Goal: Transaction & Acquisition: Purchase product/service

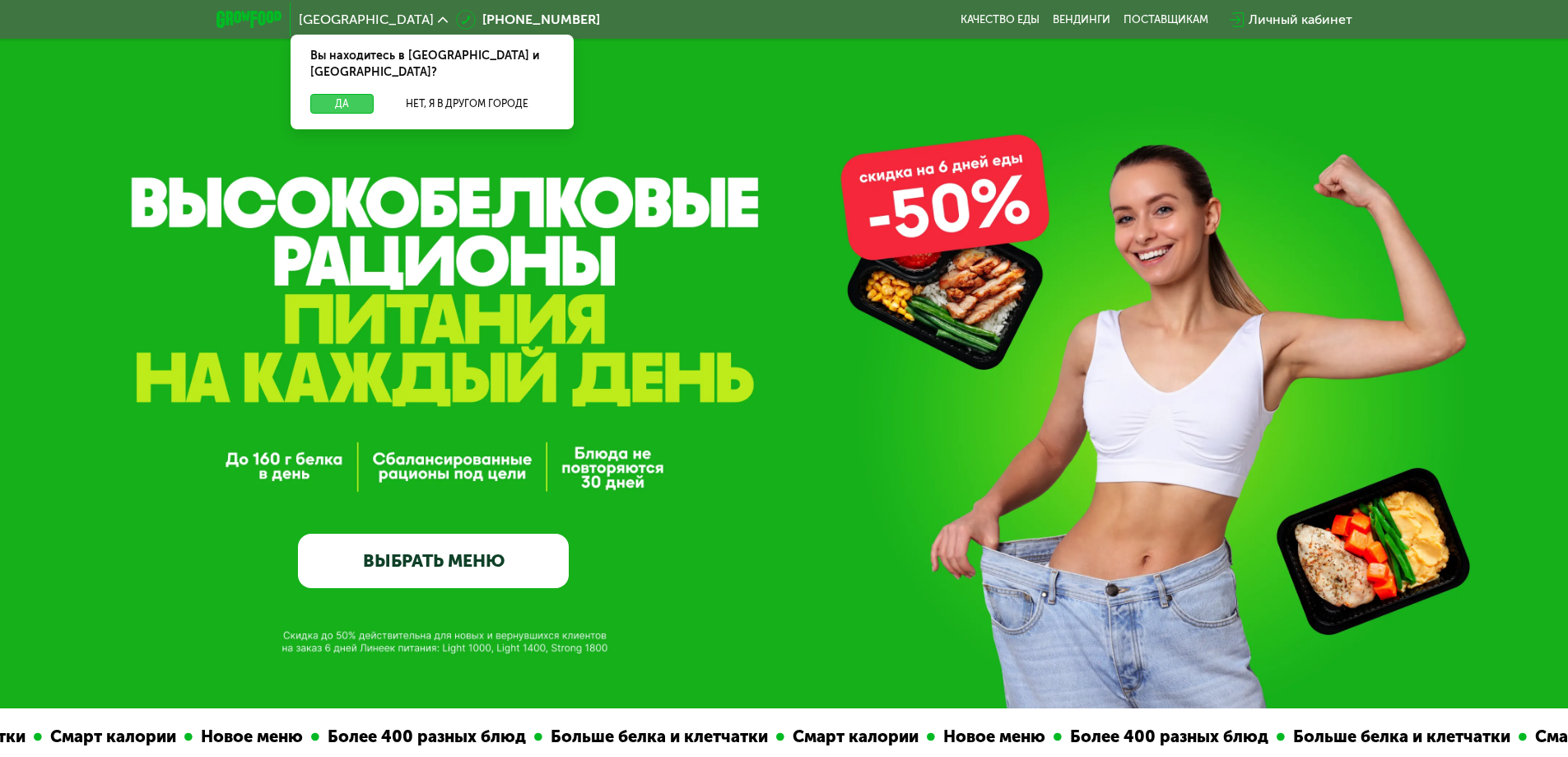
click at [334, 94] on button "Да" at bounding box center [342, 104] width 64 height 20
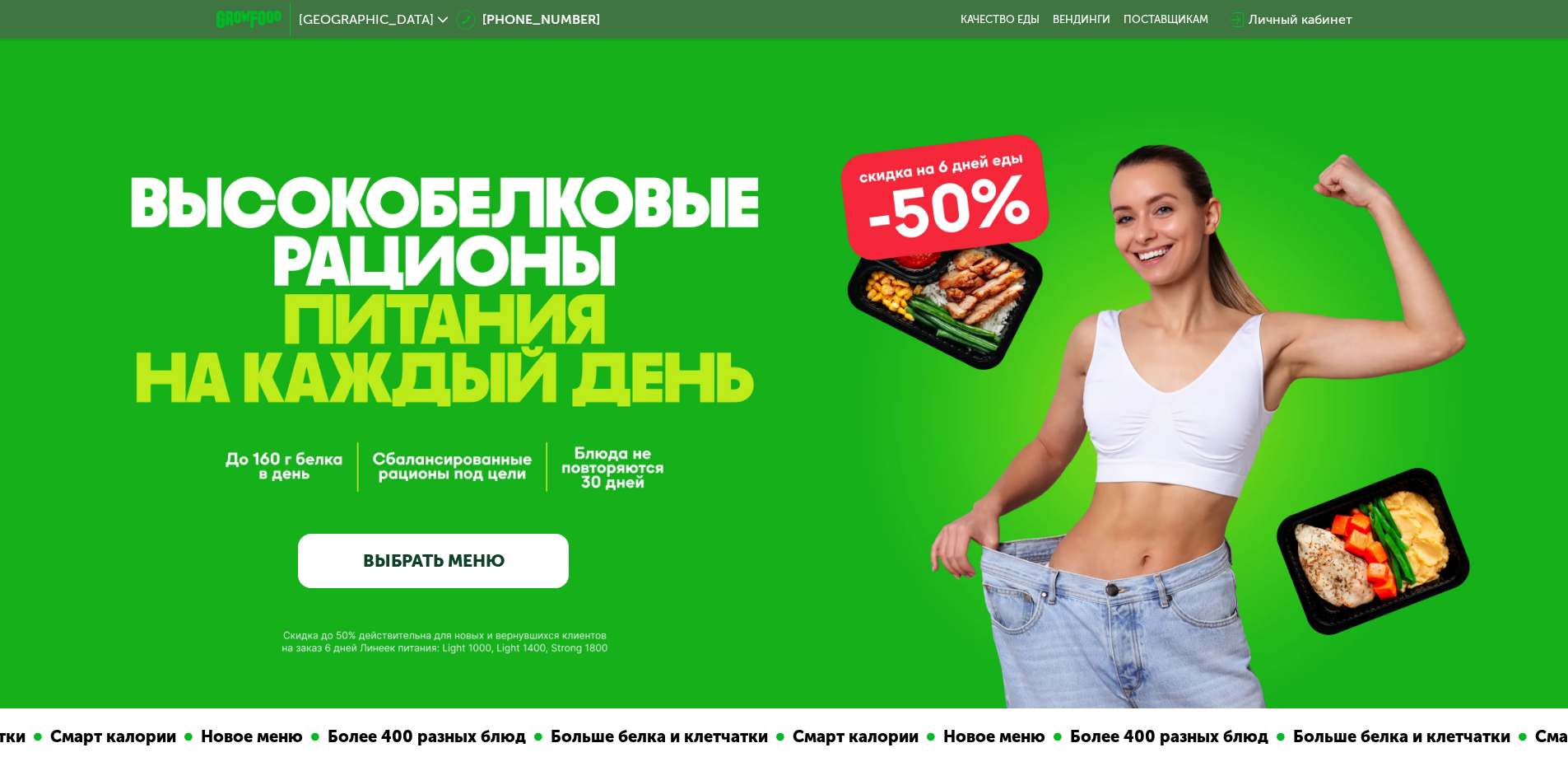
click at [368, 565] on link "ВЫБРАТЬ МЕНЮ" at bounding box center [433, 560] width 270 height 54
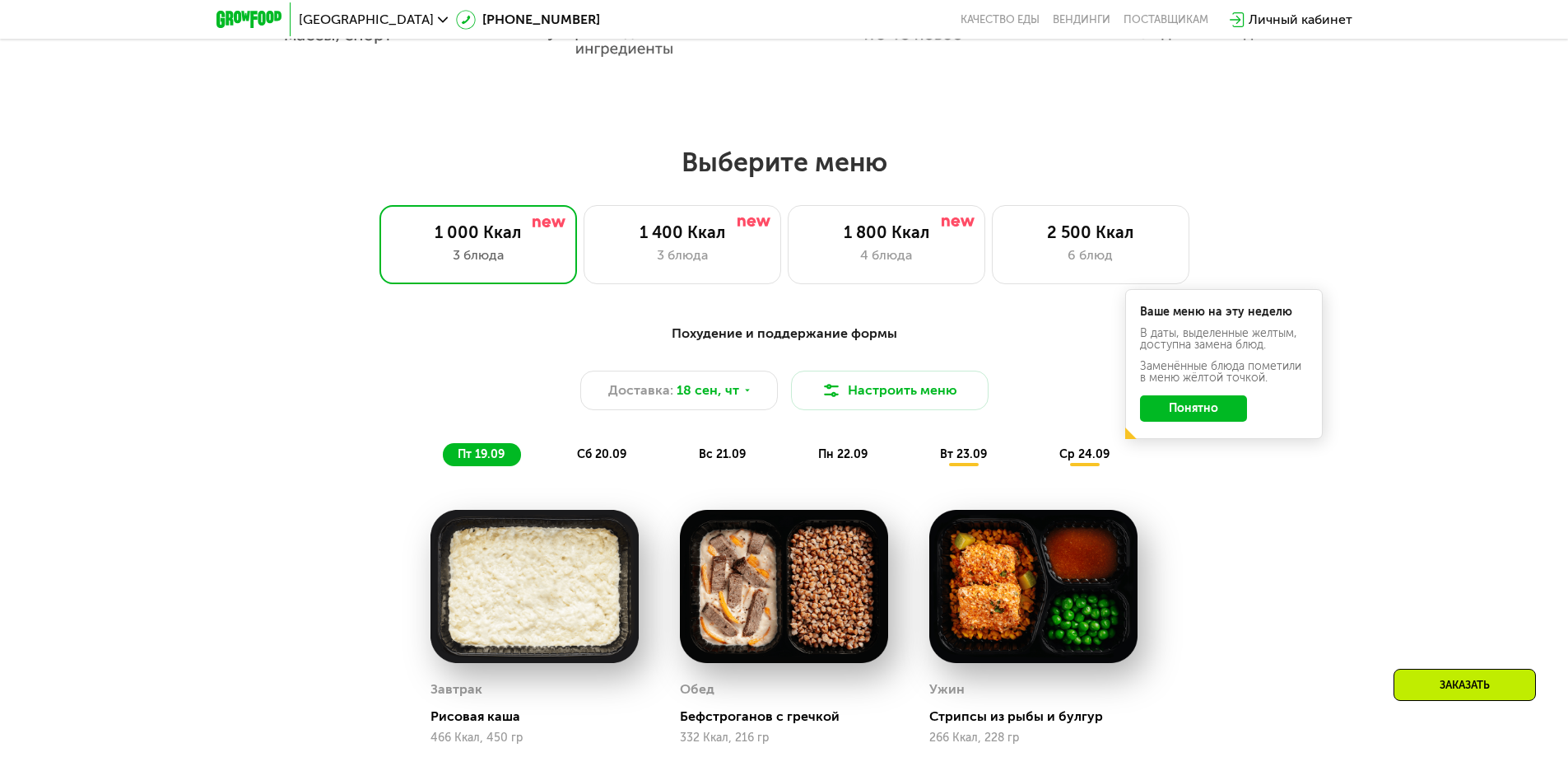
scroll to position [1365, 0]
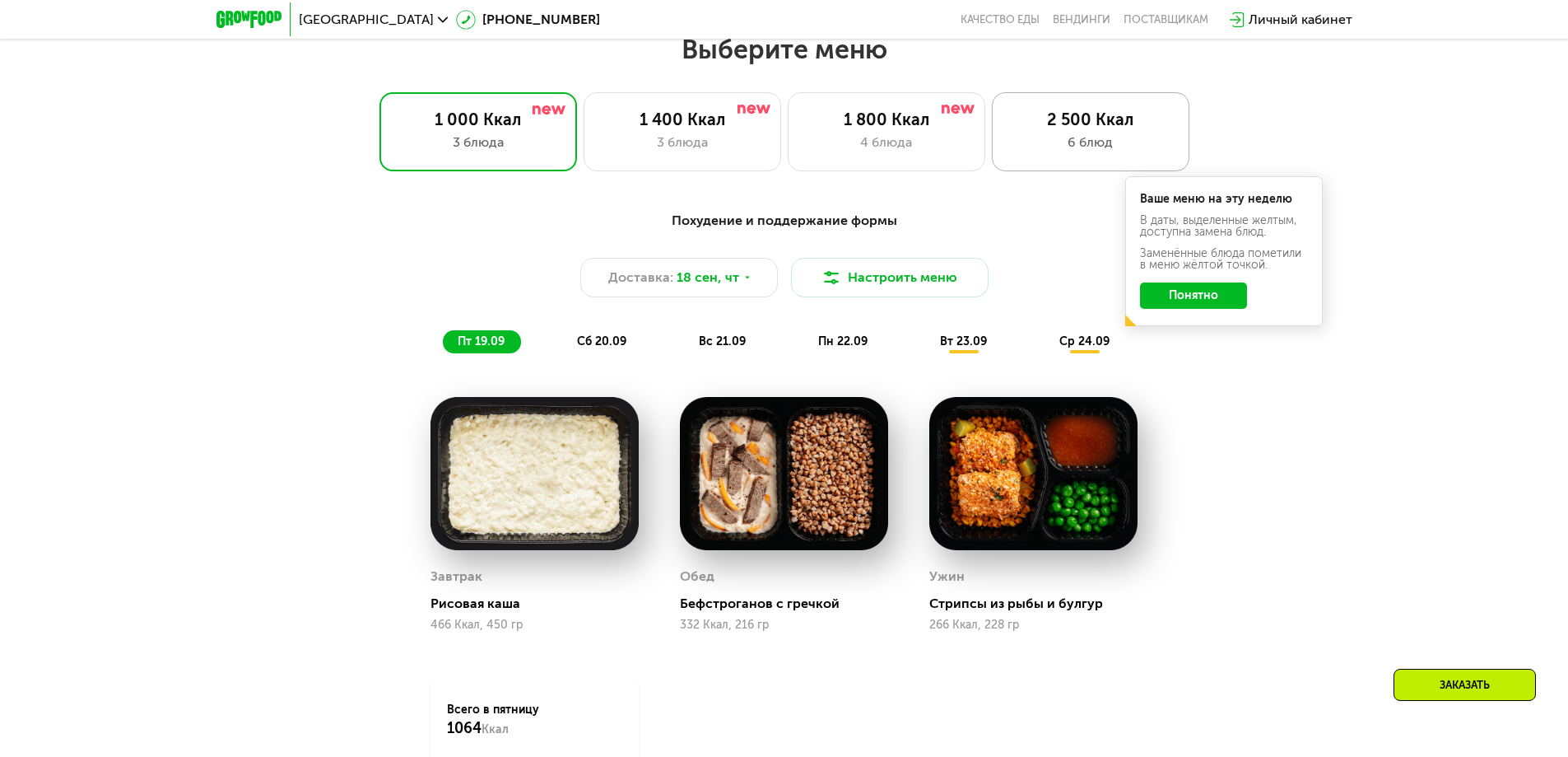
click at [1132, 142] on div "6 блюд" at bounding box center [1090, 142] width 163 height 20
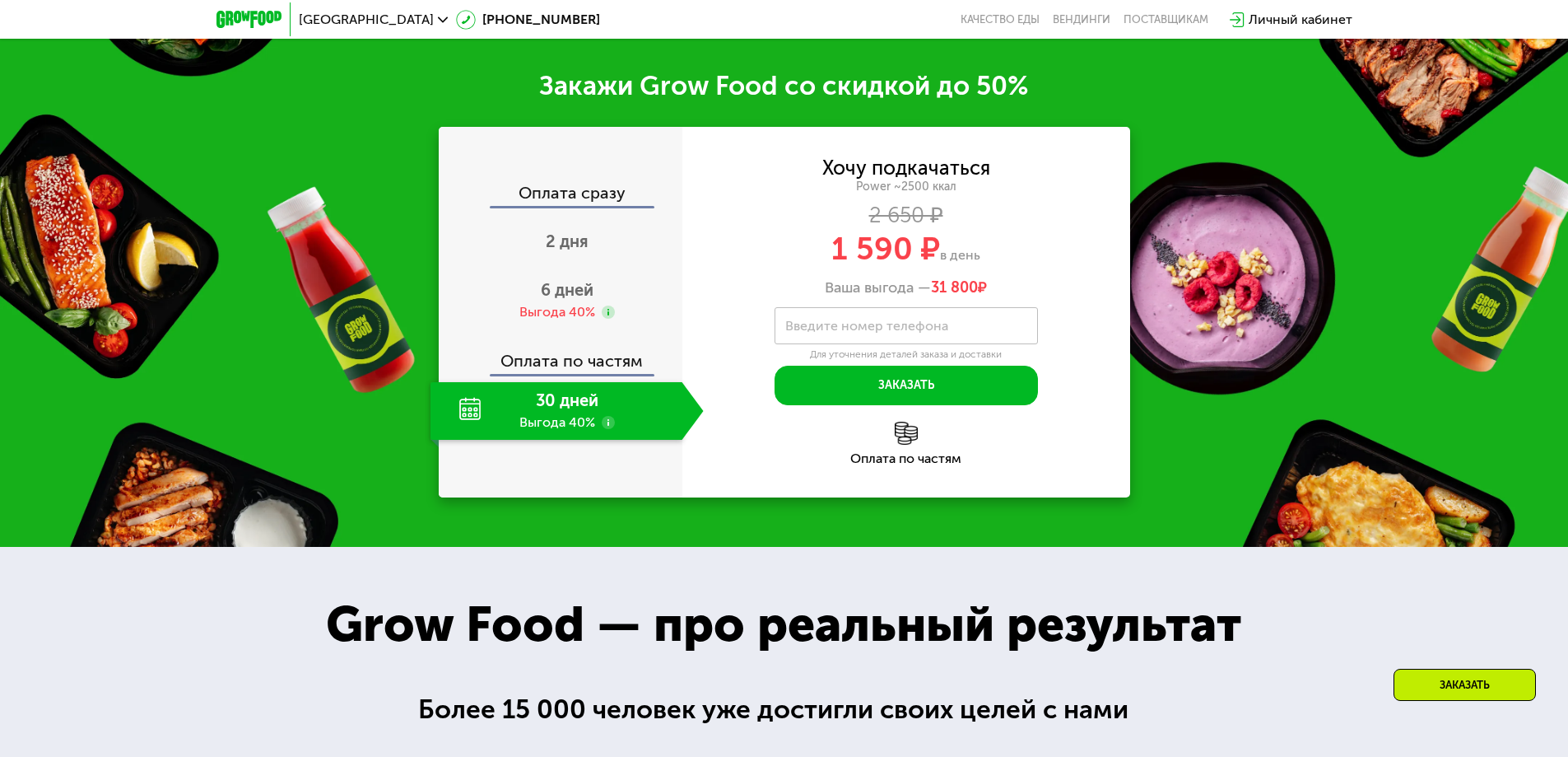
scroll to position [2435, 0]
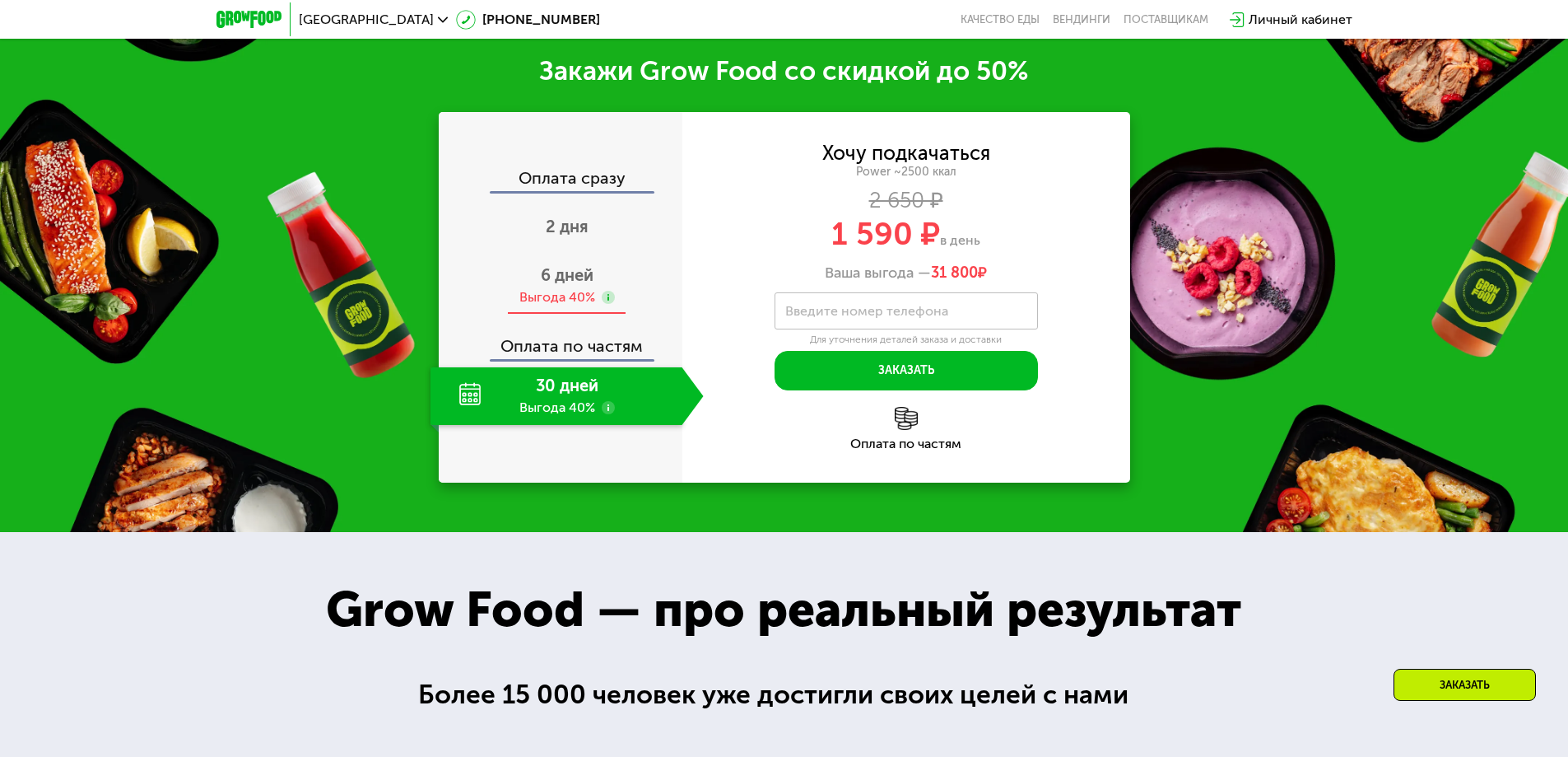
click at [567, 285] on span "6 дней" at bounding box center [567, 276] width 53 height 20
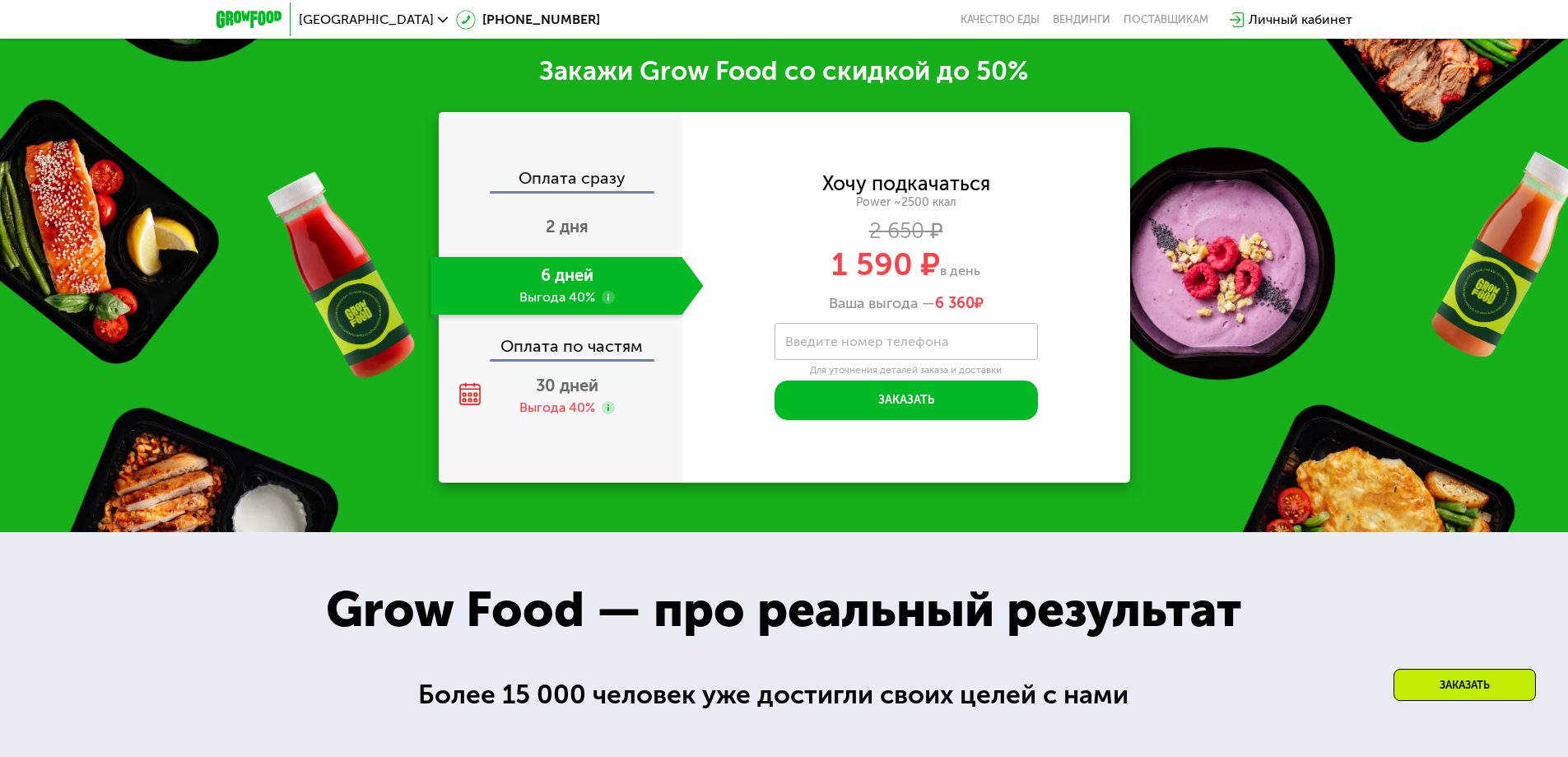
click at [554, 191] on div "Оплата сразу" at bounding box center [561, 181] width 242 height 22
click at [548, 236] on span "2 дня" at bounding box center [567, 227] width 43 height 20
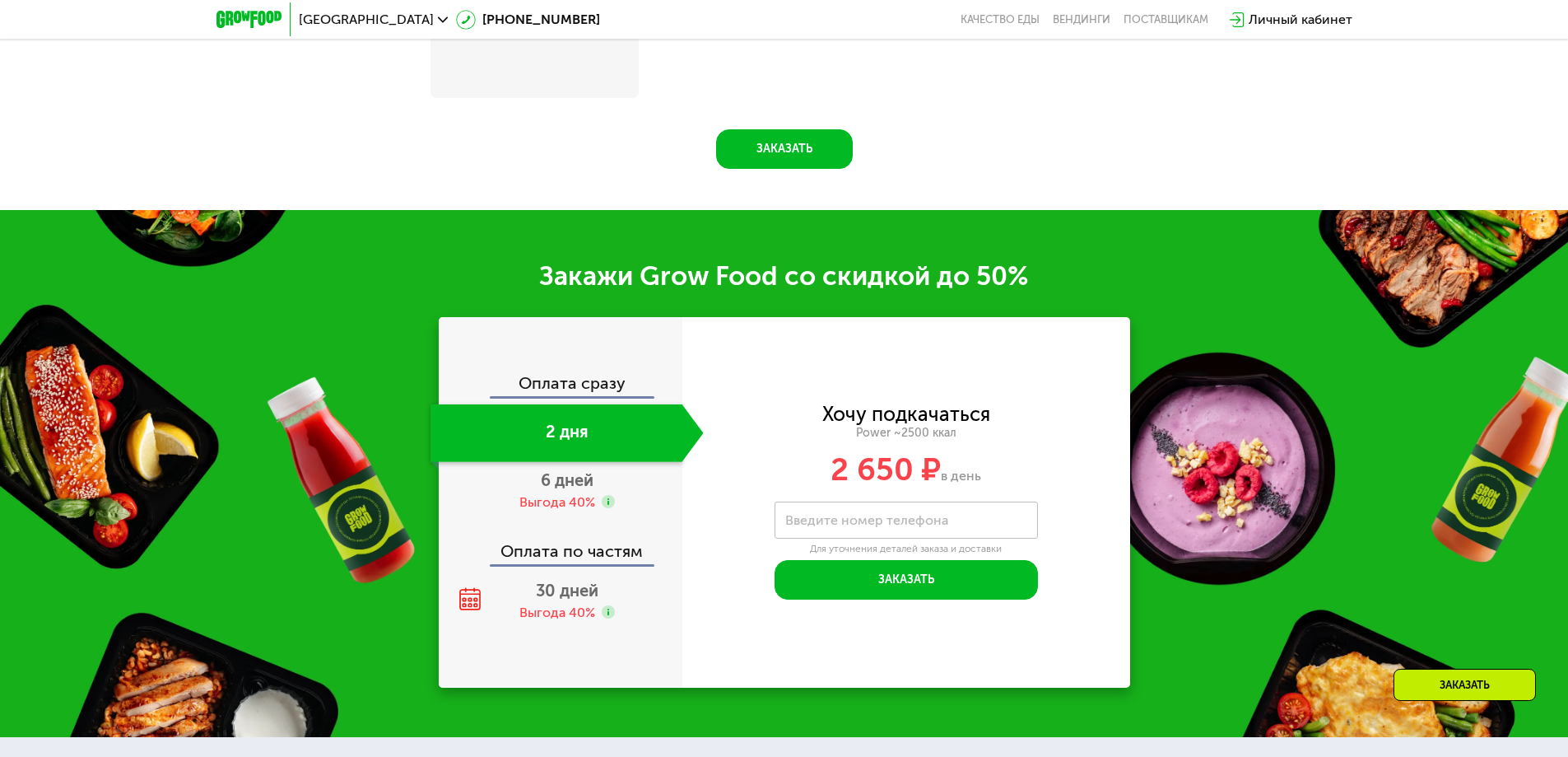
scroll to position [2515, 0]
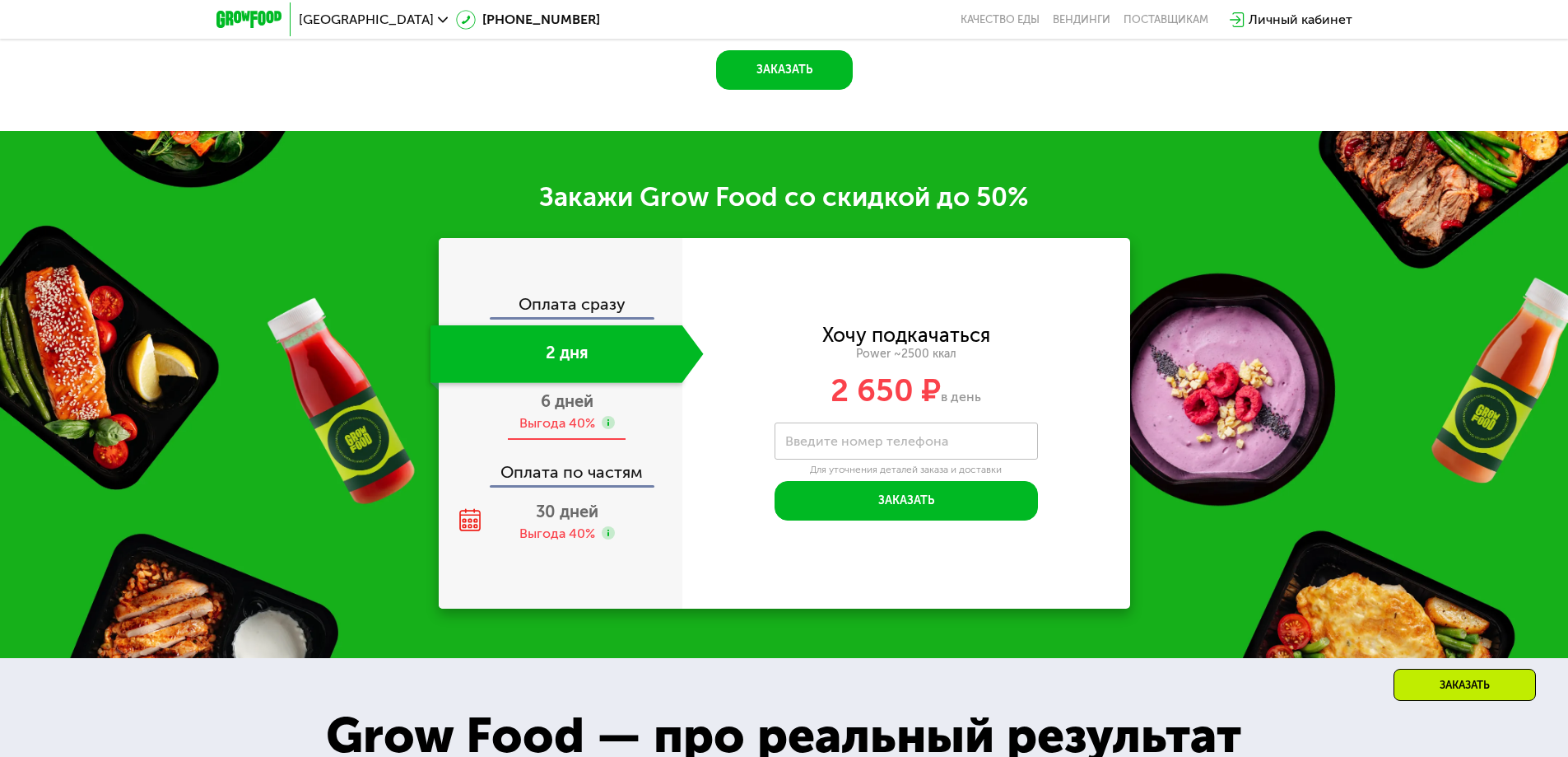
click at [546, 403] on span "6 дней" at bounding box center [567, 401] width 53 height 20
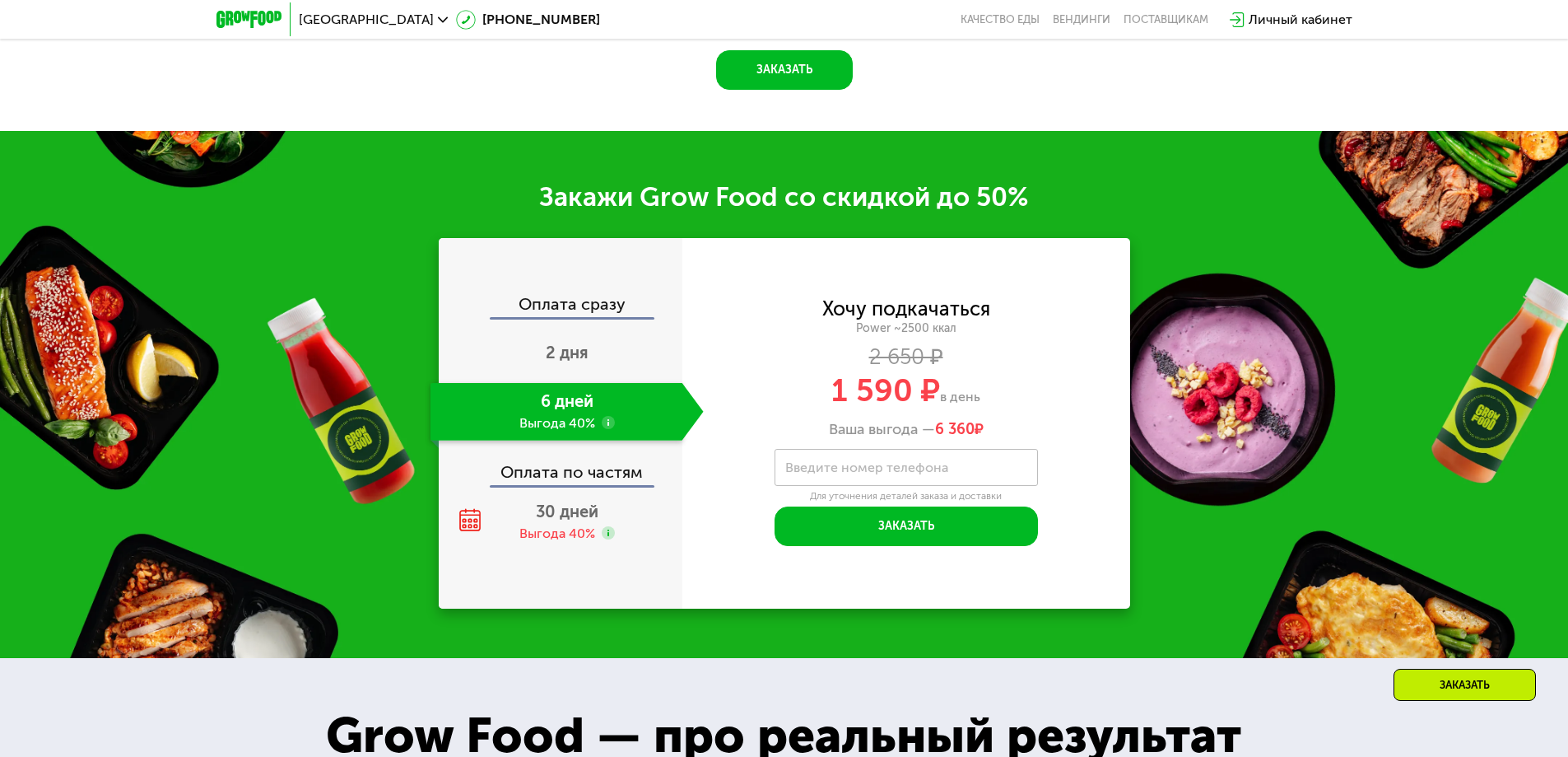
scroll to position [2435, 0]
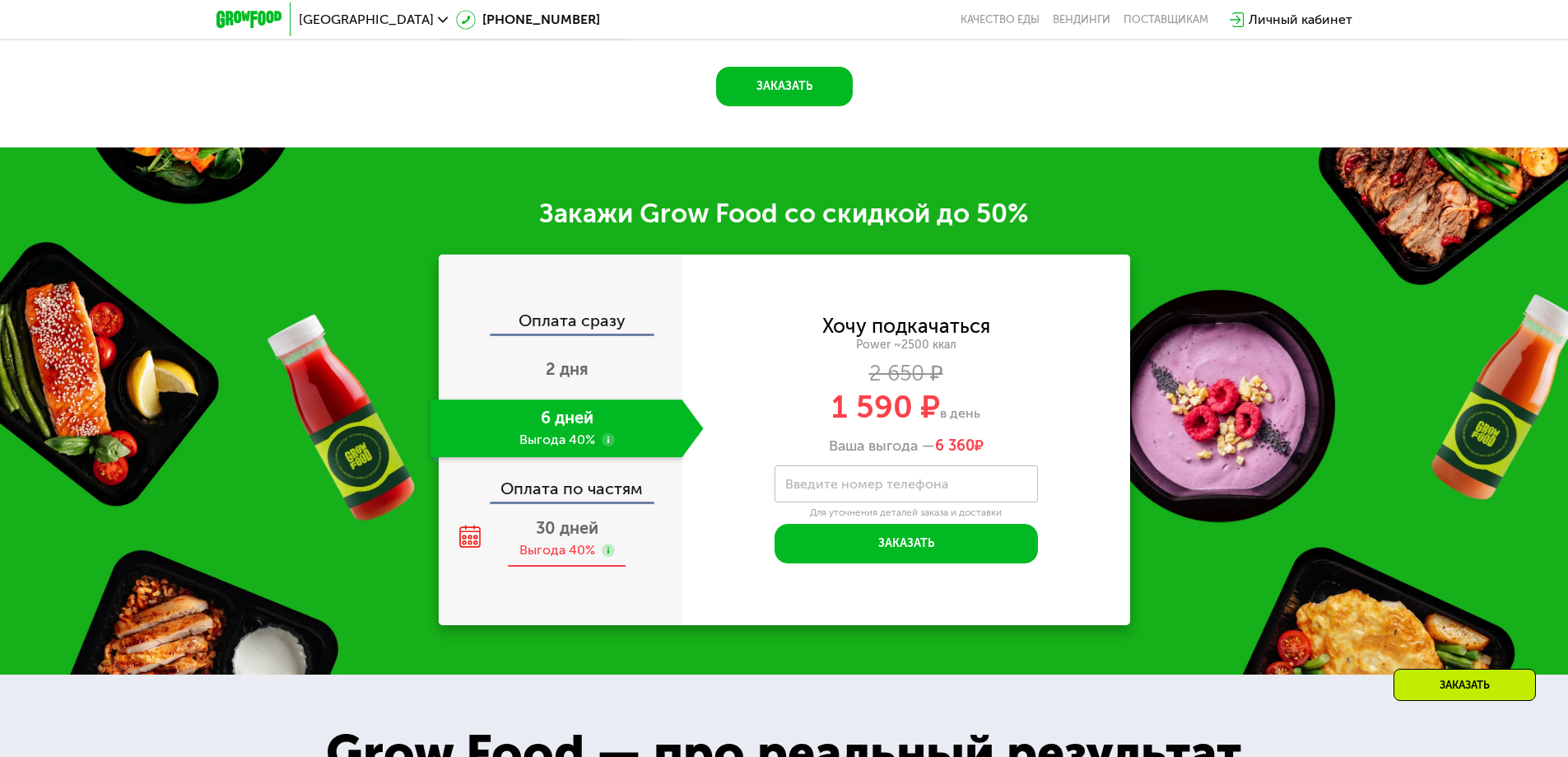
click at [547, 518] on span "30 дней" at bounding box center [567, 528] width 63 height 20
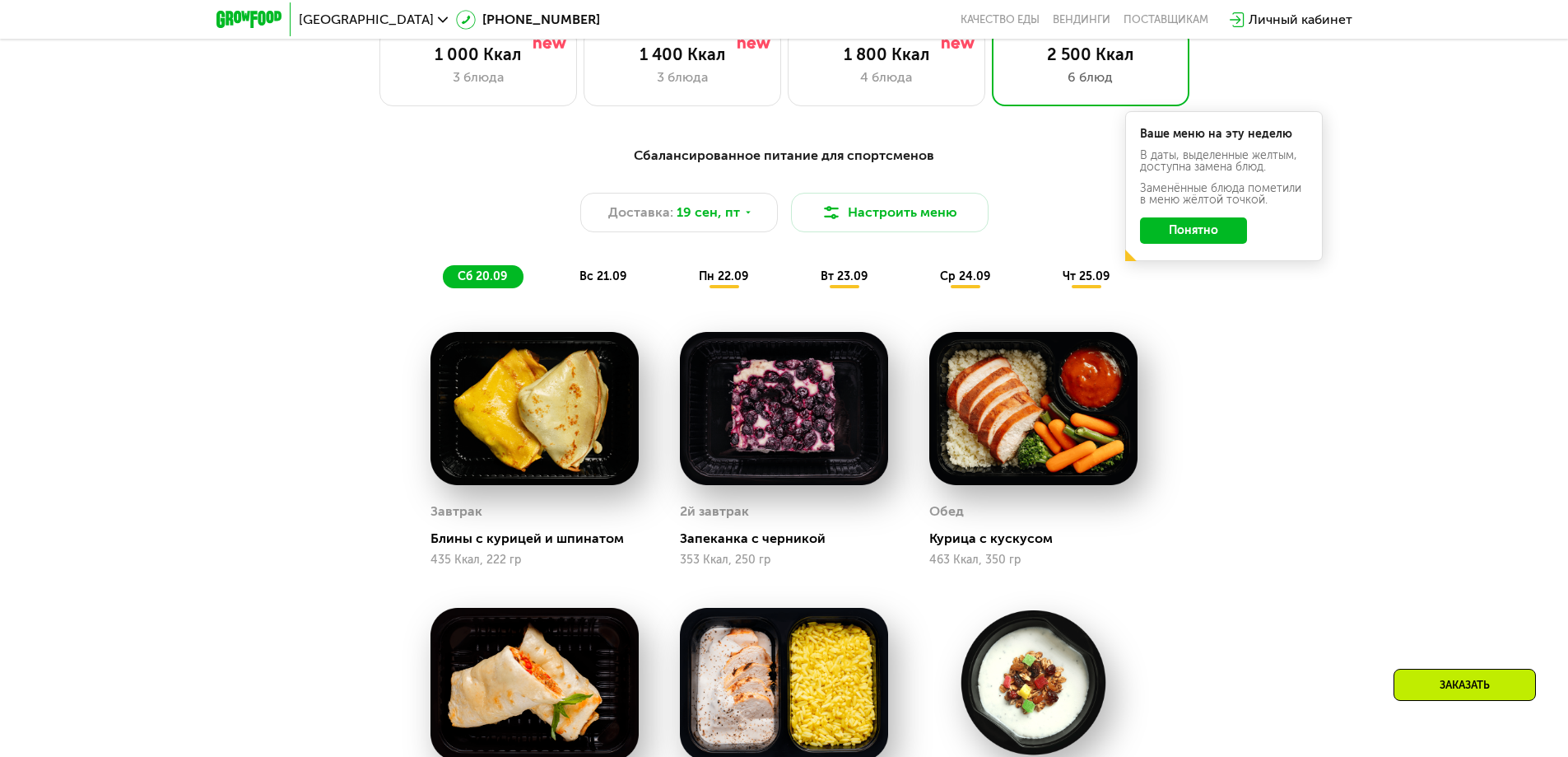
scroll to position [1118, 0]
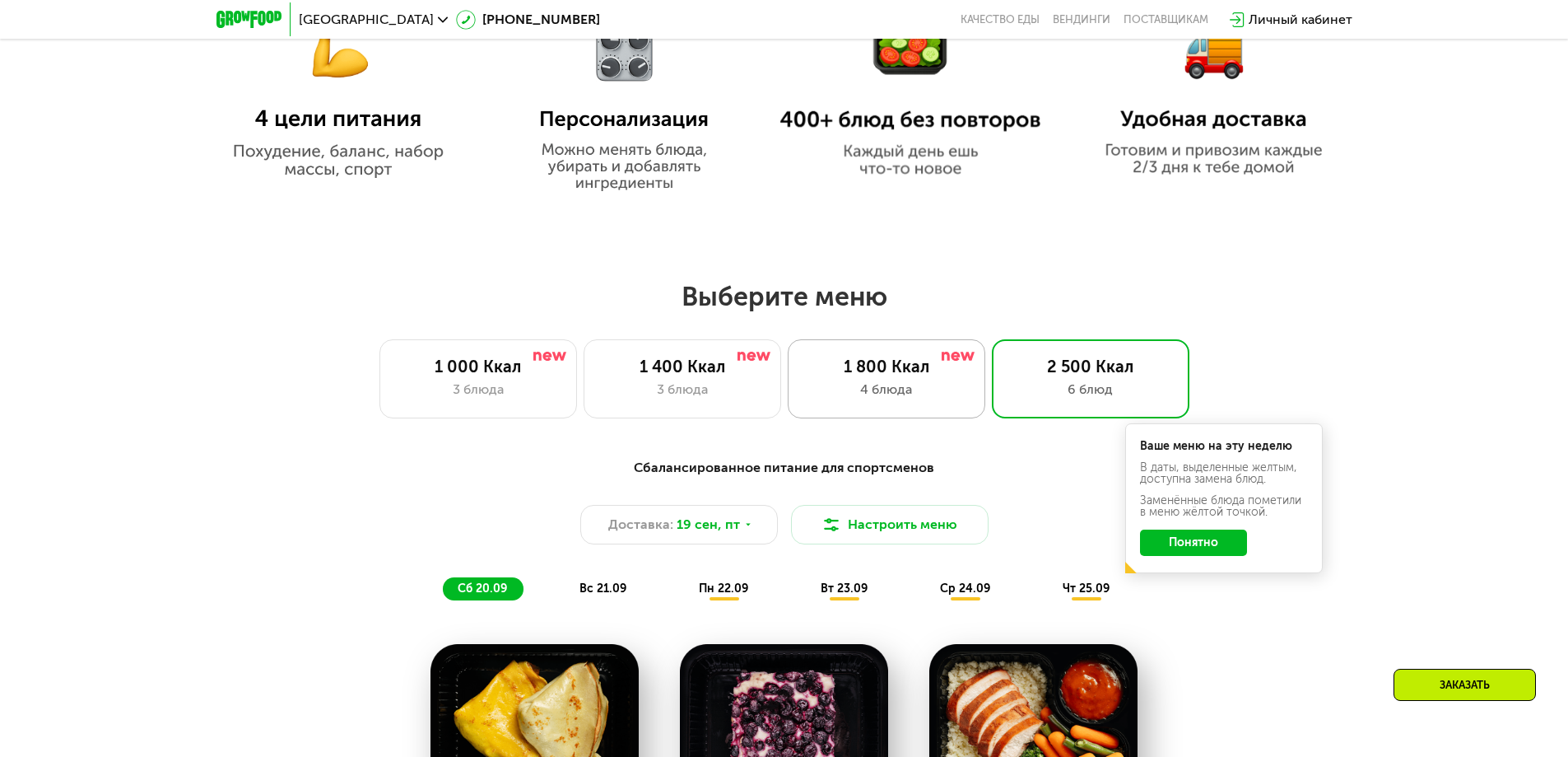
click at [918, 375] on div "1 800 Ккал" at bounding box center [887, 367] width 163 height 20
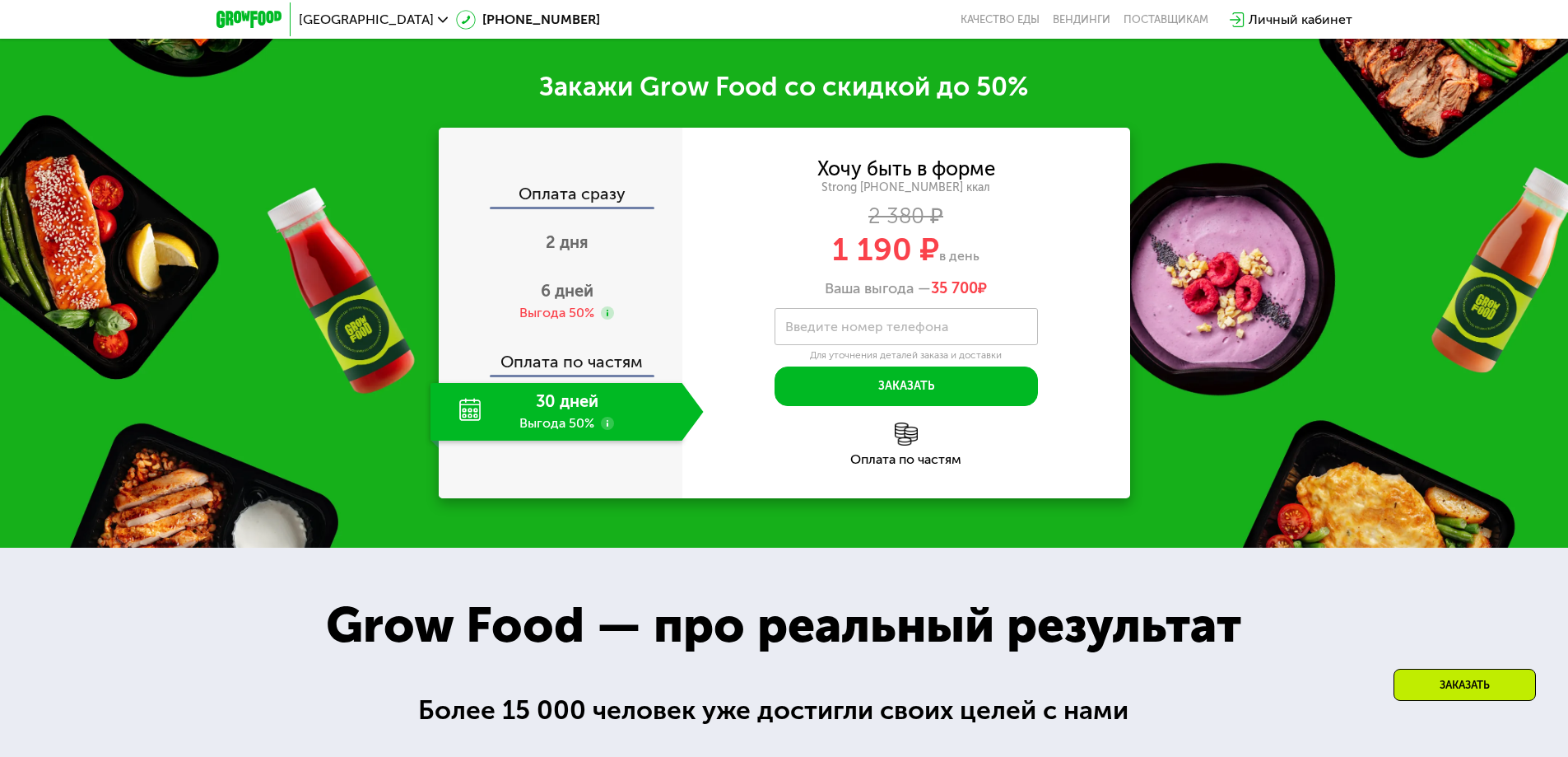
scroll to position [2271, 0]
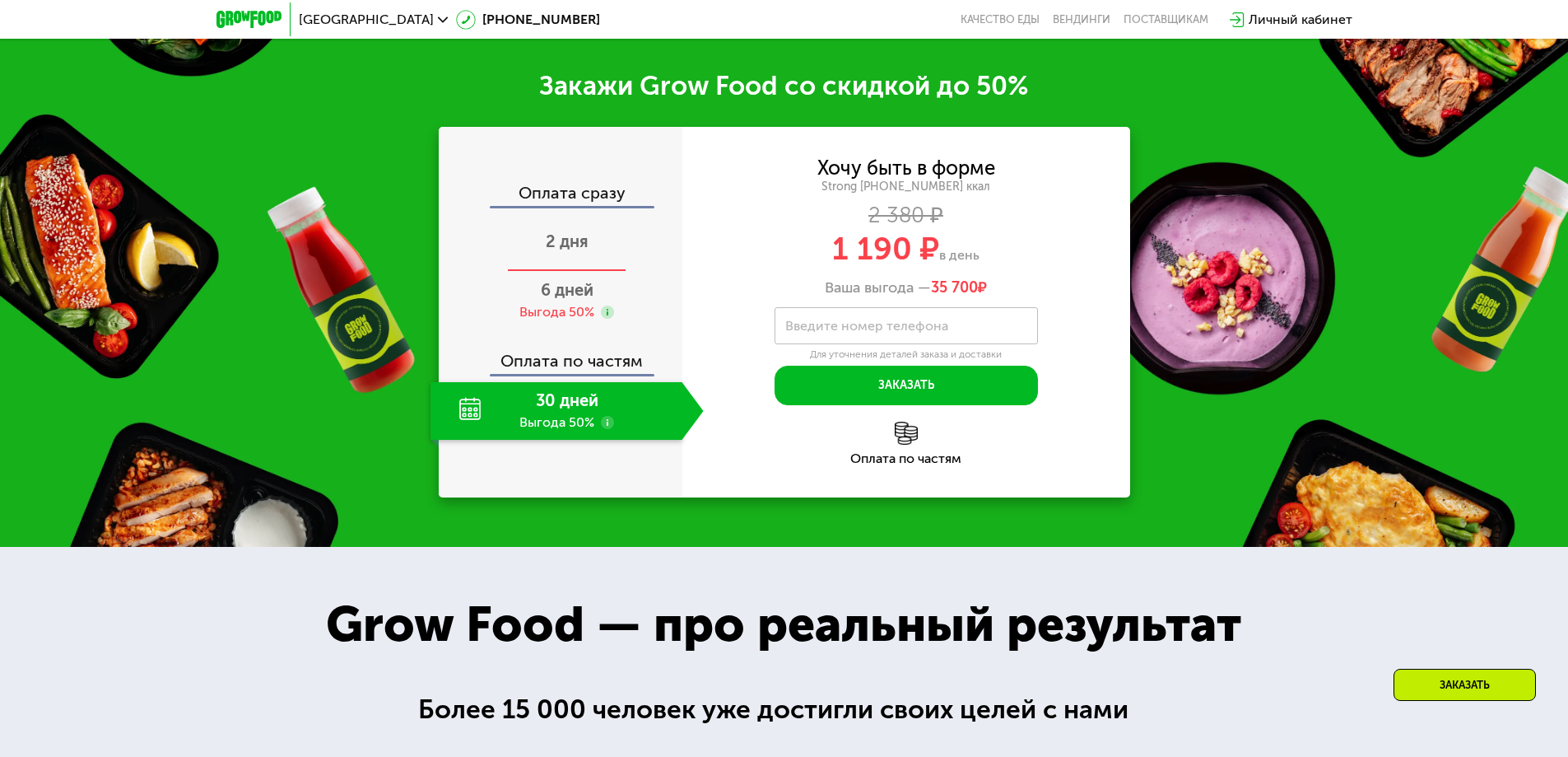
click at [560, 251] on span "2 дня" at bounding box center [567, 241] width 43 height 20
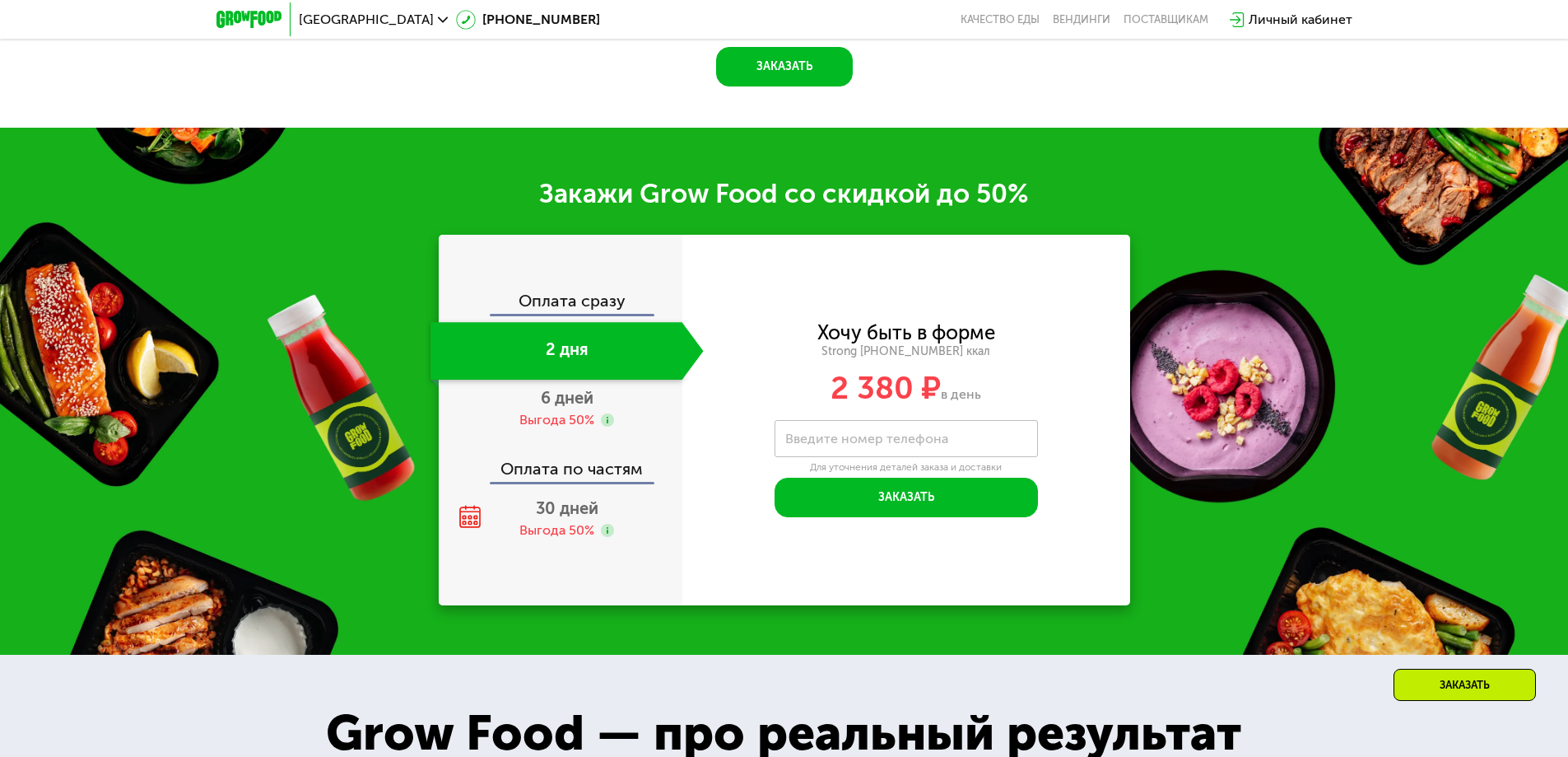
click at [571, 292] on div "Оплата сразу" at bounding box center [561, 303] width 242 height 22
click at [557, 390] on span "6 дней" at bounding box center [567, 398] width 53 height 20
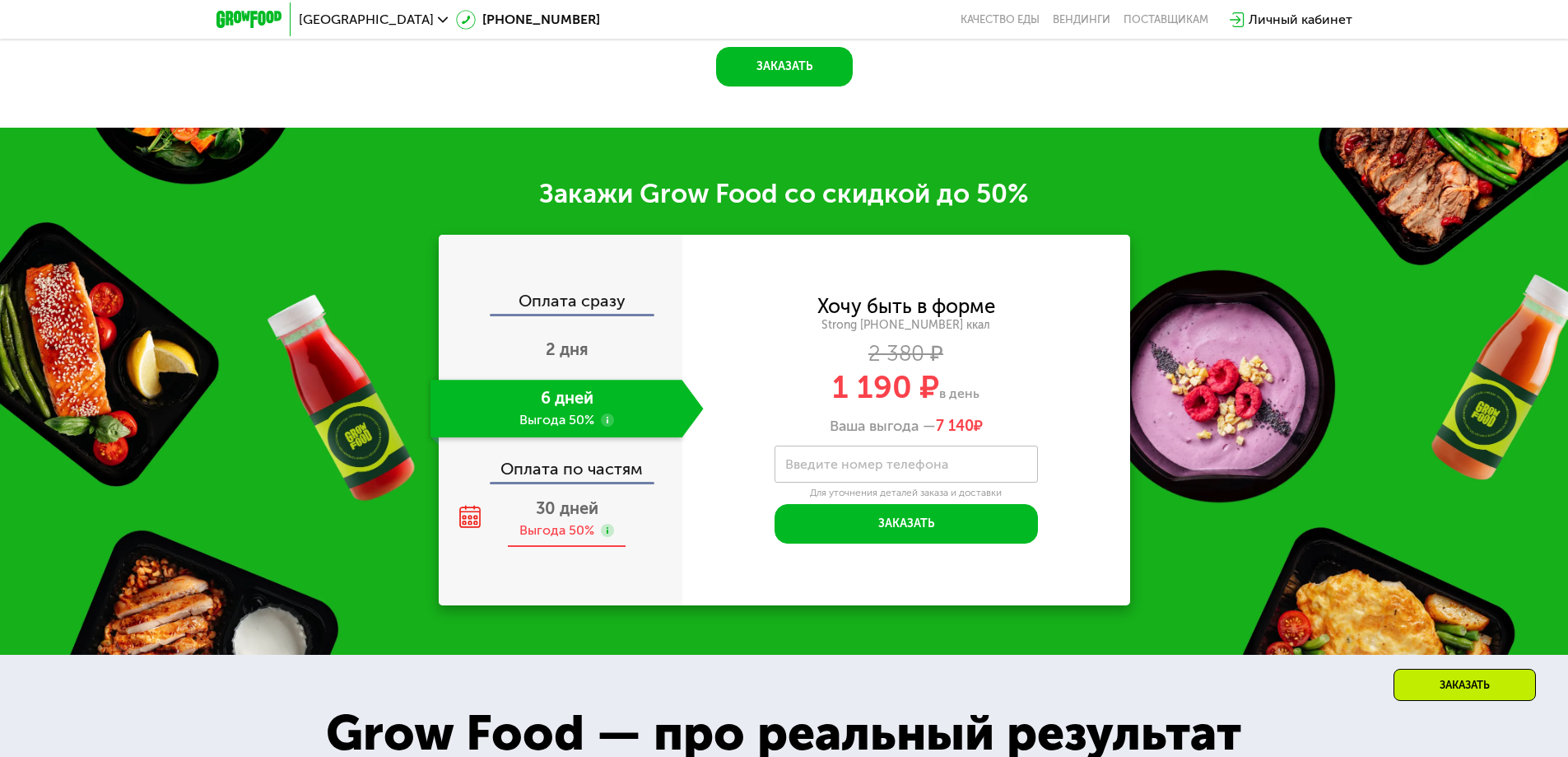
click at [572, 521] on div "Выгода 50%" at bounding box center [556, 530] width 75 height 18
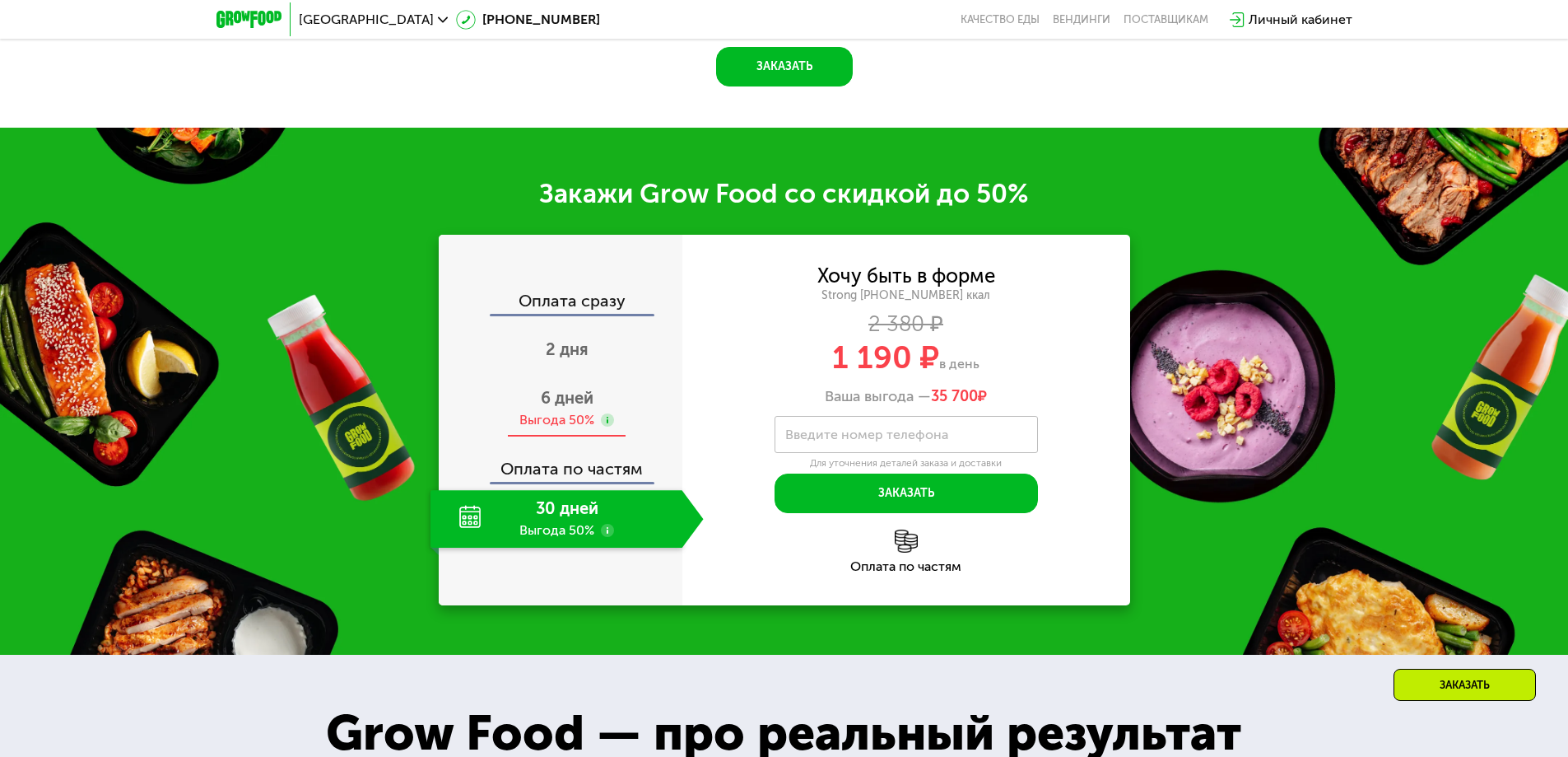
click at [588, 399] on div "6 дней Выгода 50%" at bounding box center [567, 408] width 273 height 58
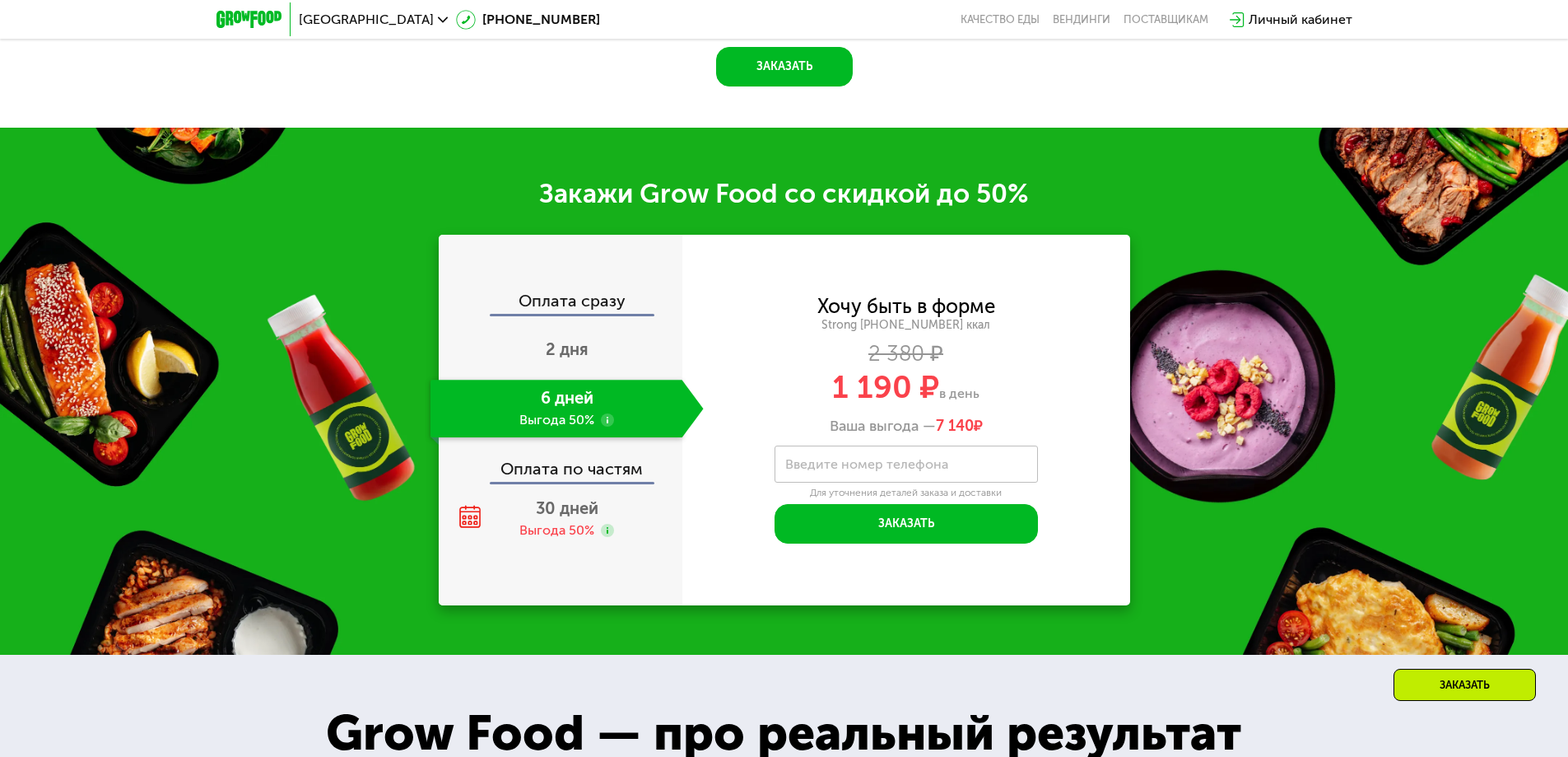
click at [578, 463] on div "Оплата по частям" at bounding box center [561, 462] width 242 height 38
click at [572, 500] on span "30 дней" at bounding box center [567, 508] width 63 height 20
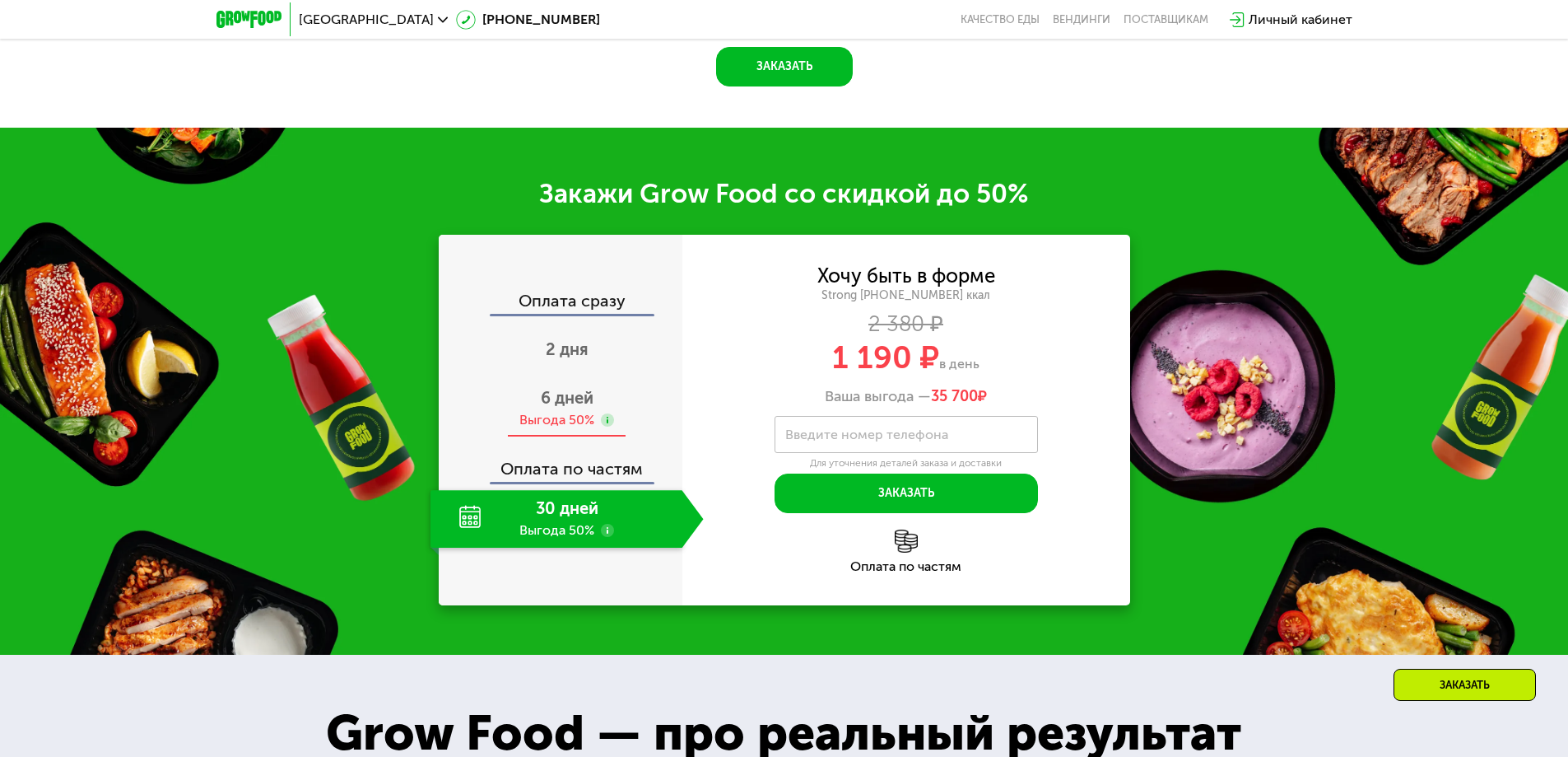
click at [570, 396] on span "6 дней" at bounding box center [567, 398] width 53 height 20
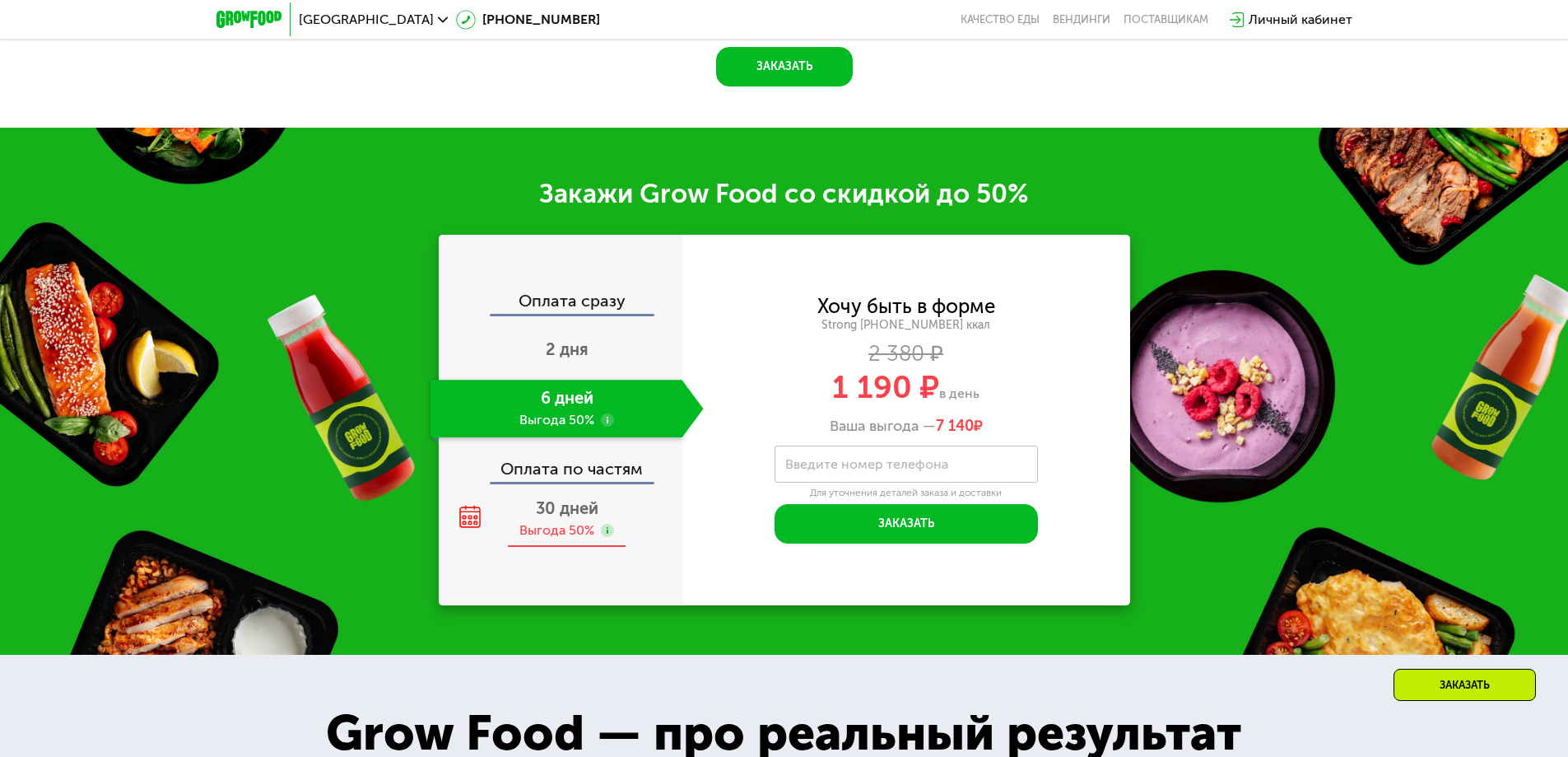
click at [568, 502] on span "30 дней" at bounding box center [567, 508] width 63 height 20
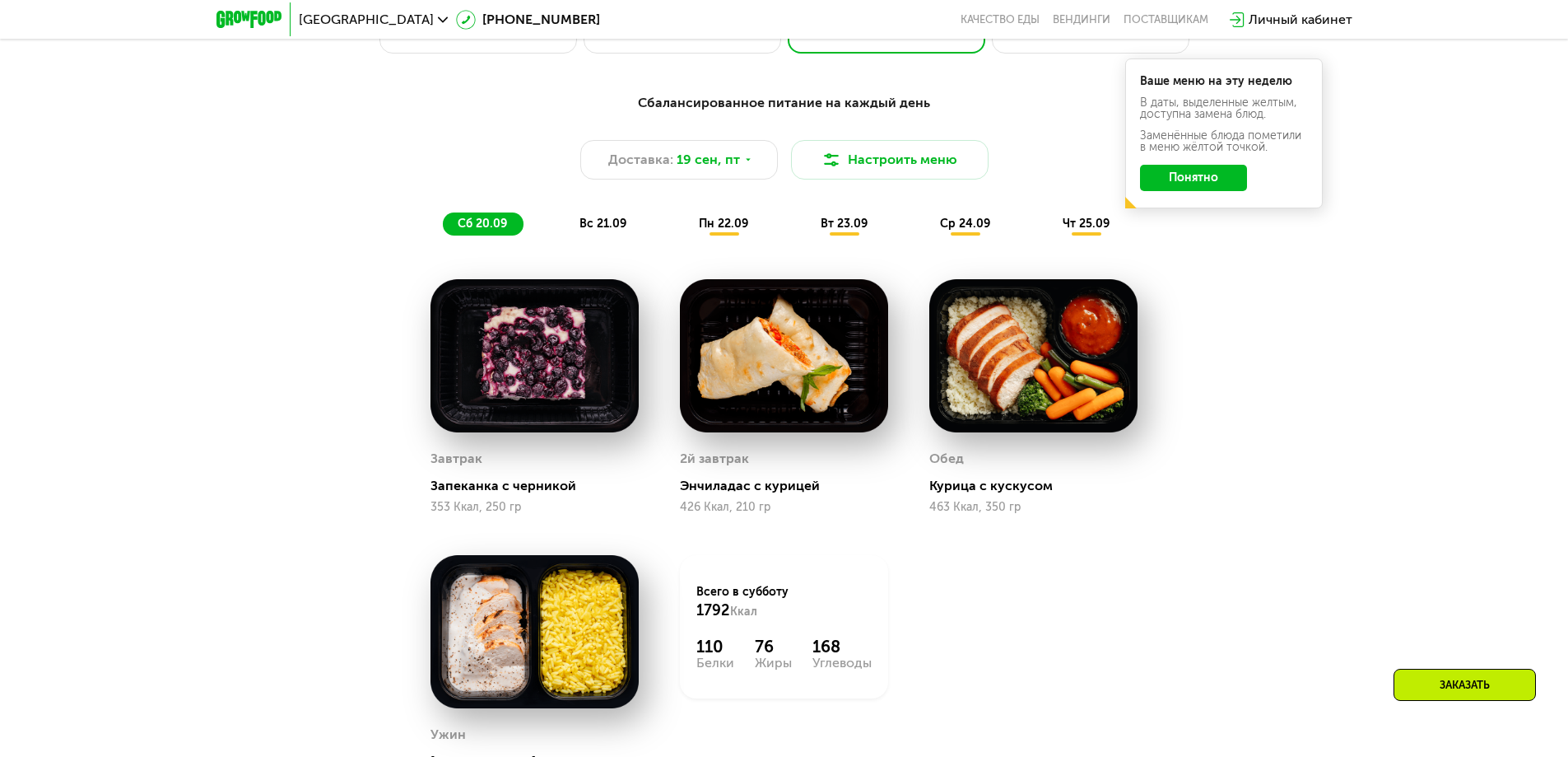
scroll to position [1200, 0]
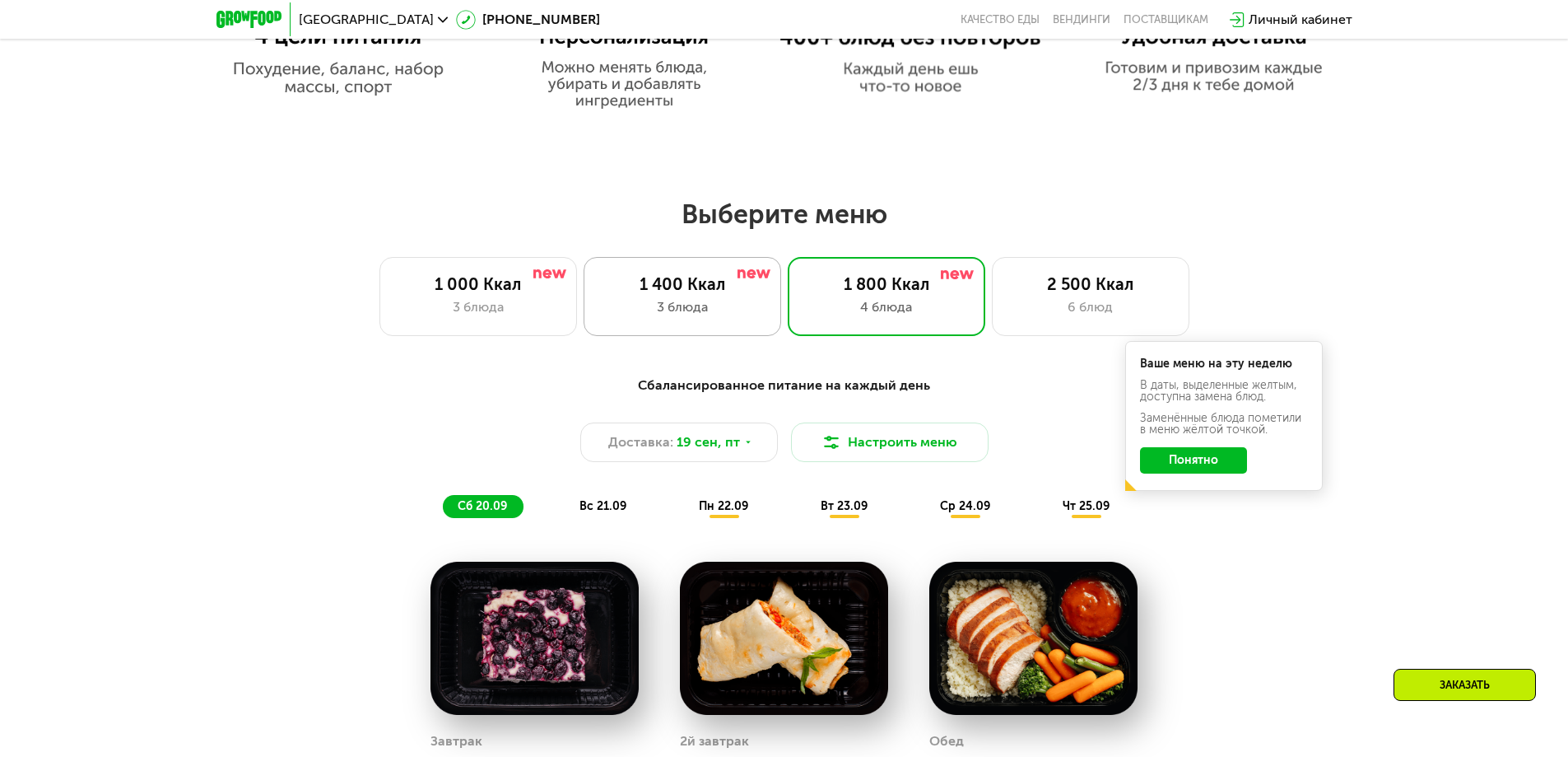
click at [710, 312] on div "3 блюда" at bounding box center [682, 307] width 163 height 20
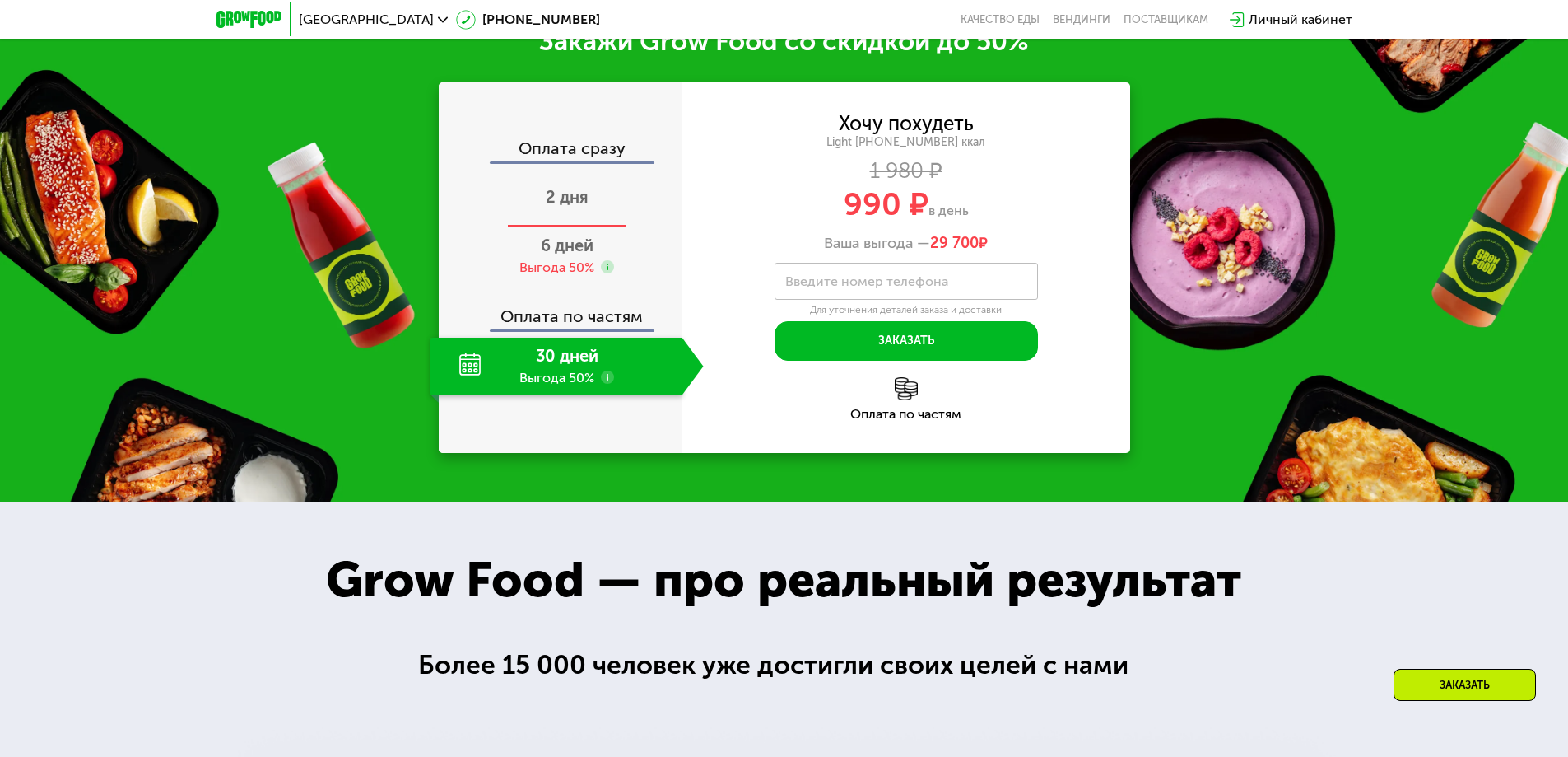
scroll to position [2188, 0]
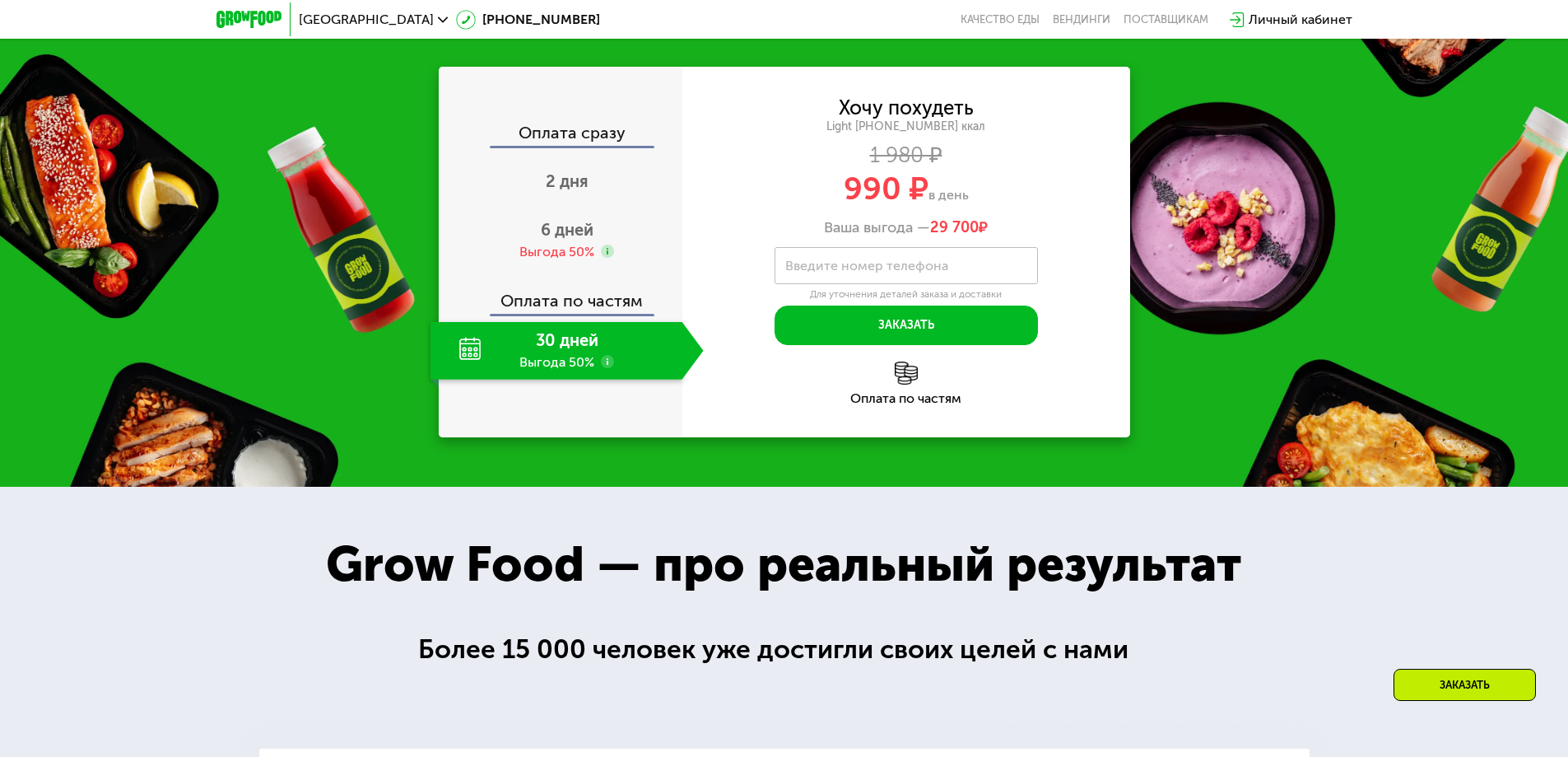
click at [562, 379] on div "30 дней Выгода 50%" at bounding box center [556, 350] width 252 height 58
click at [563, 191] on span "2 дня" at bounding box center [567, 181] width 43 height 20
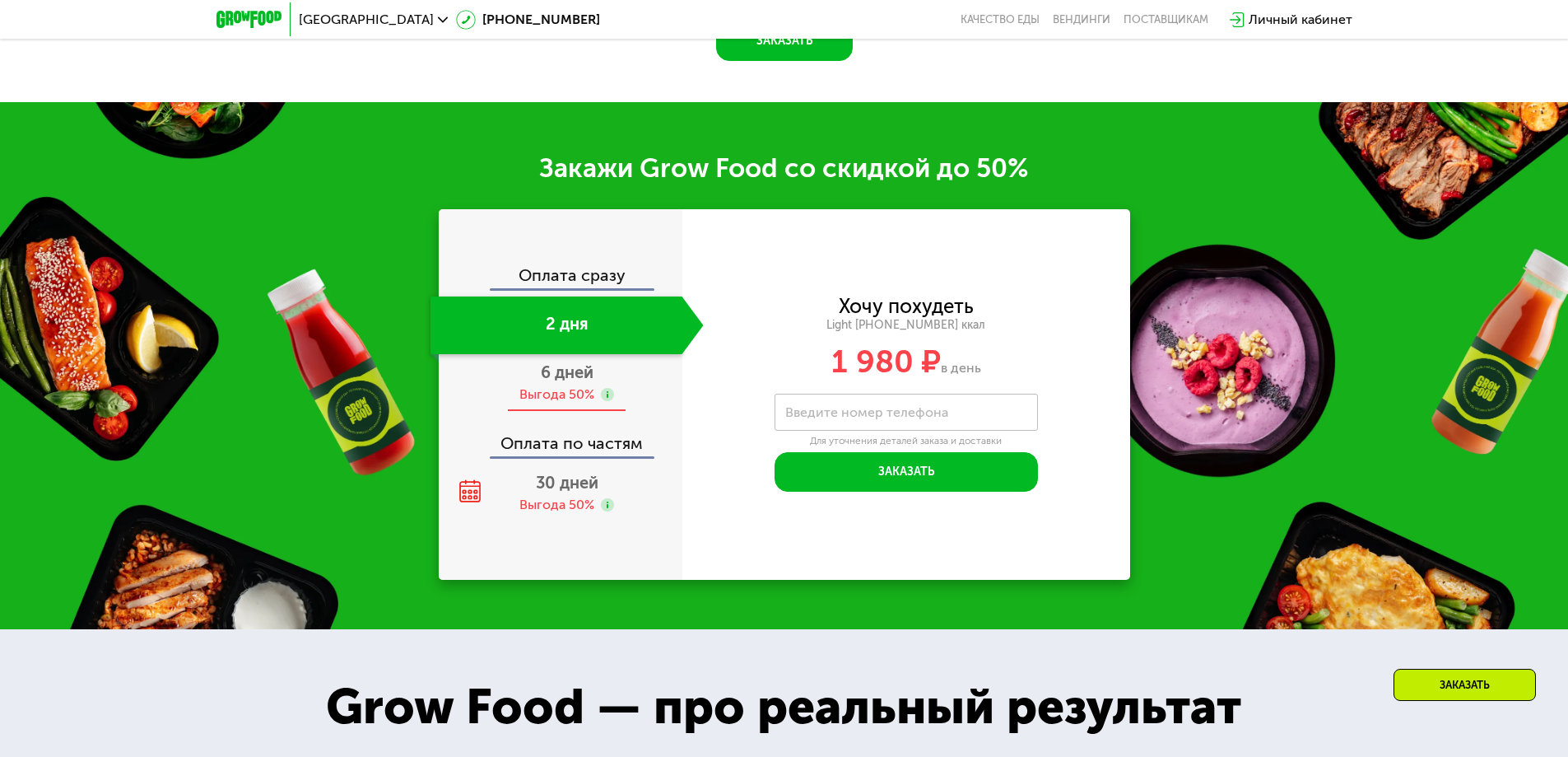
click at [556, 393] on div "Выгода 50%" at bounding box center [556, 394] width 75 height 18
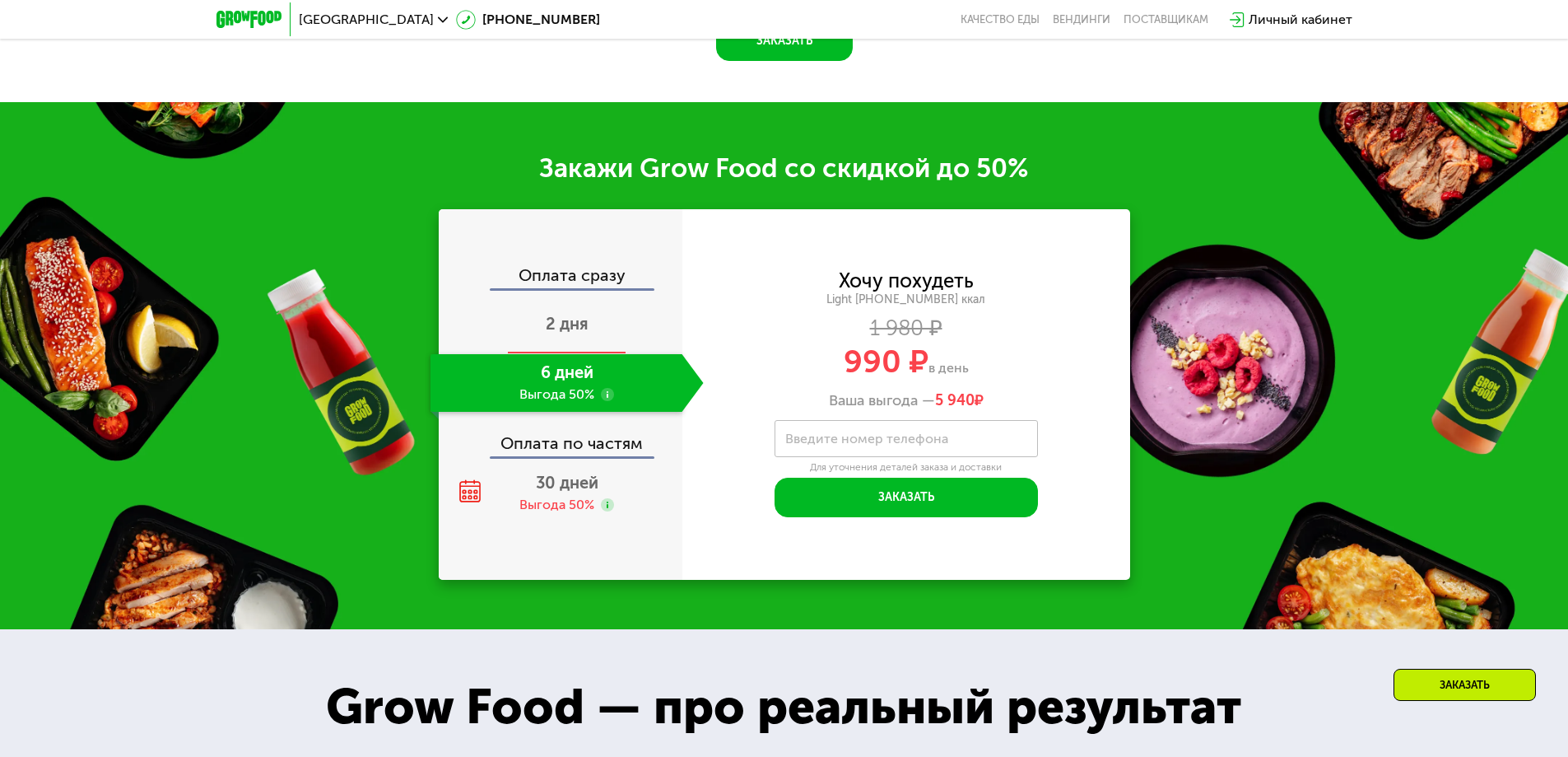
click at [553, 333] on span "2 дня" at bounding box center [567, 324] width 43 height 20
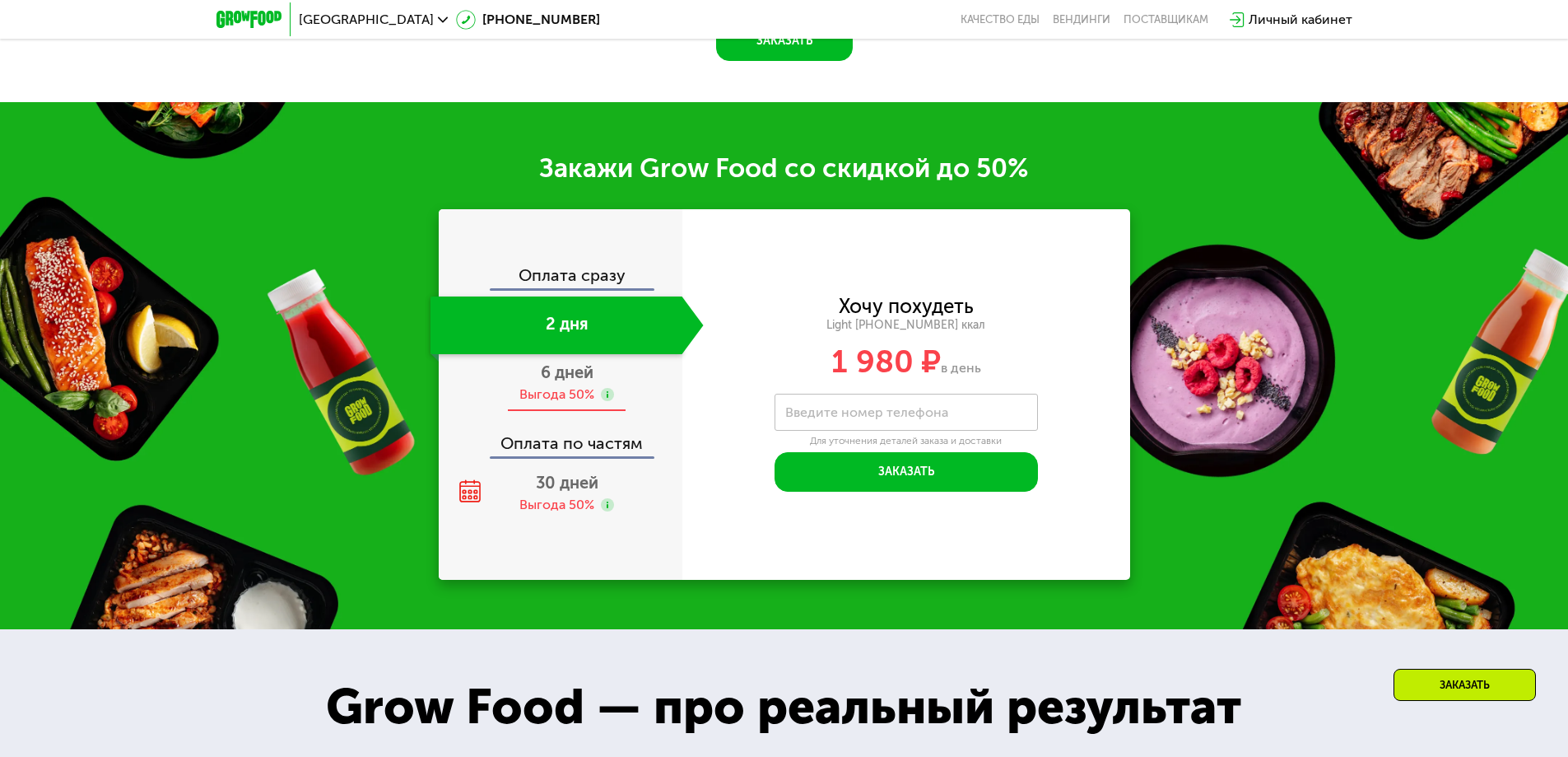
click at [555, 391] on div "Выгода 50%" at bounding box center [556, 394] width 75 height 18
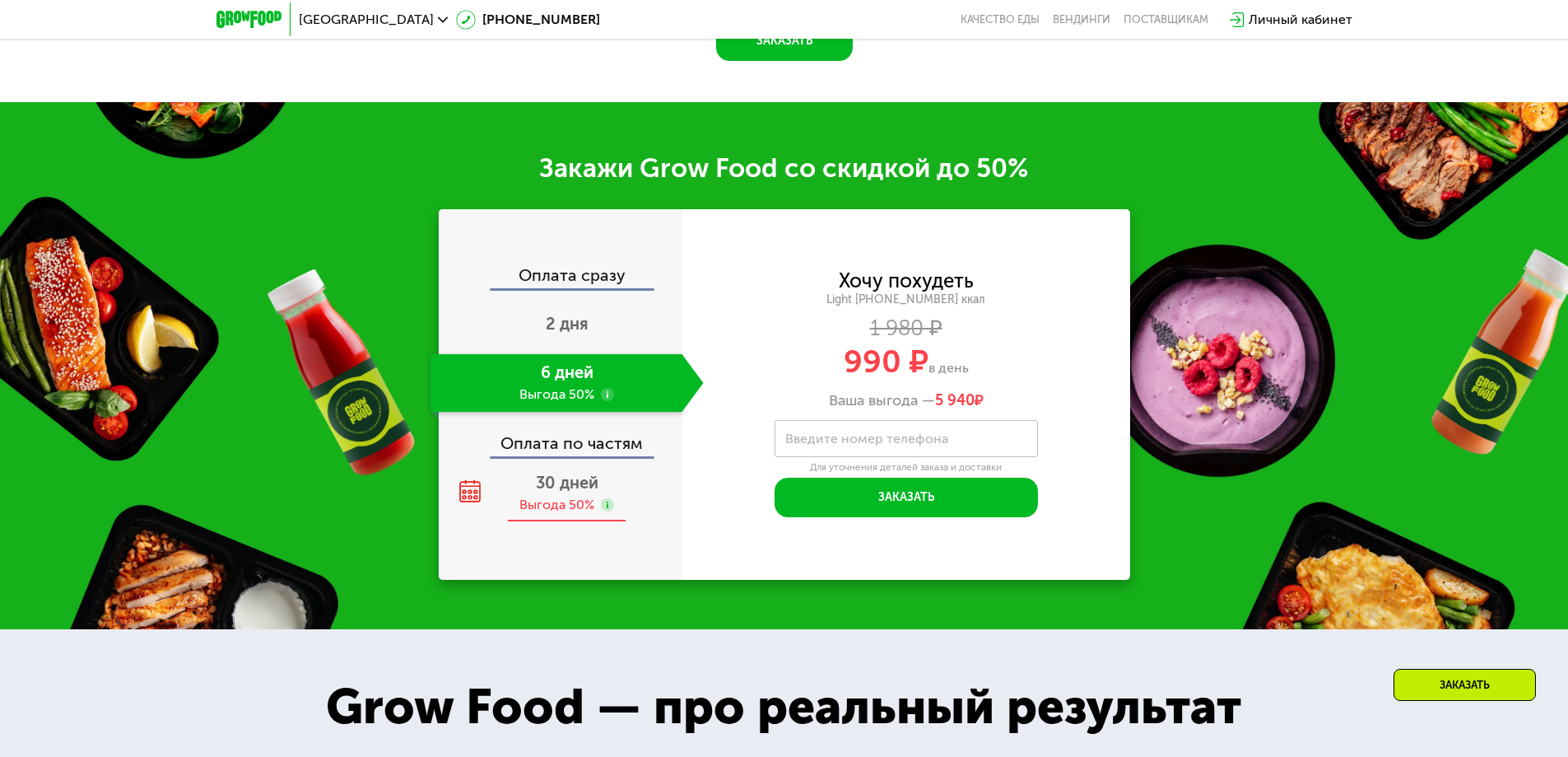
click at [555, 492] on span "30 дней" at bounding box center [567, 482] width 63 height 20
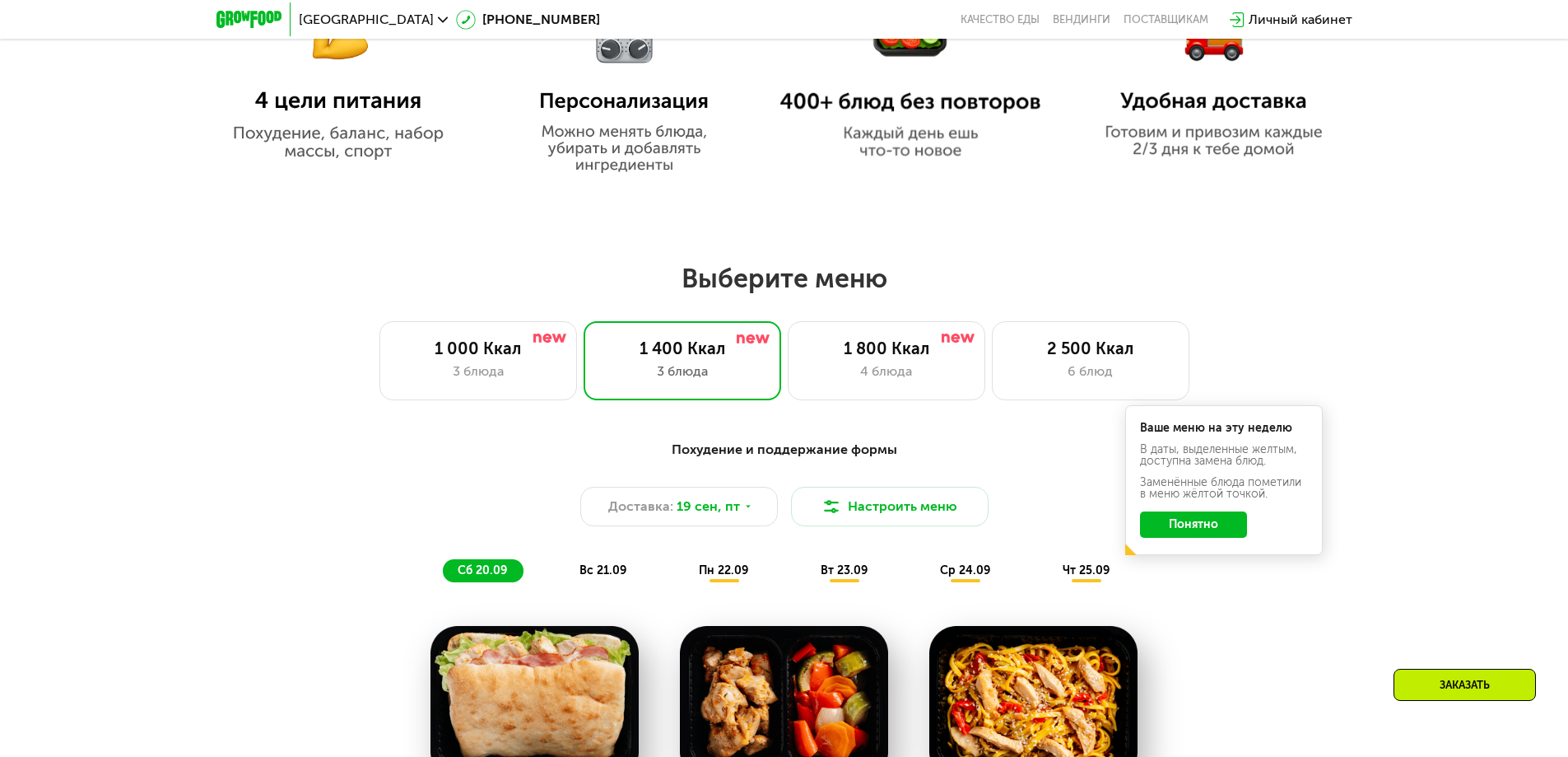
scroll to position [953, 0]
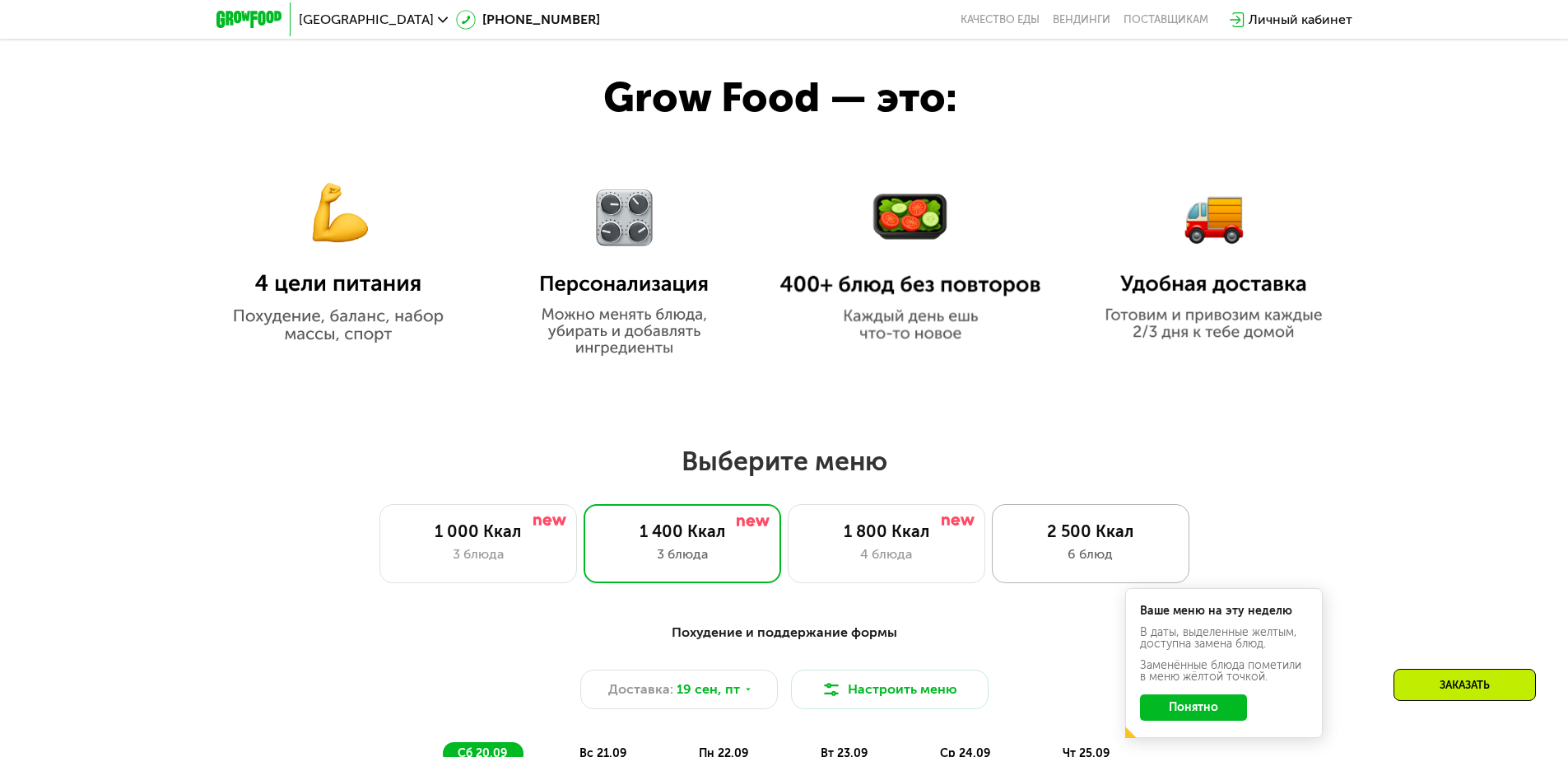
click at [1034, 536] on div "2 500 Ккал" at bounding box center [1090, 531] width 163 height 20
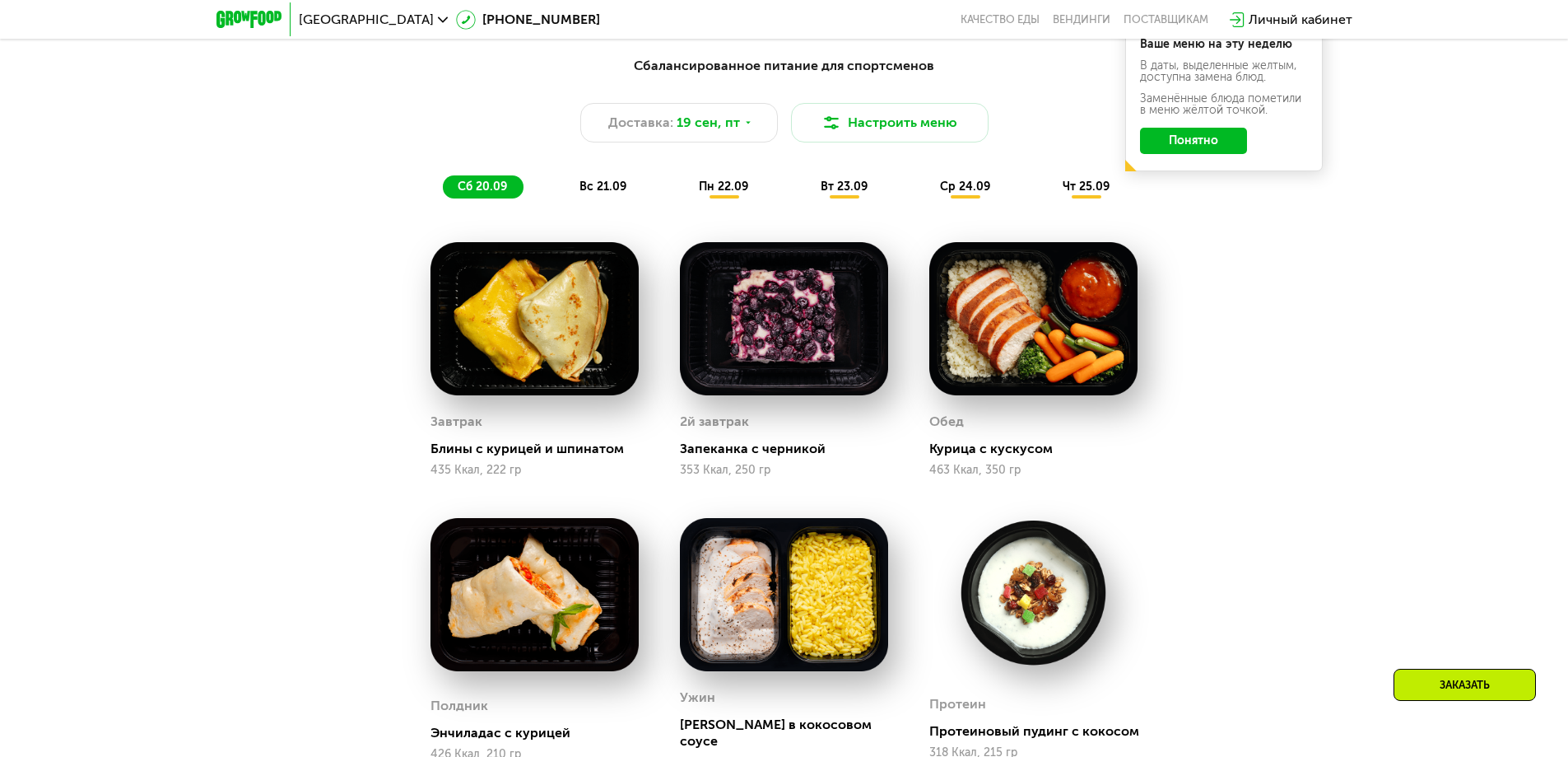
scroll to position [1530, 0]
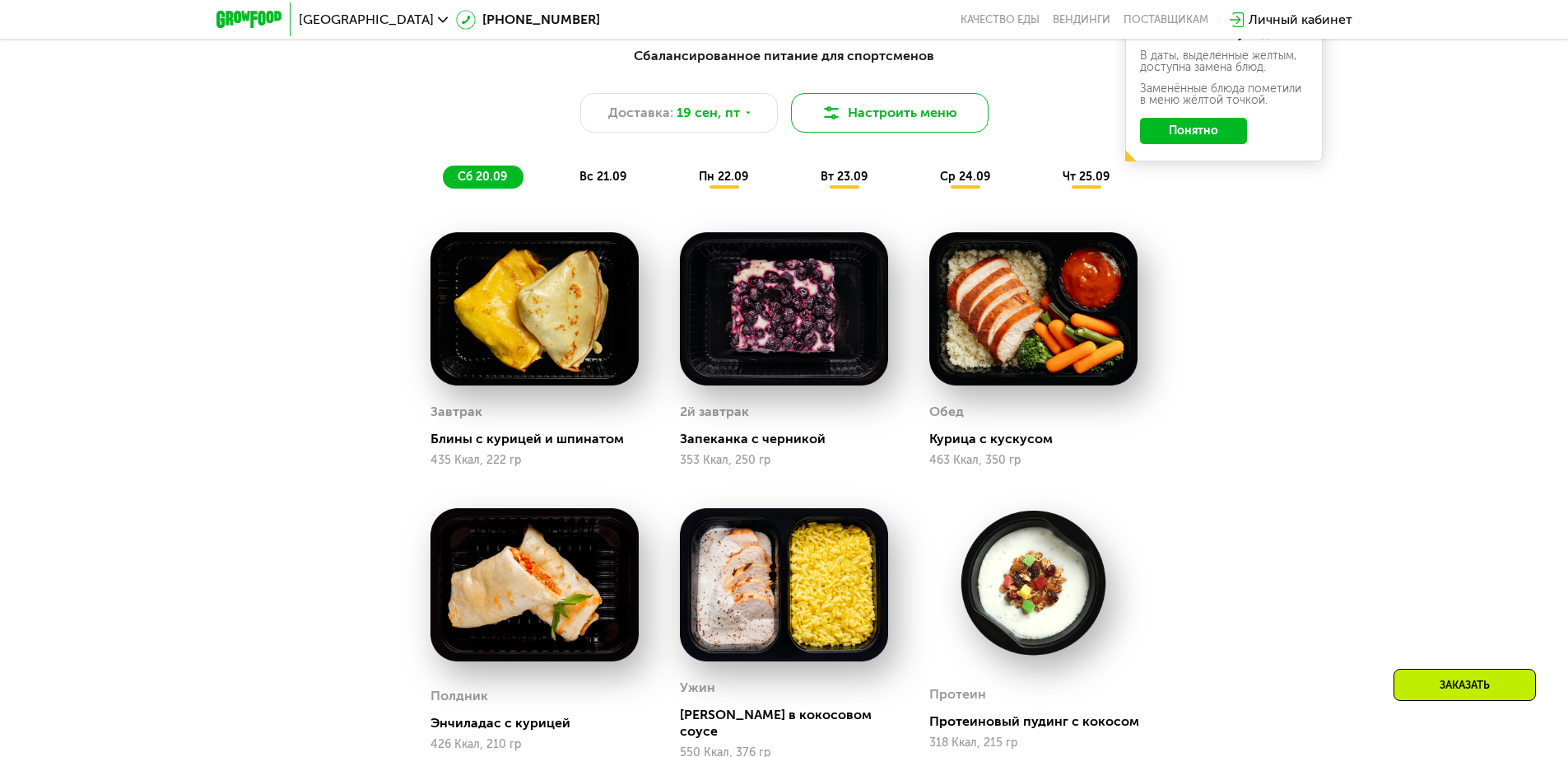
click at [900, 123] on button "Настроить меню" at bounding box center [890, 112] width 198 height 39
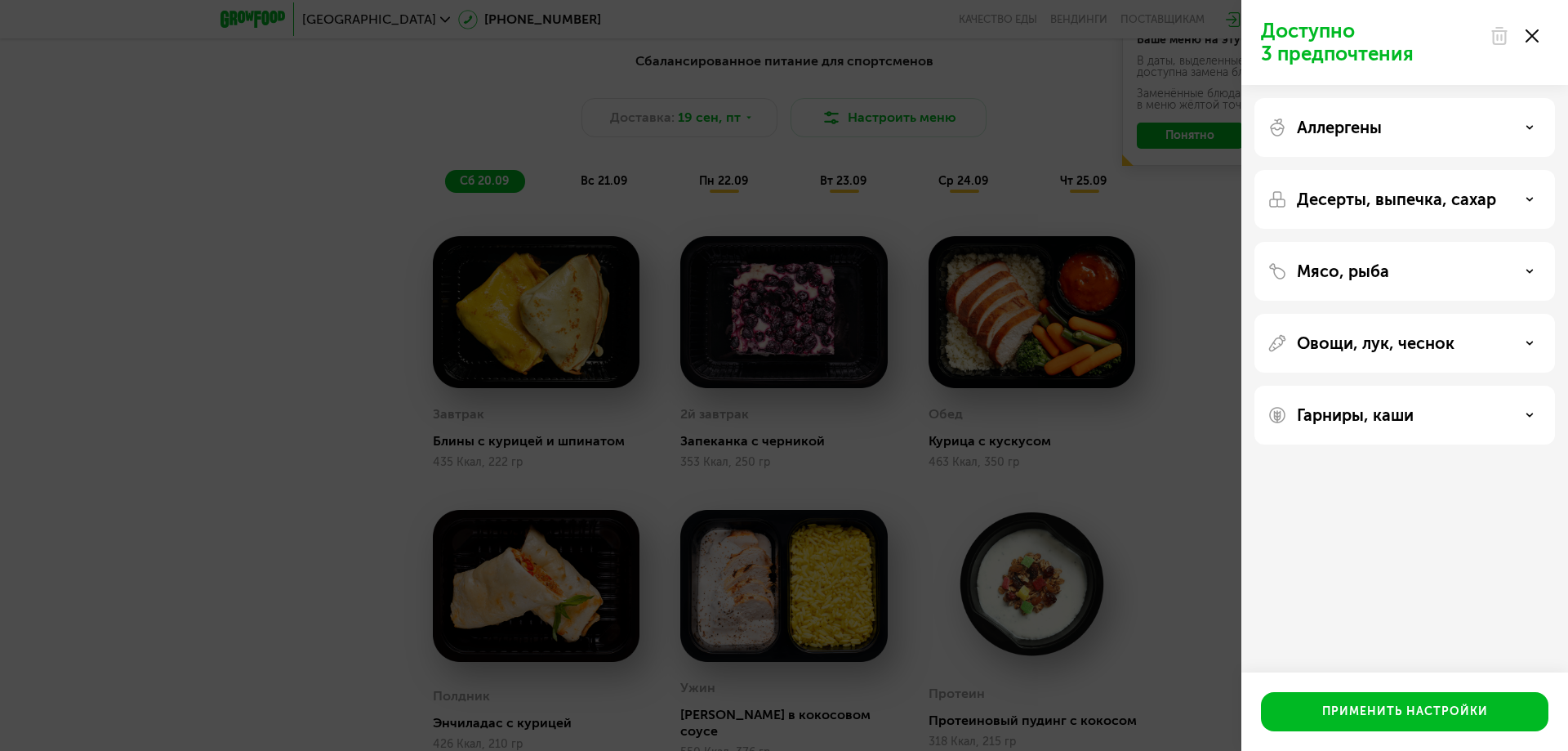
click at [1089, 148] on div "Доступно 3 предпочтения Аллергены Десерты, выпечка, сахар Мясо, рыба Овощи, лук…" at bounding box center [784, 376] width 1568 height 751
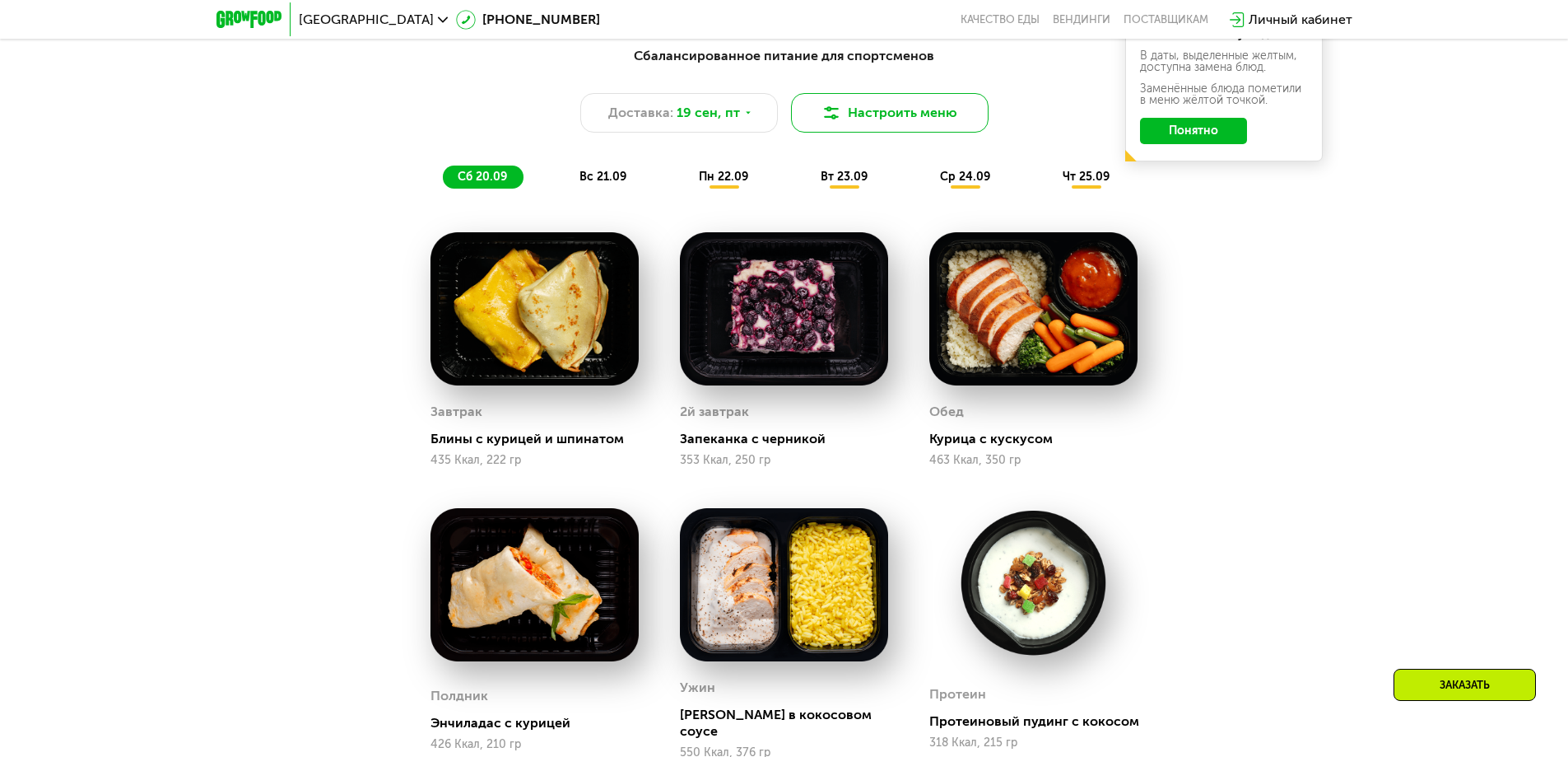
click at [866, 132] on button "Настроить меню" at bounding box center [890, 112] width 198 height 39
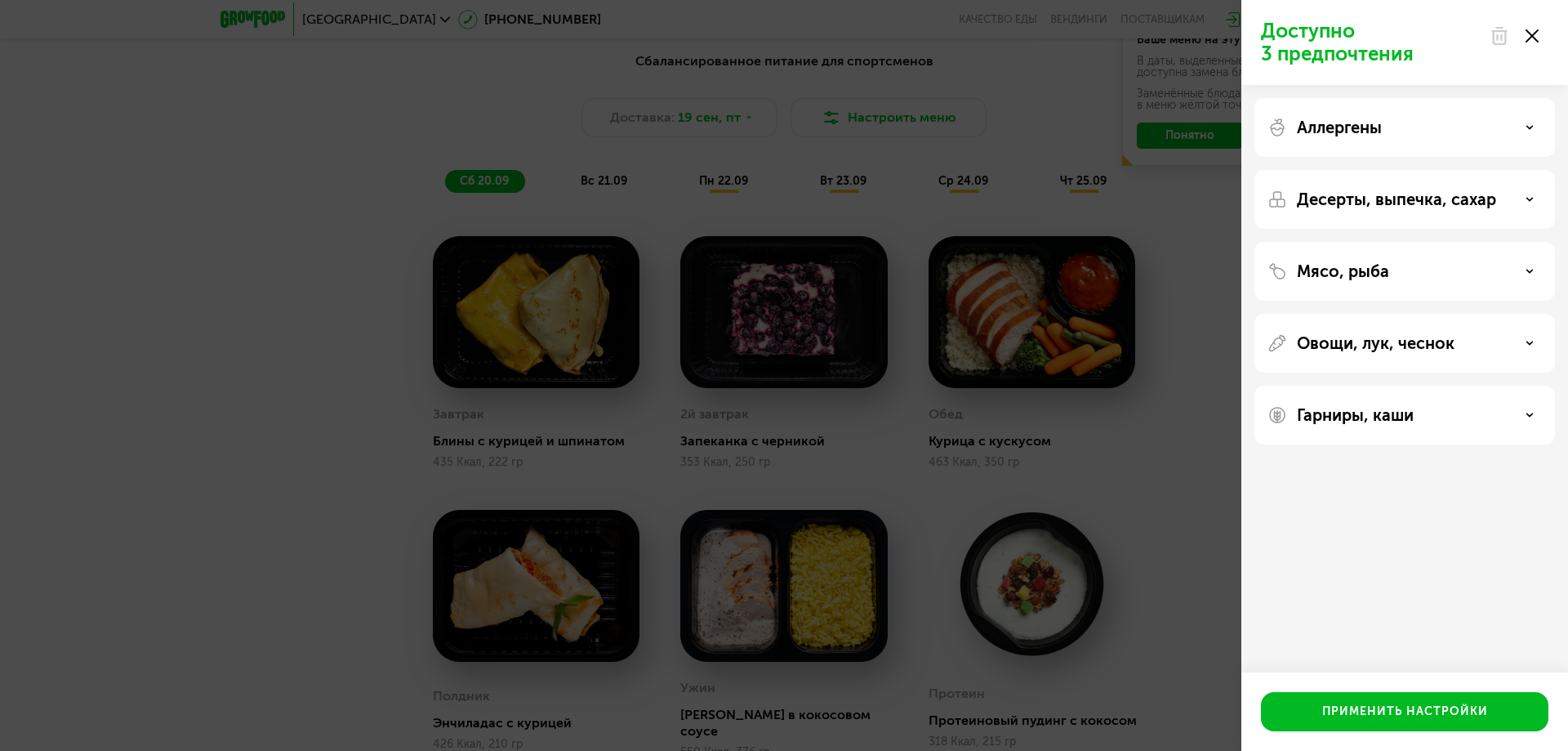
click at [1434, 135] on div "Аллергены" at bounding box center [1404, 128] width 274 height 20
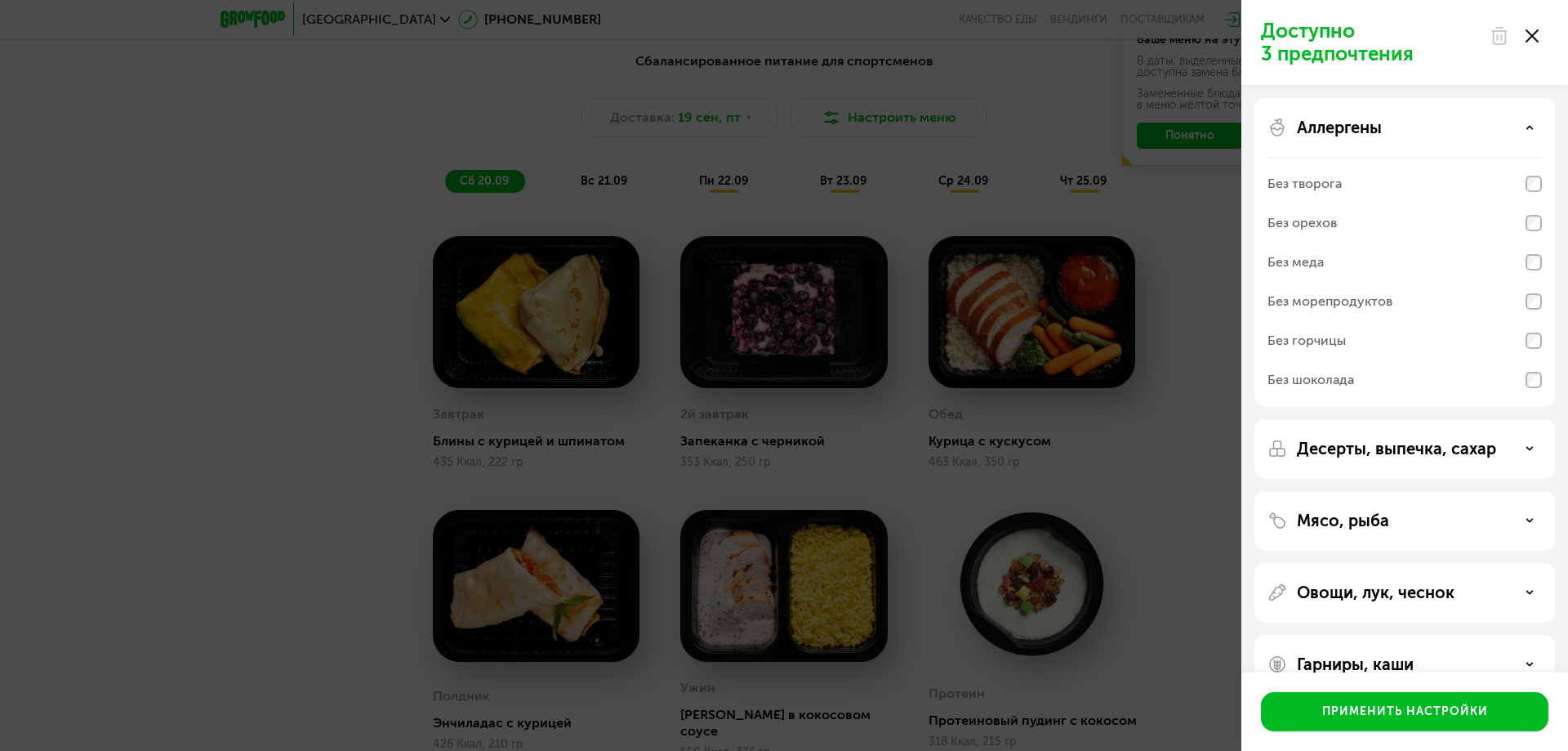
click at [1434, 130] on div "Аллергены" at bounding box center [1404, 128] width 274 height 20
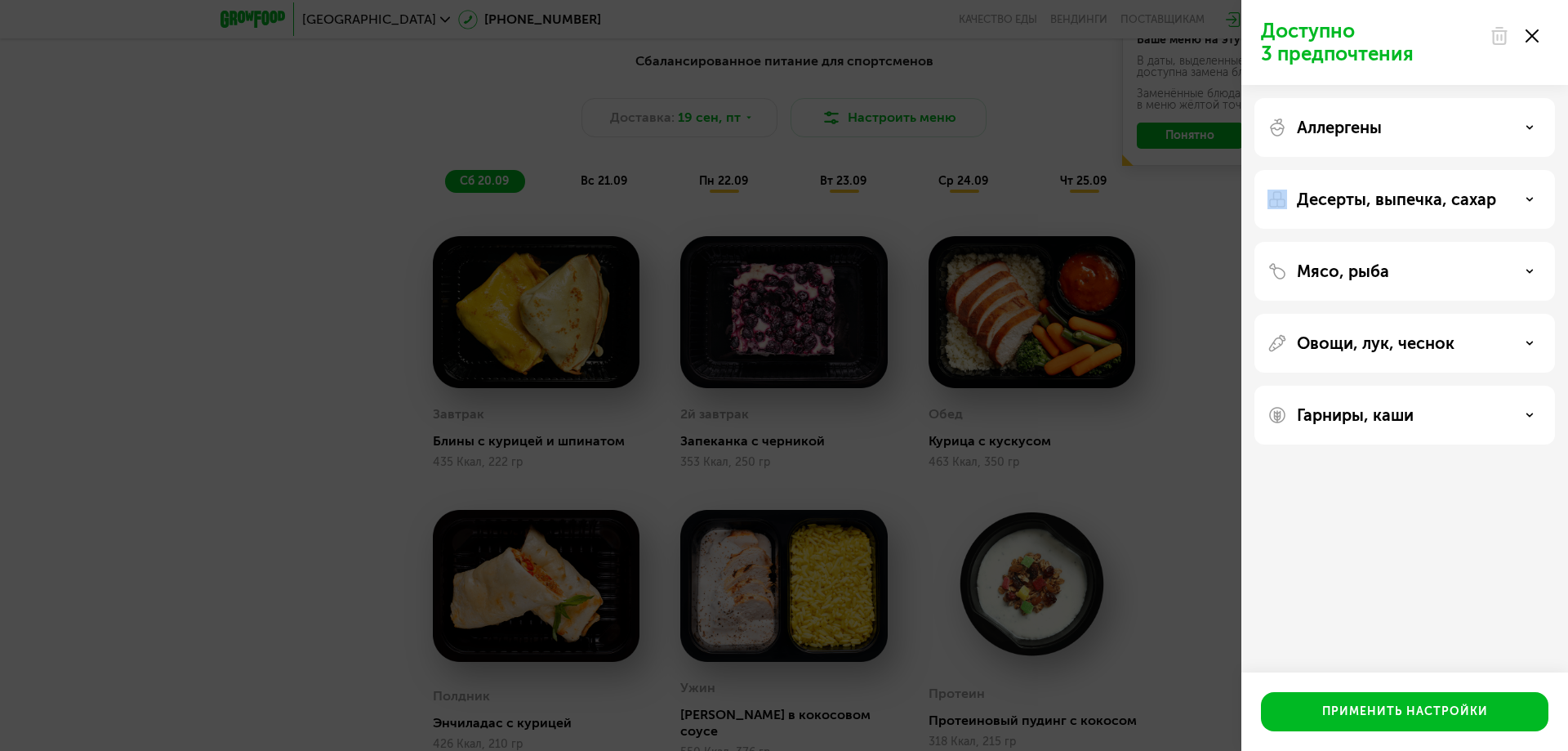
click at [1434, 130] on div "Аллергены" at bounding box center [1404, 128] width 274 height 20
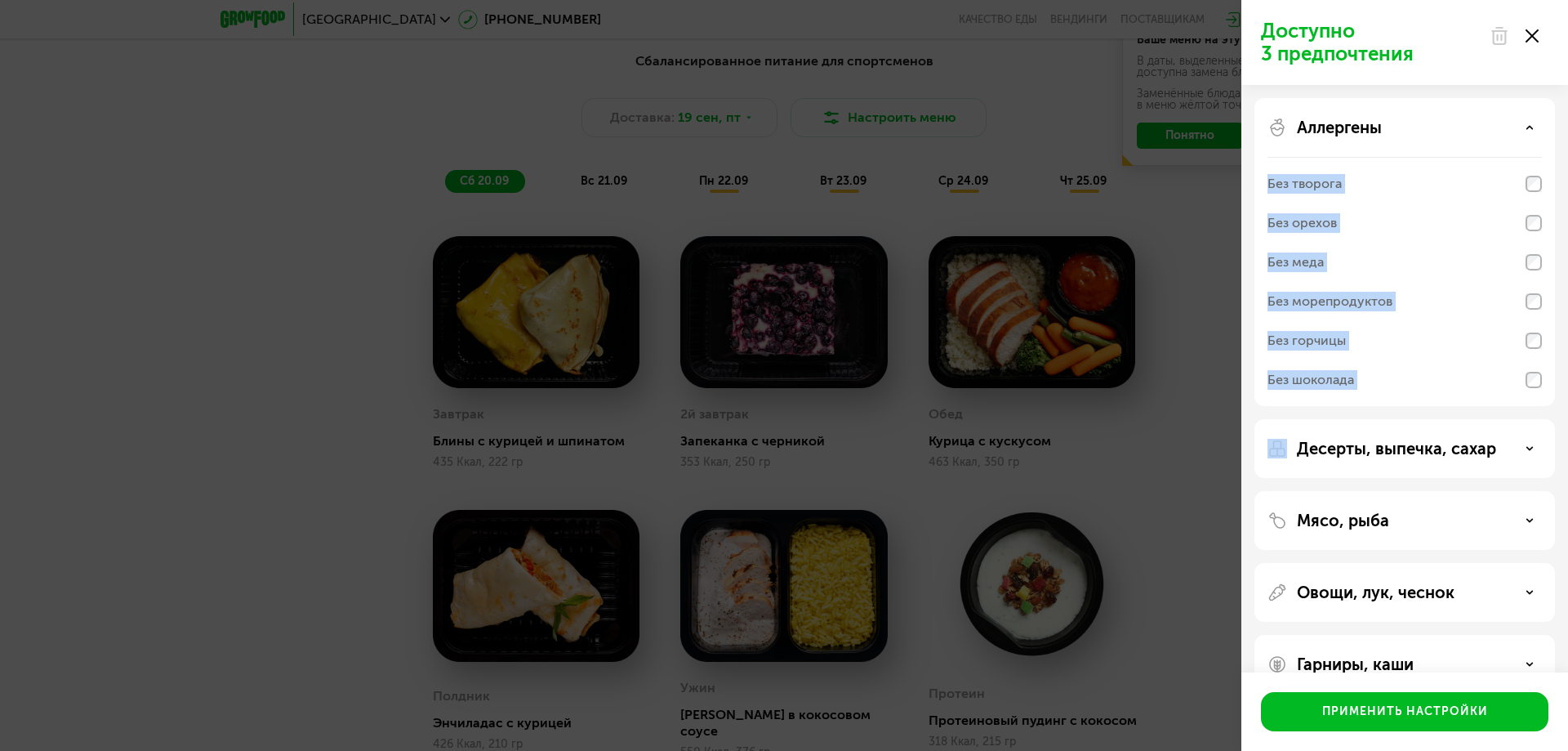
click at [1314, 400] on div "Без творога Без орехов Без меда Без морепродуктов Без горчицы Без шоколада" at bounding box center [1404, 282] width 274 height 249
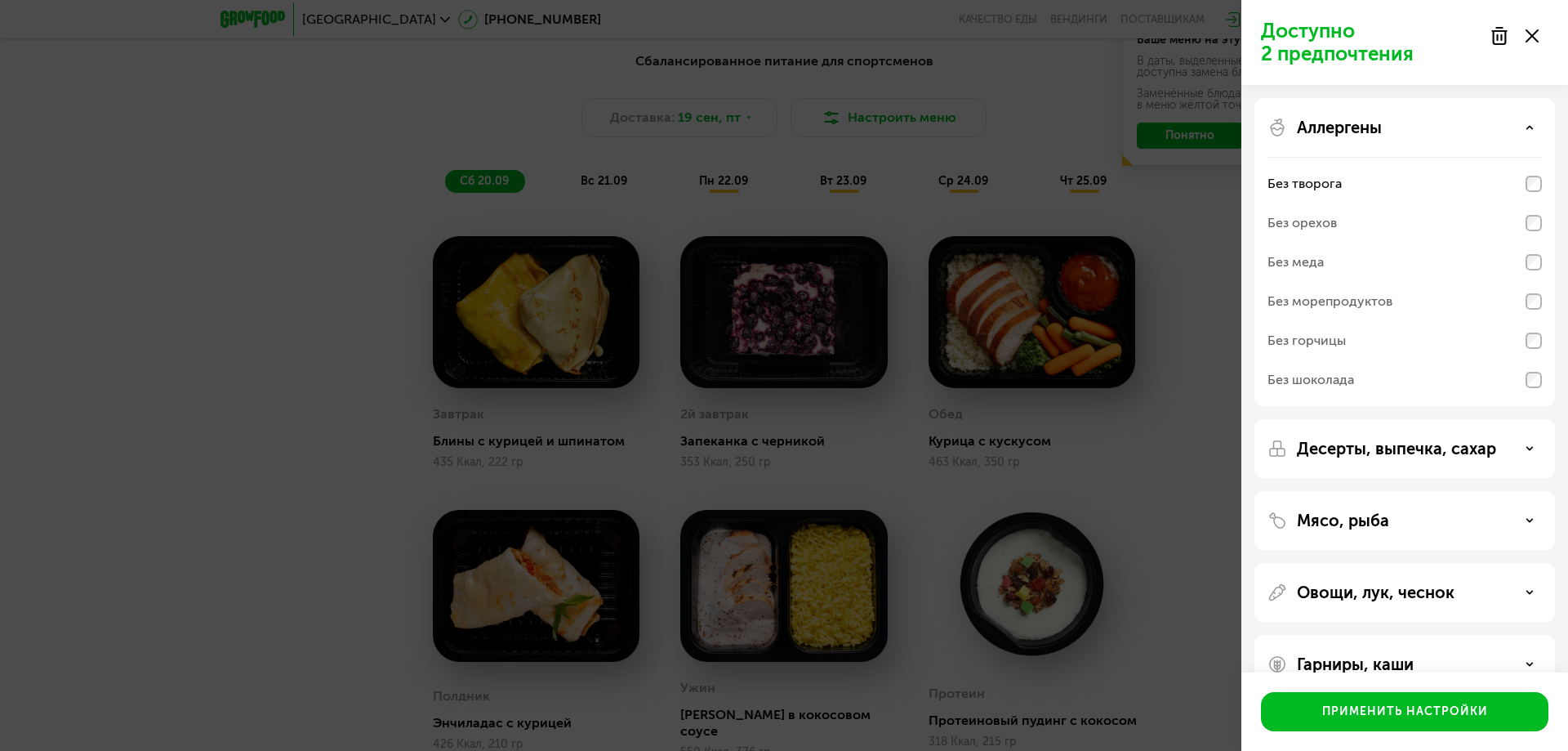
click at [1526, 130] on icon at bounding box center [1530, 127] width 8 height 8
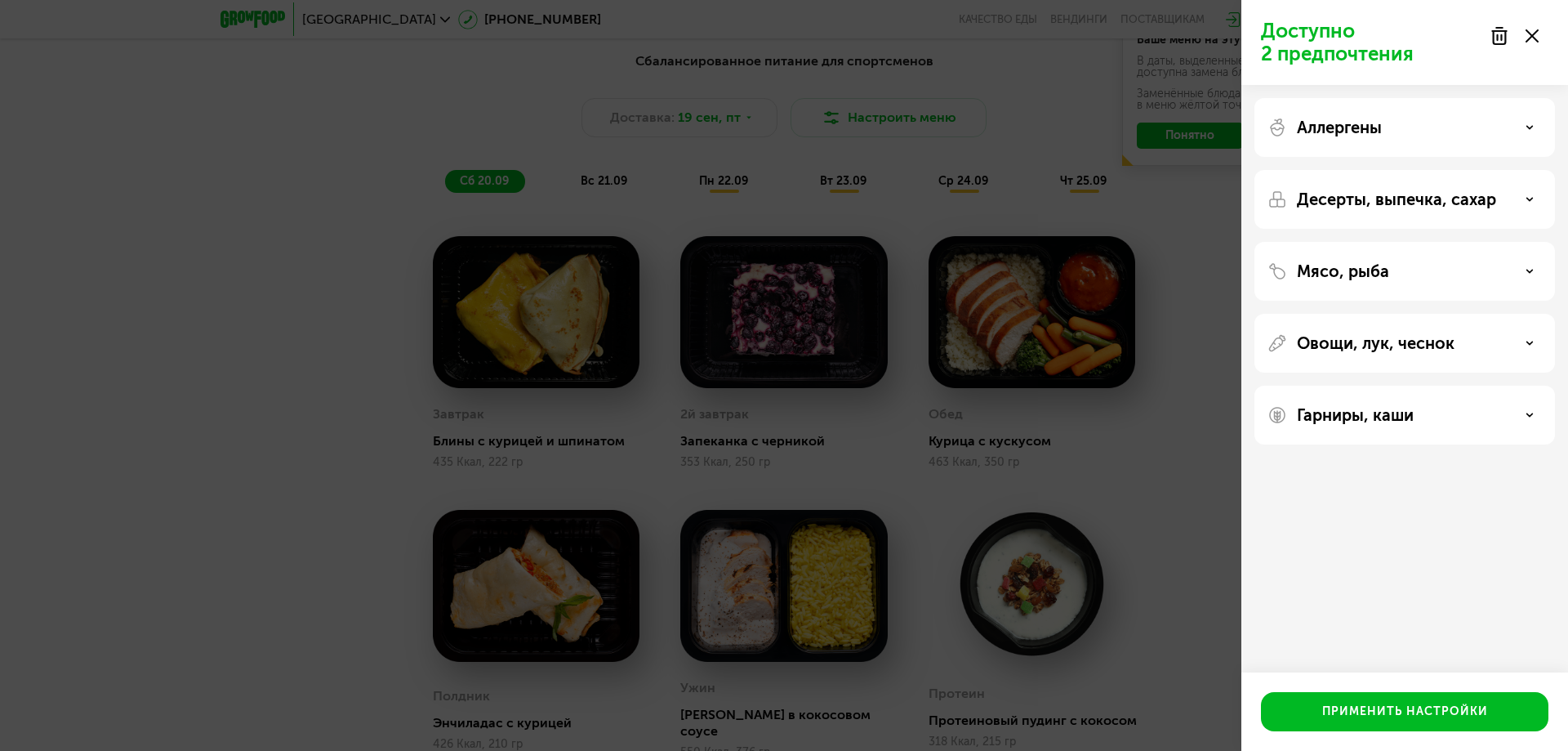
click at [1438, 199] on p "Десерты, выпечка, сахар" at bounding box center [1396, 199] width 199 height 20
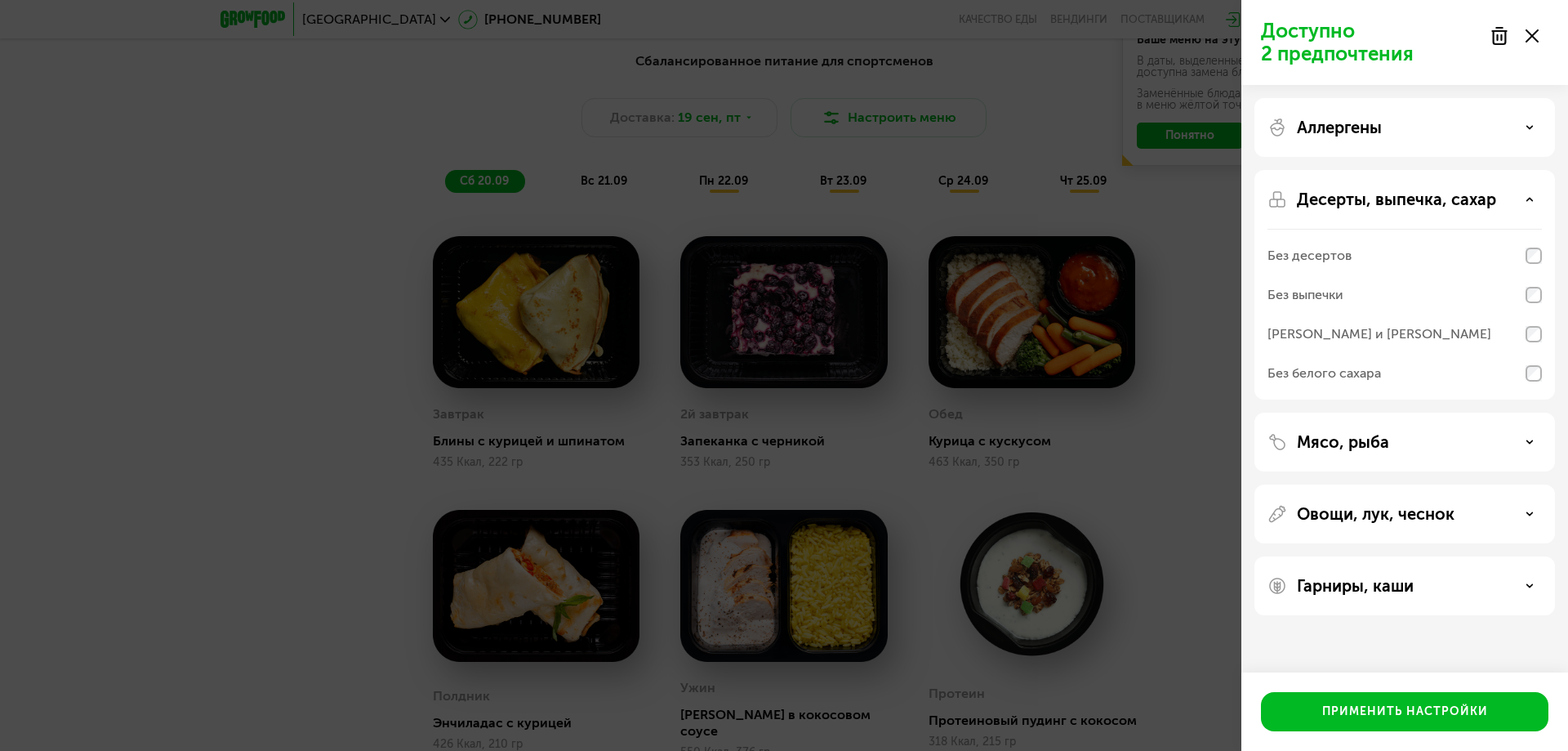
click at [1438, 199] on p "Десерты, выпечка, сахар" at bounding box center [1396, 199] width 199 height 20
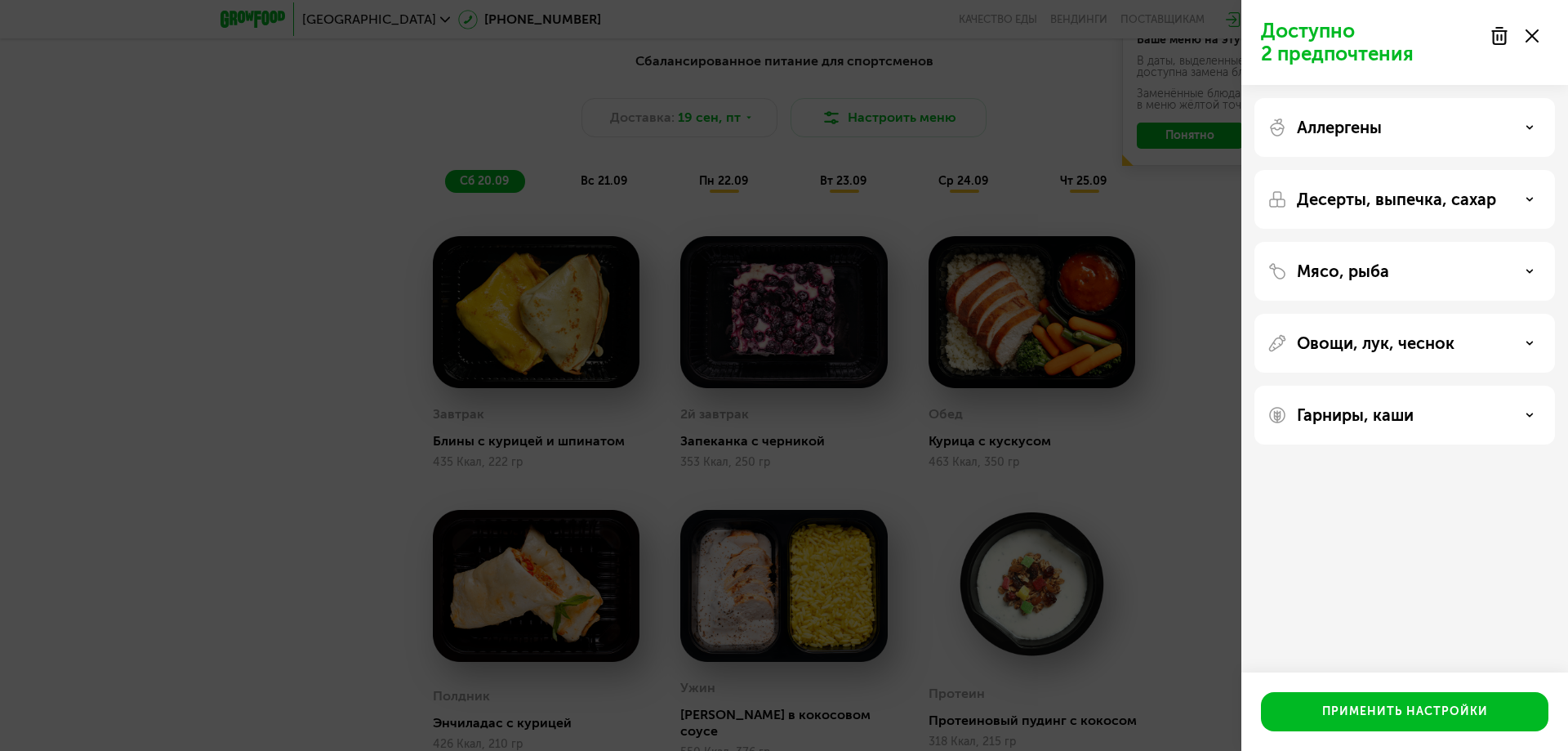
click at [1394, 254] on div "Мясо, рыба" at bounding box center [1404, 271] width 301 height 59
click at [1388, 267] on div "Мясо, рыба" at bounding box center [1404, 272] width 274 height 20
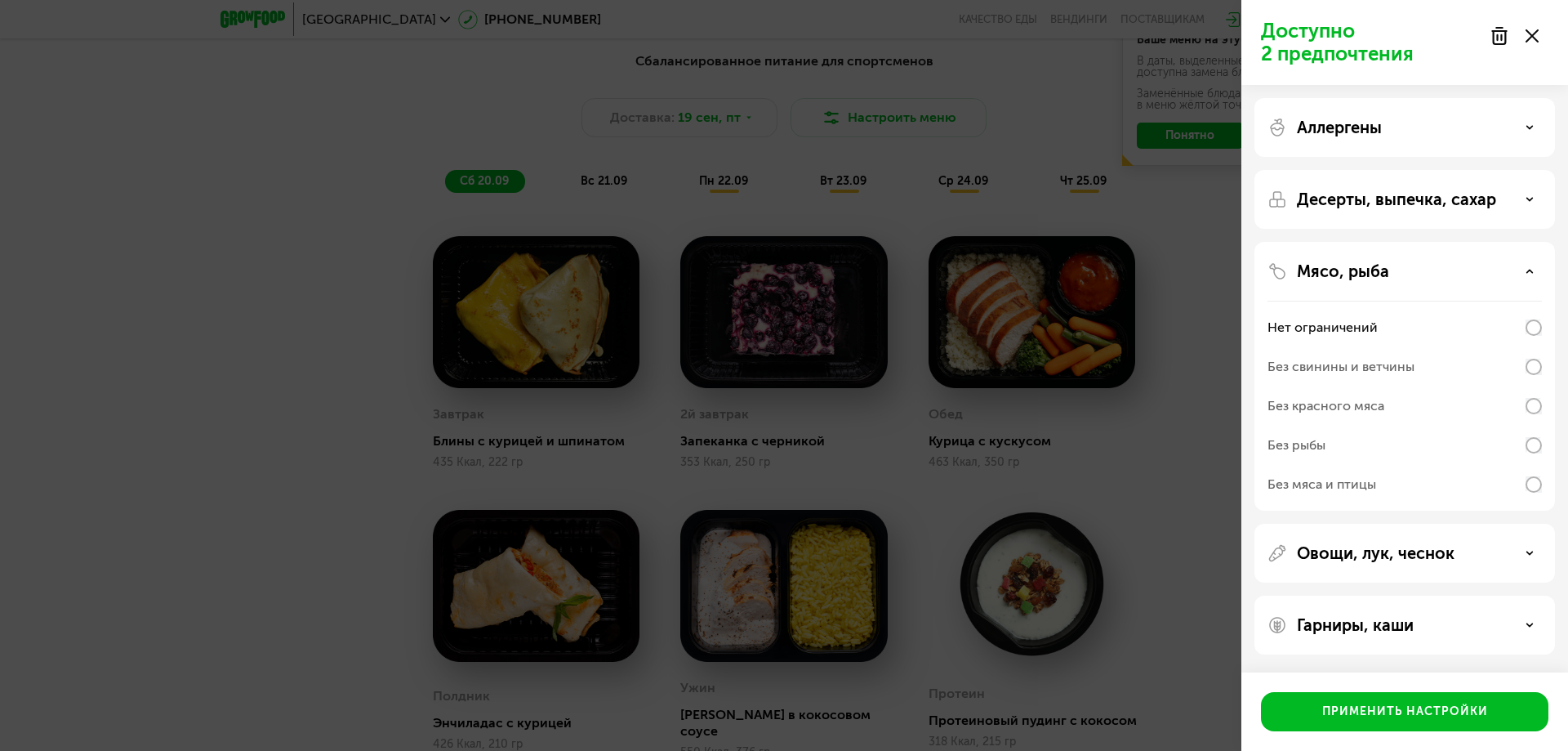
click at [1388, 267] on div "Мясо, рыба" at bounding box center [1404, 272] width 274 height 20
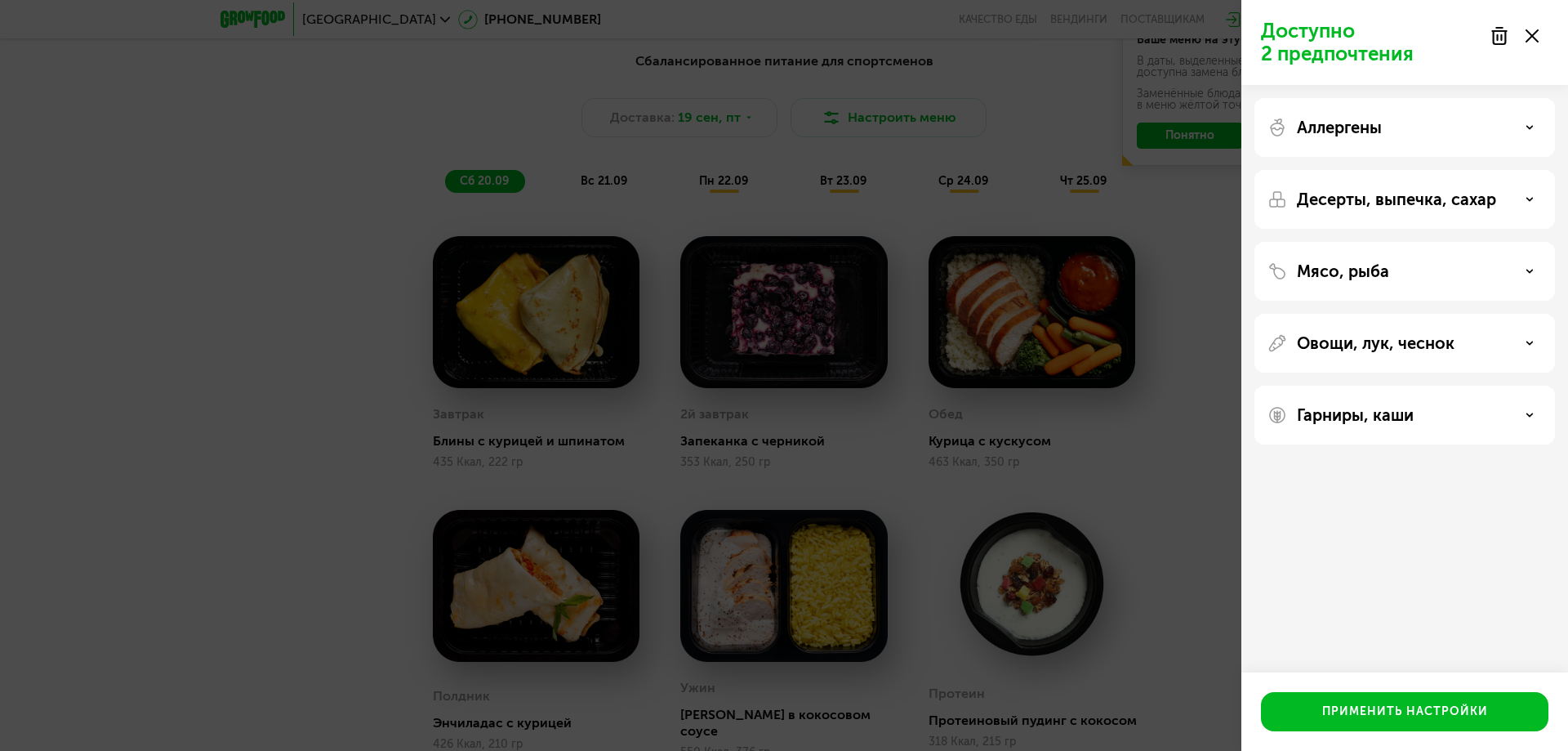
click at [1377, 334] on p "Овощи, лук, чеснок" at bounding box center [1375, 343] width 158 height 20
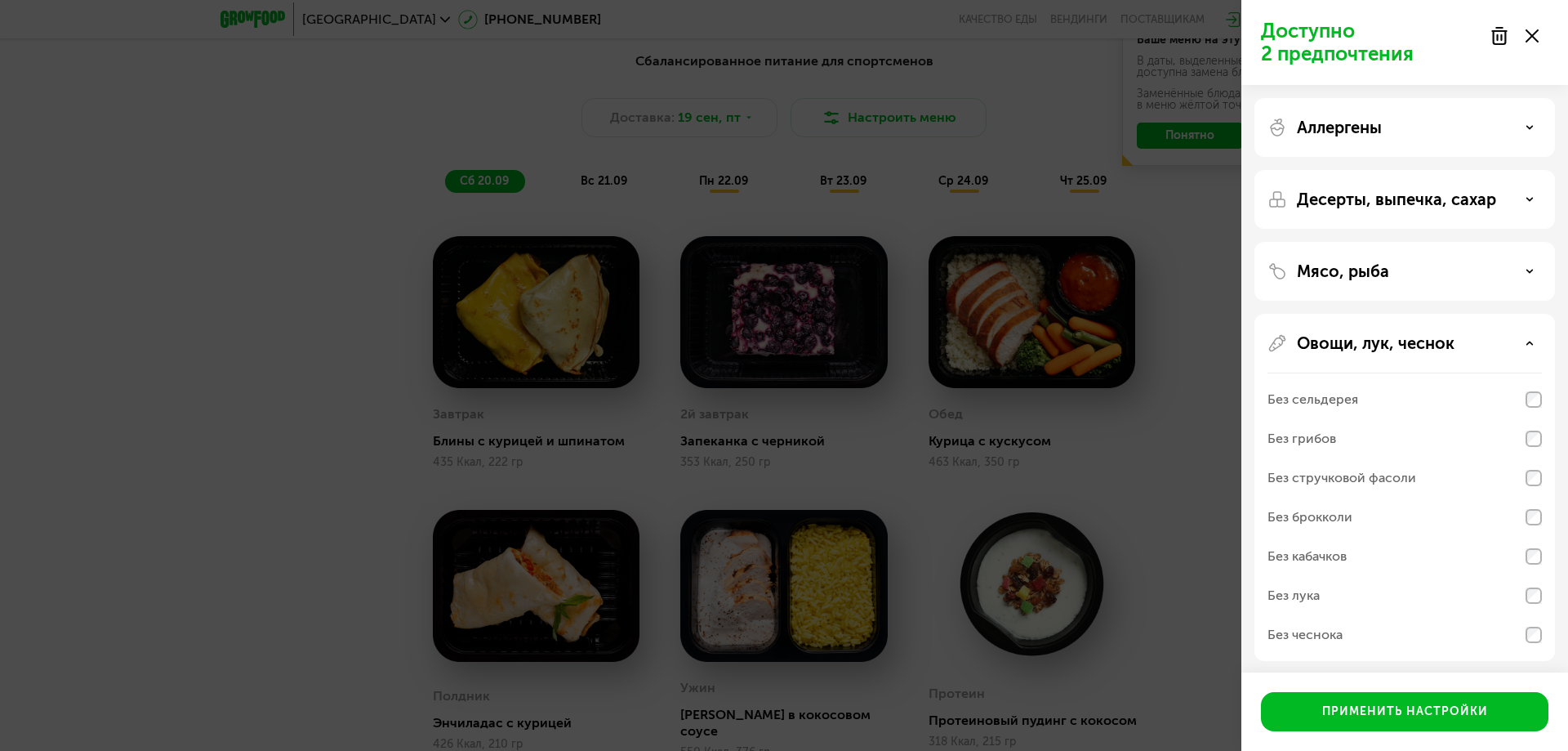
click at [1377, 334] on p "Овощи, лук, чеснок" at bounding box center [1375, 343] width 158 height 20
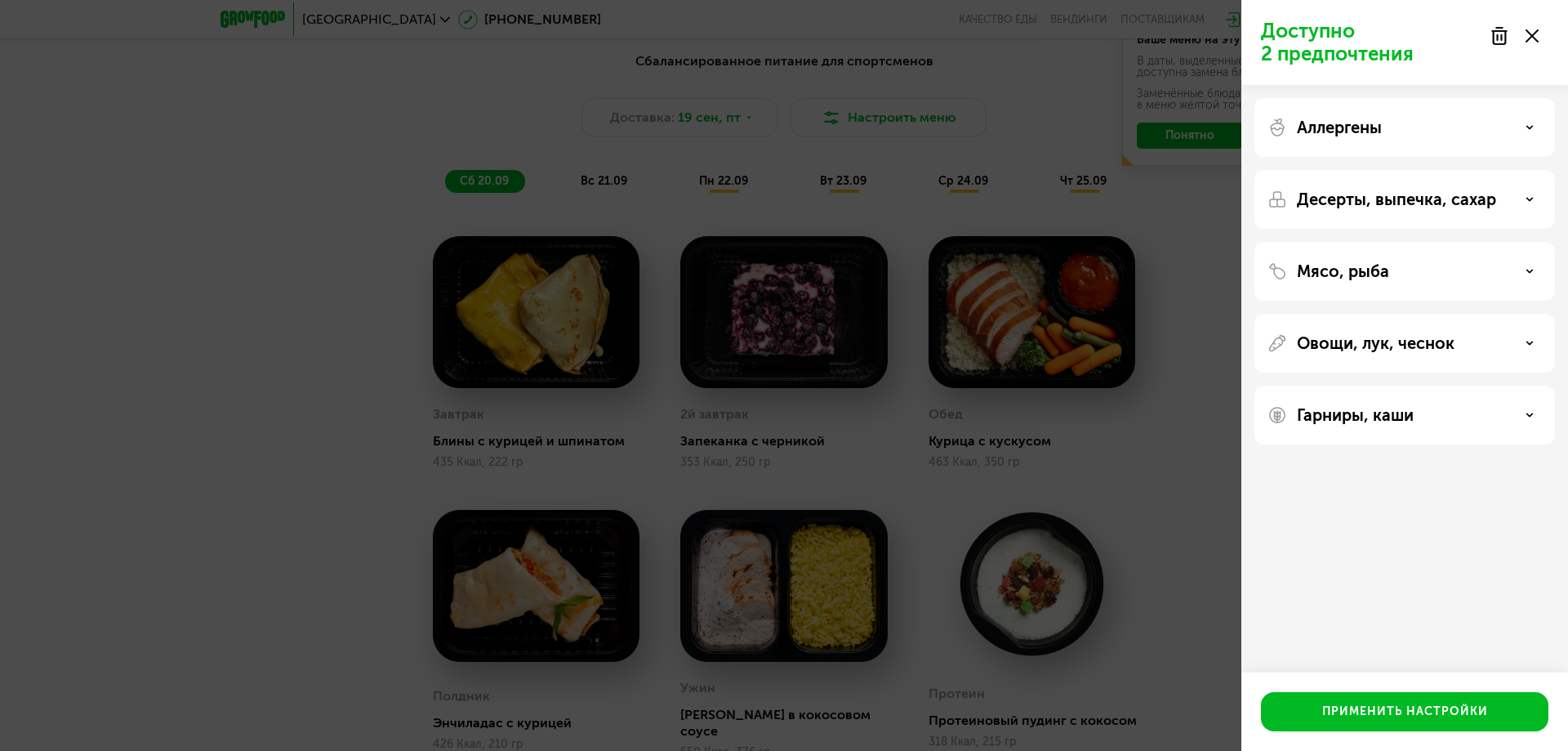
click at [1362, 403] on div "Гарниры, каши" at bounding box center [1404, 415] width 301 height 59
click at [1373, 415] on p "Гарниры, каши" at bounding box center [1355, 415] width 117 height 20
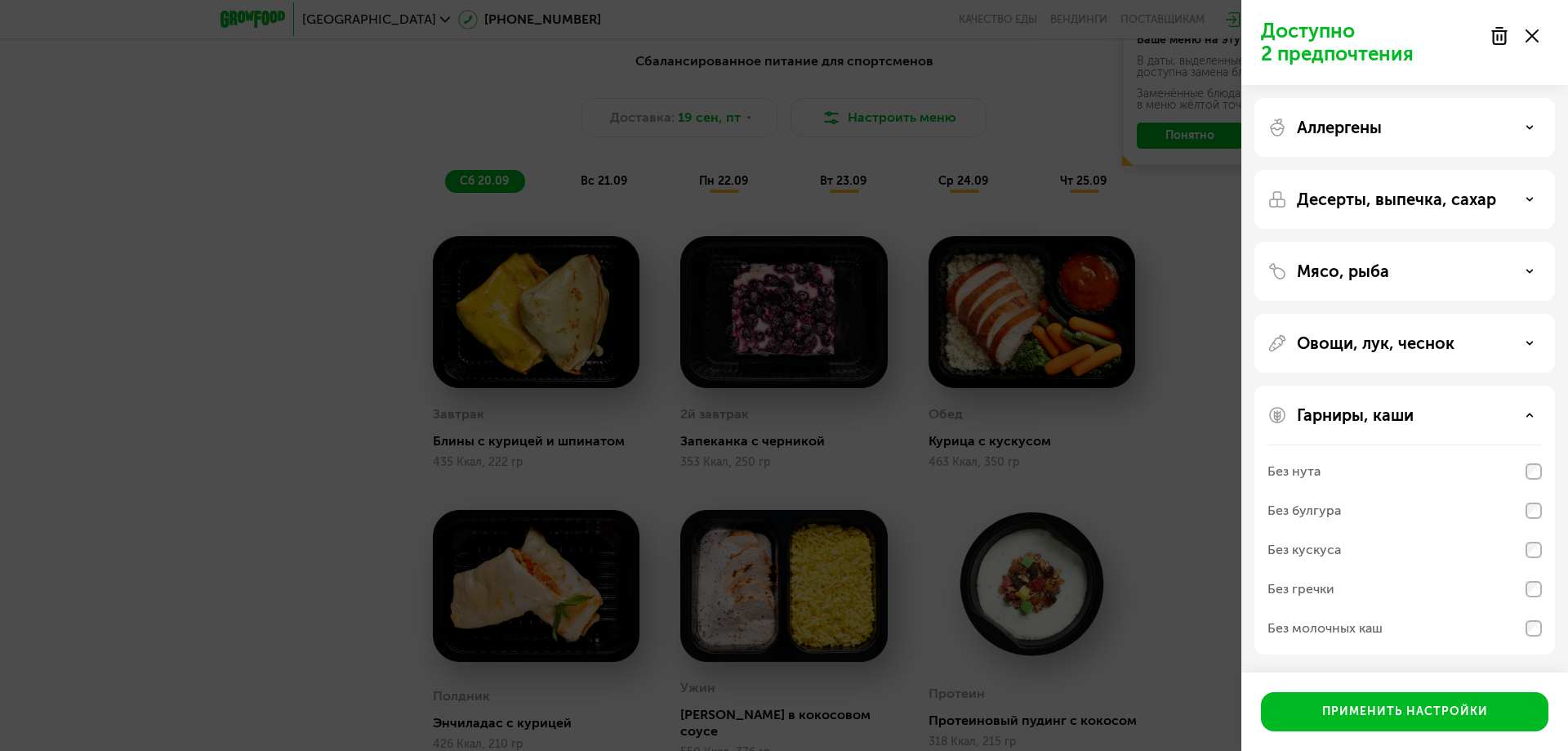
click at [1375, 414] on p "Гарниры, каши" at bounding box center [1355, 415] width 117 height 20
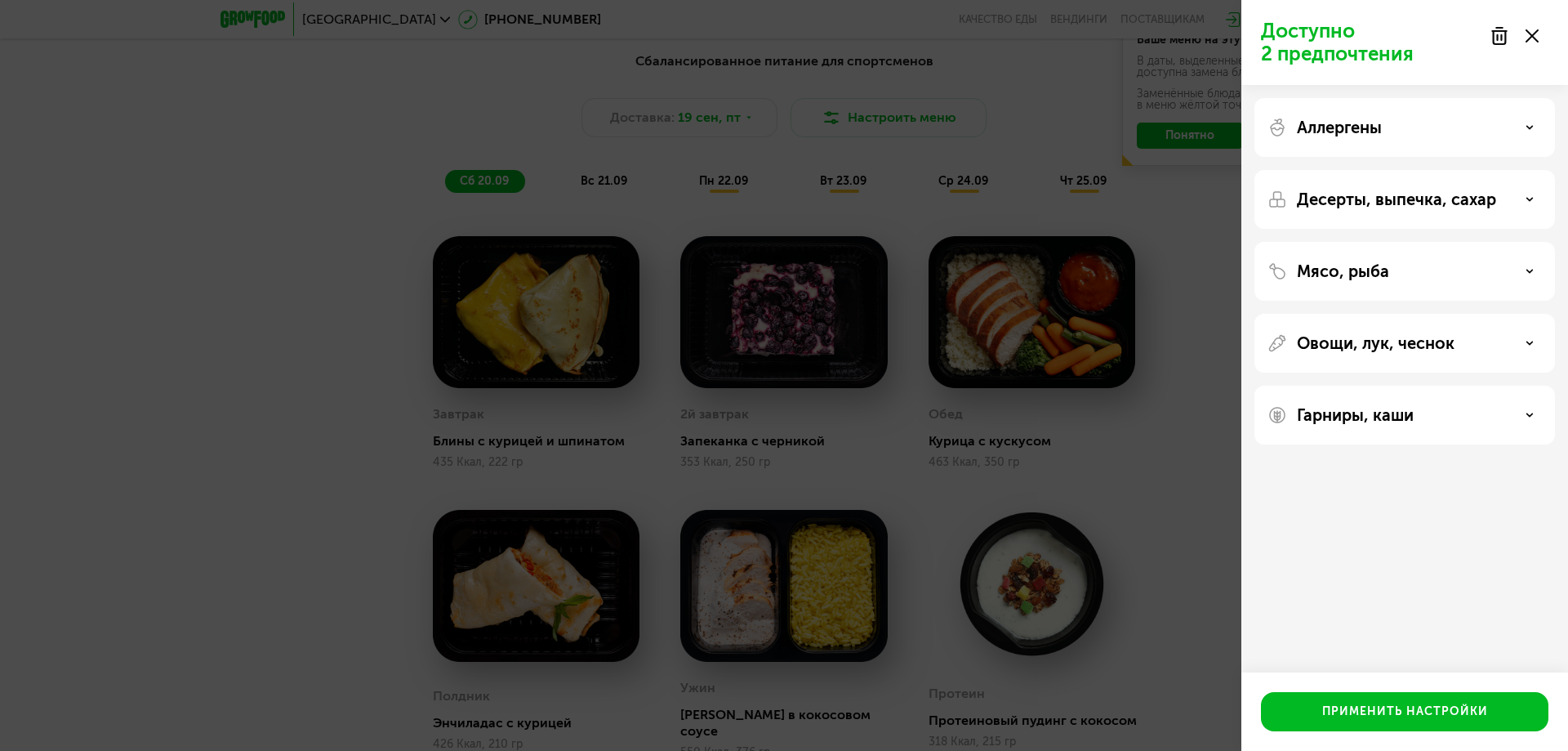
click at [1385, 122] on div "Аллергены" at bounding box center [1404, 128] width 274 height 20
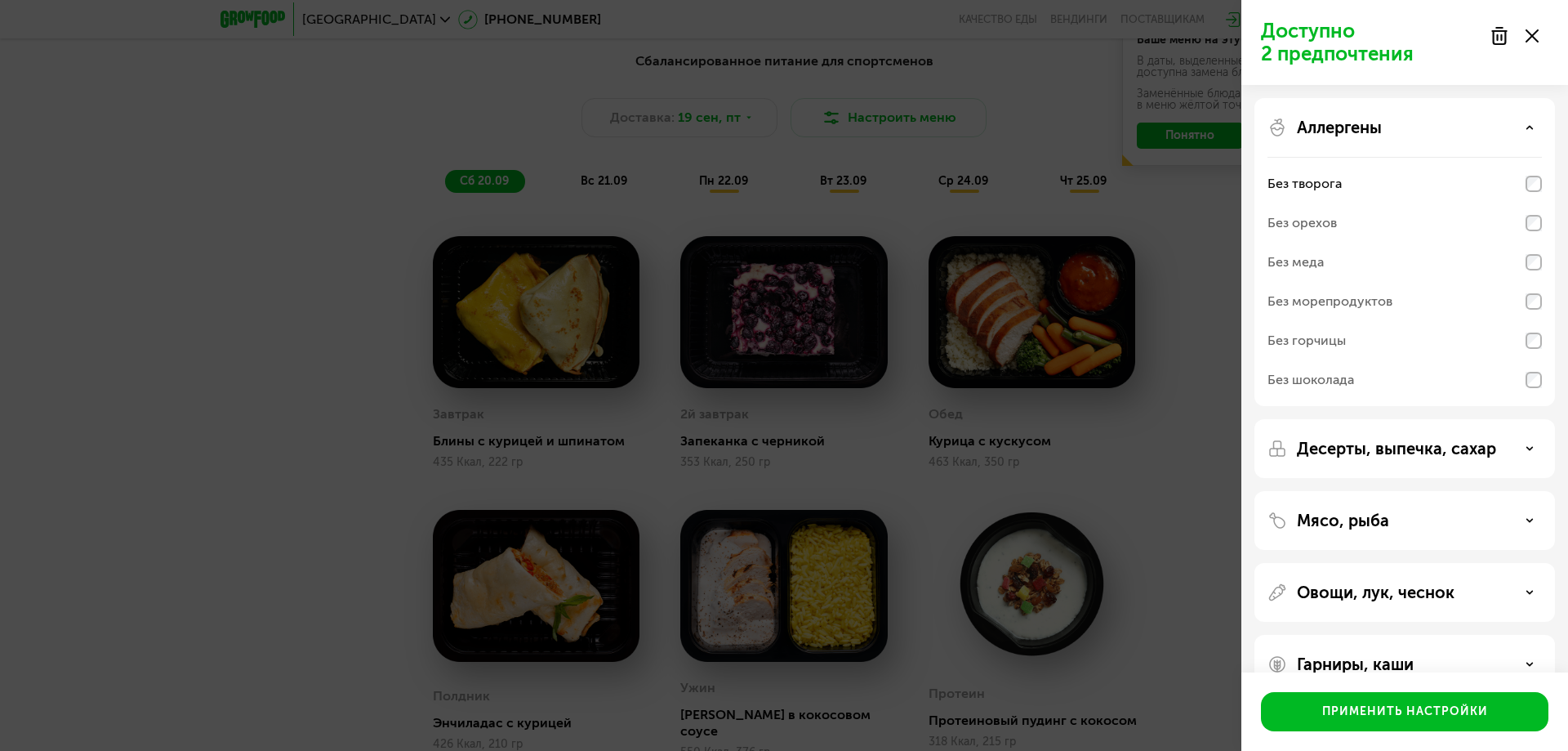
click at [1385, 122] on div "Аллергены" at bounding box center [1404, 128] width 274 height 20
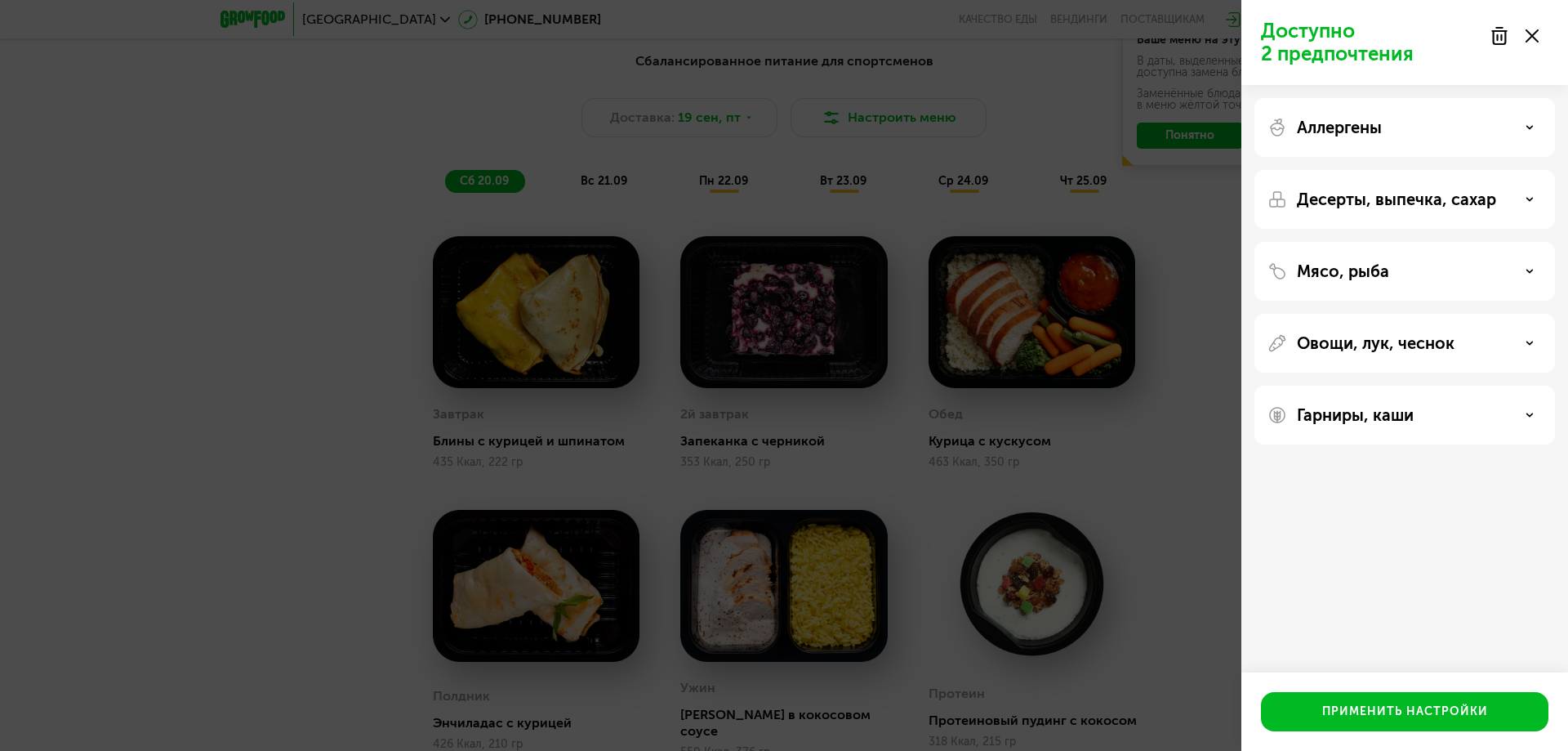
click at [1361, 208] on p "Десерты, выпечка, сахар" at bounding box center [1396, 199] width 199 height 20
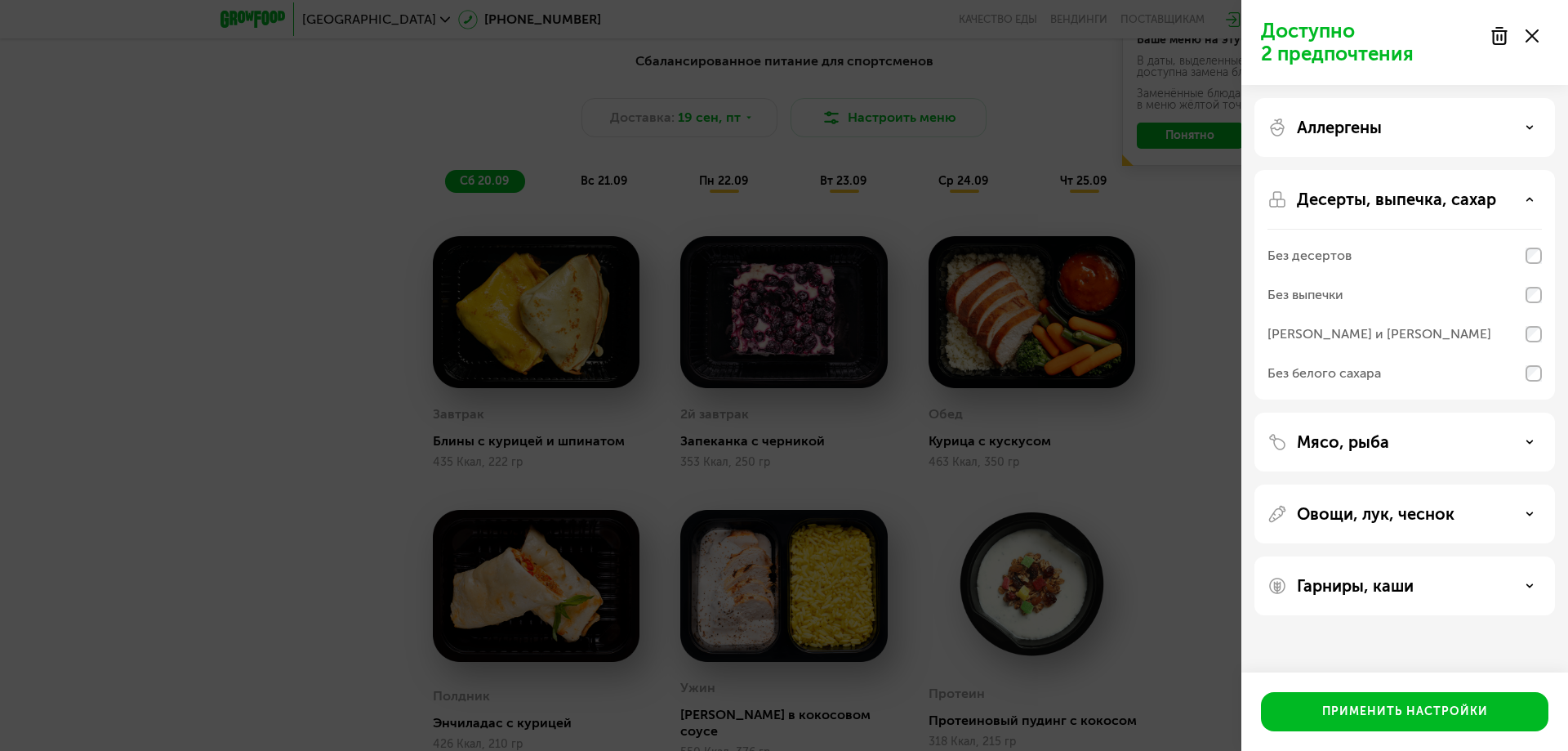
click at [1365, 194] on p "Десерты, выпечка, сахар" at bounding box center [1396, 199] width 199 height 20
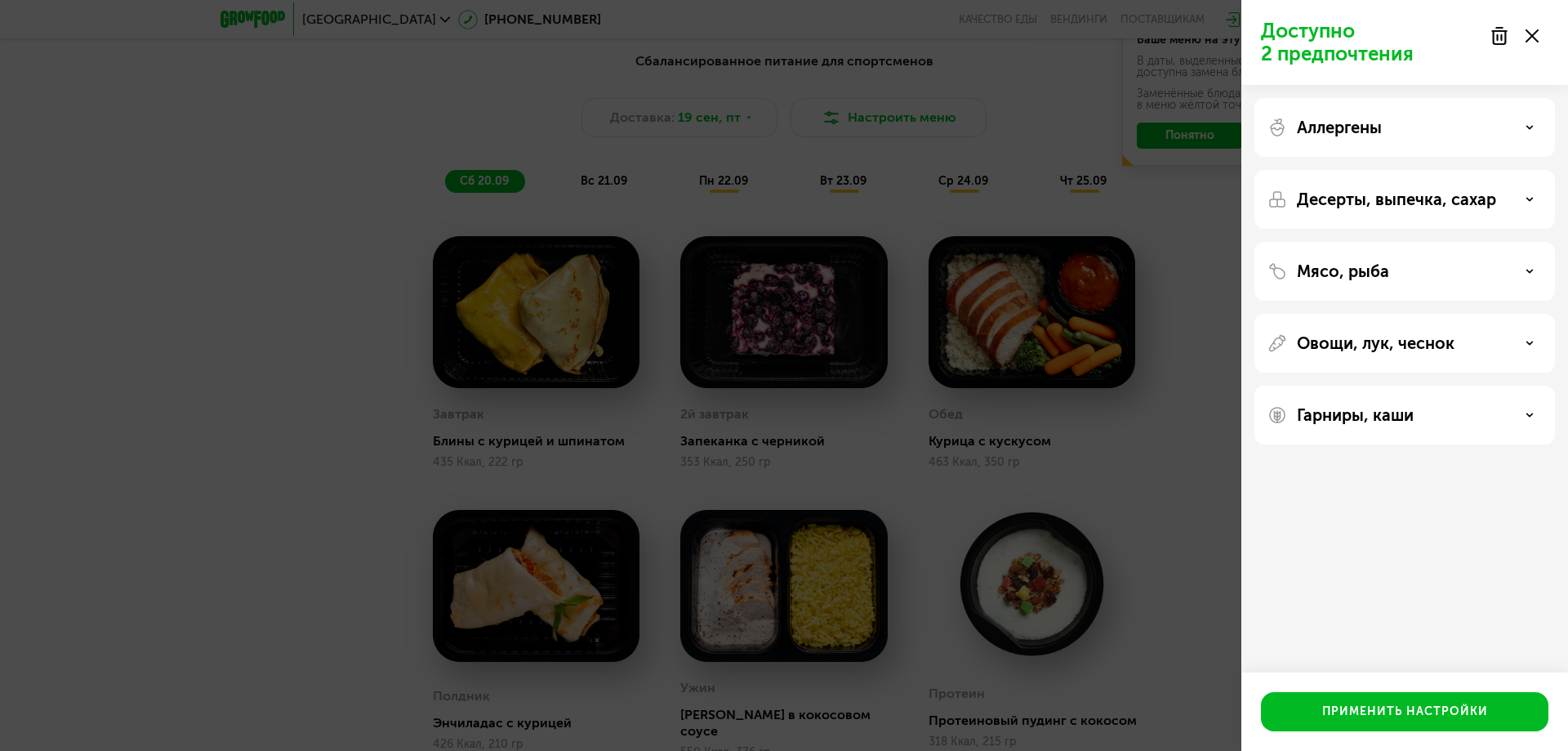
click at [1380, 259] on div "Мясо, рыба" at bounding box center [1404, 271] width 301 height 59
click at [1381, 268] on p "Мясо, рыба" at bounding box center [1342, 272] width 92 height 20
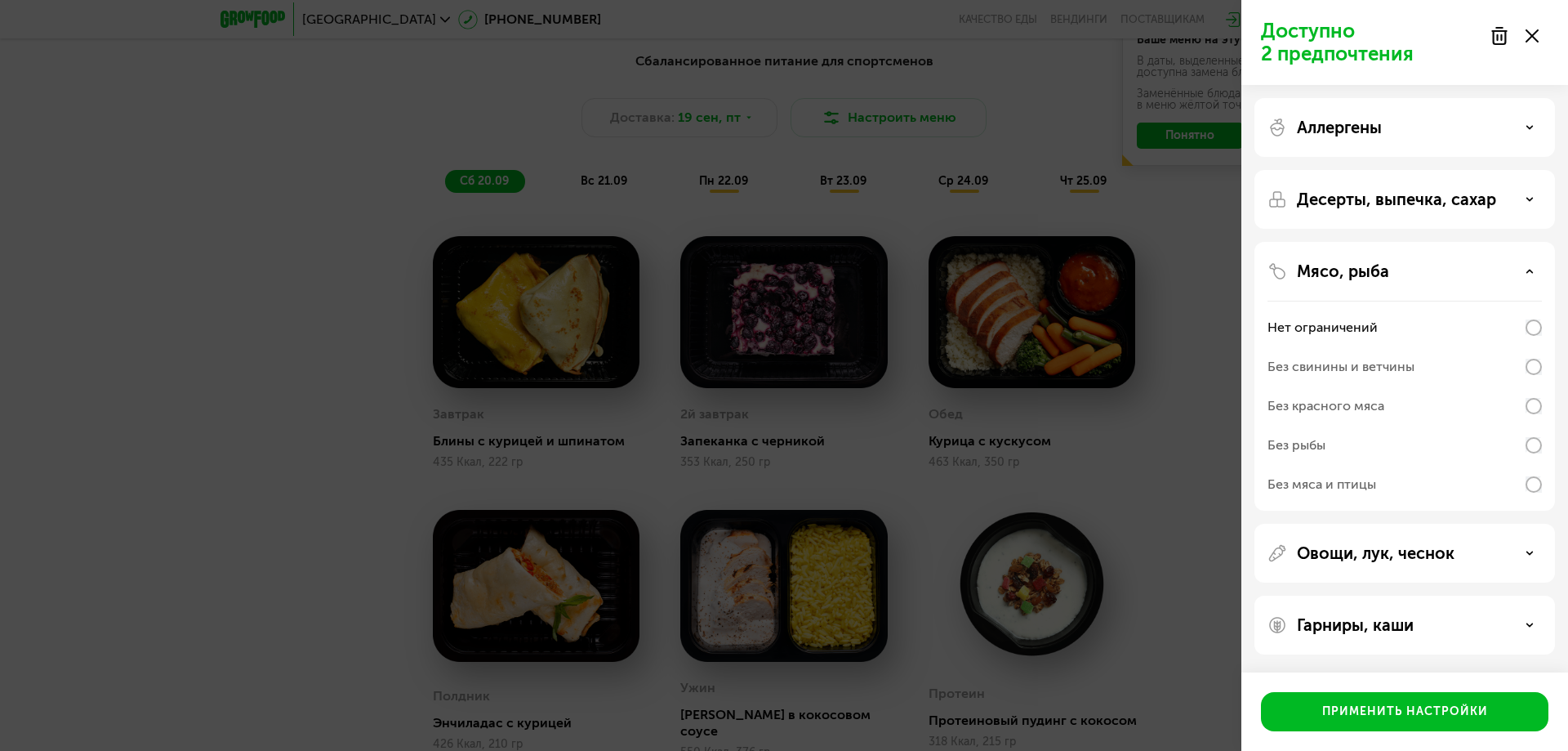
click at [1381, 268] on p "Мясо, рыба" at bounding box center [1342, 272] width 92 height 20
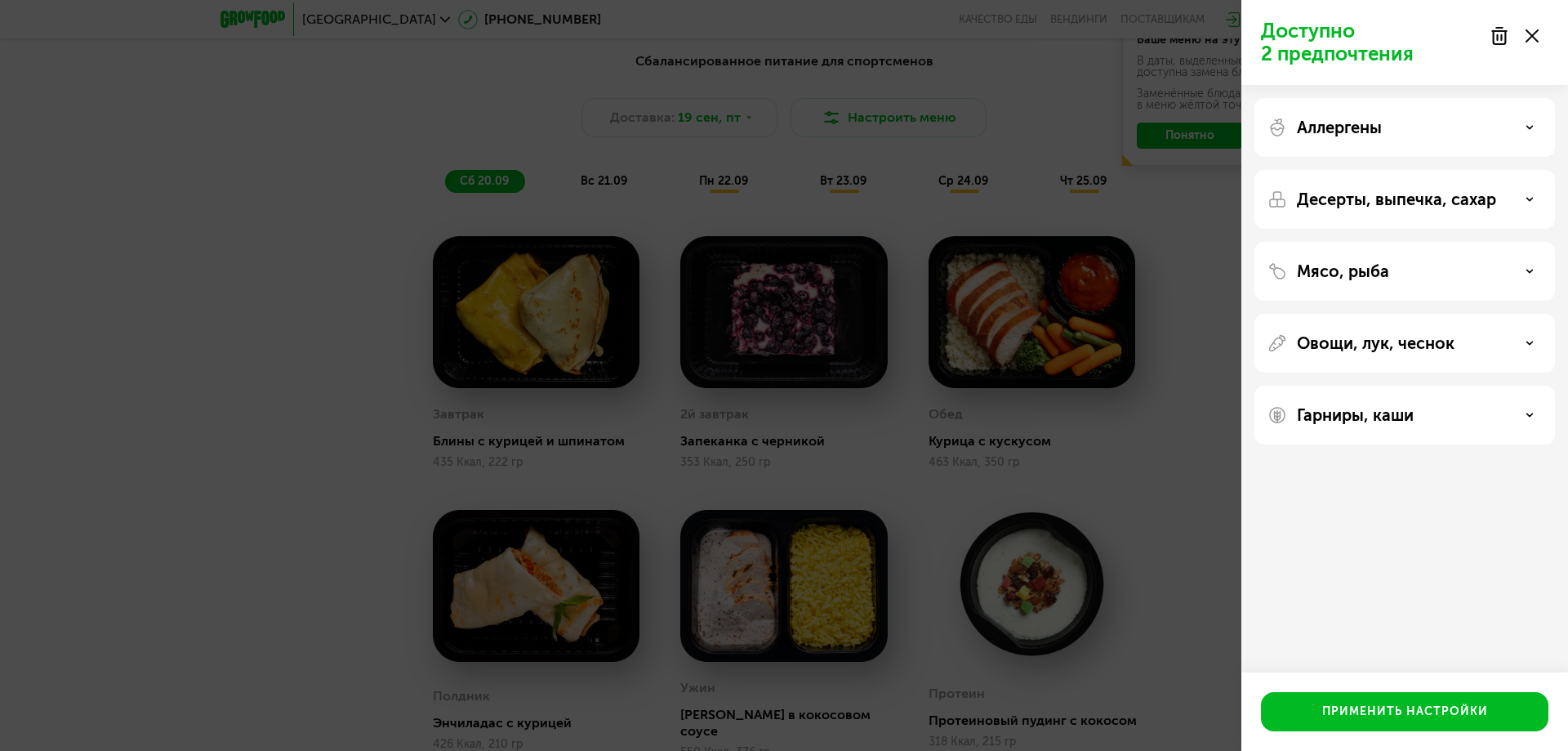
click at [1367, 331] on div "Овощи, лук, чеснок" at bounding box center [1404, 343] width 301 height 59
click at [1373, 345] on p "Овощи, лук, чеснок" at bounding box center [1375, 343] width 158 height 20
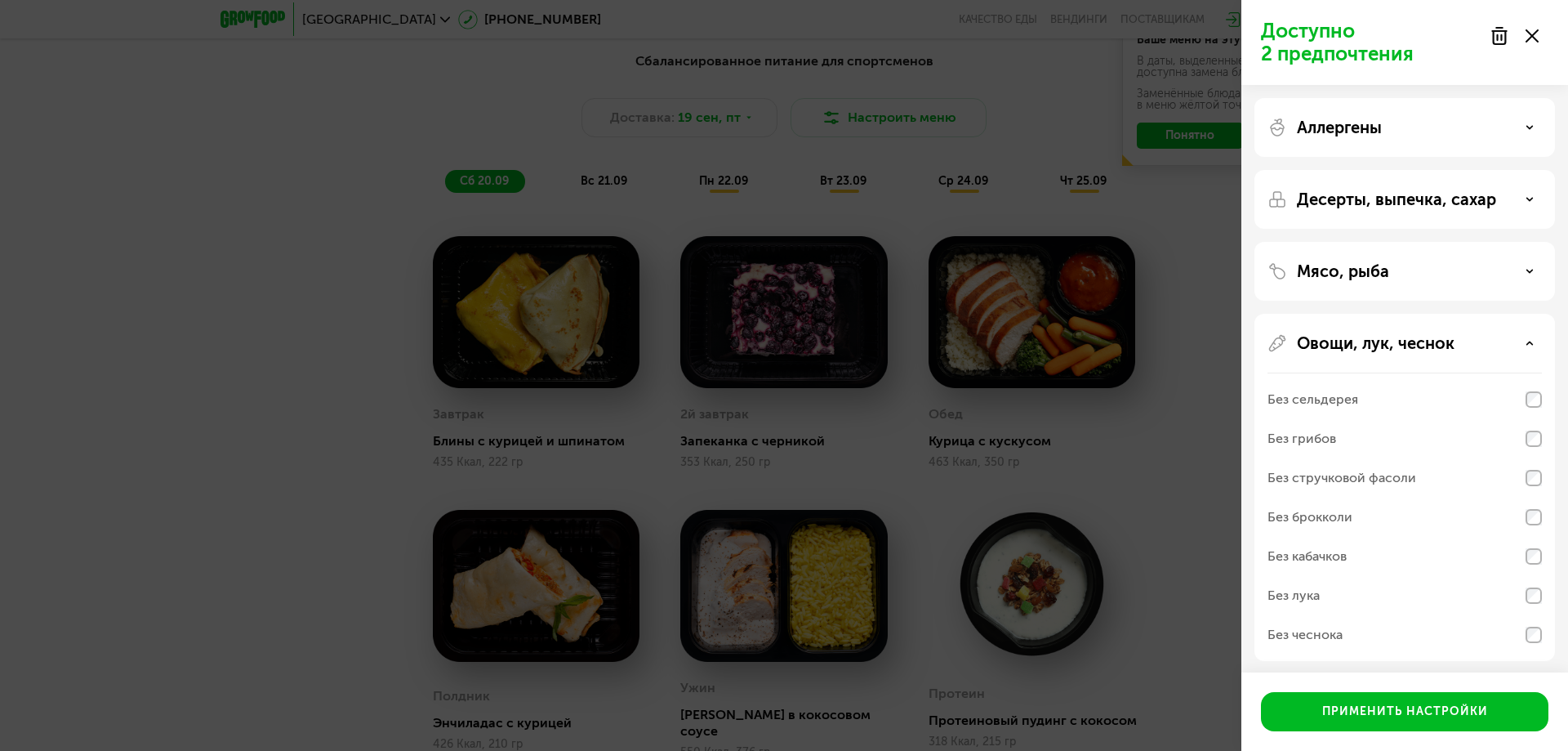
click at [1373, 345] on p "Овощи, лук, чеснок" at bounding box center [1375, 343] width 158 height 20
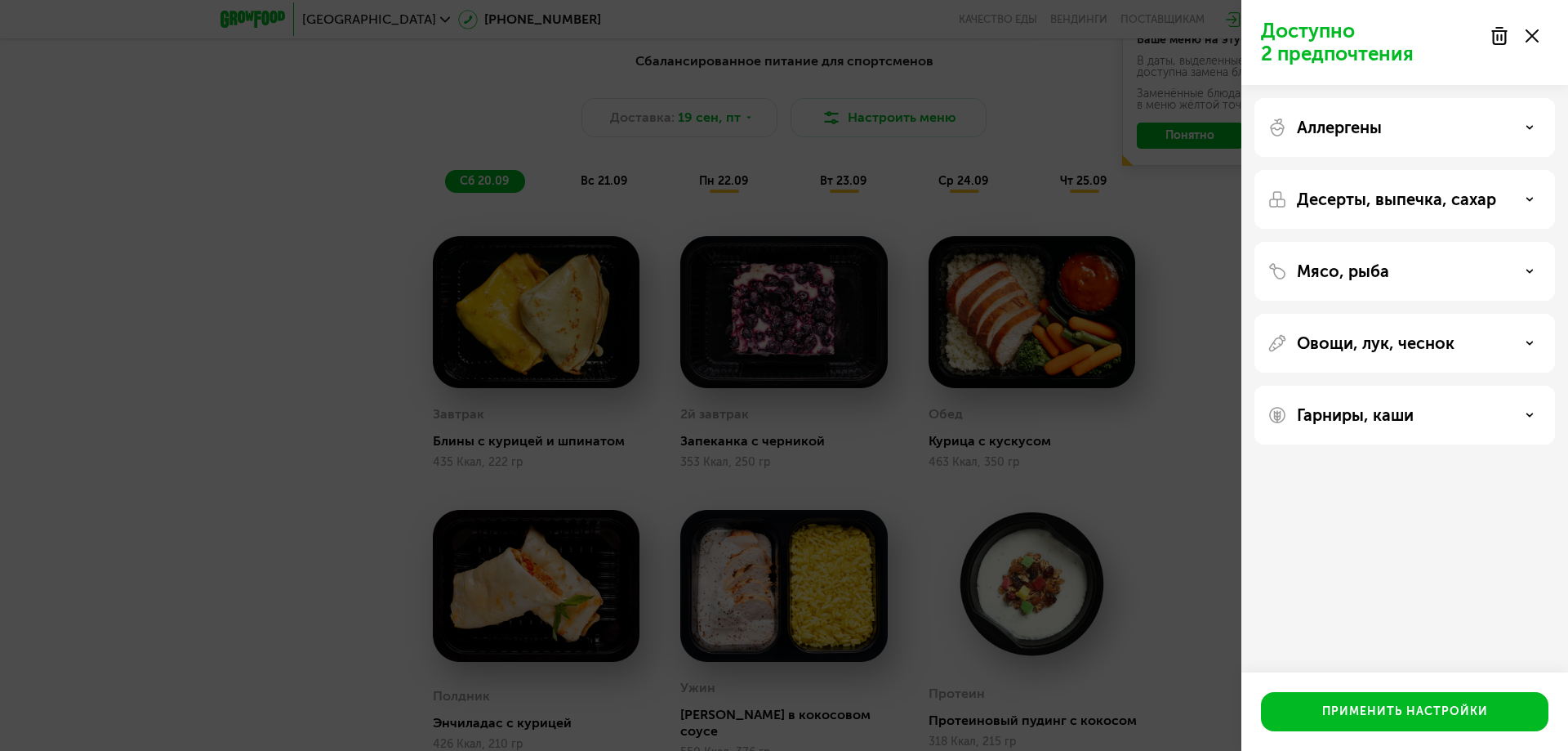
click at [1368, 393] on div "Гарниры, каши" at bounding box center [1404, 415] width 301 height 59
click at [1379, 412] on p "Гарниры, каши" at bounding box center [1355, 415] width 117 height 20
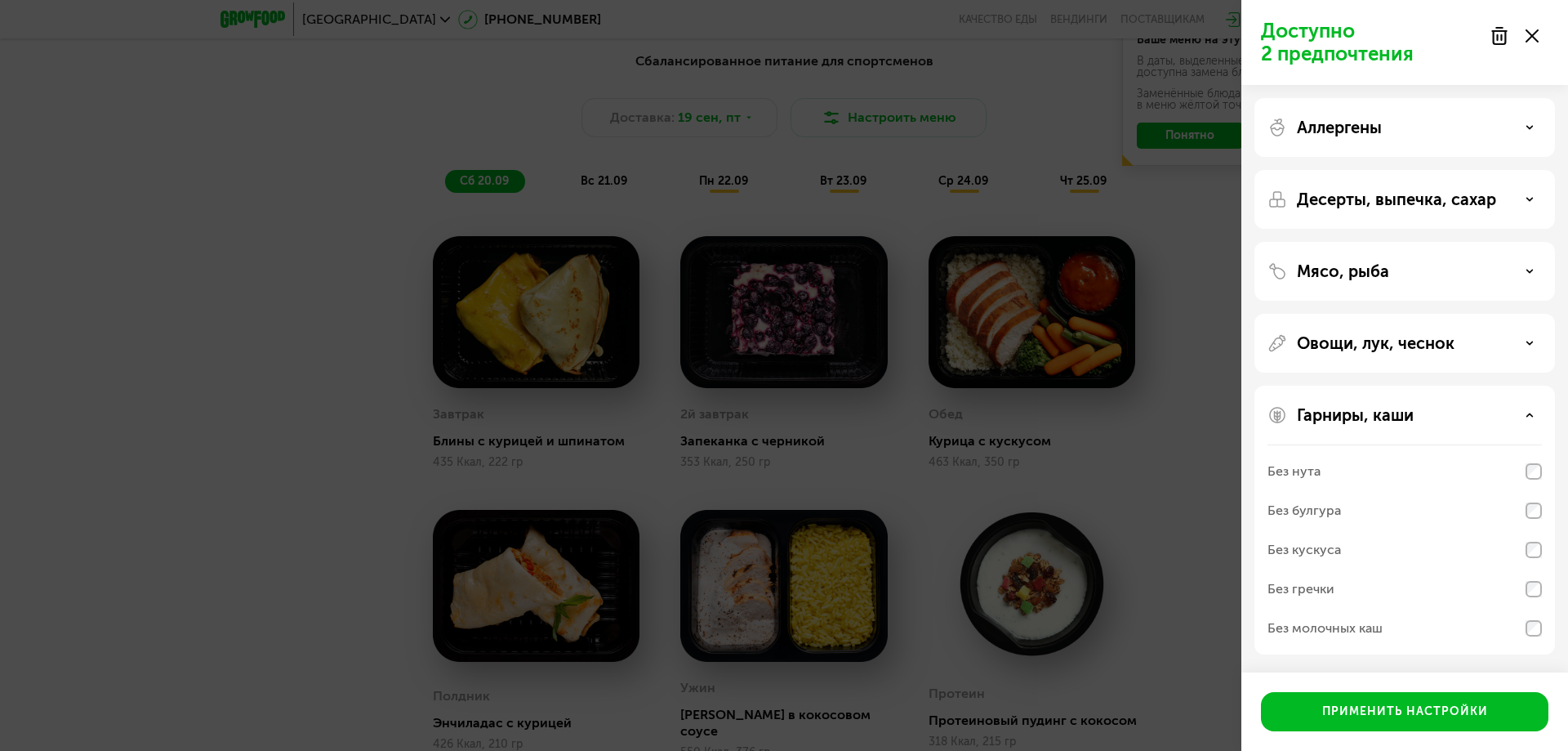
click at [1311, 415] on p "Гарниры, каши" at bounding box center [1355, 415] width 117 height 20
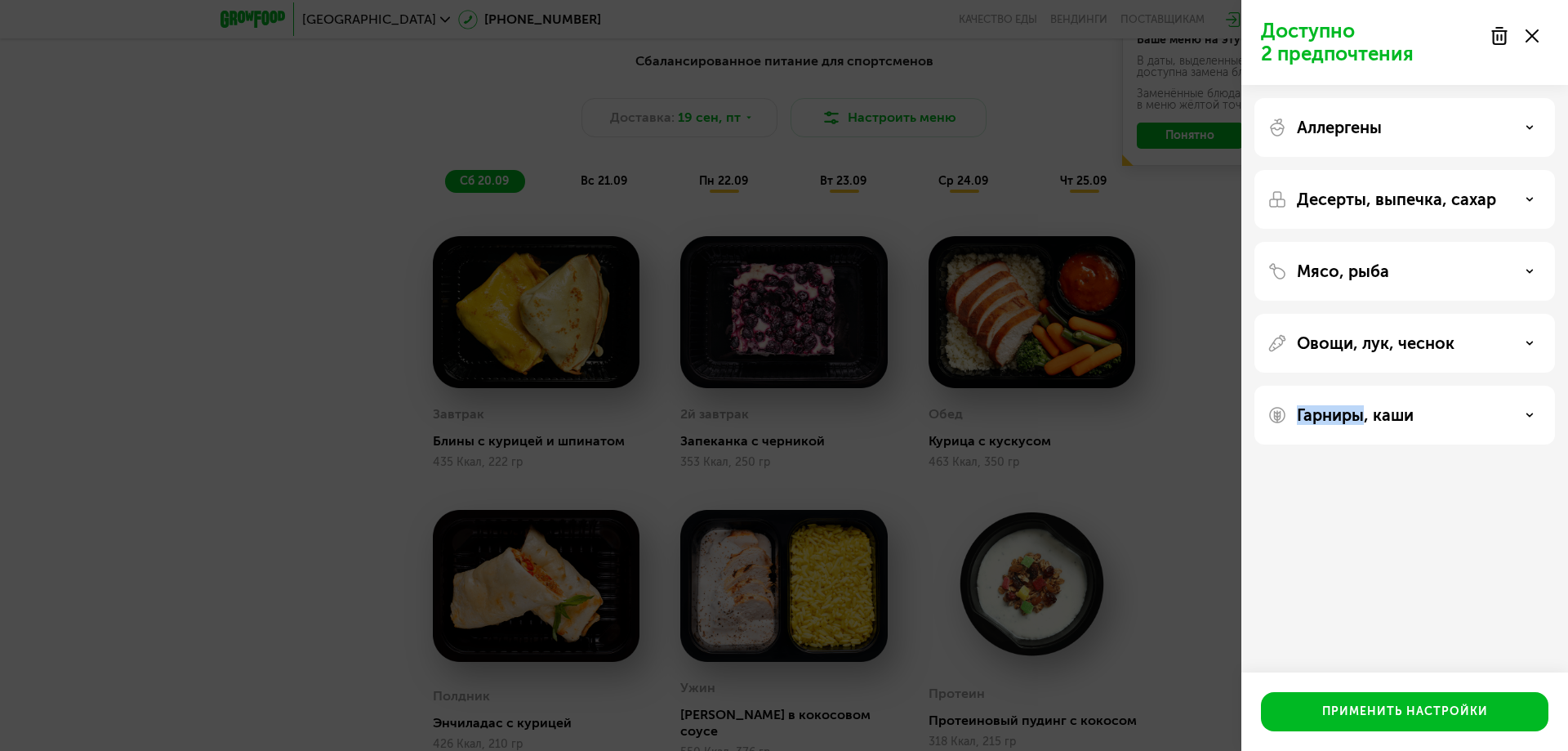
click at [1311, 415] on p "Гарниры, каши" at bounding box center [1355, 415] width 117 height 20
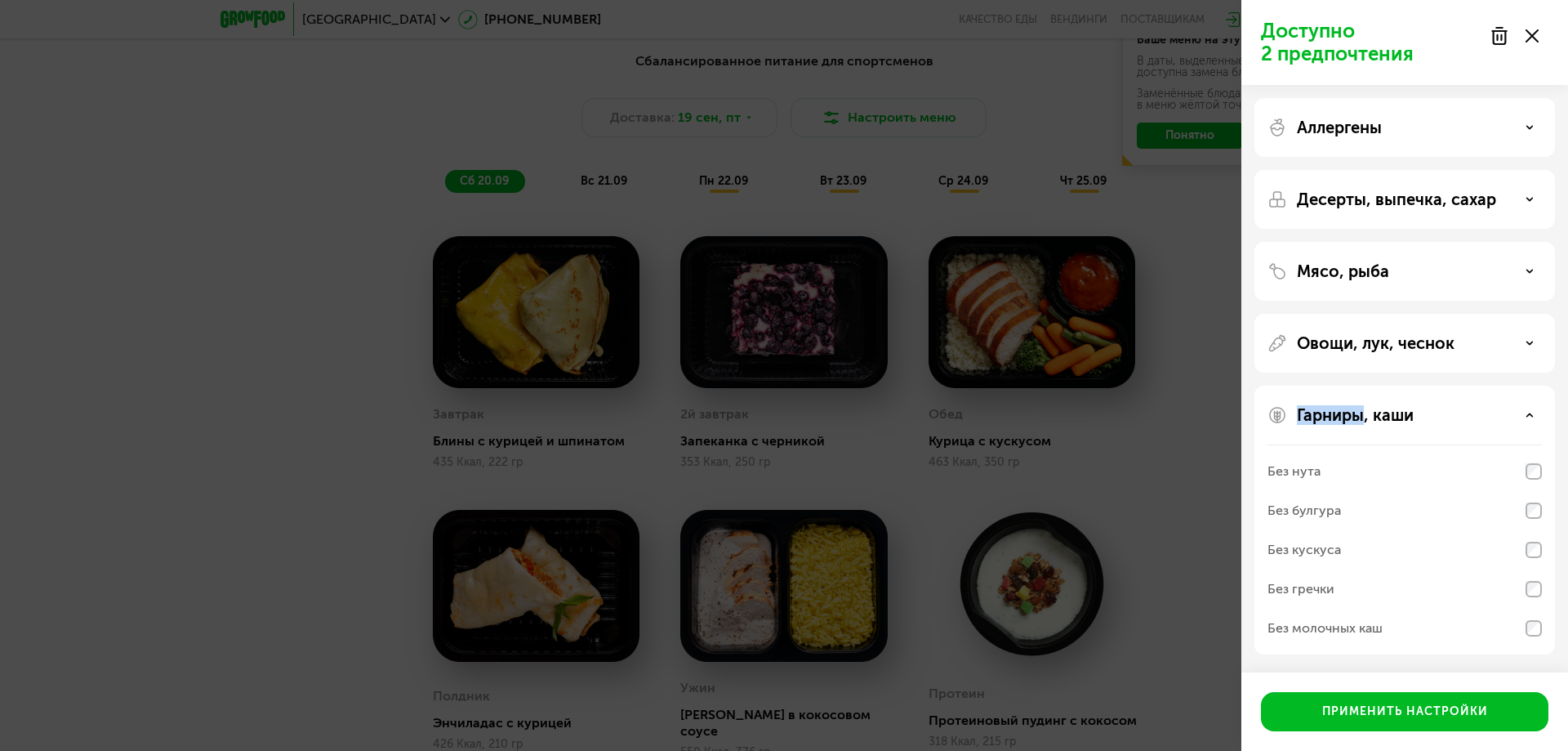
click at [1311, 415] on p "Гарниры, каши" at bounding box center [1355, 415] width 117 height 20
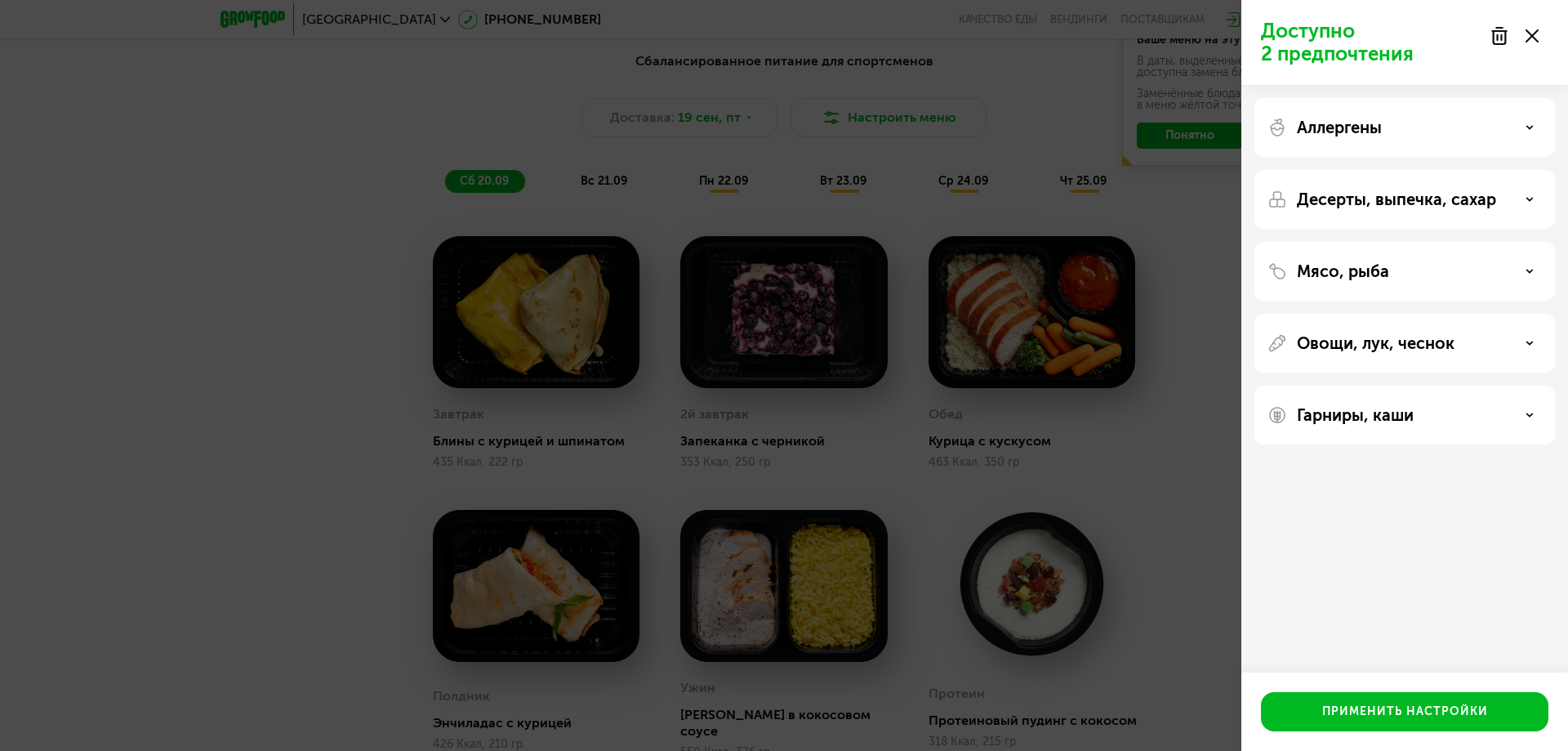
click at [1341, 210] on div "Десерты, выпечка, сахар" at bounding box center [1404, 199] width 301 height 59
click at [1339, 204] on p "Десерты, выпечка, сахар" at bounding box center [1396, 199] width 199 height 20
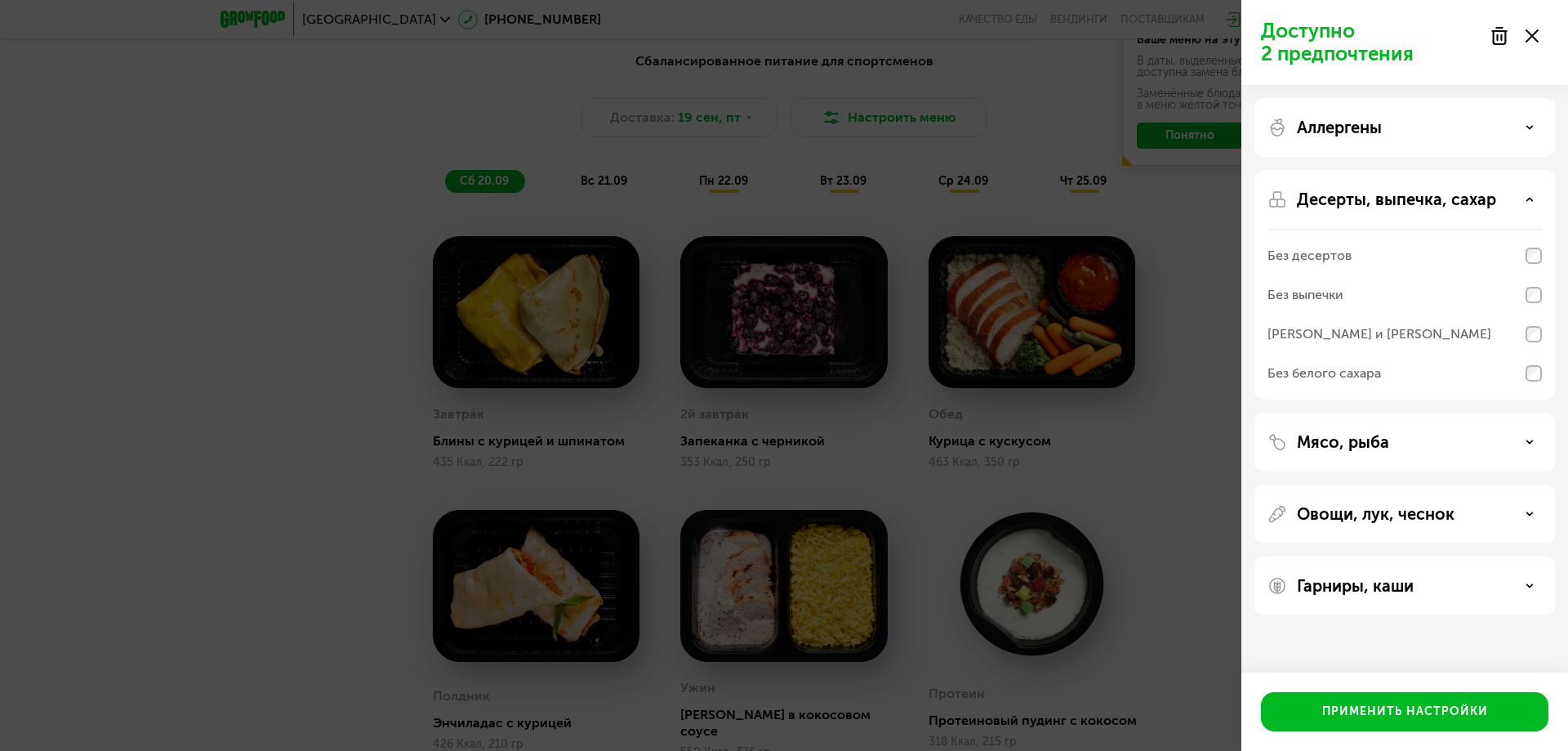
click at [1306, 201] on p "Десерты, выпечка, сахар" at bounding box center [1396, 199] width 199 height 20
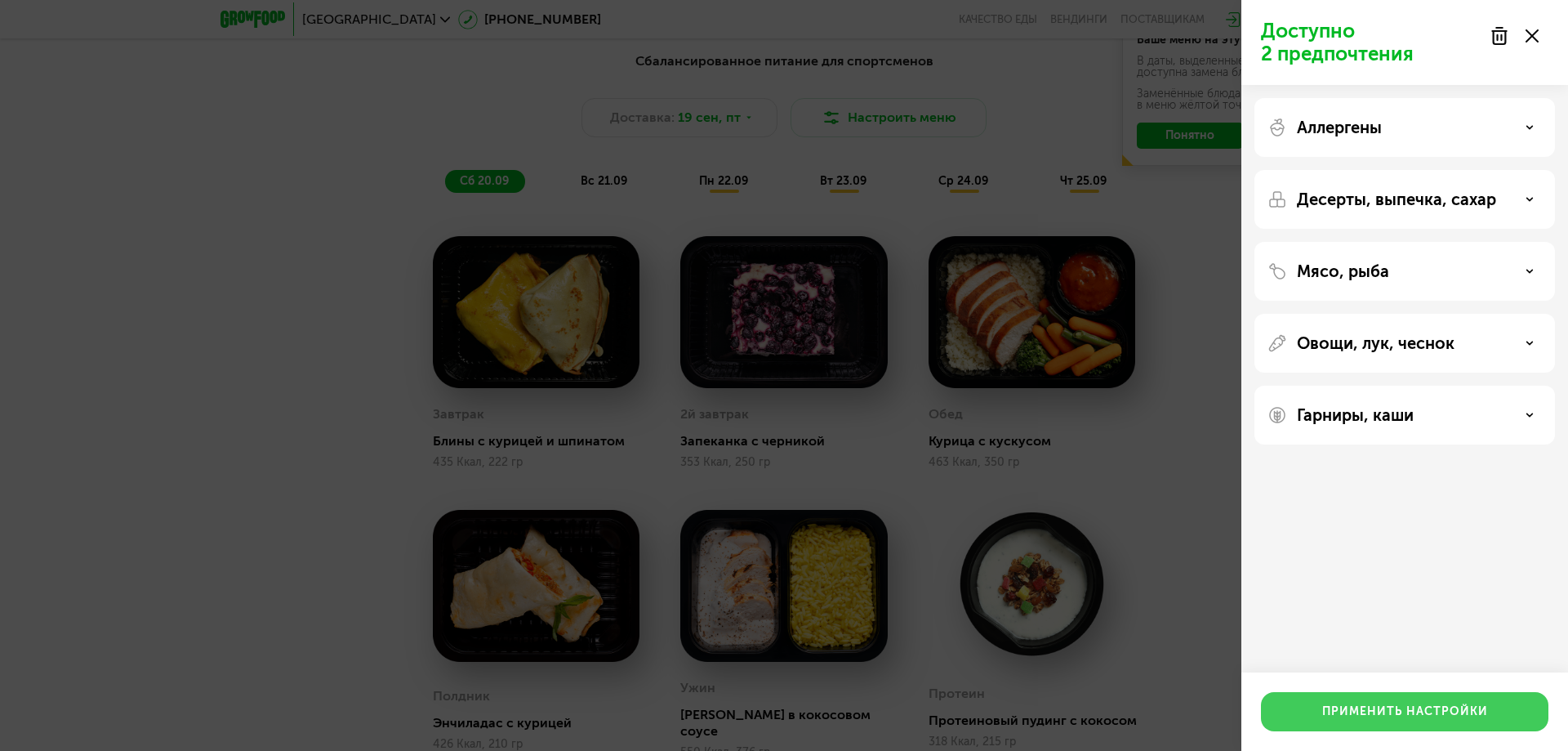
click at [1335, 716] on div "Применить настройки" at bounding box center [1405, 711] width 166 height 17
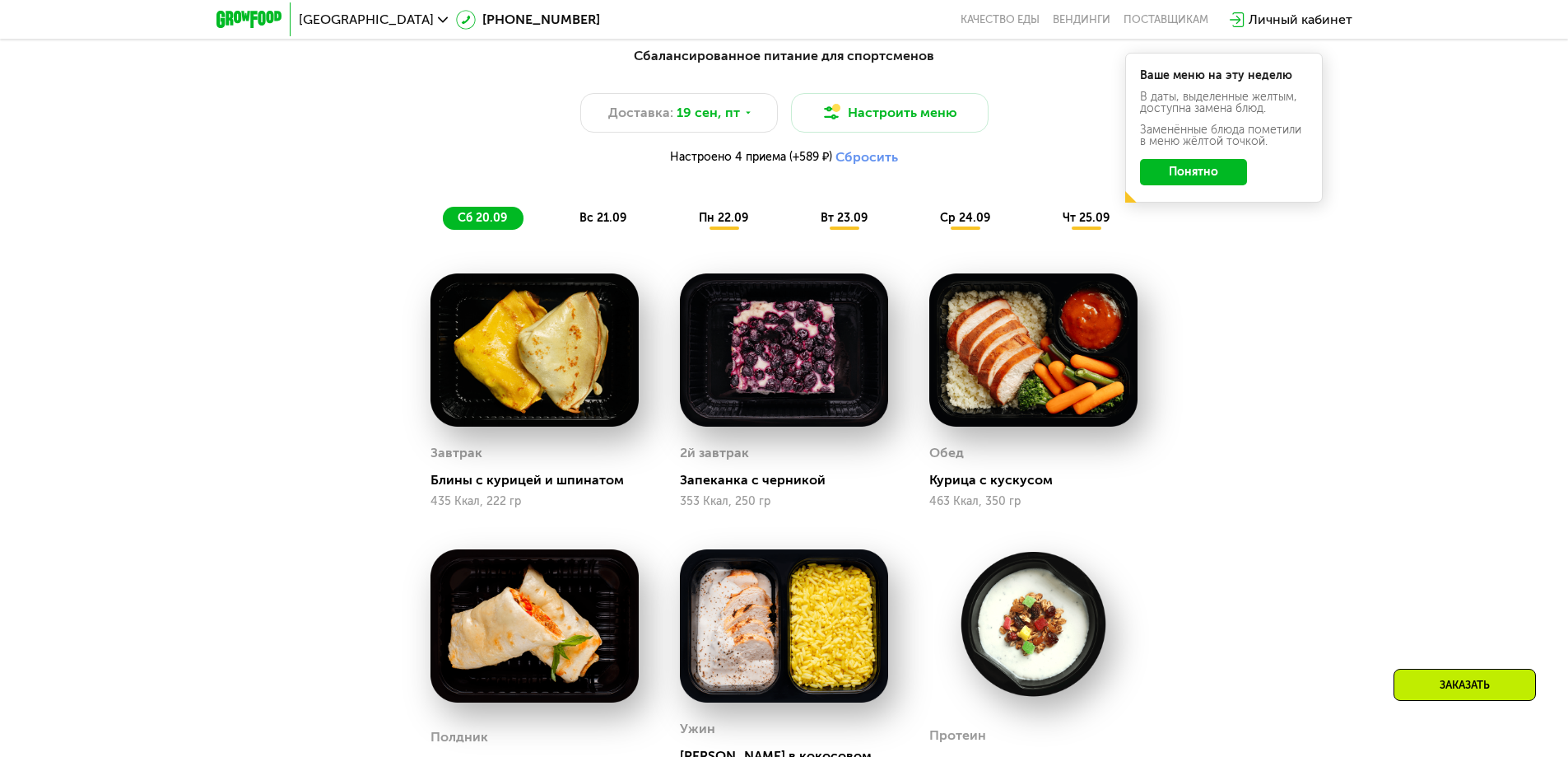
click at [721, 349] on img at bounding box center [784, 349] width 208 height 153
click at [743, 375] on img at bounding box center [784, 349] width 208 height 153
click at [1159, 185] on button "Понятно" at bounding box center [1194, 172] width 107 height 26
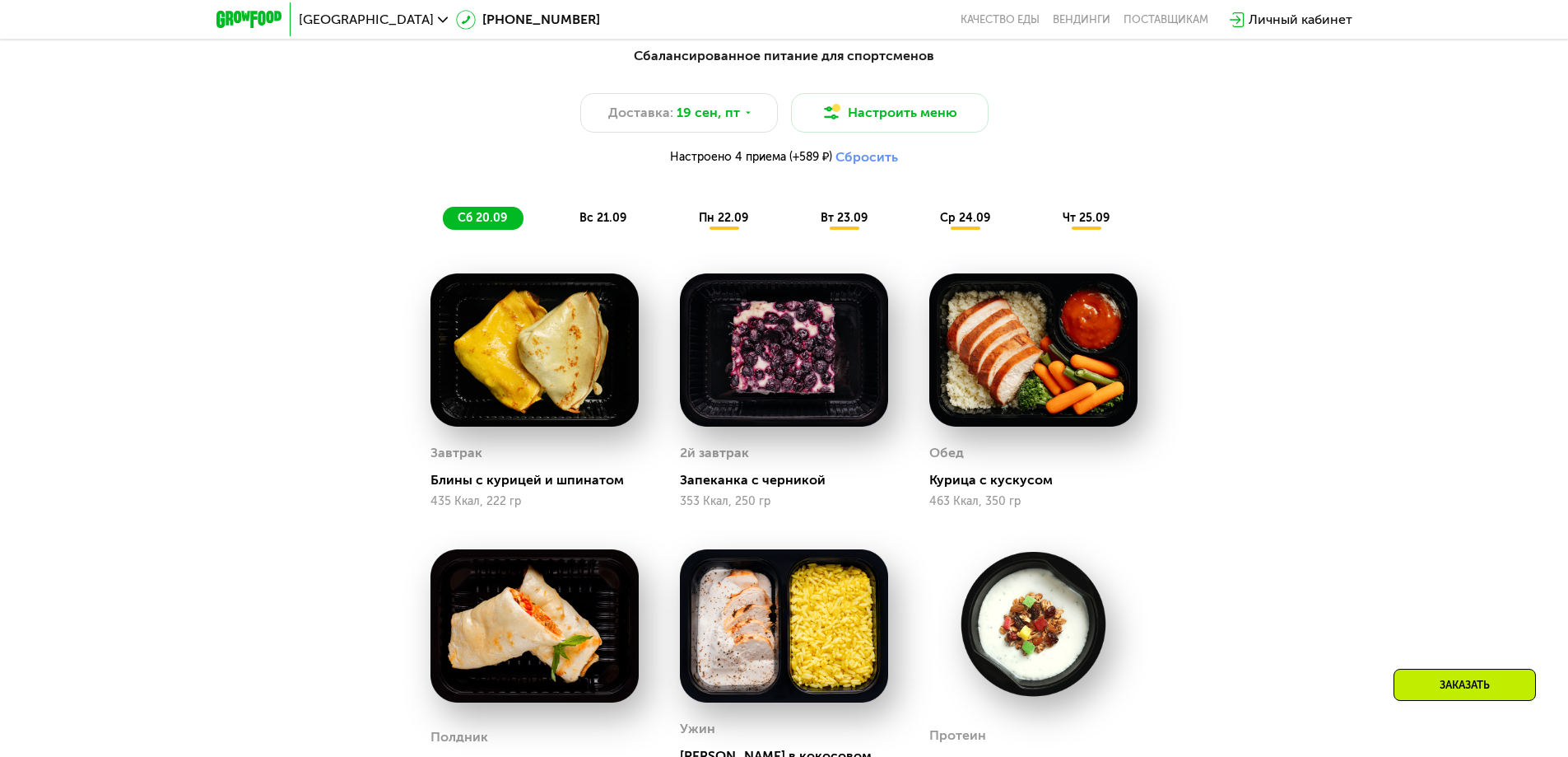
click at [801, 351] on img at bounding box center [784, 349] width 208 height 153
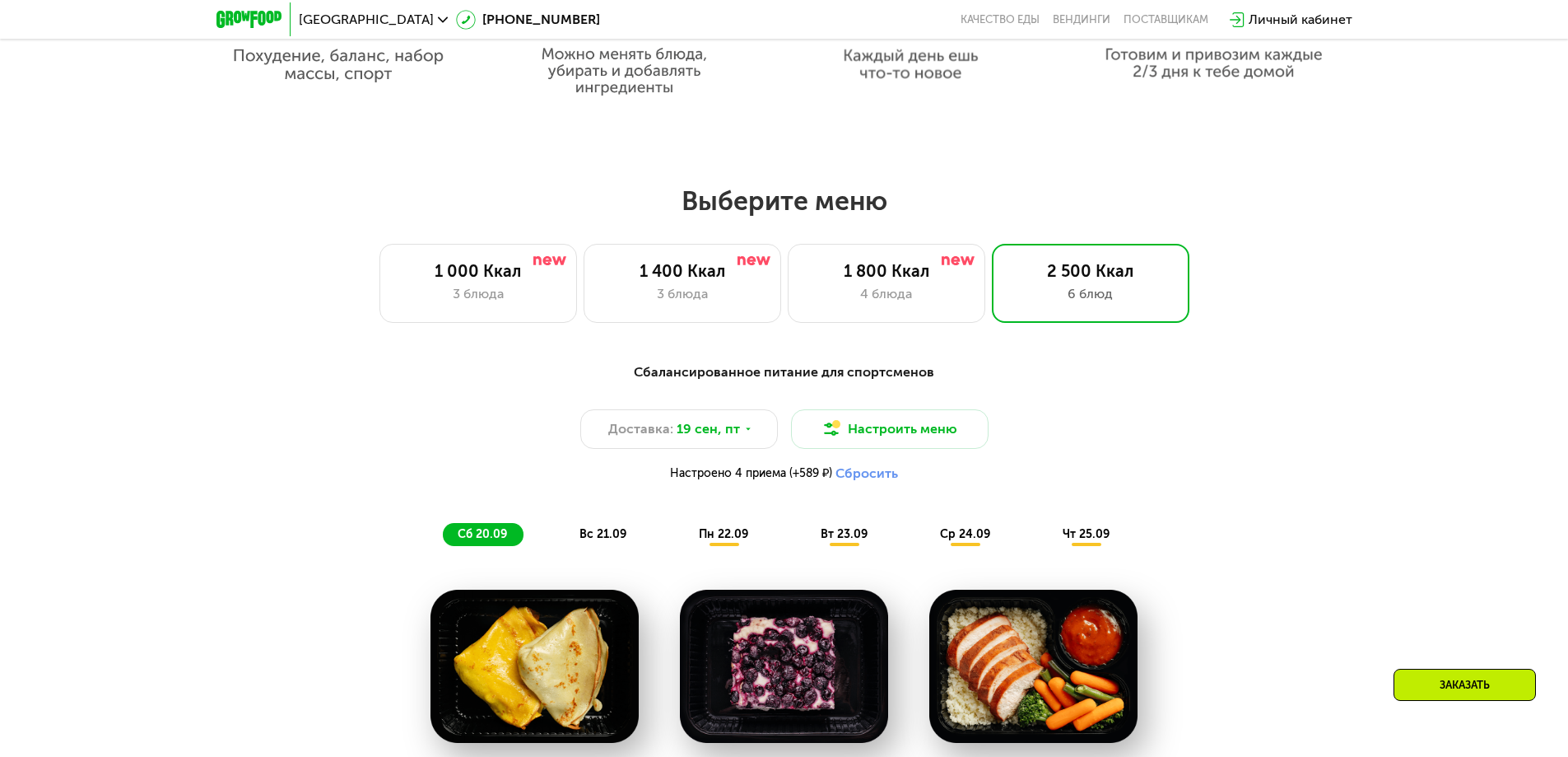
scroll to position [1365, 0]
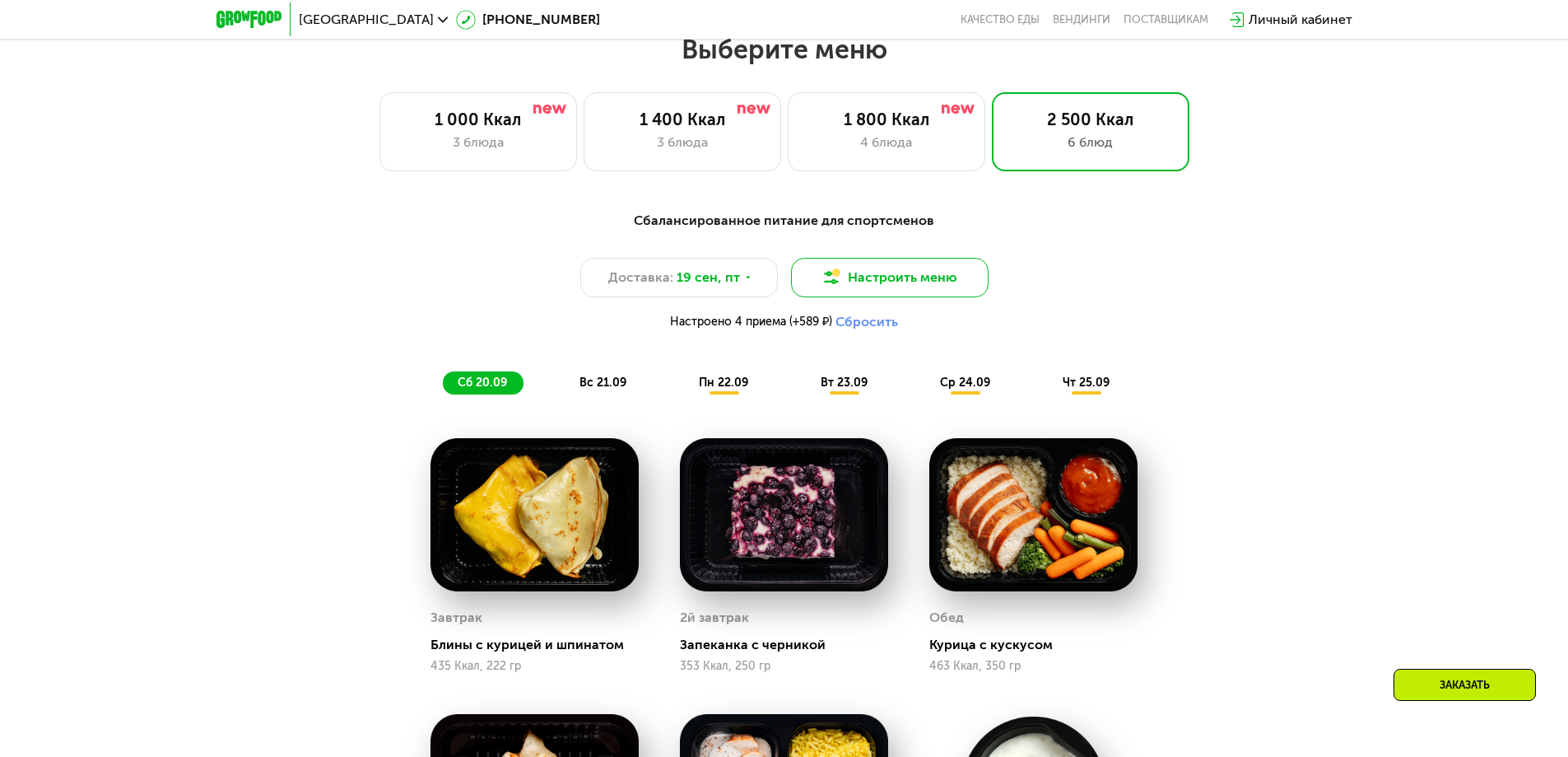
click at [898, 282] on button "Настроить меню" at bounding box center [890, 277] width 198 height 39
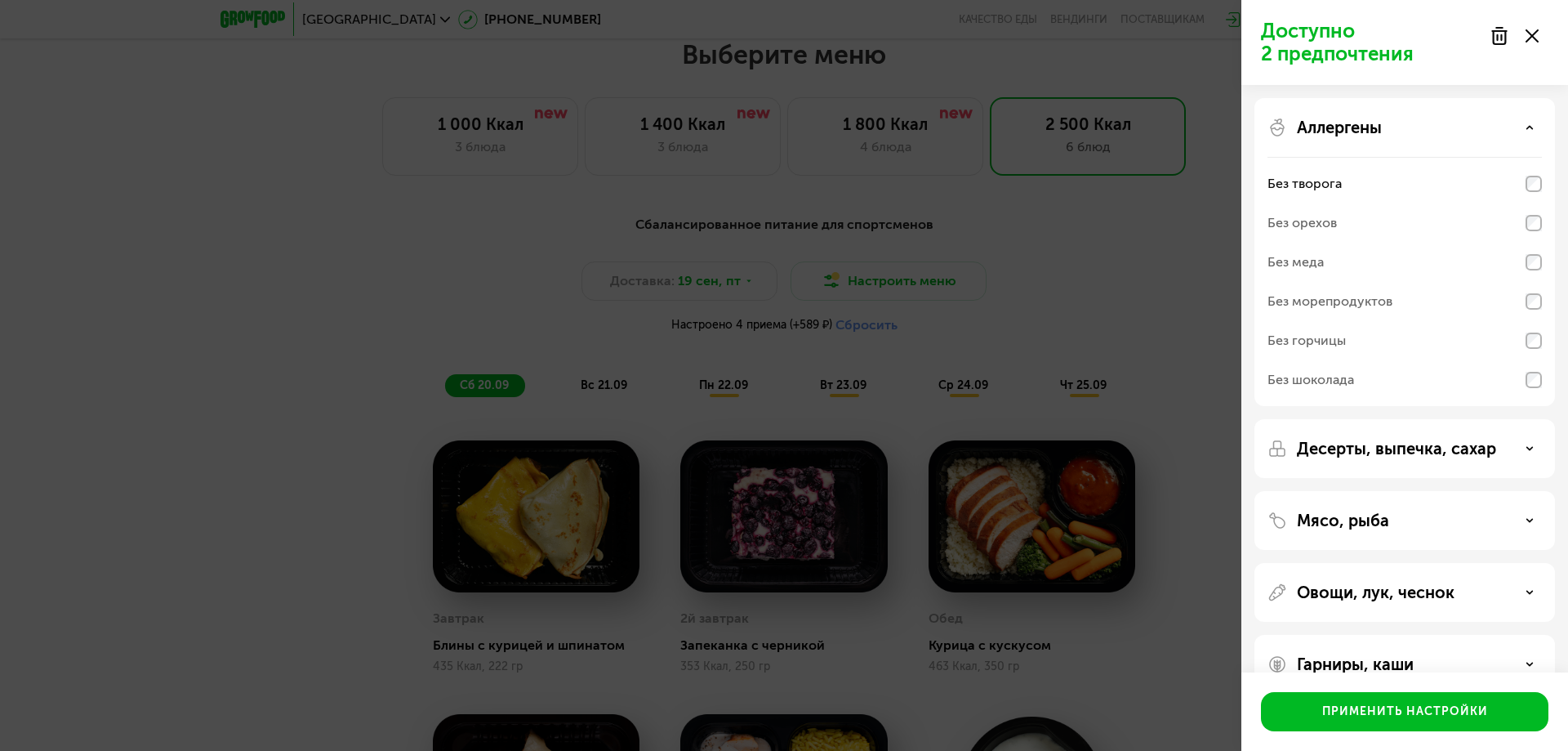
click at [1404, 136] on div "Аллергены" at bounding box center [1404, 128] width 274 height 20
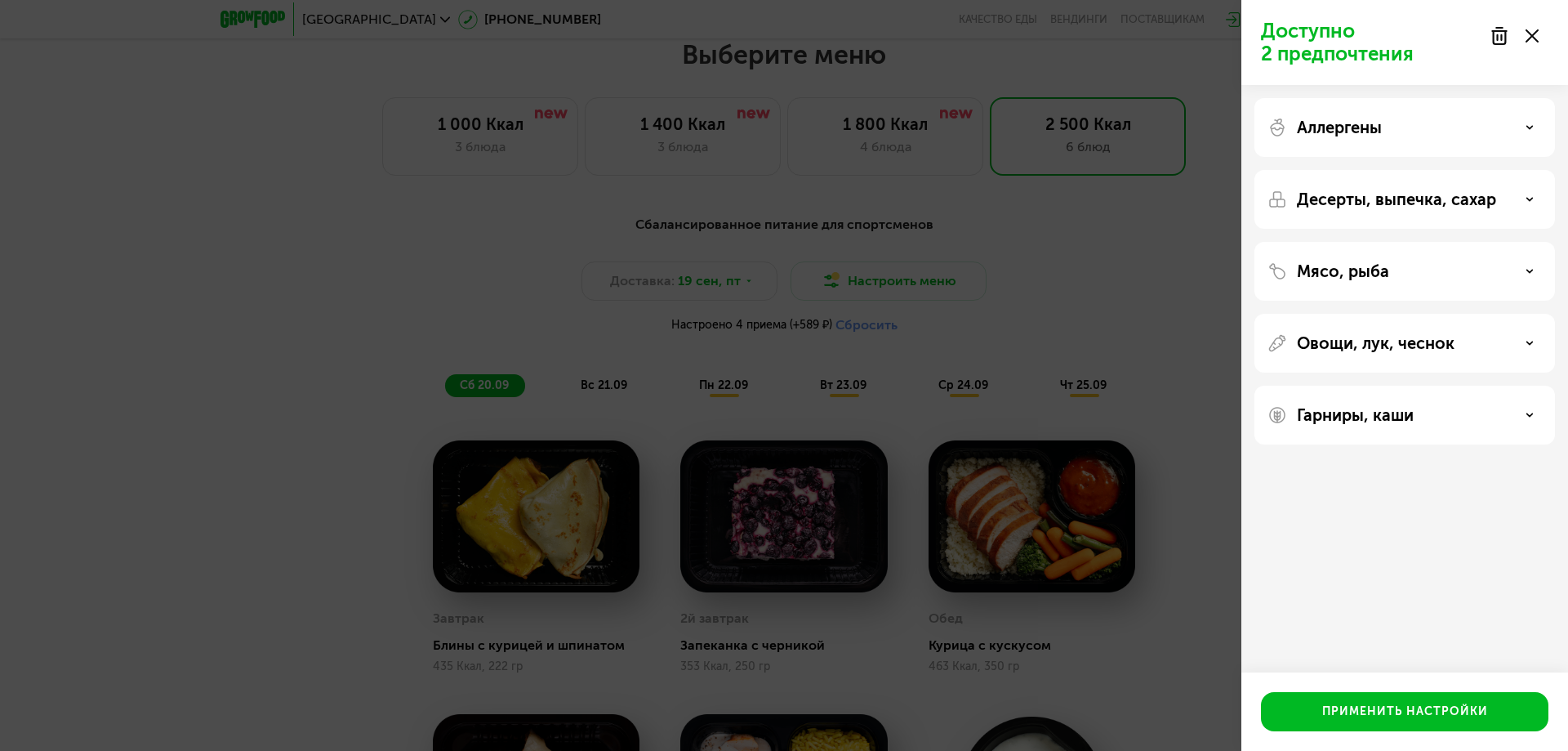
click at [1379, 175] on div "Десерты, выпечка, сахар" at bounding box center [1404, 199] width 301 height 59
click at [1380, 197] on p "Десерты, выпечка, сахар" at bounding box center [1396, 199] width 199 height 20
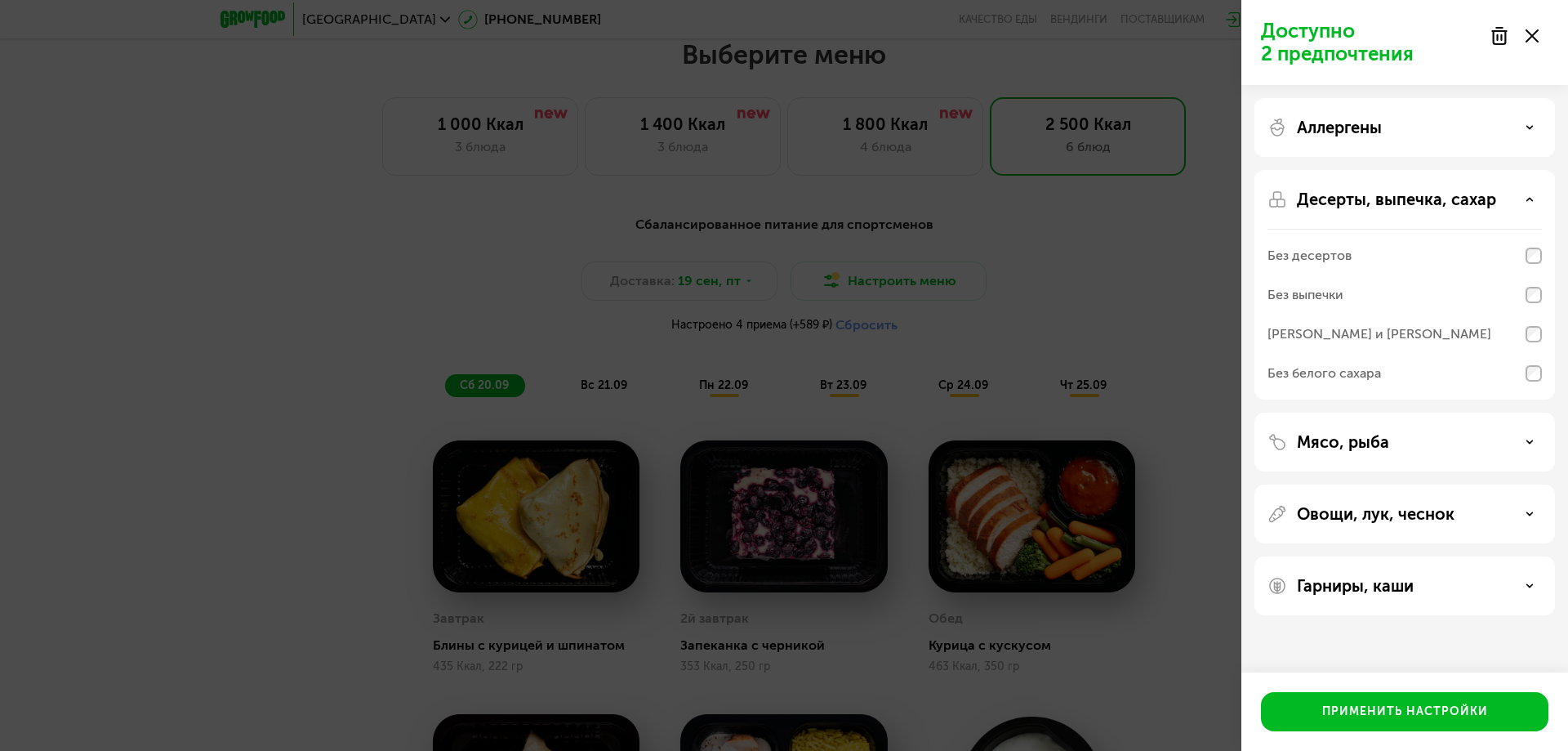
click at [1363, 203] on p "Десерты, выпечка, сахар" at bounding box center [1396, 199] width 199 height 20
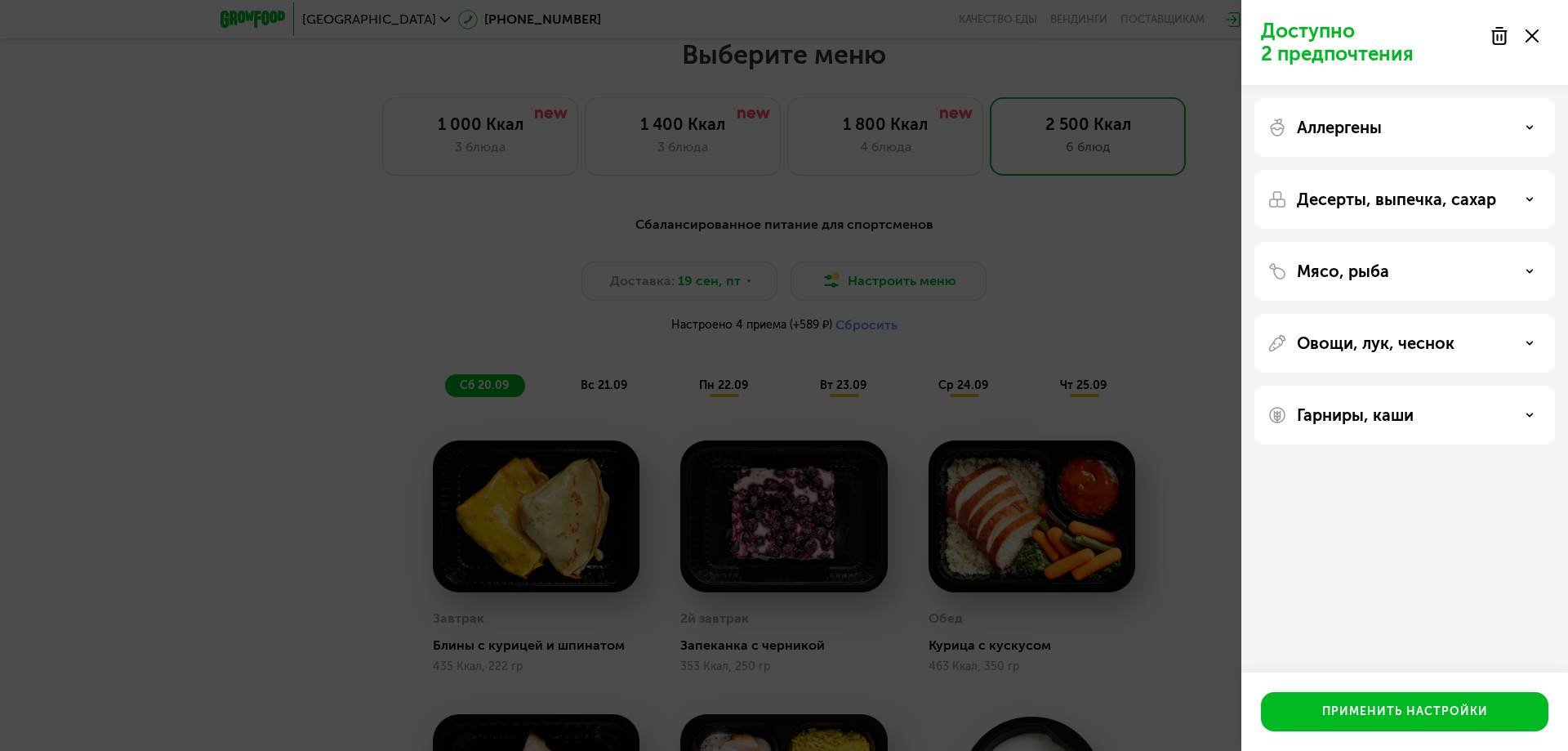
click at [1344, 197] on p "Десерты, выпечка, сахар" at bounding box center [1396, 199] width 199 height 20
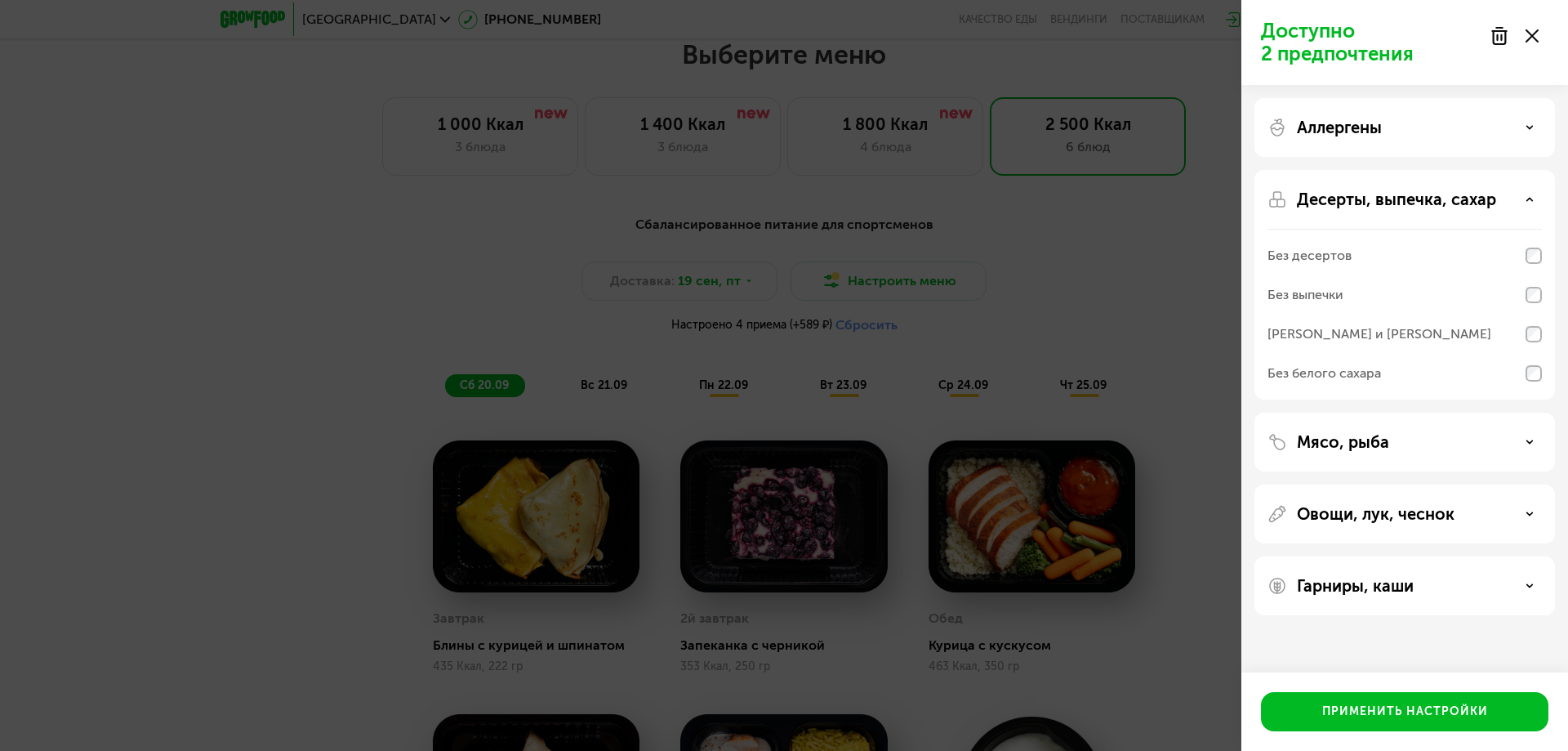
click at [1296, 253] on div "Без десертов" at bounding box center [1309, 256] width 84 height 20
click at [1358, 728] on button "Применить настройки" at bounding box center [1404, 711] width 287 height 39
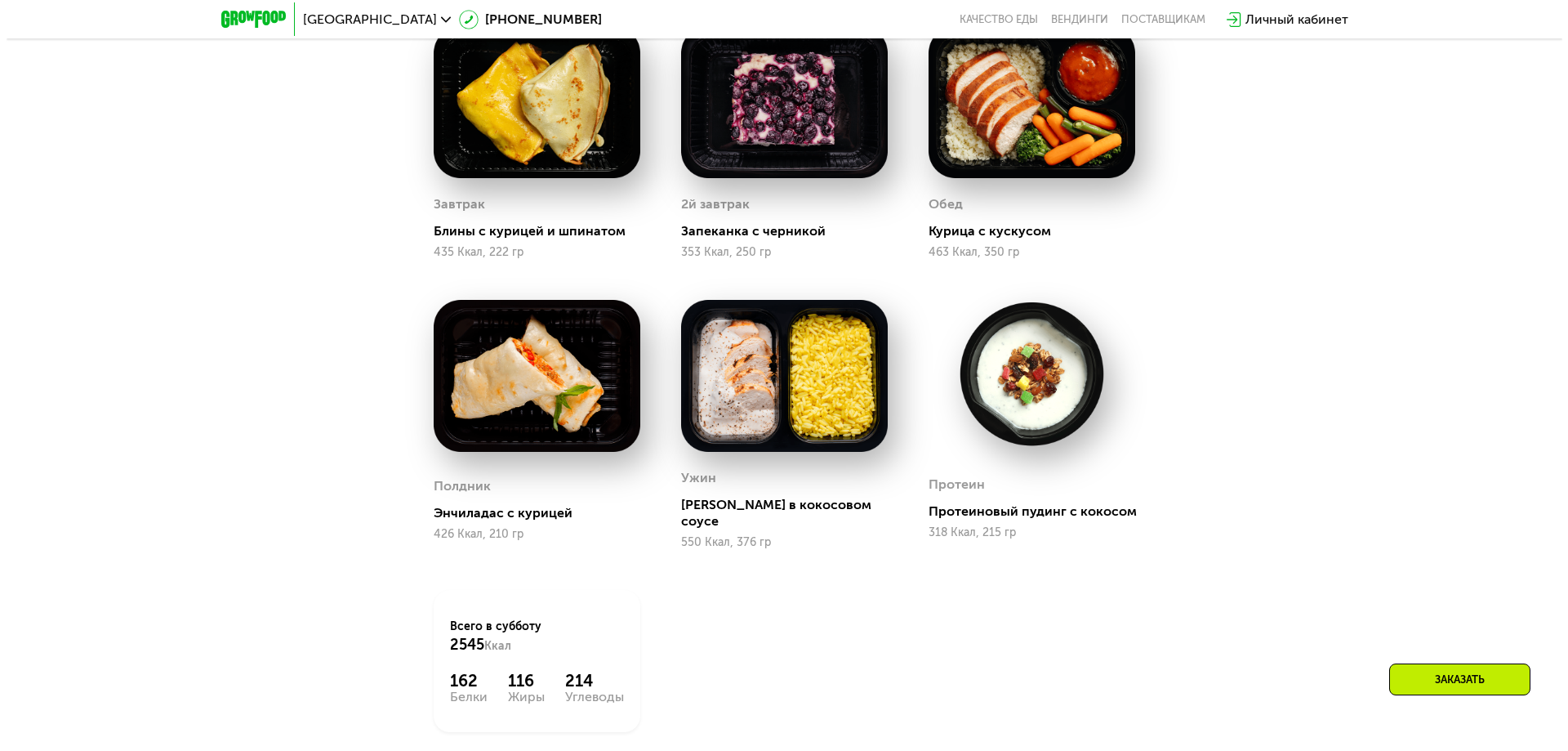
scroll to position [1436, 0]
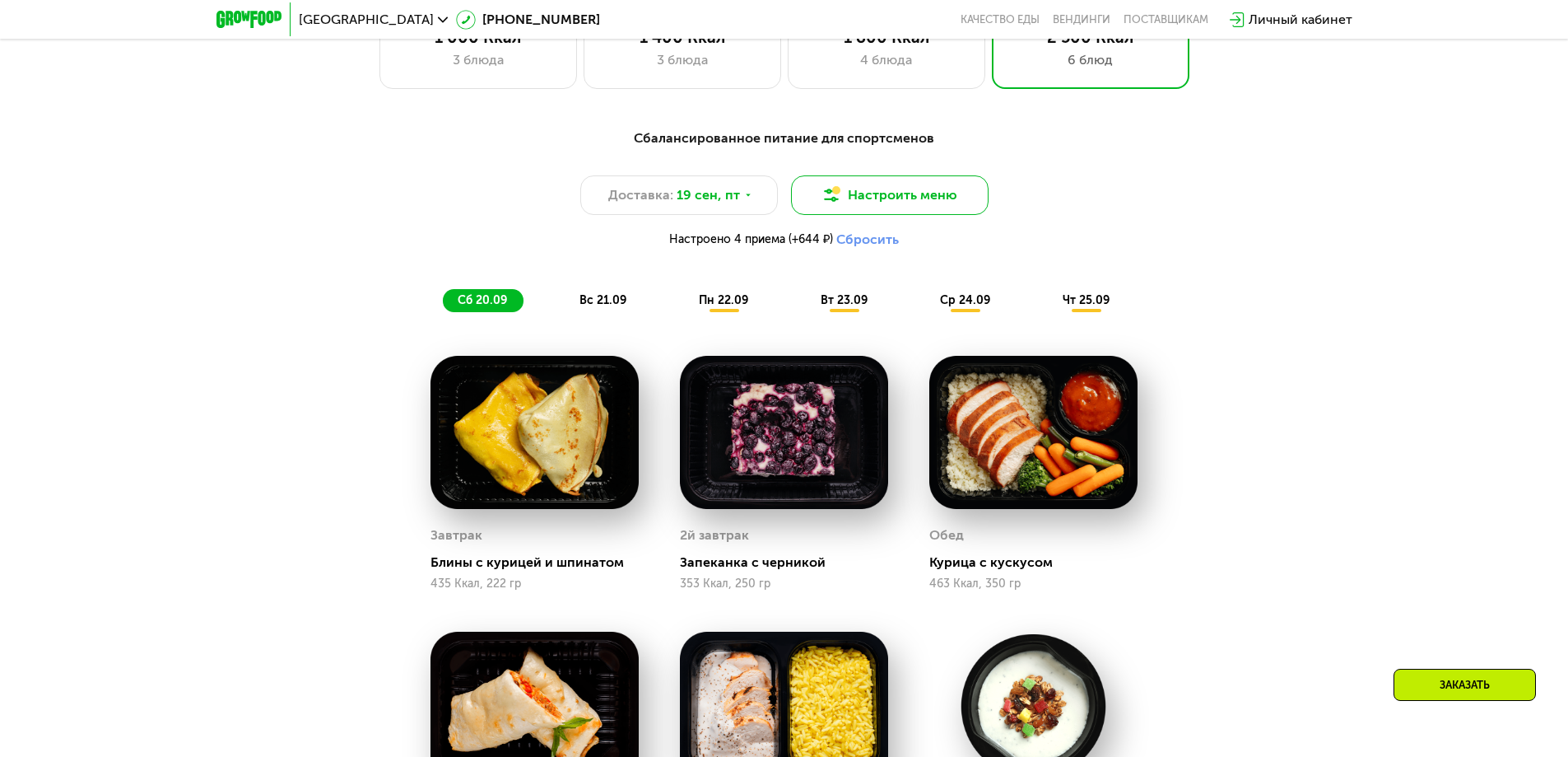
click at [892, 206] on button "Настроить меню" at bounding box center [890, 194] width 198 height 39
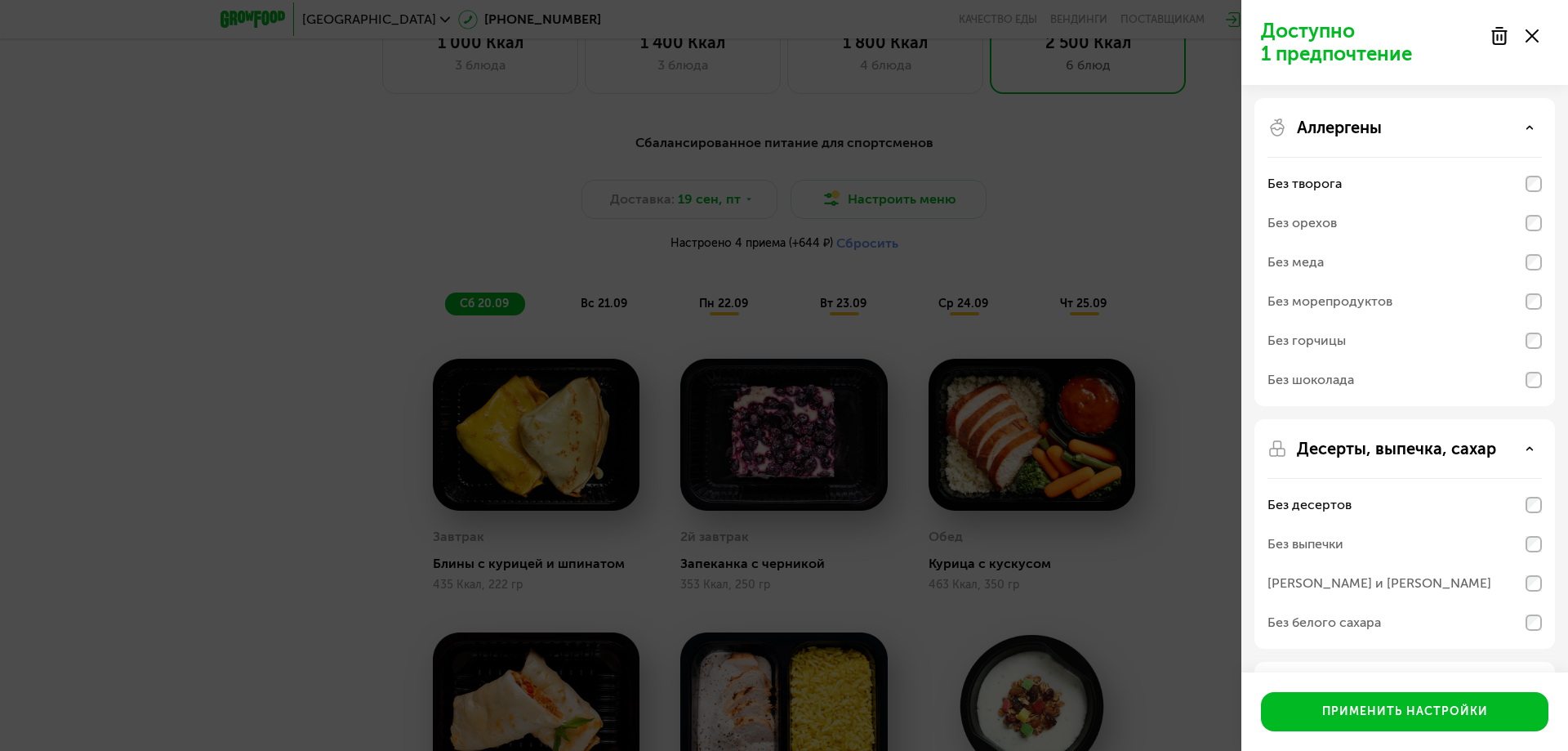
click at [1339, 494] on div "Без десертов" at bounding box center [1404, 504] width 274 height 39
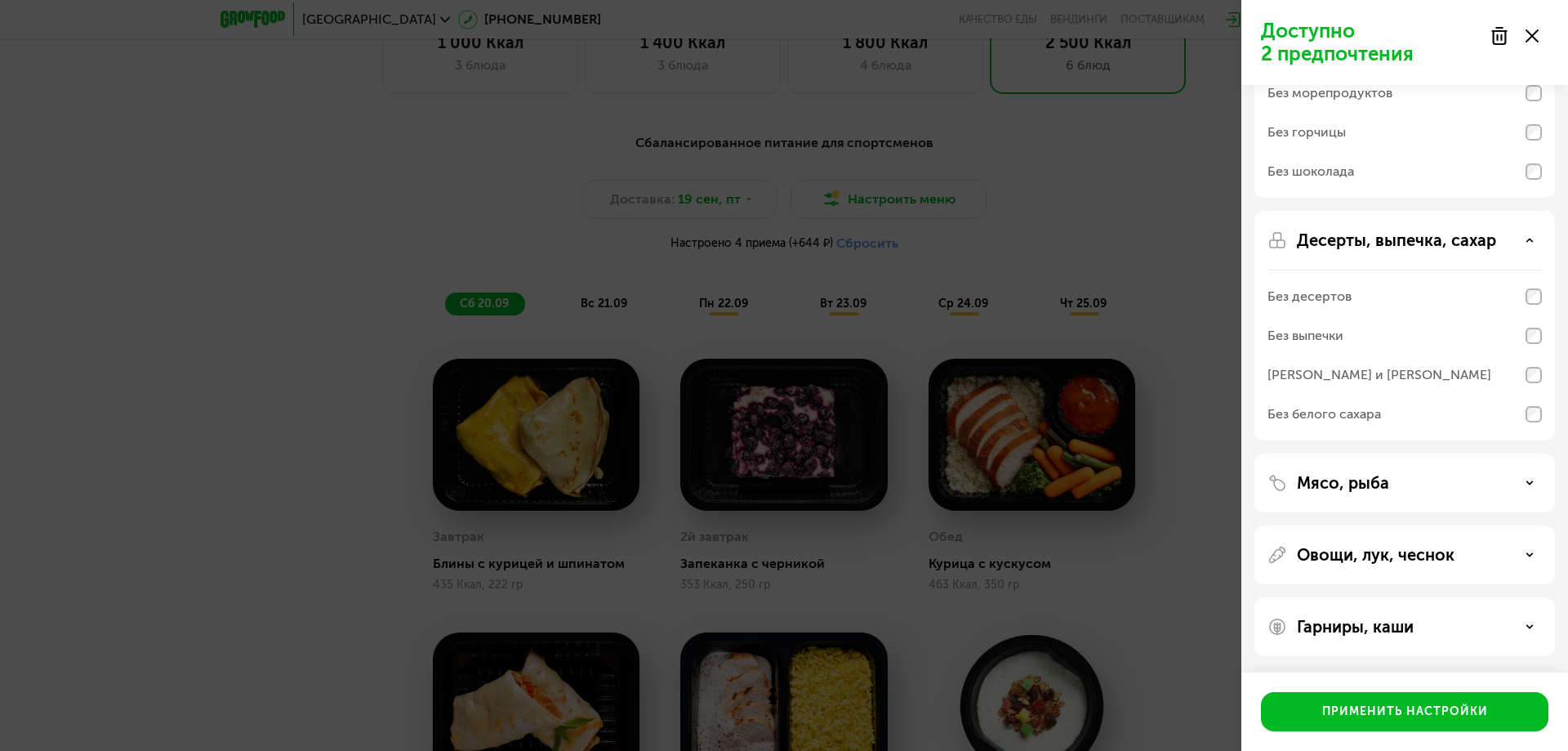
click at [1361, 488] on p "Мясо, рыба" at bounding box center [1342, 483] width 92 height 20
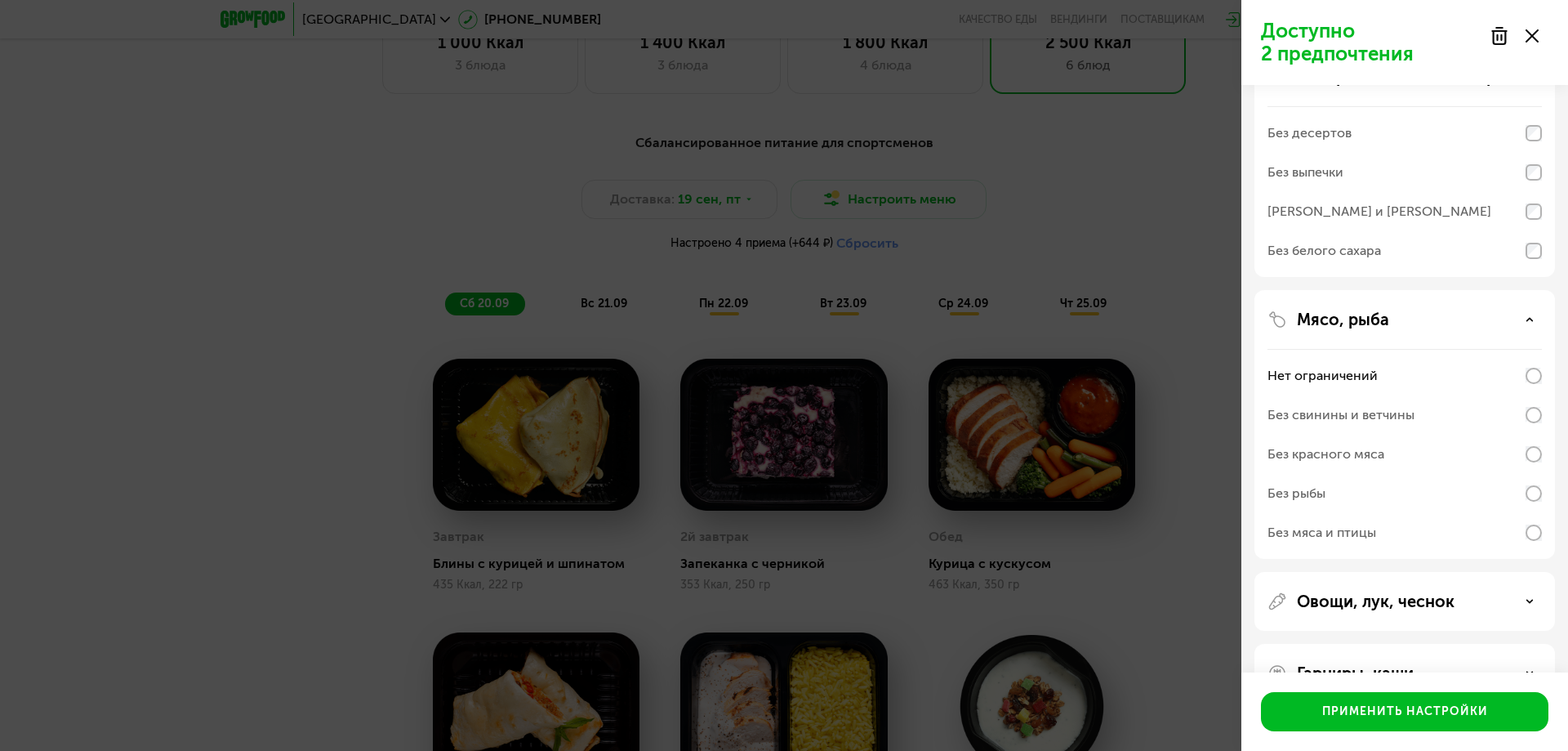
click at [1329, 316] on p "Мясо, рыба" at bounding box center [1342, 320] width 92 height 20
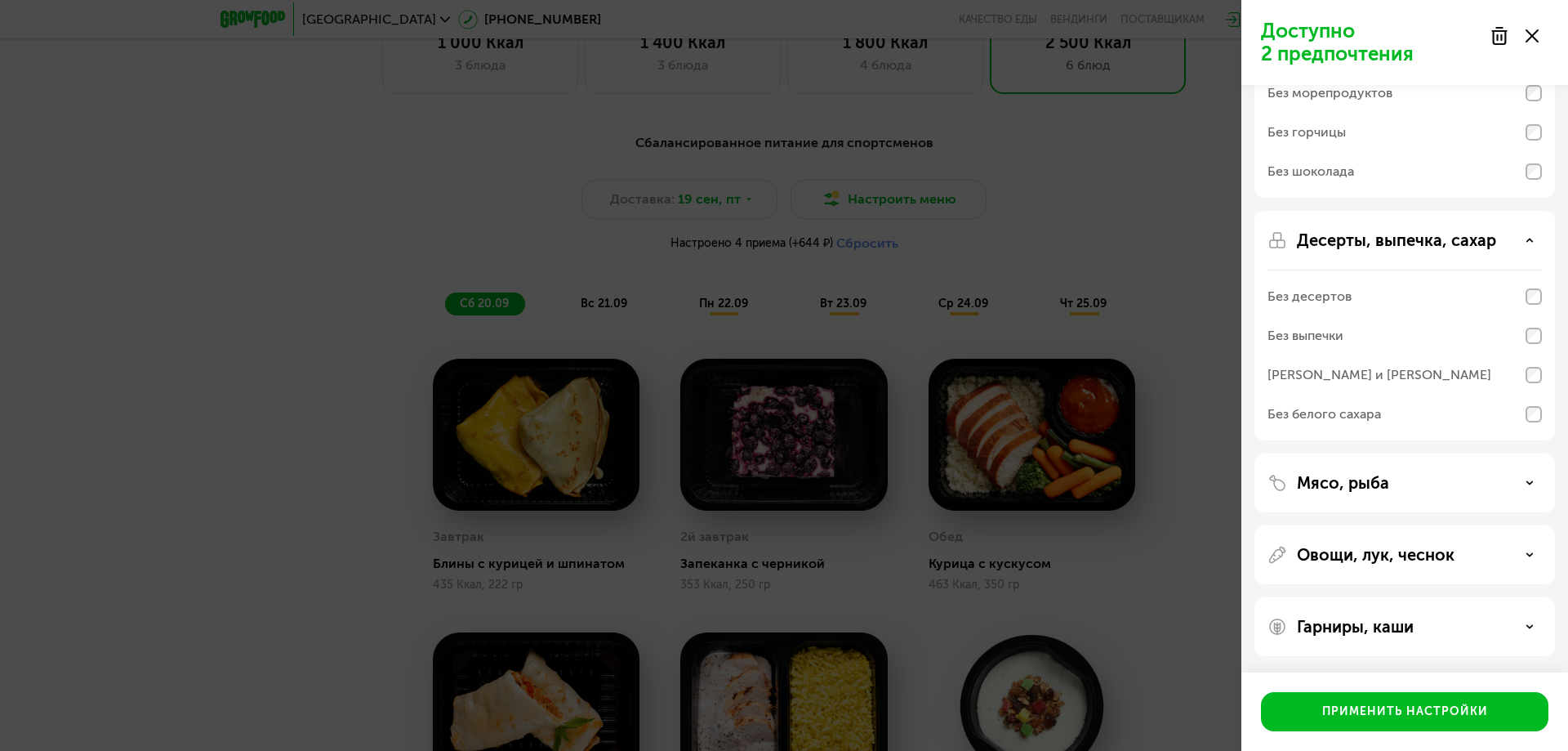
scroll to position [209, 0]
click at [1310, 509] on div "Мясо, рыба" at bounding box center [1404, 483] width 301 height 59
click at [1312, 493] on div "Мясо, рыба" at bounding box center [1404, 483] width 301 height 59
click at [1321, 470] on div "Мясо, рыба" at bounding box center [1404, 483] width 301 height 59
click at [1321, 474] on p "Мясо, рыба" at bounding box center [1342, 483] width 92 height 20
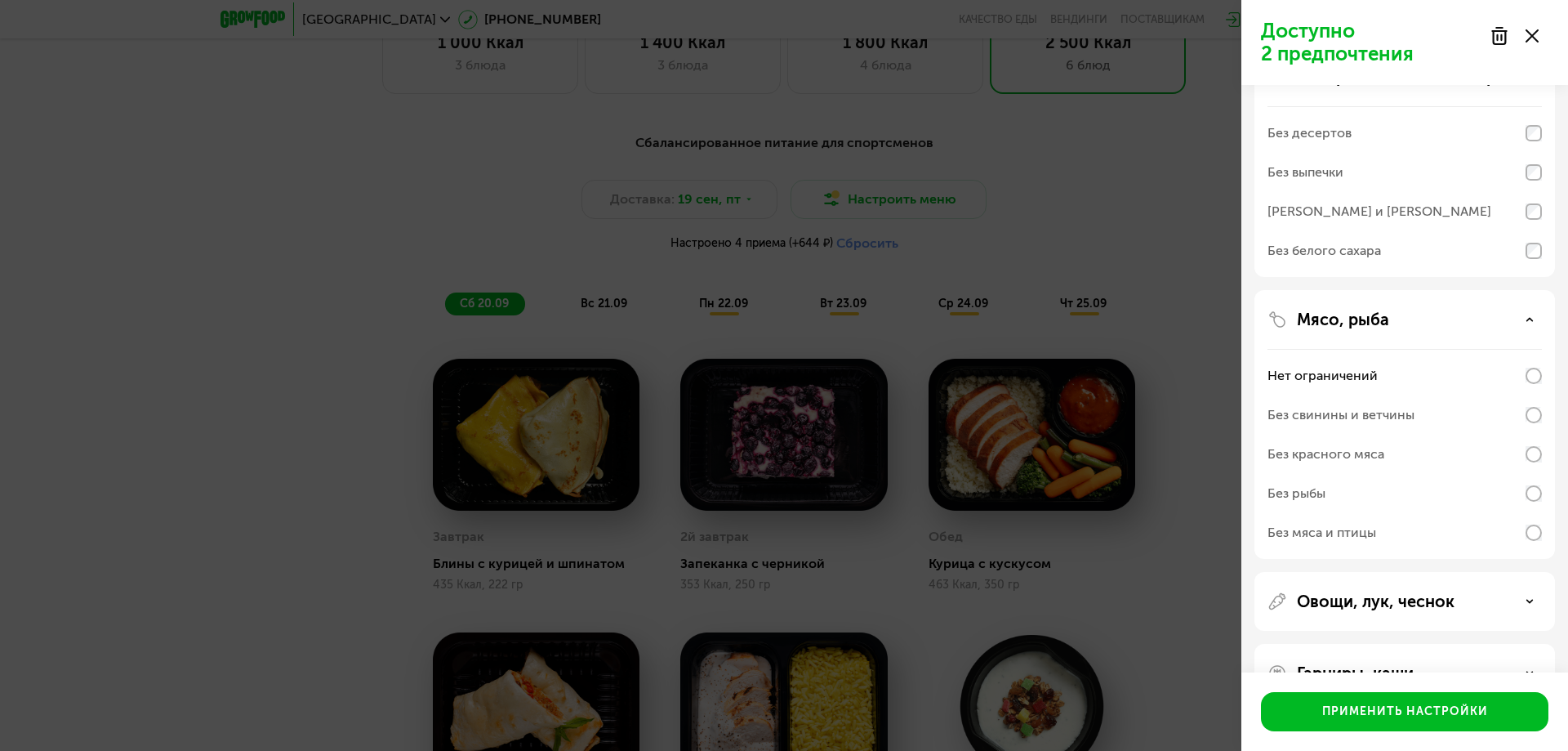
scroll to position [418, 0]
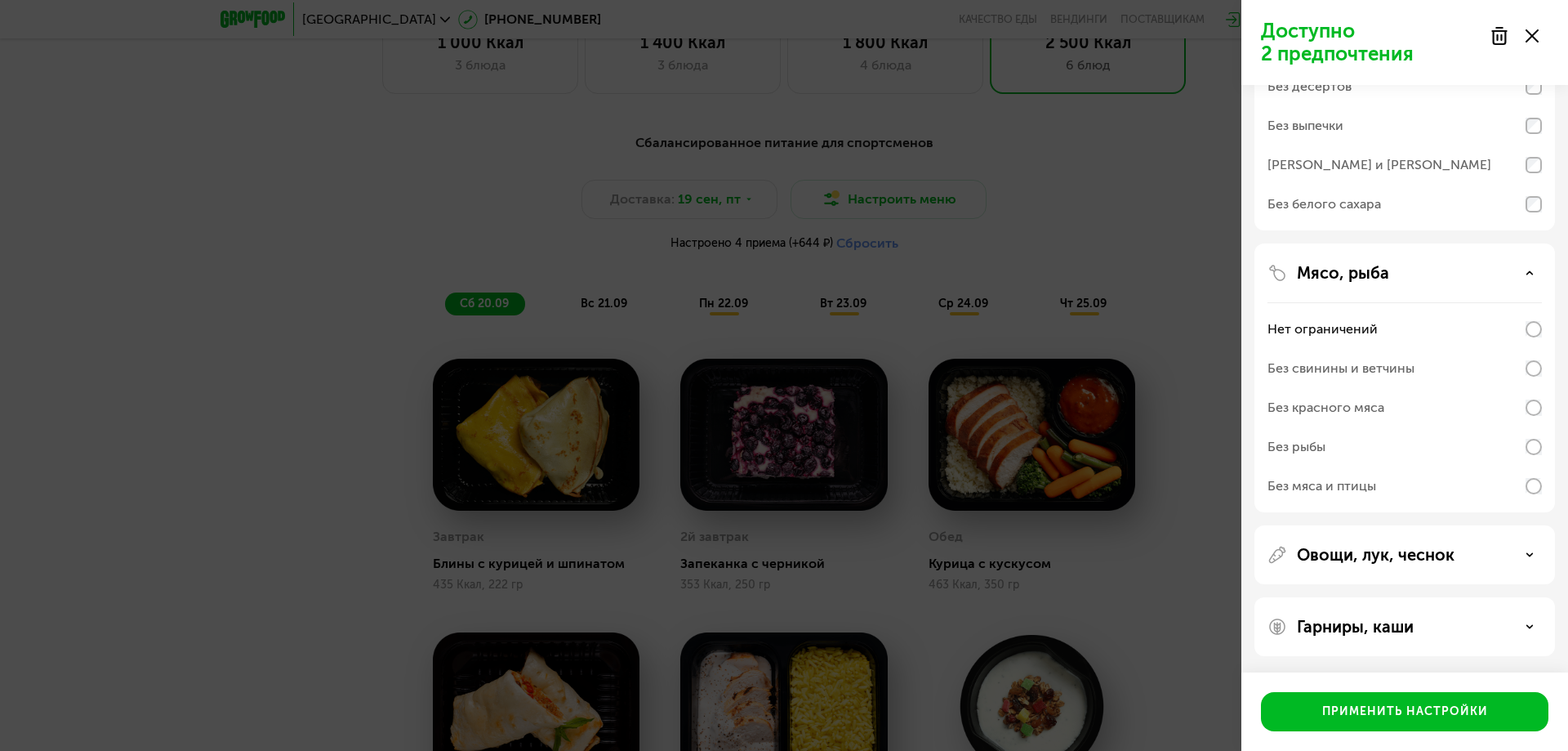
click at [1327, 548] on p "Овощи, лук, чеснок" at bounding box center [1375, 555] width 158 height 20
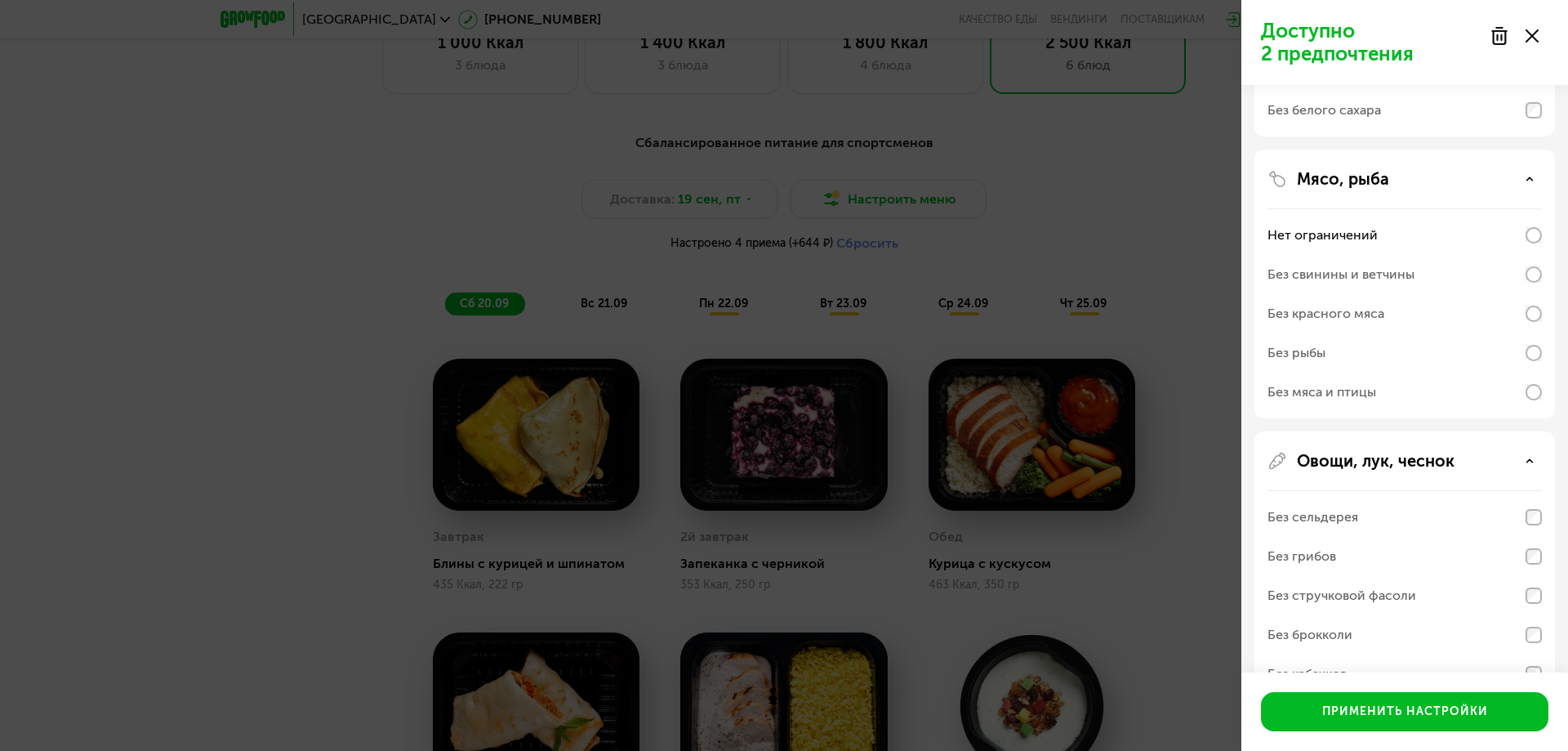
scroll to position [706, 0]
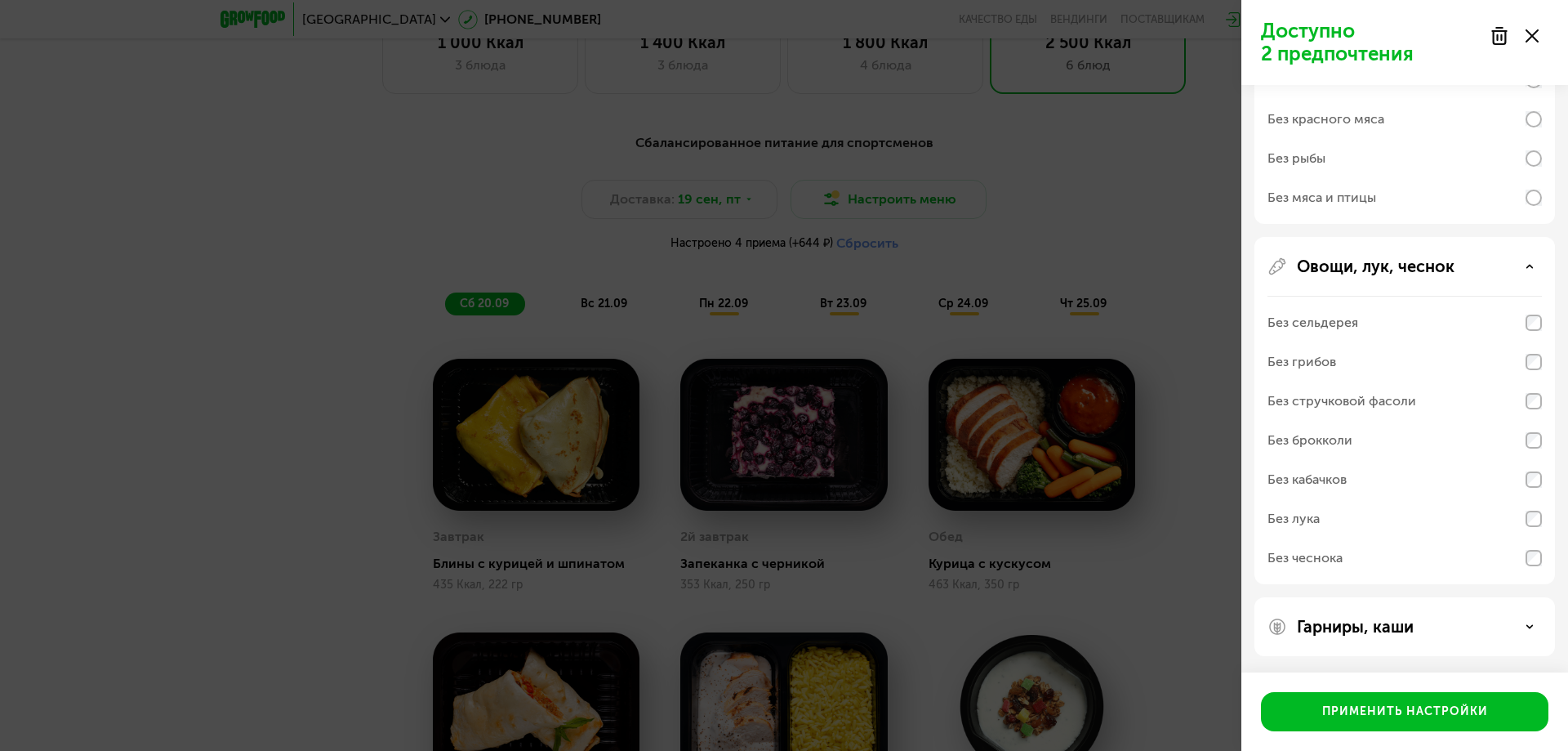
click at [1309, 616] on div "Гарниры, каши" at bounding box center [1404, 626] width 301 height 59
click at [1316, 618] on p "Гарниры, каши" at bounding box center [1355, 626] width 117 height 20
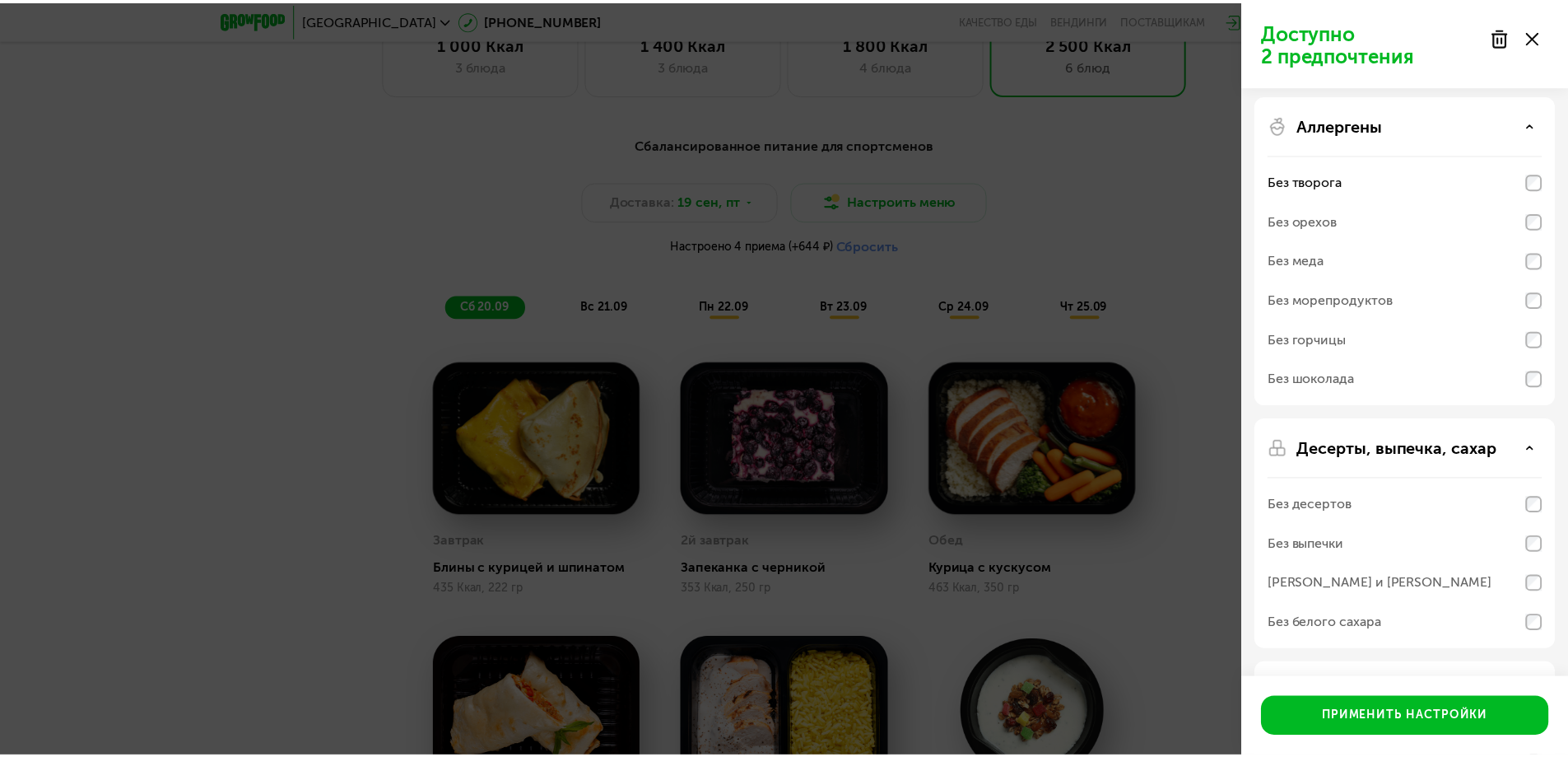
scroll to position [0, 0]
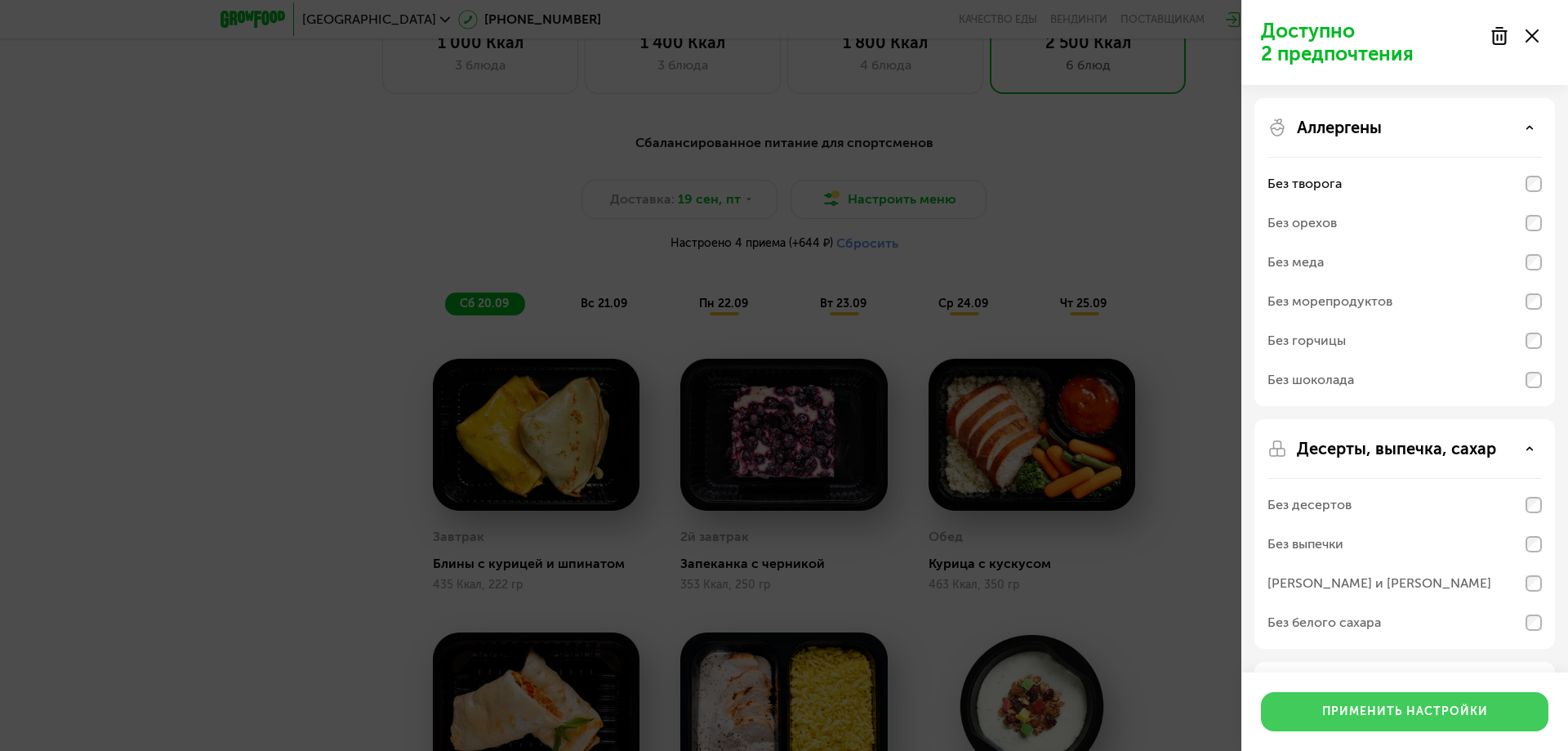
click at [1384, 729] on button "Применить настройки" at bounding box center [1404, 711] width 287 height 39
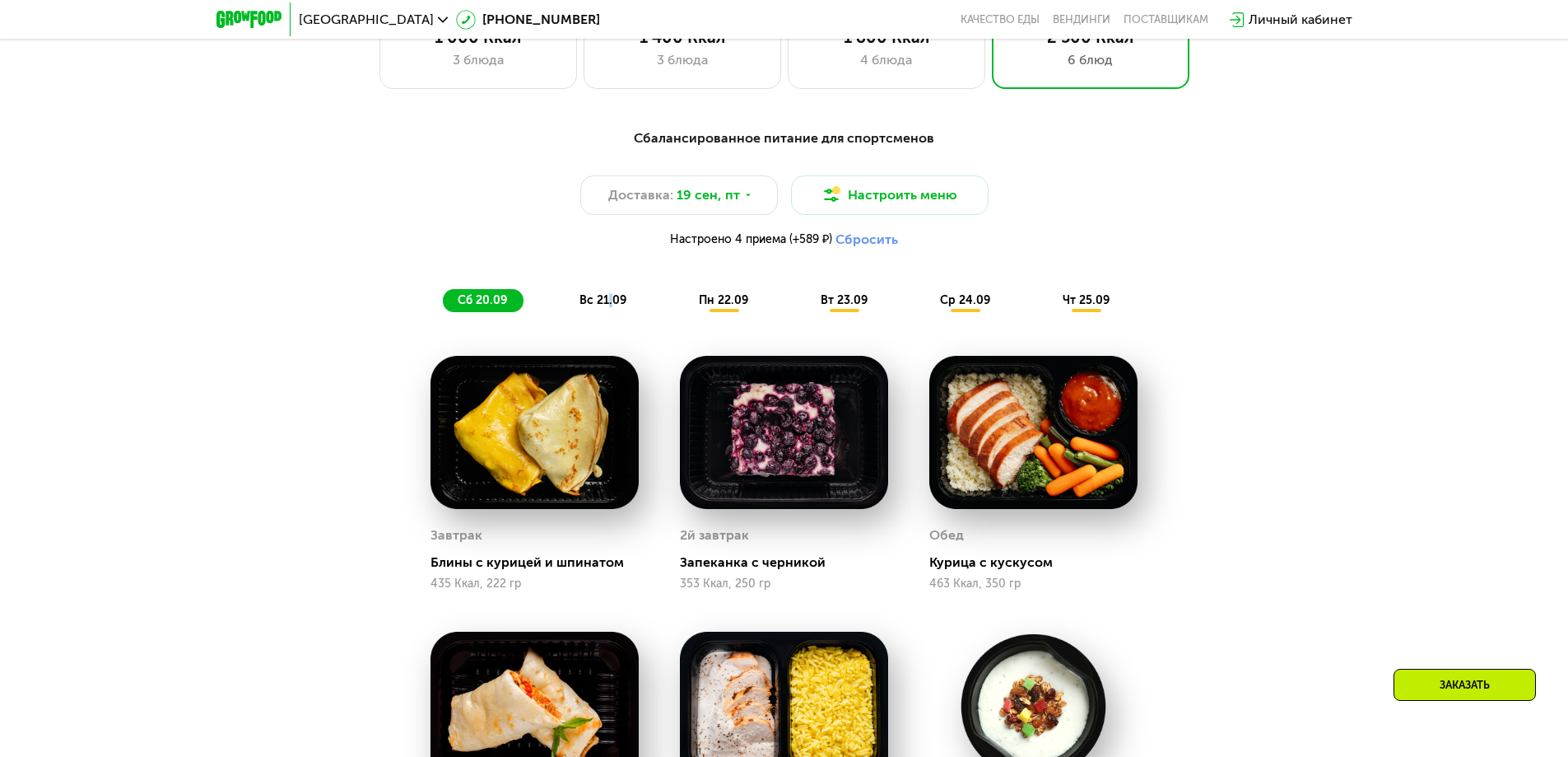
click at [609, 312] on div "вс 21.09" at bounding box center [603, 301] width 78 height 23
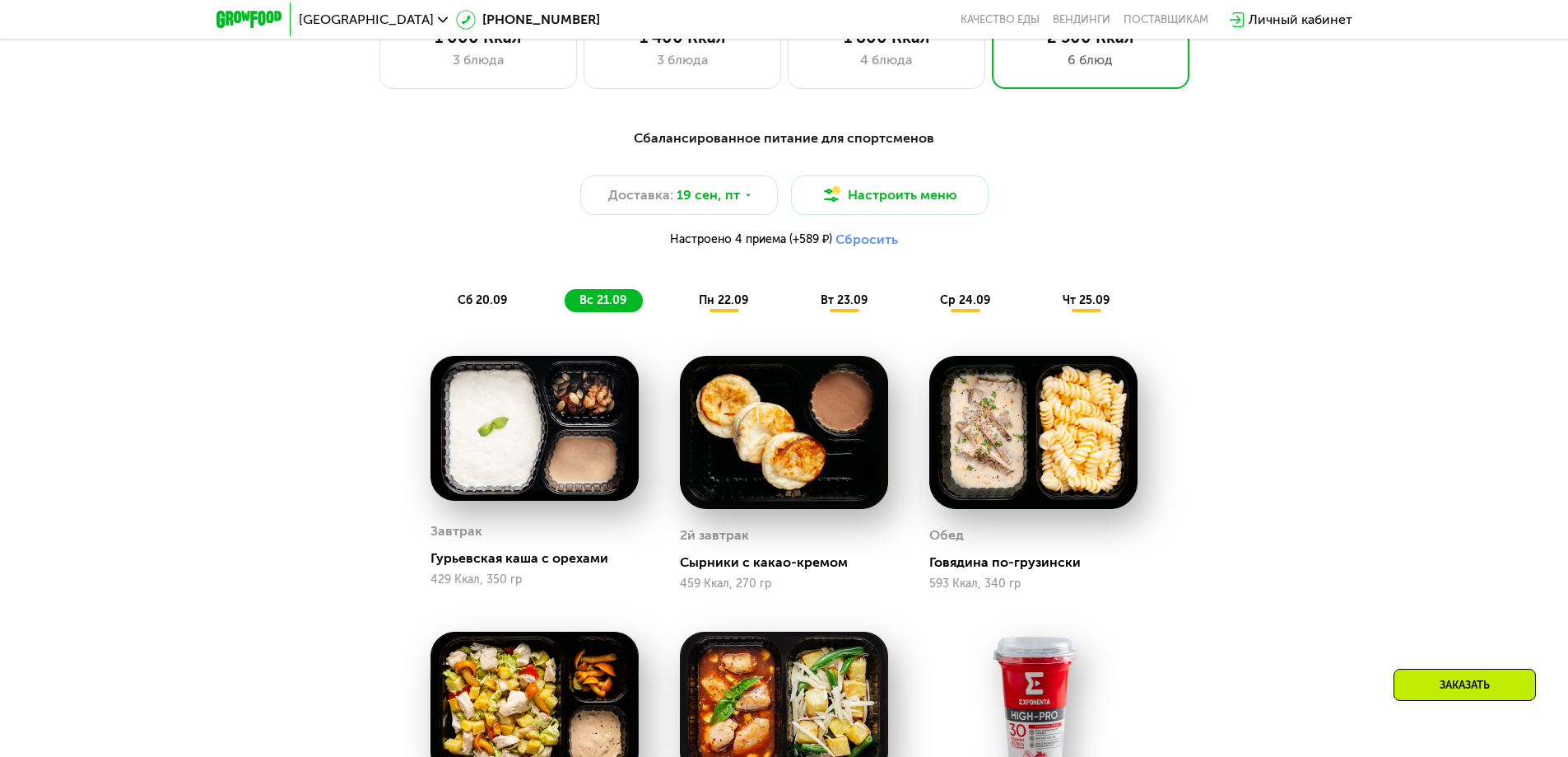
click at [379, 348] on div "Сбалансированное питание для спортсменов Доставка: [DATE] Настроить меню Настро…" at bounding box center [784, 627] width 1014 height 1017
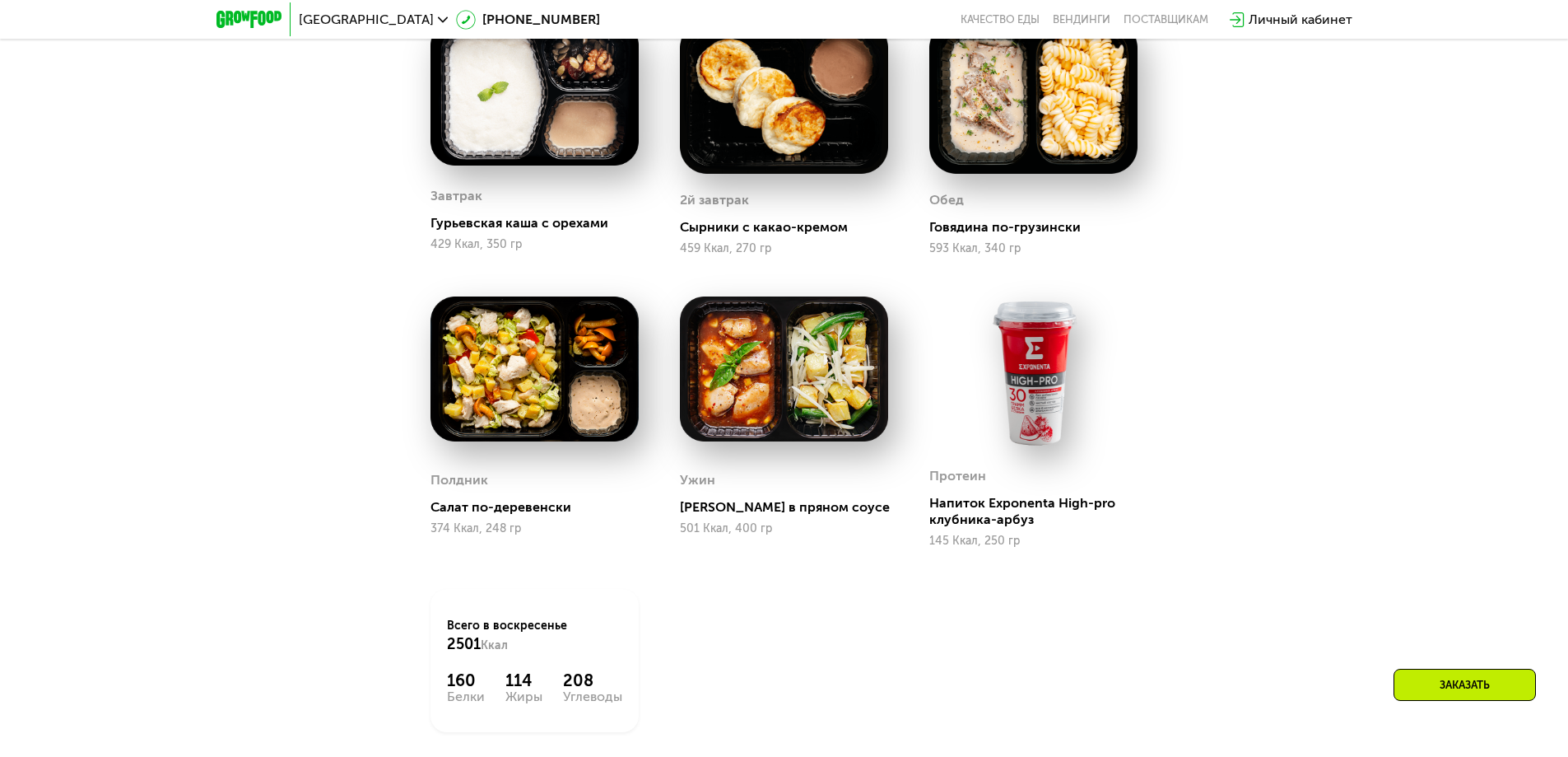
scroll to position [1447, 0]
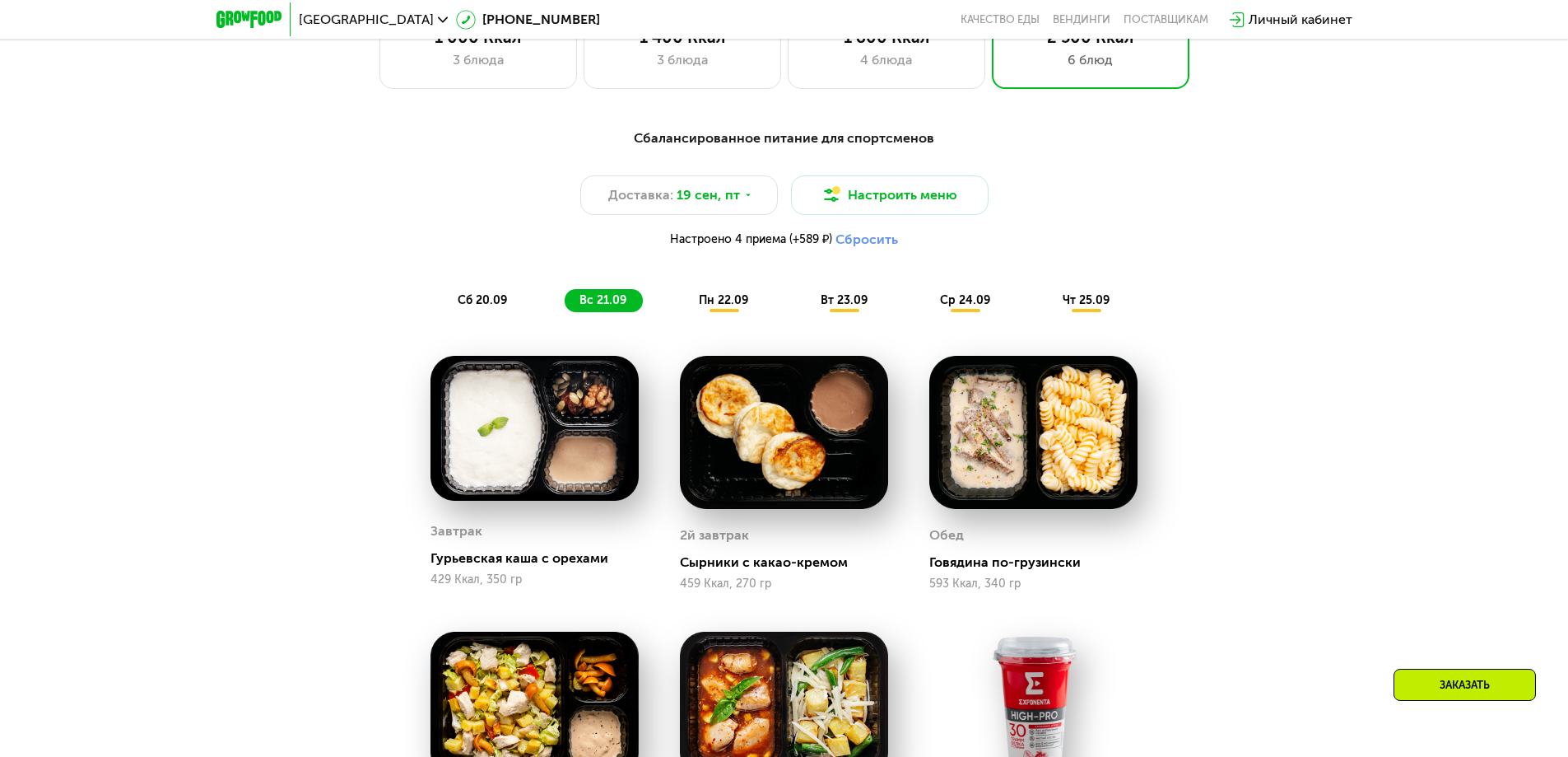
click at [722, 300] on span "пн 22.09" at bounding box center [723, 300] width 49 height 14
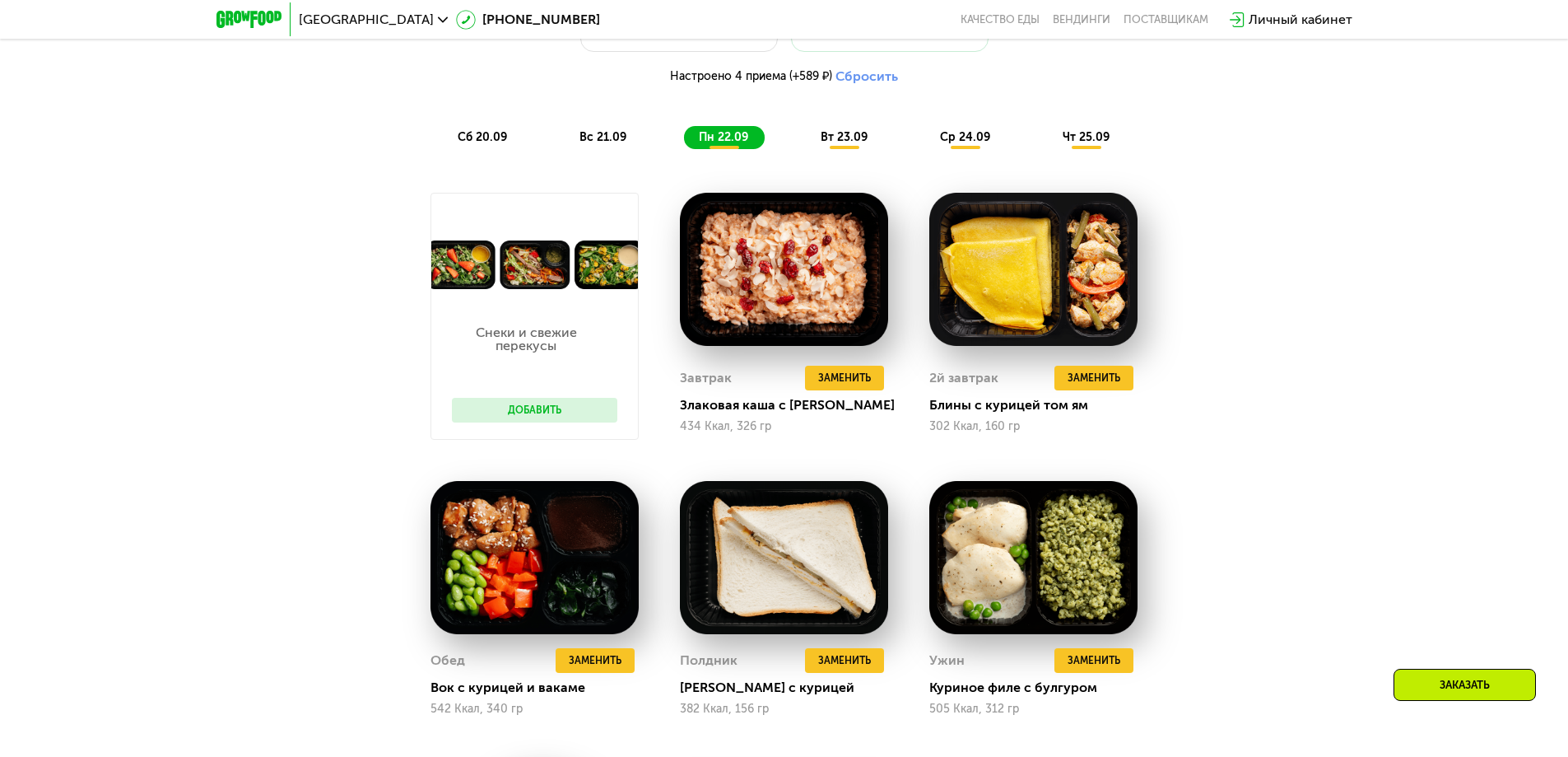
scroll to position [1612, 0]
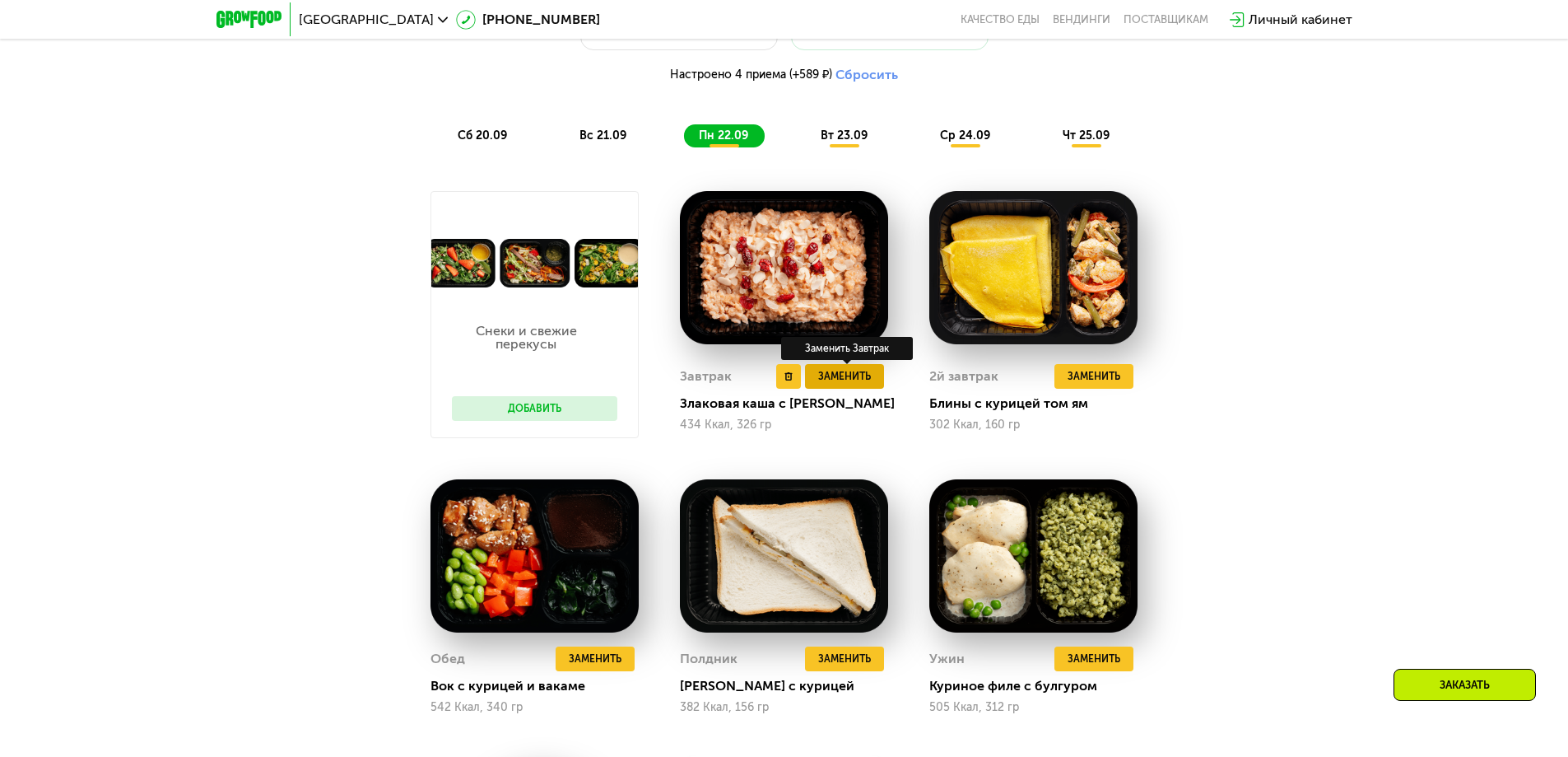
click at [852, 389] on button "Заменить" at bounding box center [845, 376] width 79 height 24
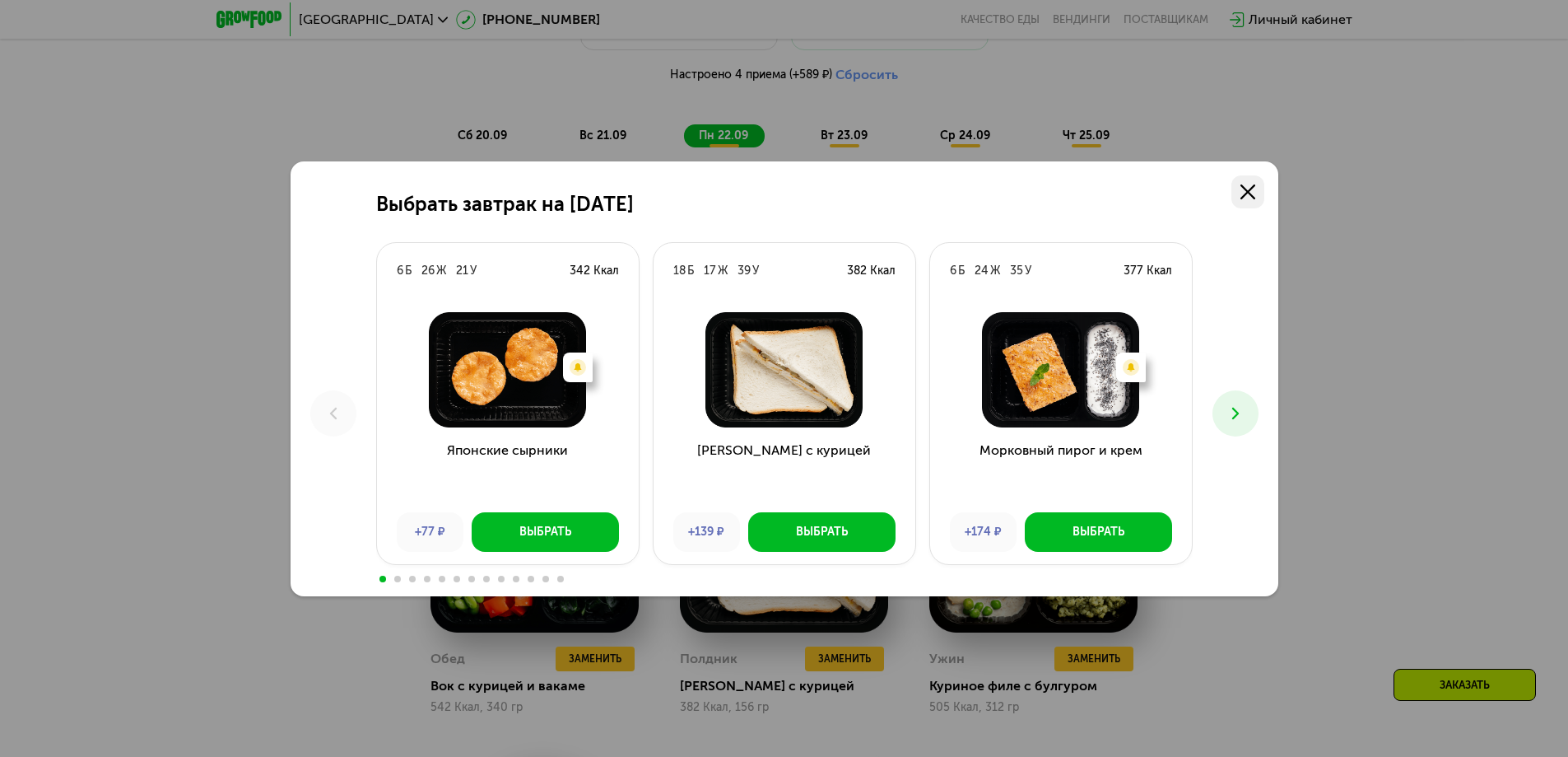
click at [1252, 192] on icon at bounding box center [1248, 192] width 15 height 15
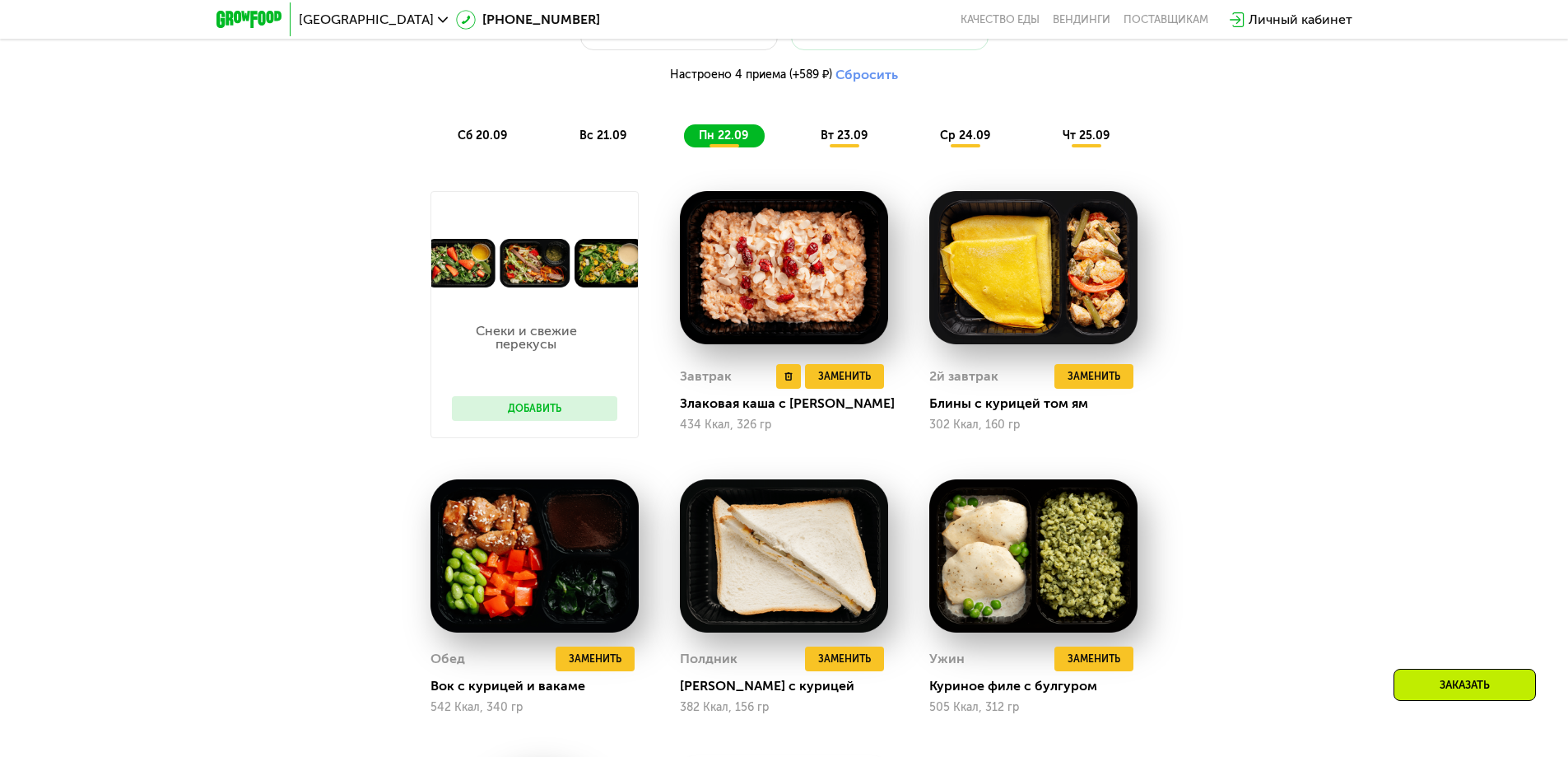
click at [831, 368] on div "Завтрак Удалить Завтрак Заменить Заменить Завтрак Злаковая каша с арахисом 434 …" at bounding box center [784, 398] width 208 height 80
click at [836, 384] on span "Заменить" at bounding box center [844, 376] width 53 height 17
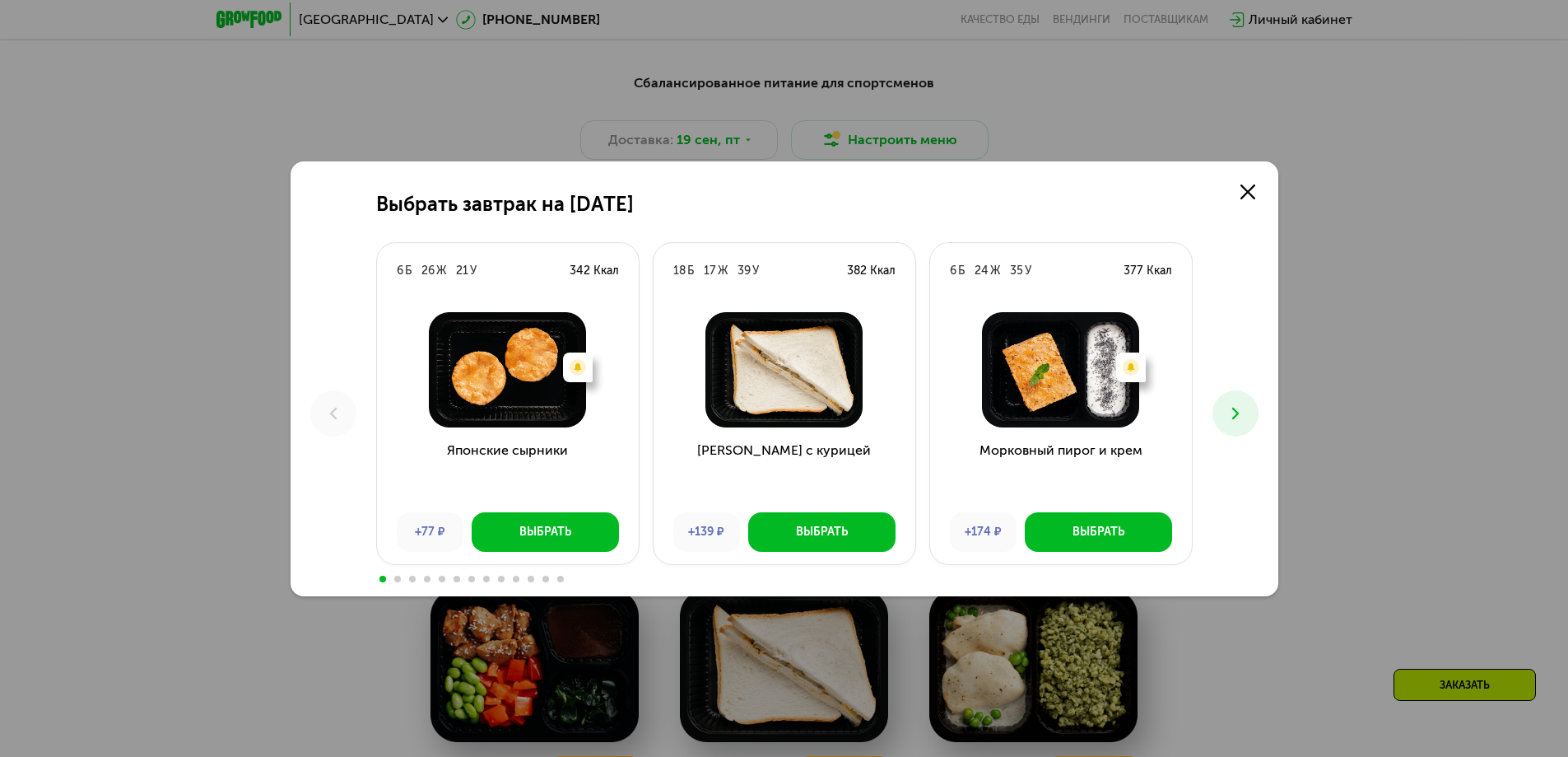
scroll to position [1530, 0]
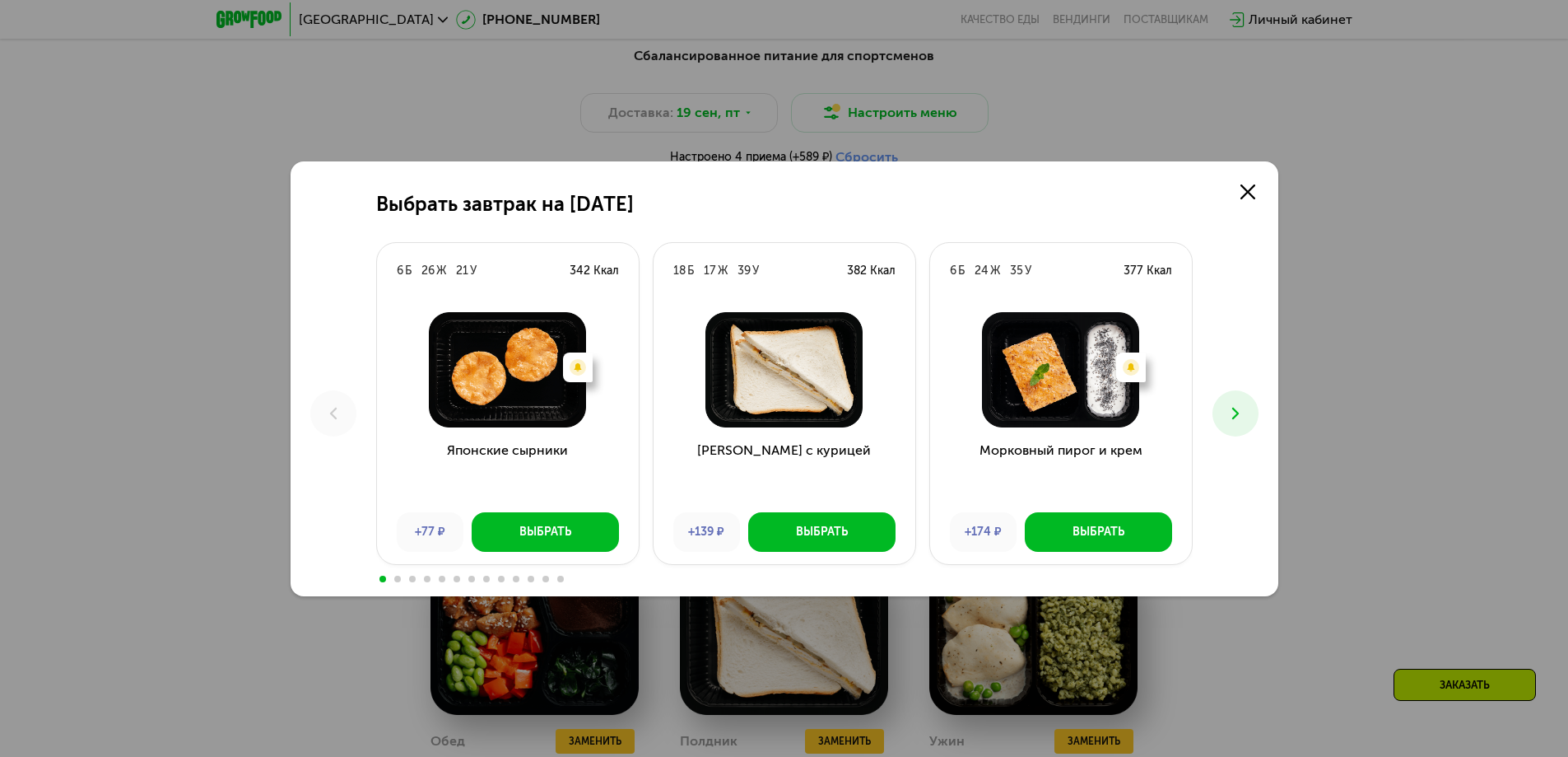
click at [1232, 421] on icon at bounding box center [1236, 414] width 20 height 20
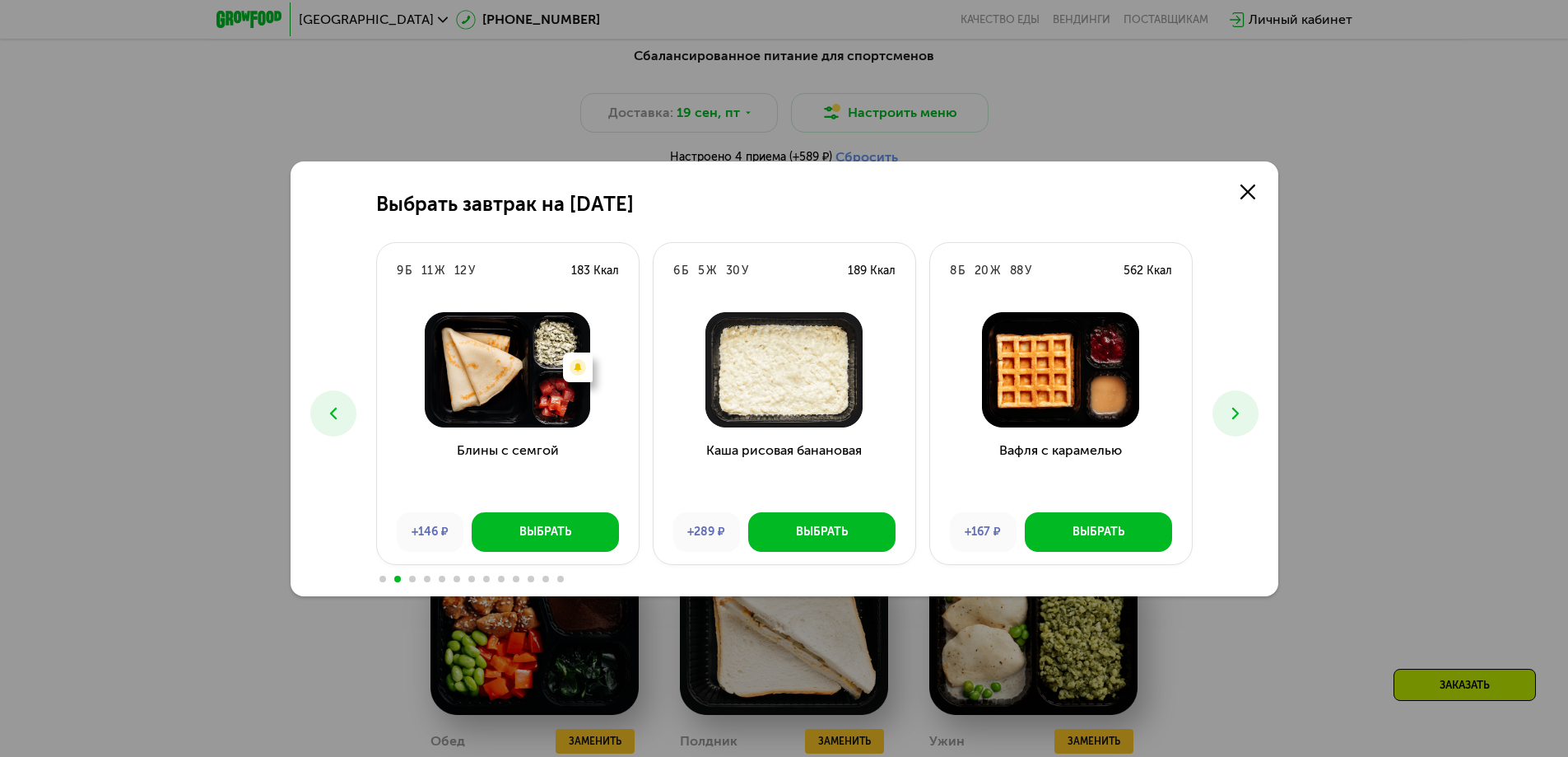
click at [1232, 421] on icon at bounding box center [1236, 414] width 20 height 20
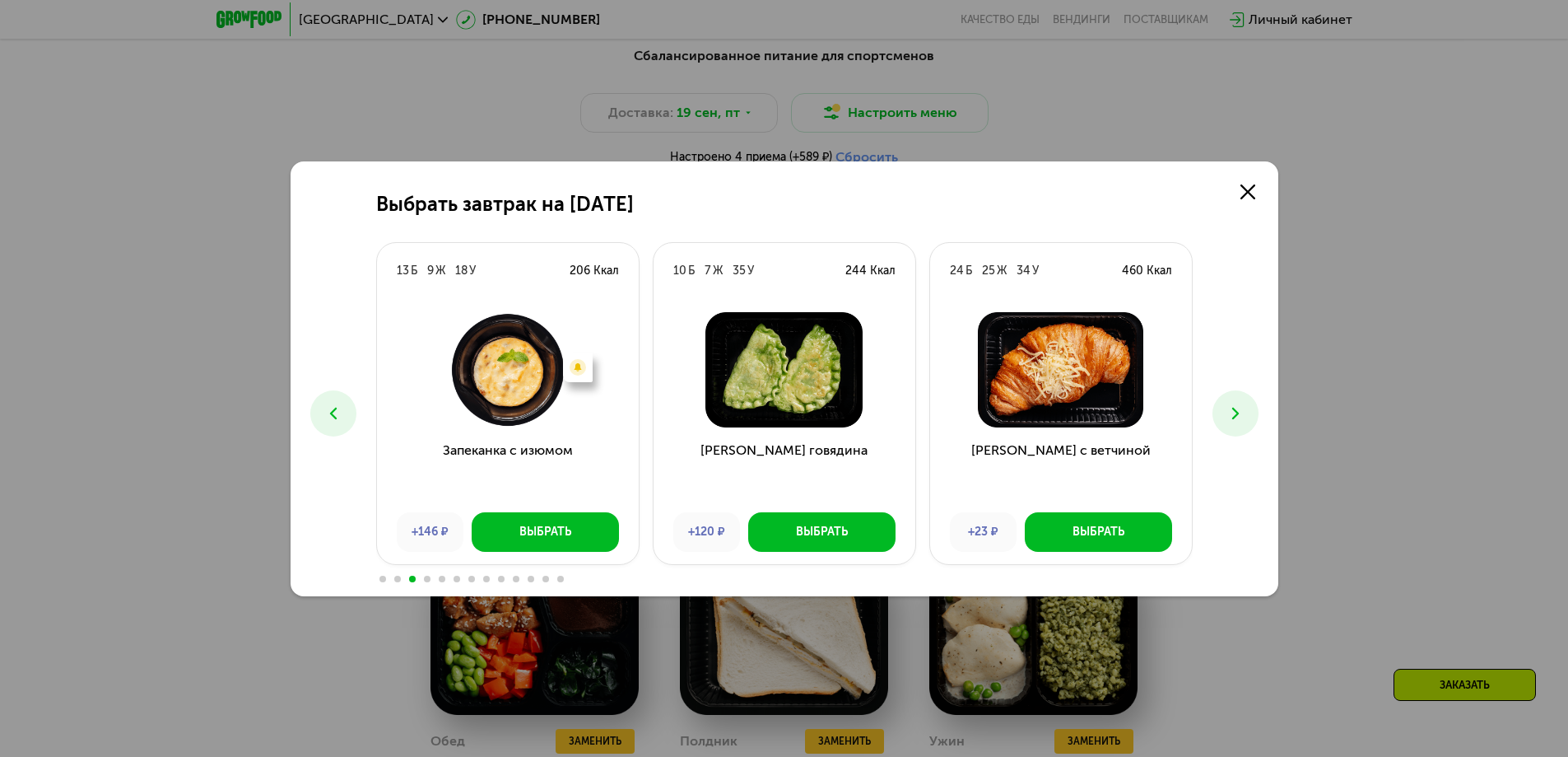
click at [1232, 421] on icon at bounding box center [1236, 414] width 20 height 20
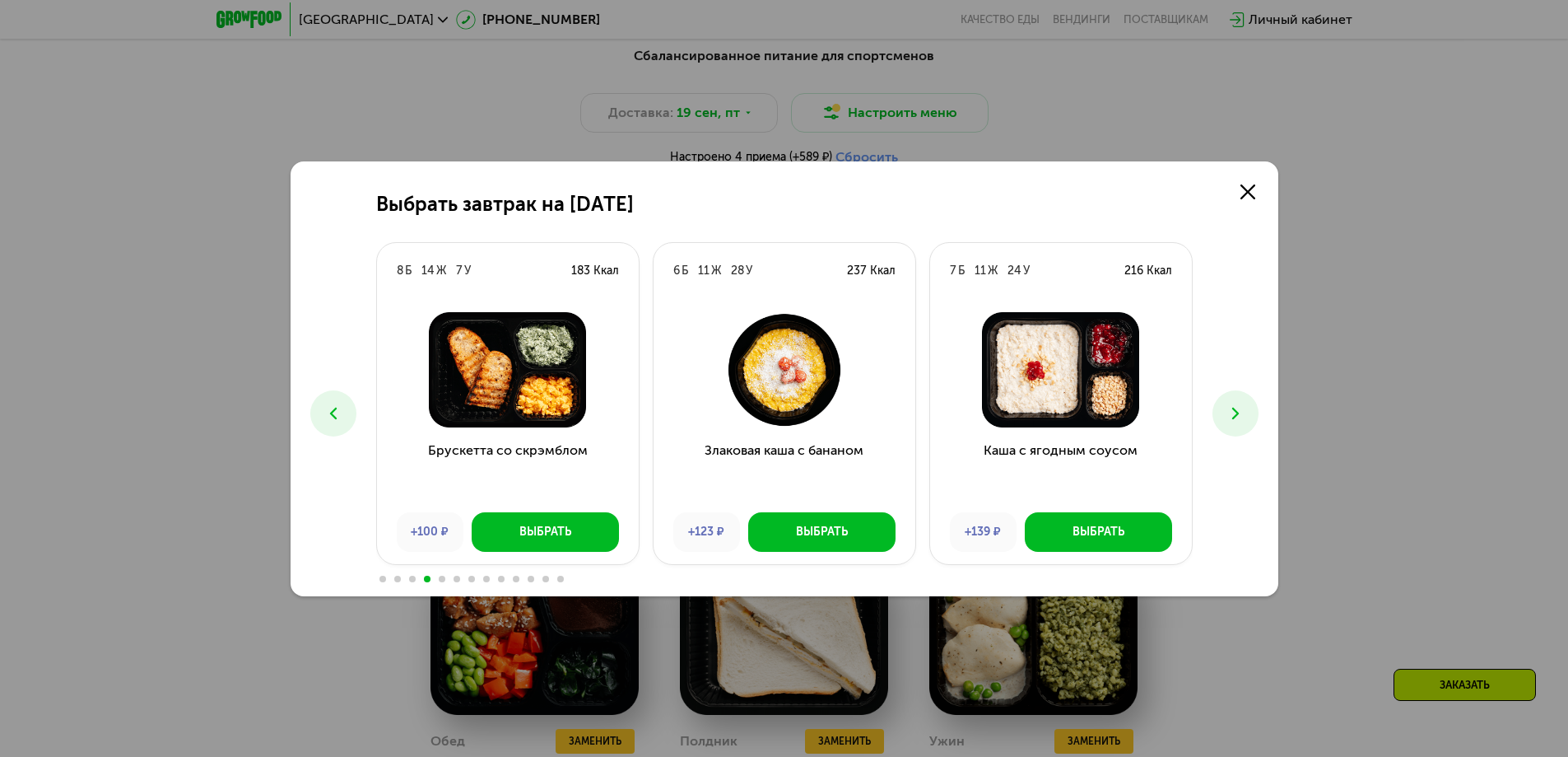
click at [1232, 421] on icon at bounding box center [1236, 414] width 20 height 20
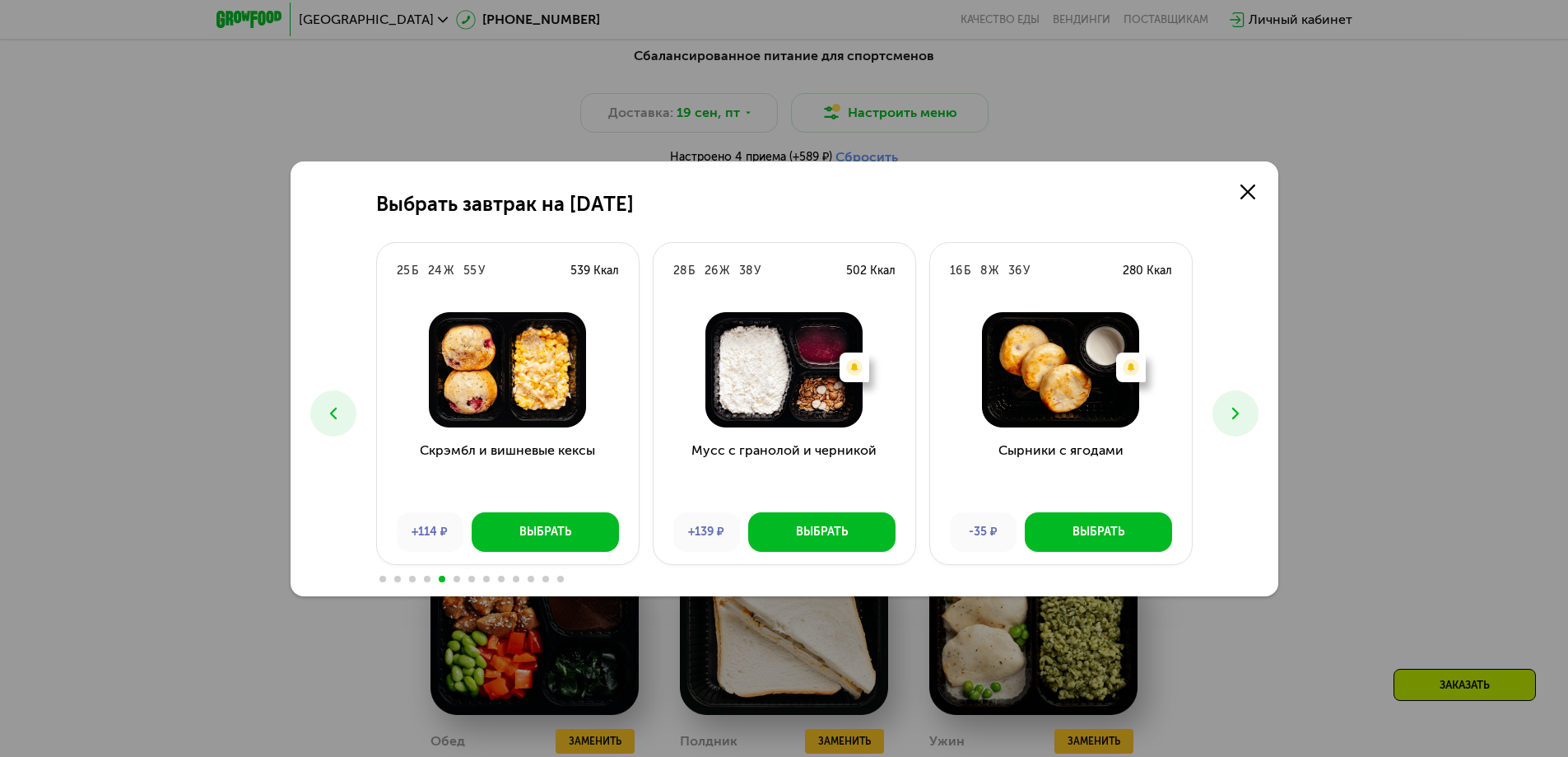
click at [1232, 421] on icon at bounding box center [1236, 414] width 20 height 20
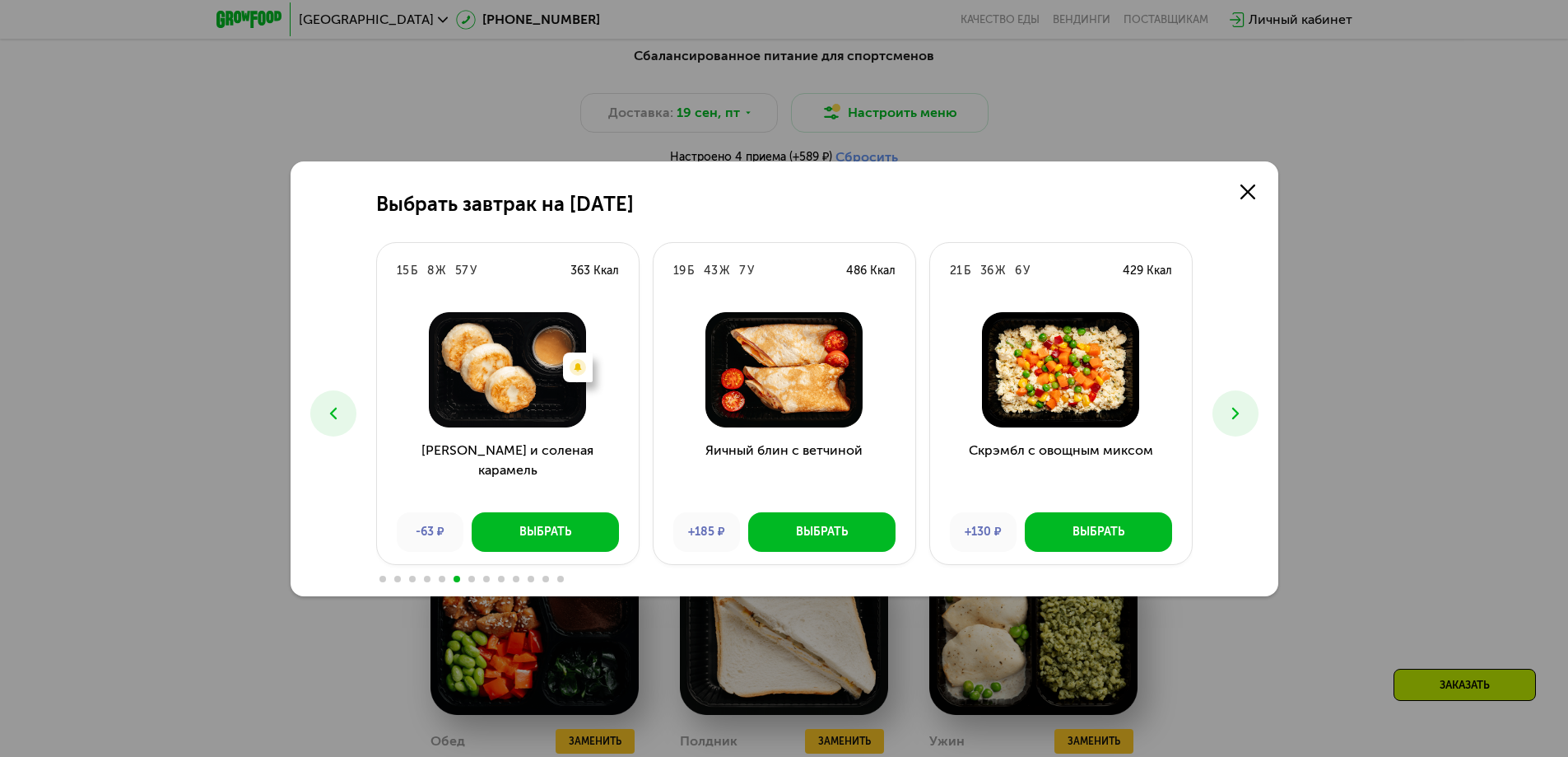
click at [1232, 421] on icon at bounding box center [1236, 414] width 20 height 20
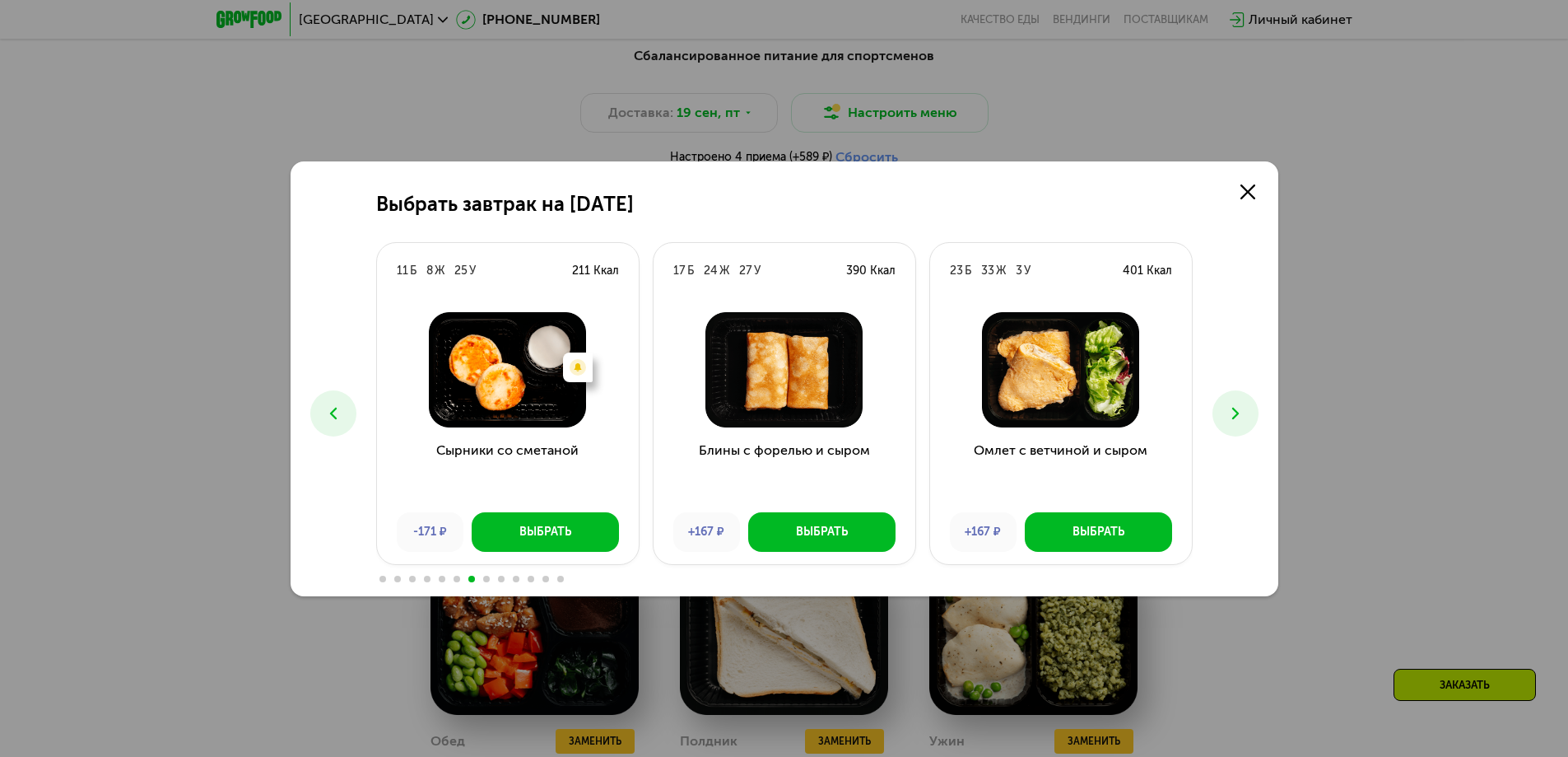
click at [1232, 421] on icon at bounding box center [1236, 414] width 20 height 20
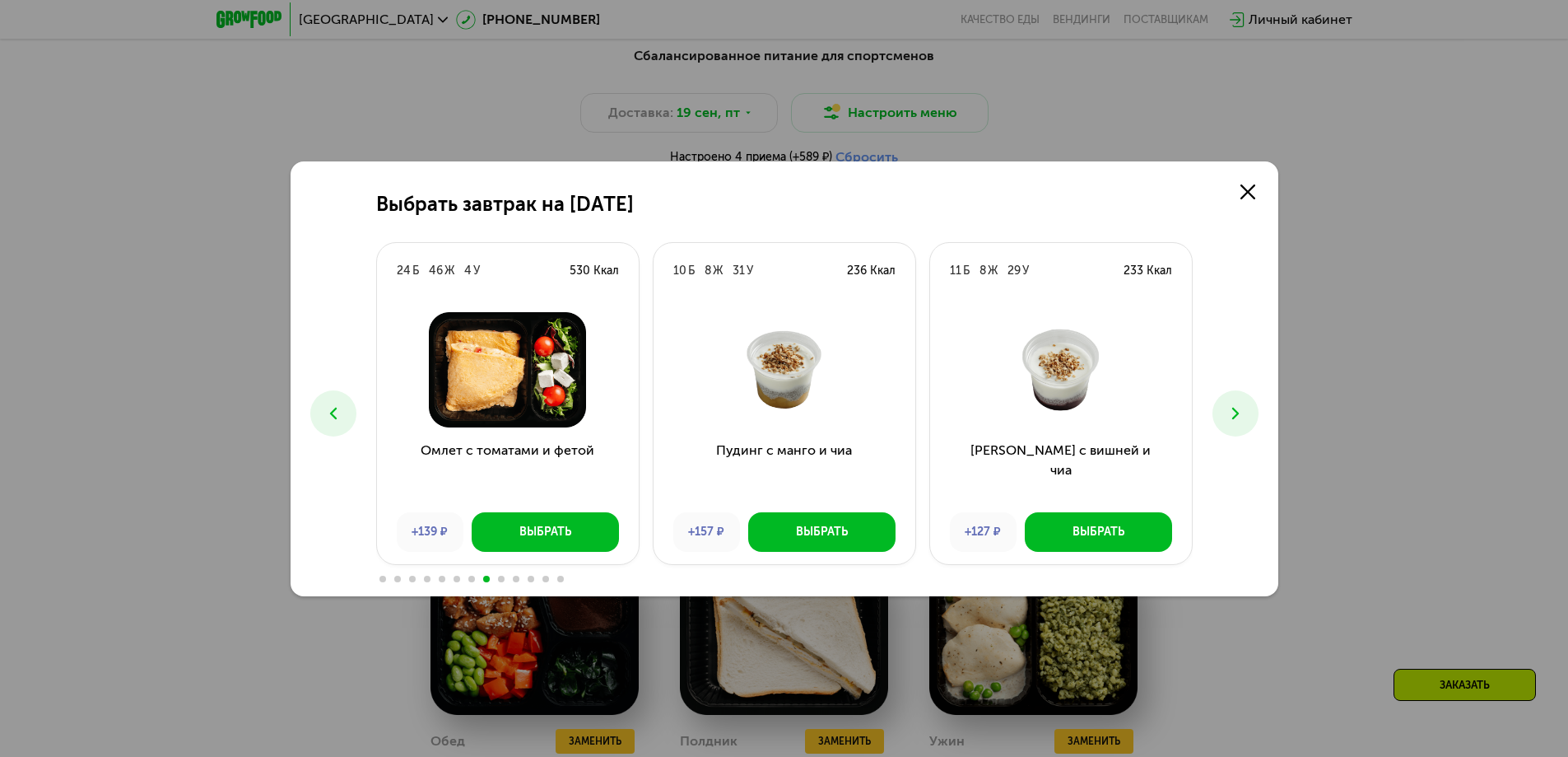
click at [1232, 421] on icon at bounding box center [1236, 414] width 20 height 20
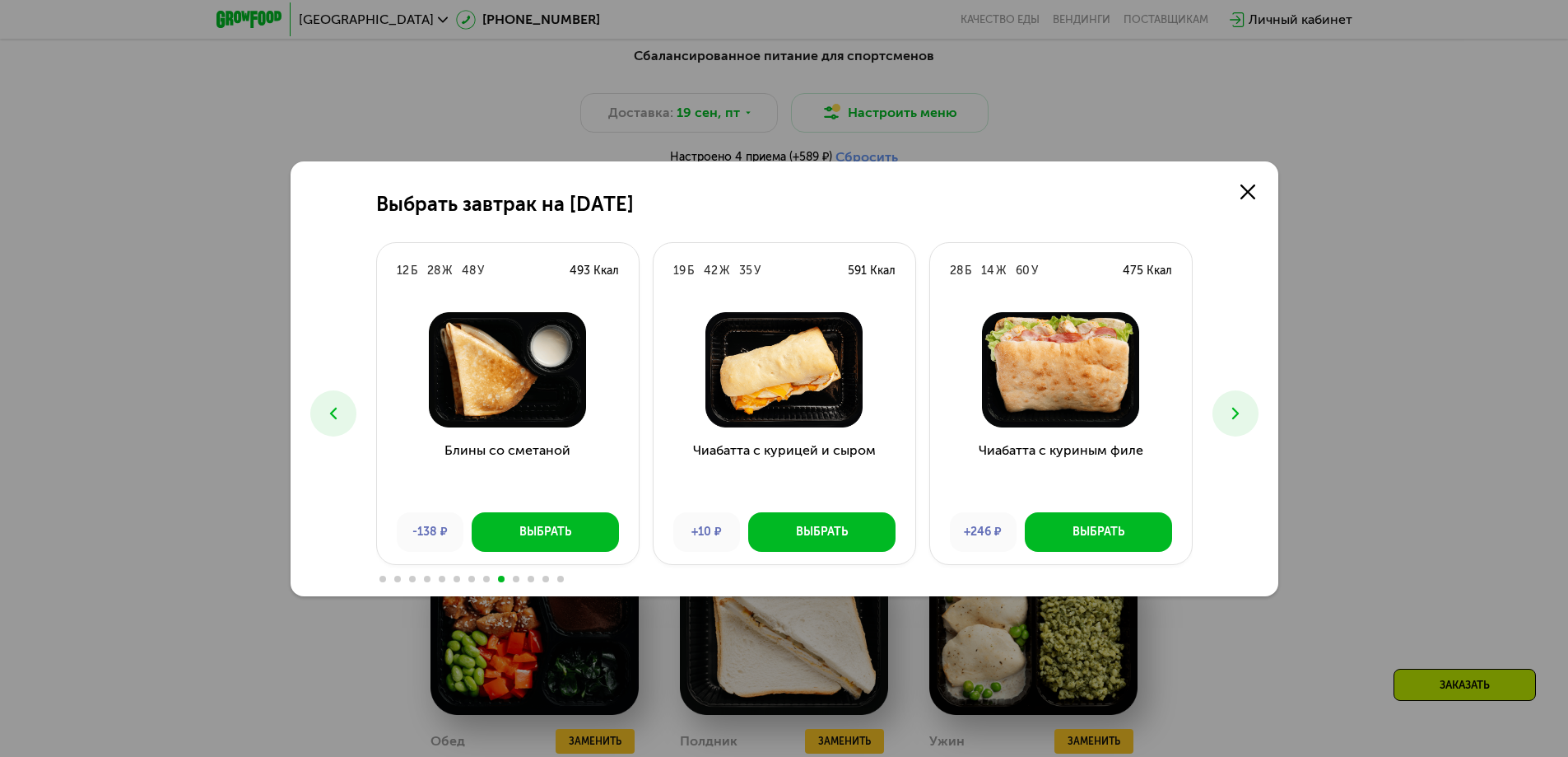
click at [1232, 421] on icon at bounding box center [1236, 414] width 20 height 20
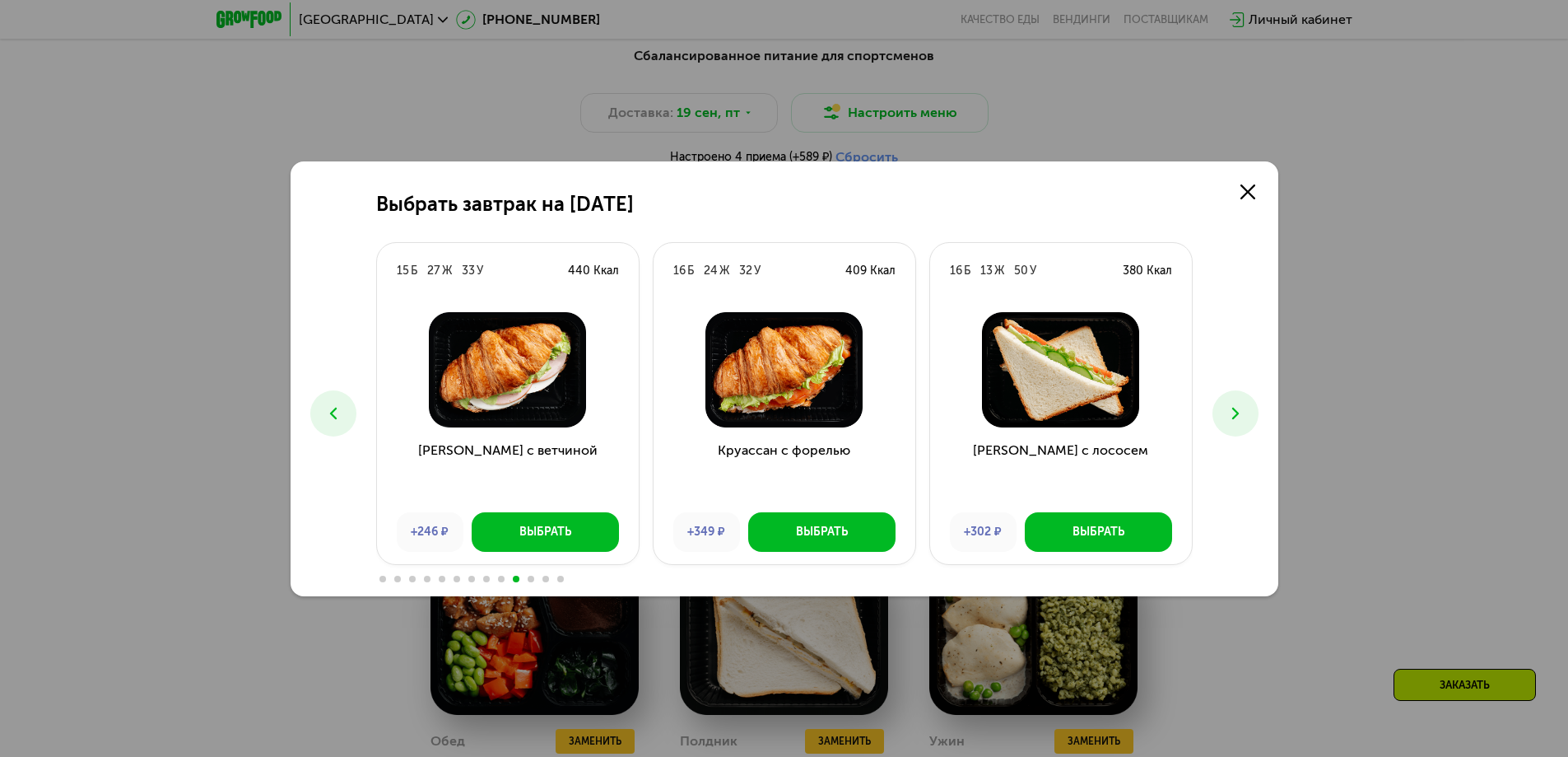
click at [1232, 421] on icon at bounding box center [1236, 414] width 20 height 20
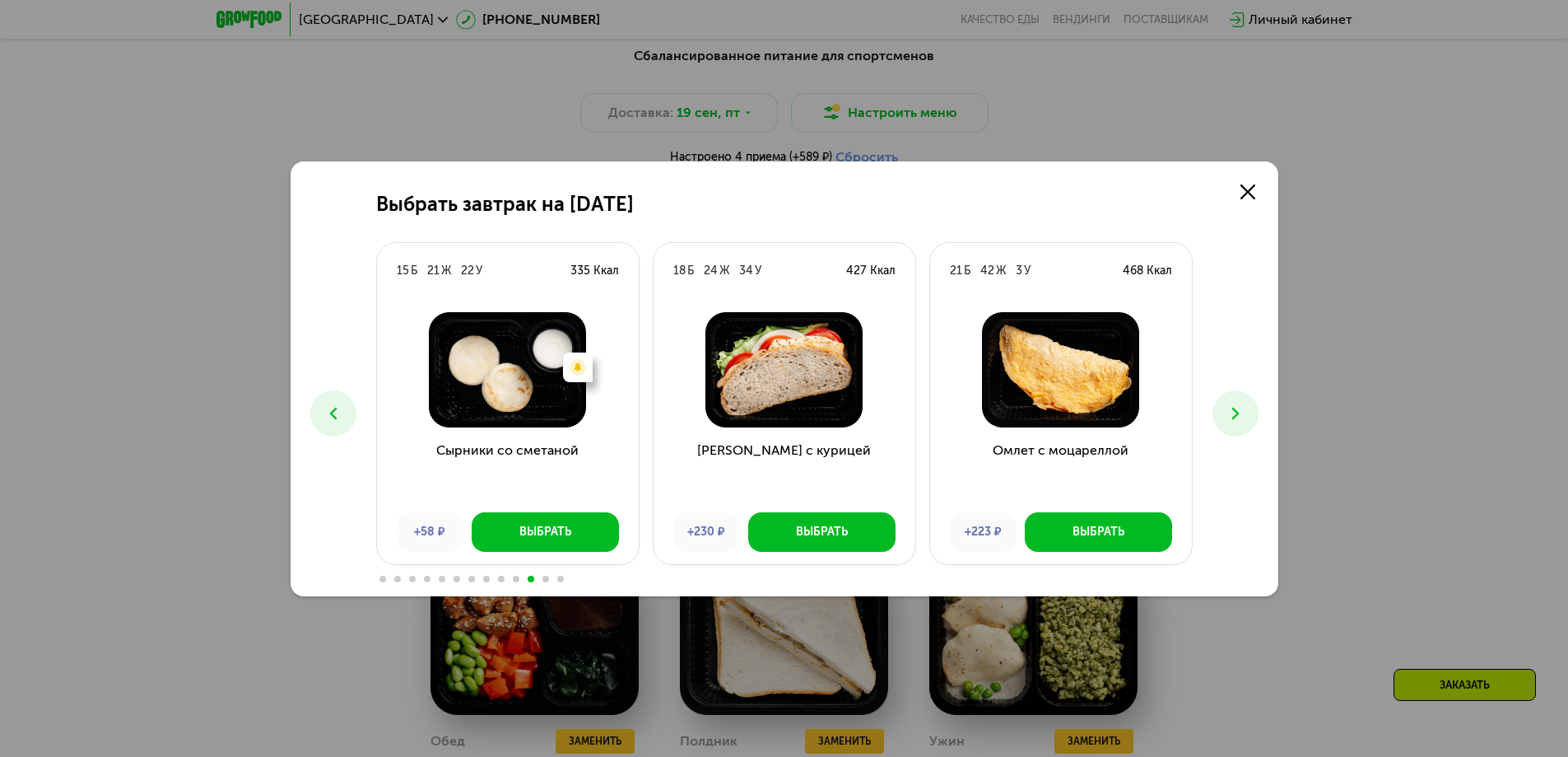
click at [1232, 421] on icon at bounding box center [1236, 414] width 20 height 20
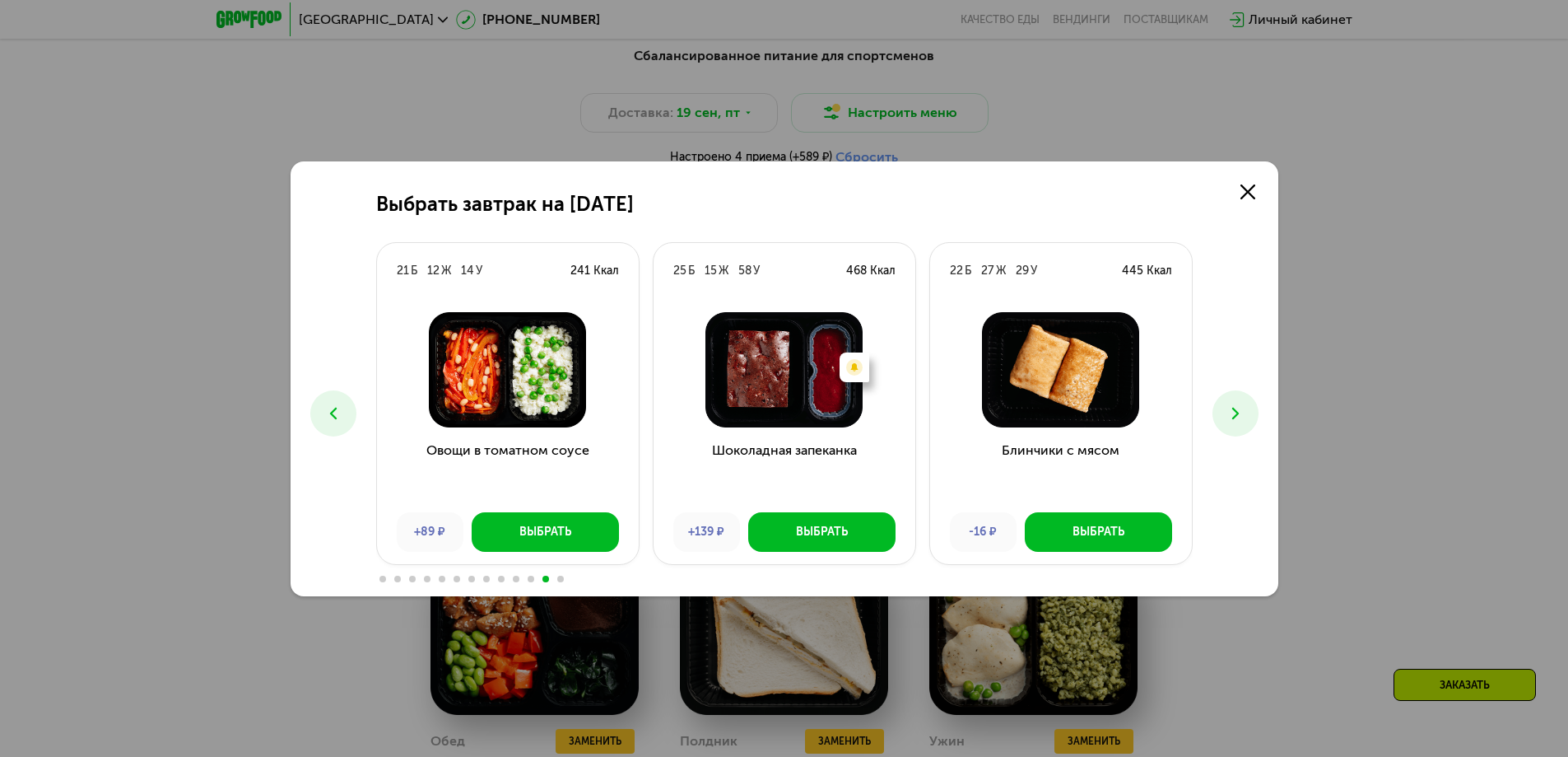
click at [1232, 421] on icon at bounding box center [1236, 414] width 20 height 20
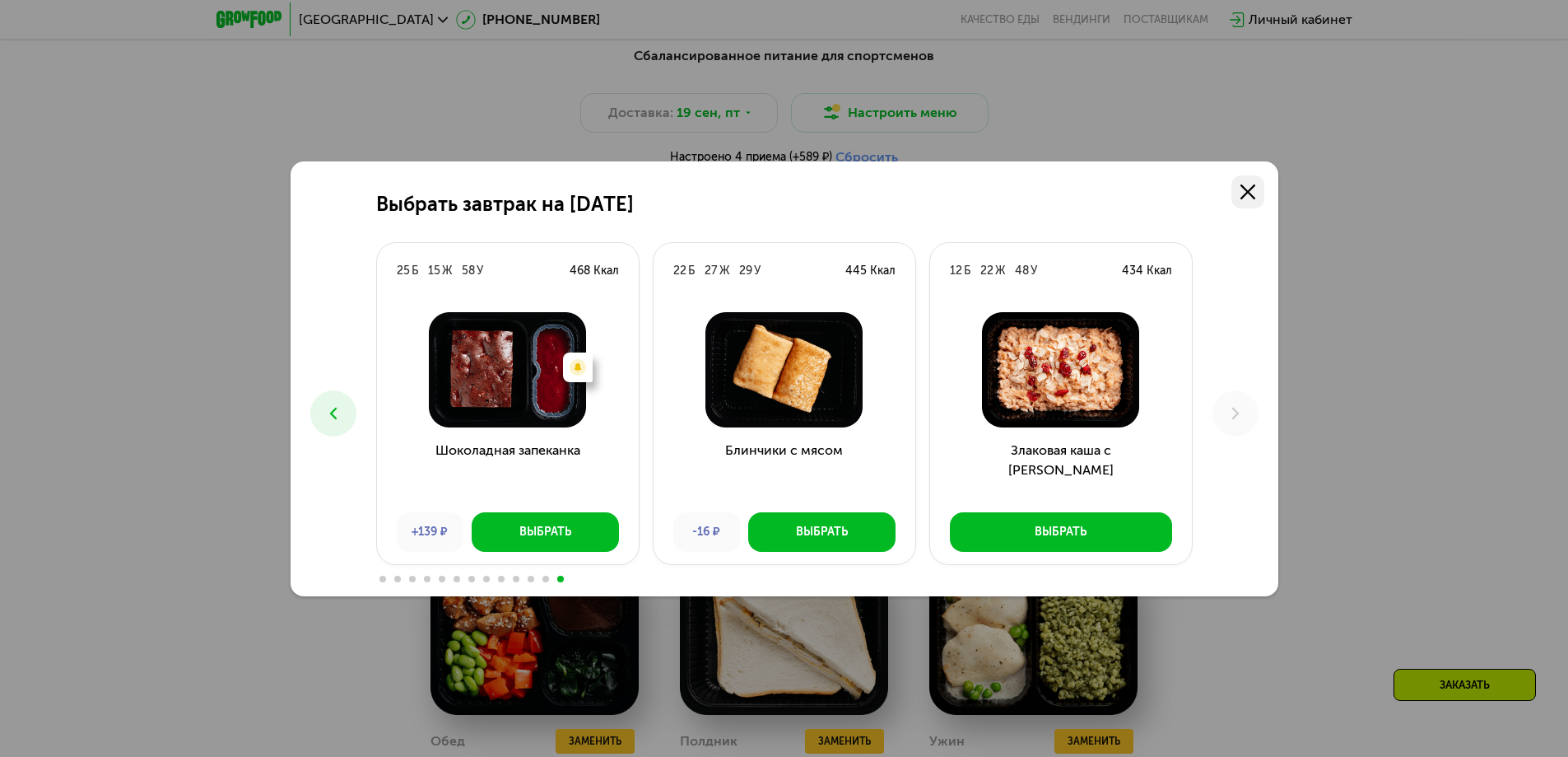
click at [1246, 188] on icon at bounding box center [1248, 192] width 15 height 15
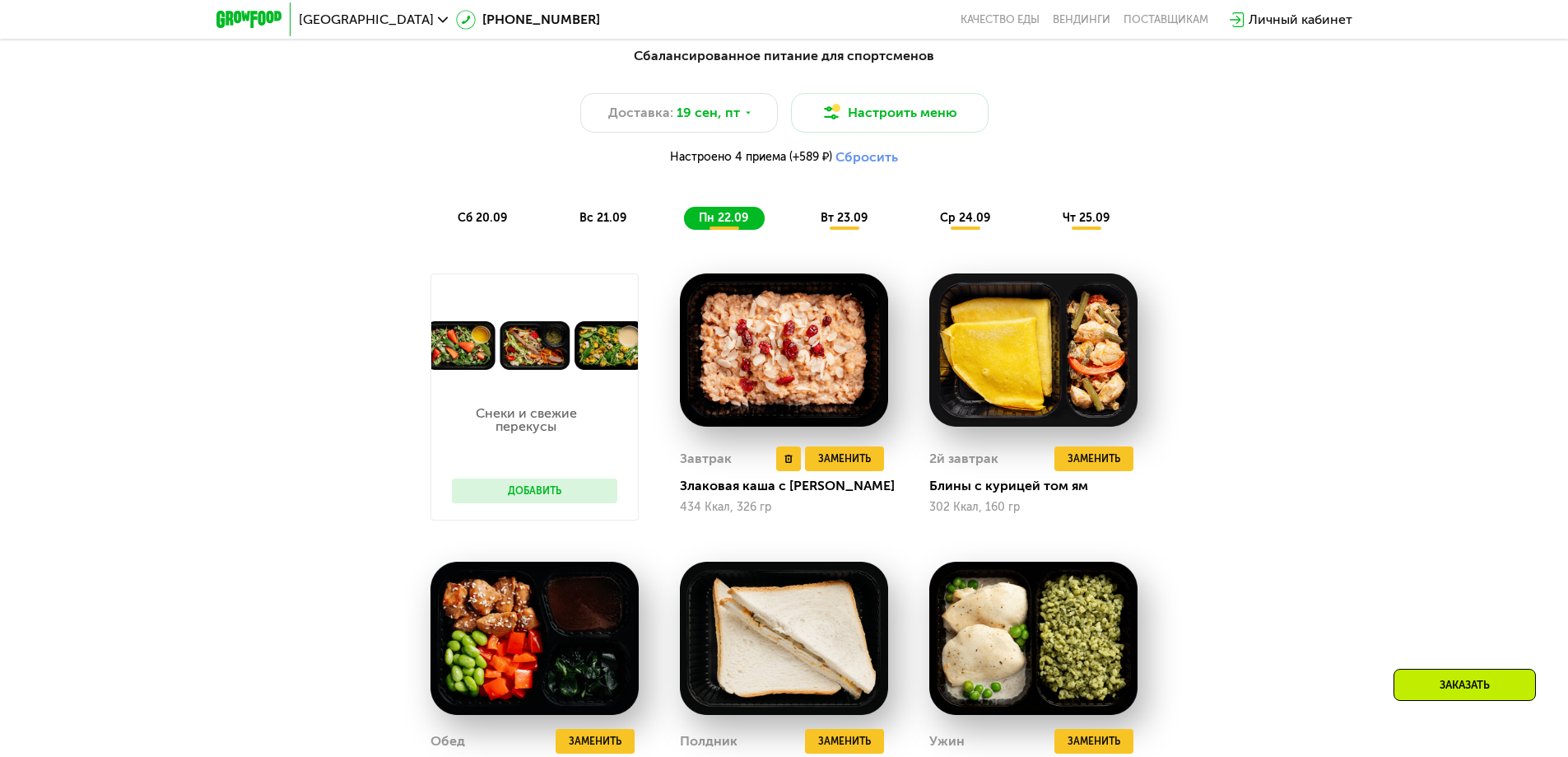
click at [803, 337] on img at bounding box center [784, 349] width 208 height 153
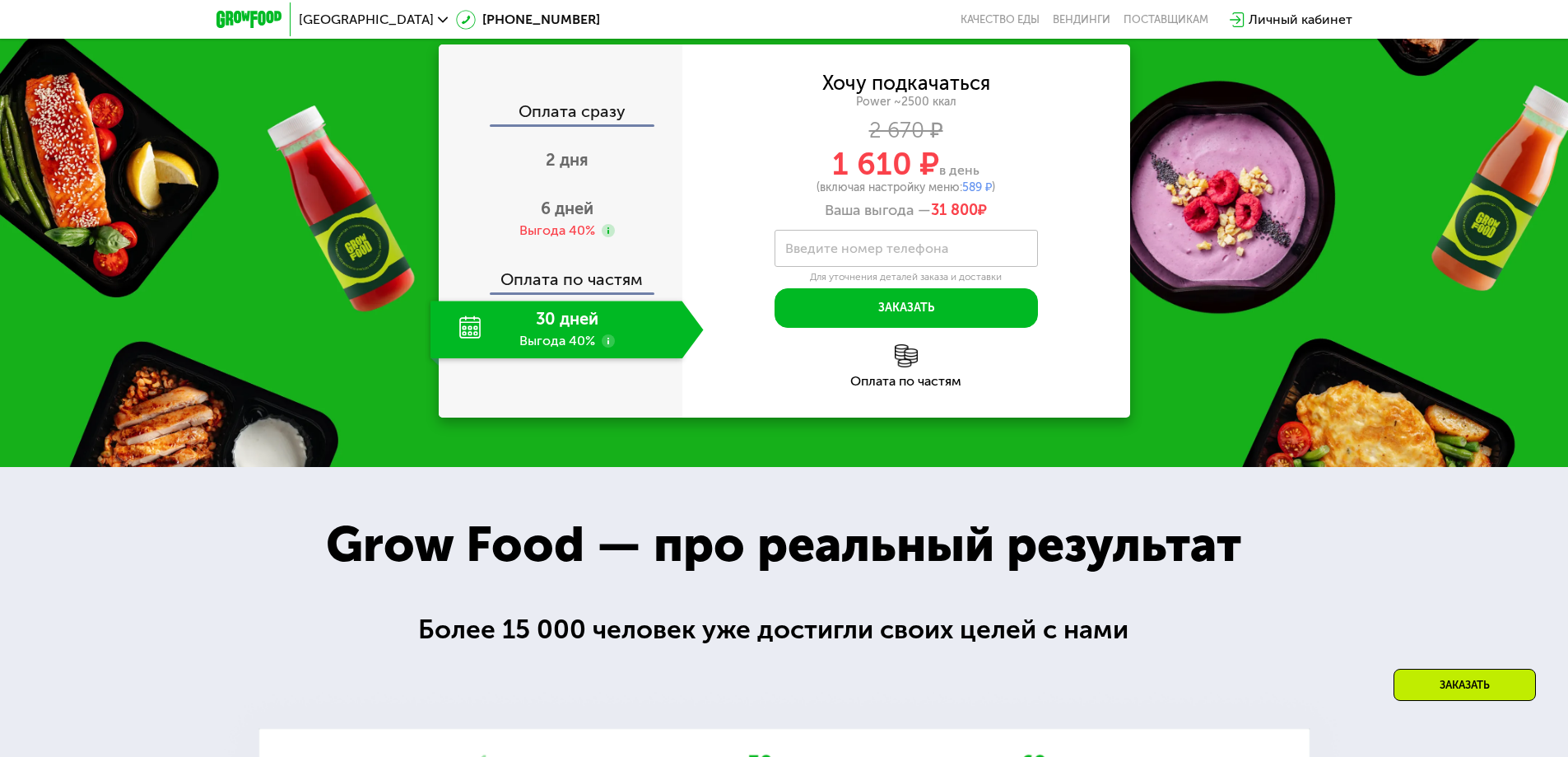
scroll to position [2682, 0]
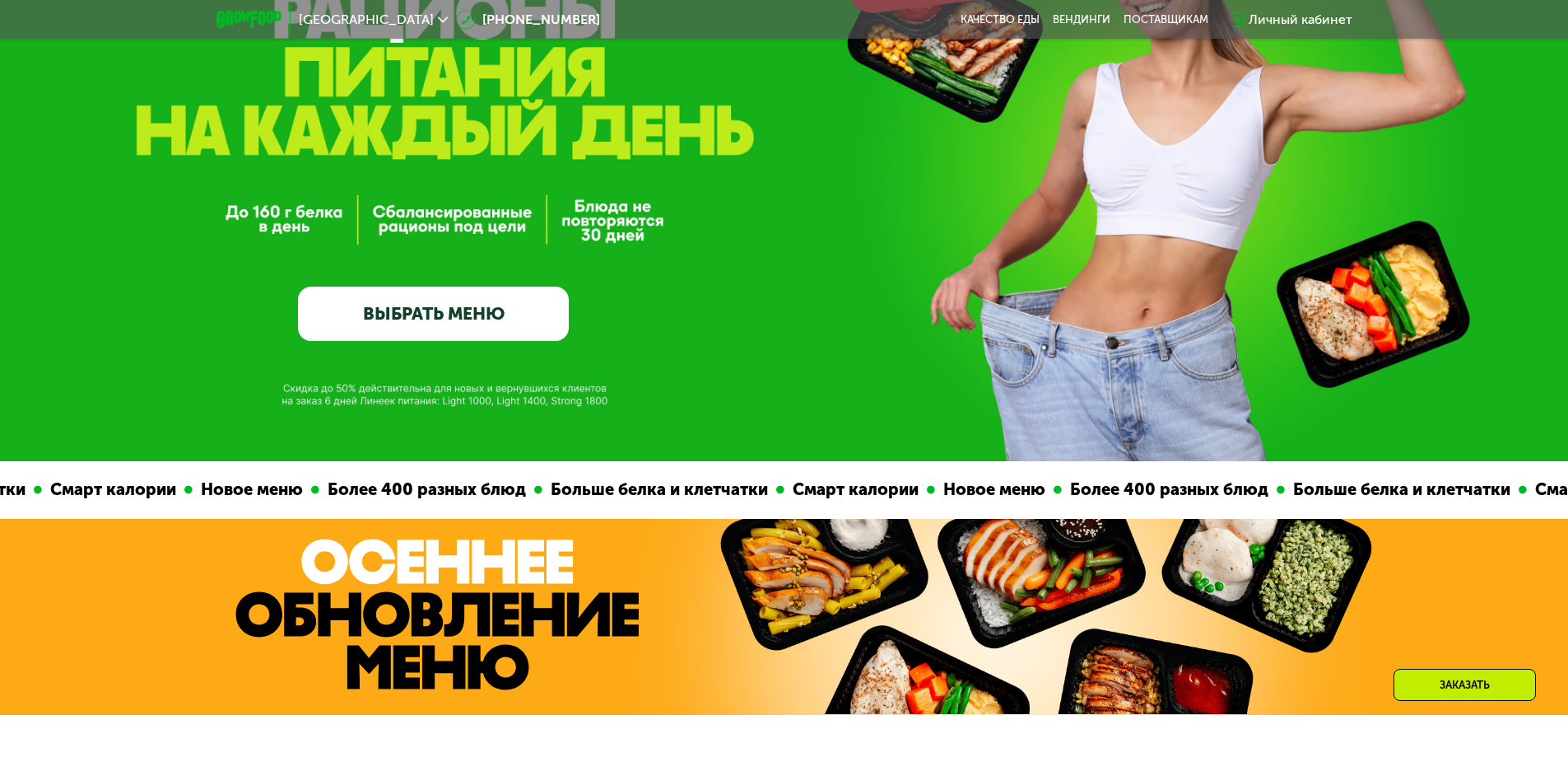
click at [495, 327] on link "ВЫБРАТЬ МЕНЮ" at bounding box center [433, 313] width 270 height 54
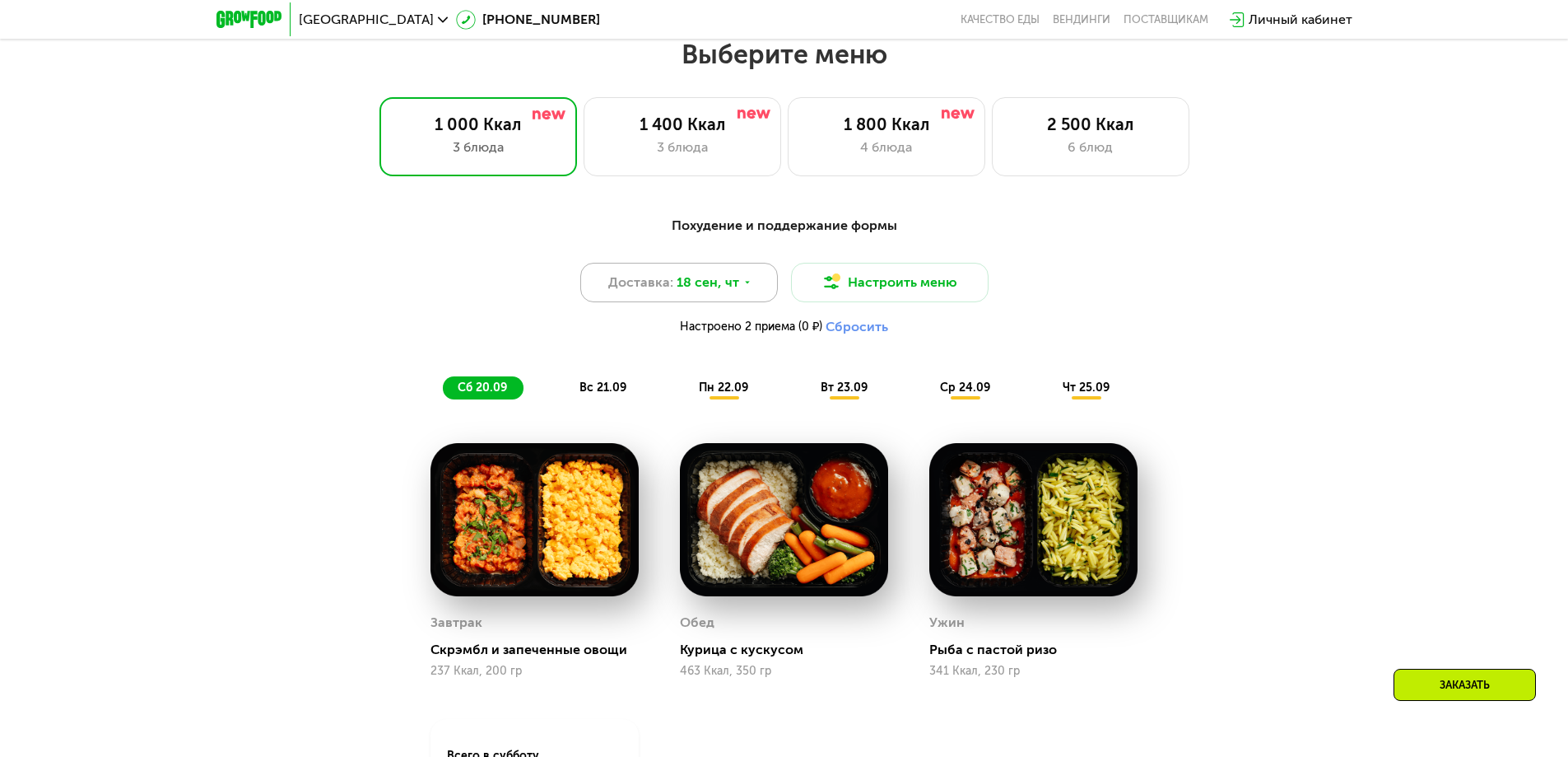
scroll to position [1365, 0]
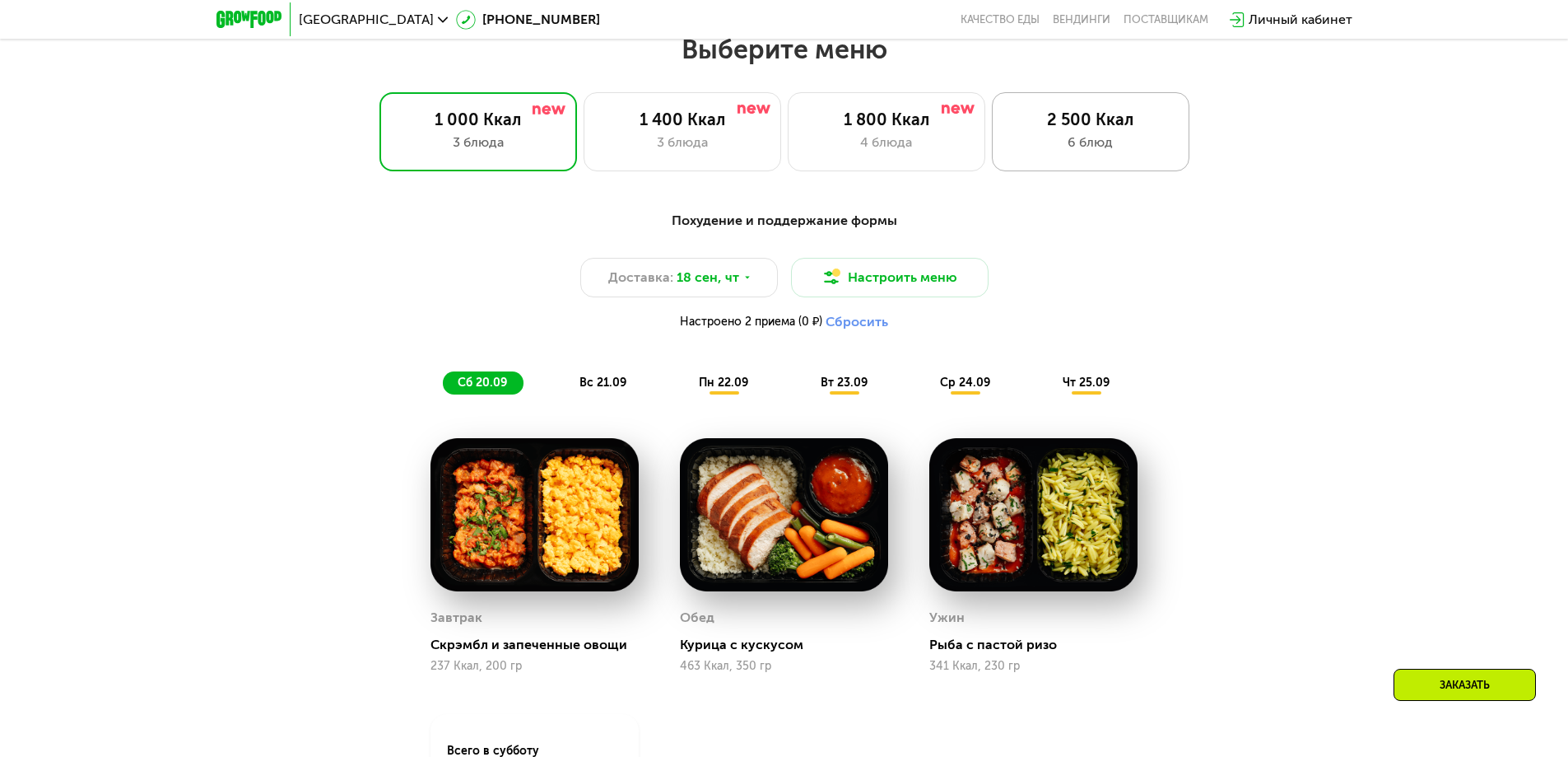
click at [1051, 129] on div "2 500 Ккал" at bounding box center [1090, 120] width 163 height 20
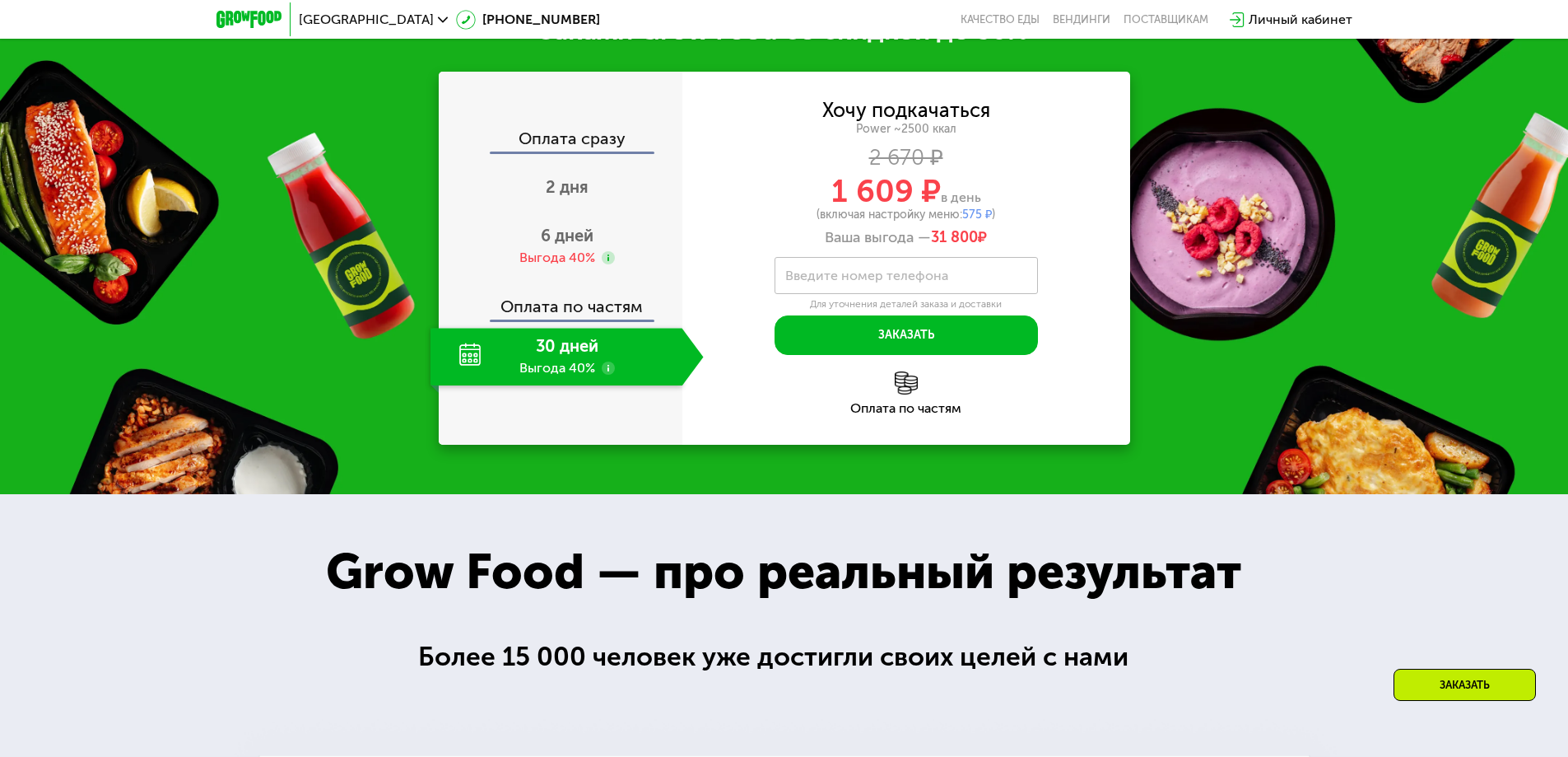
scroll to position [2517, 0]
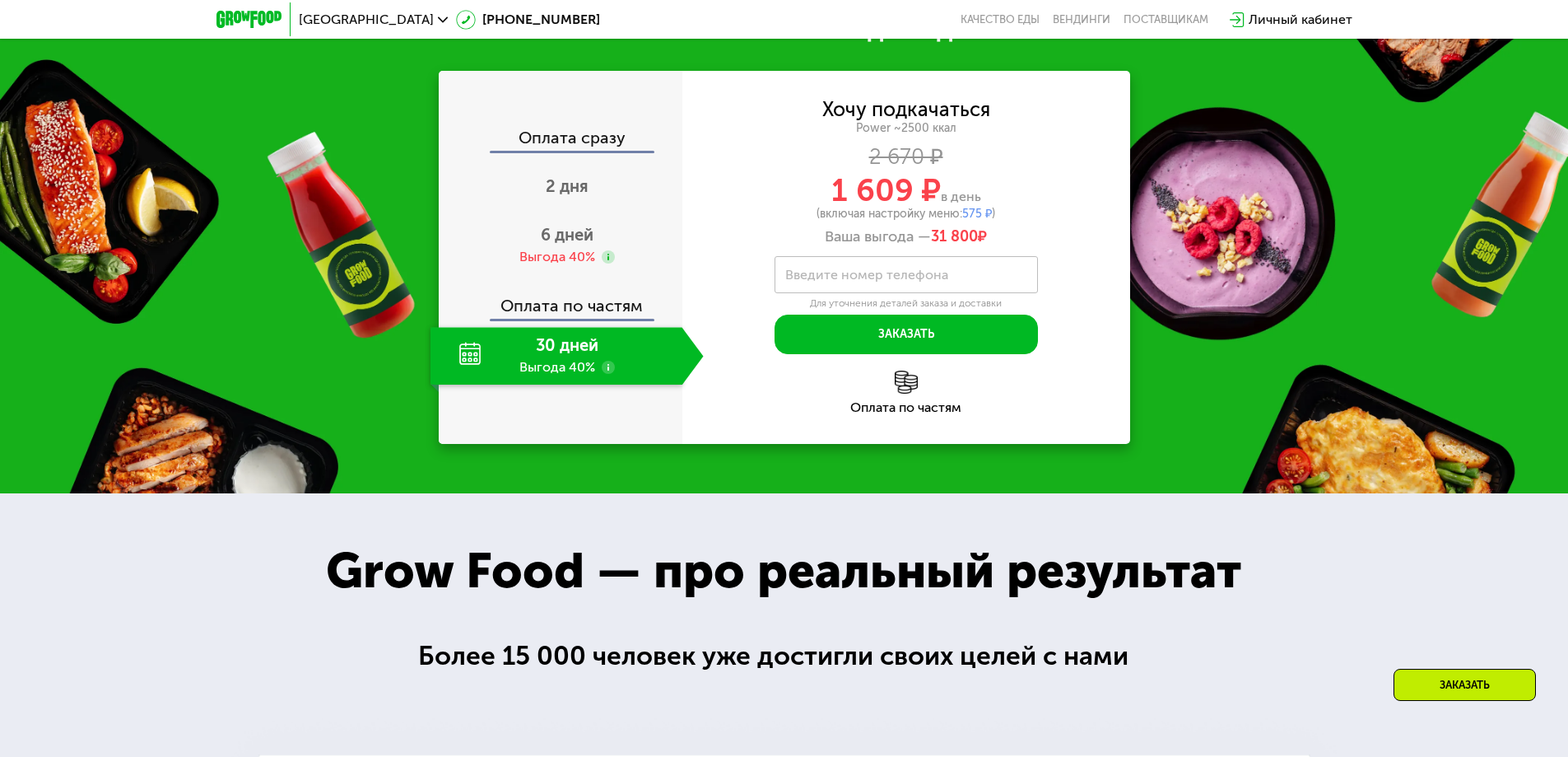
click at [580, 384] on div "30 дней Выгода 40%" at bounding box center [556, 355] width 252 height 58
click at [609, 373] on use at bounding box center [609, 368] width 13 height 13
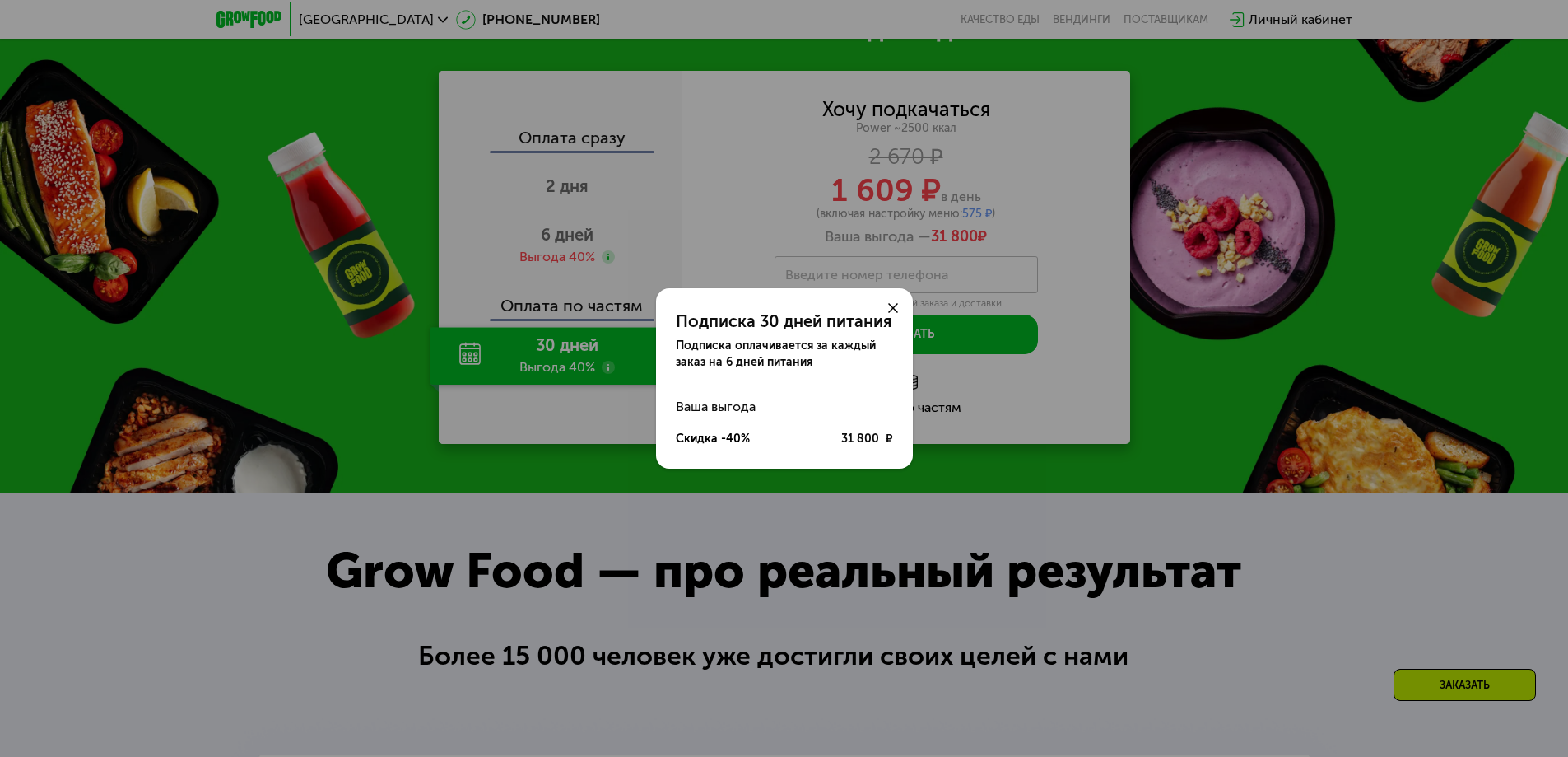
click at [897, 307] on icon at bounding box center [893, 308] width 10 height 10
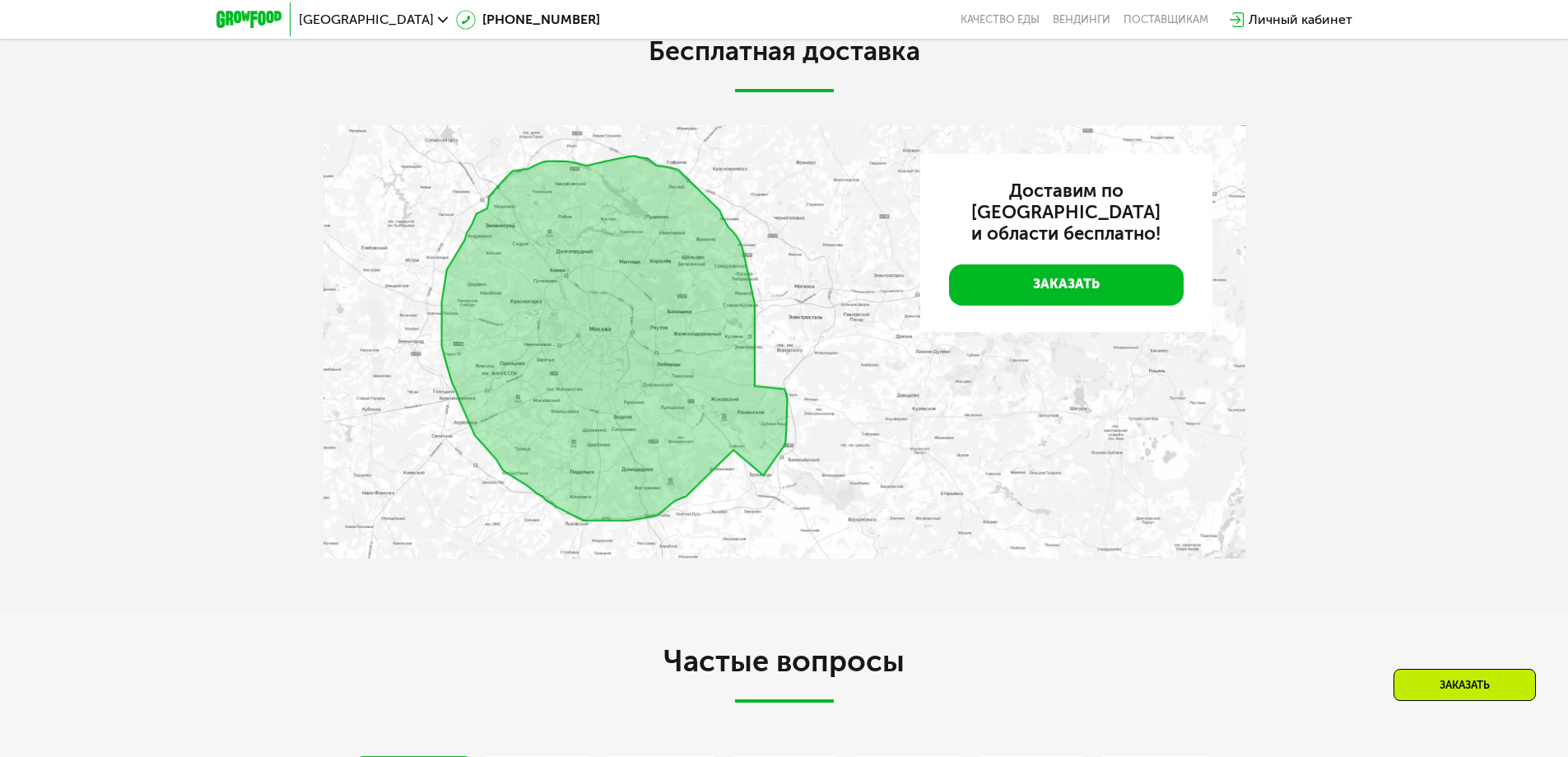
scroll to position [4487, 0]
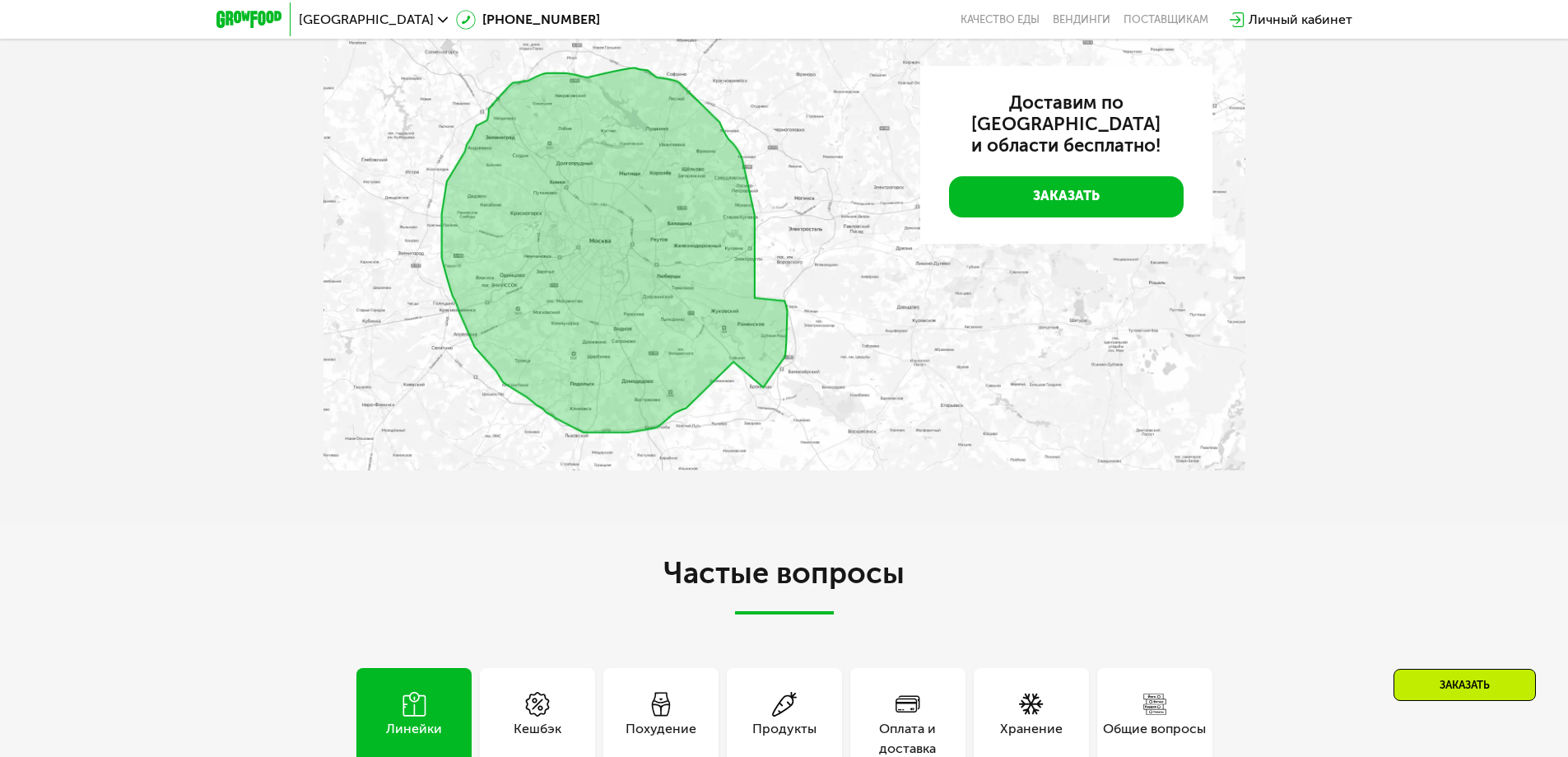
click at [504, 410] on img at bounding box center [784, 253] width 922 height 433
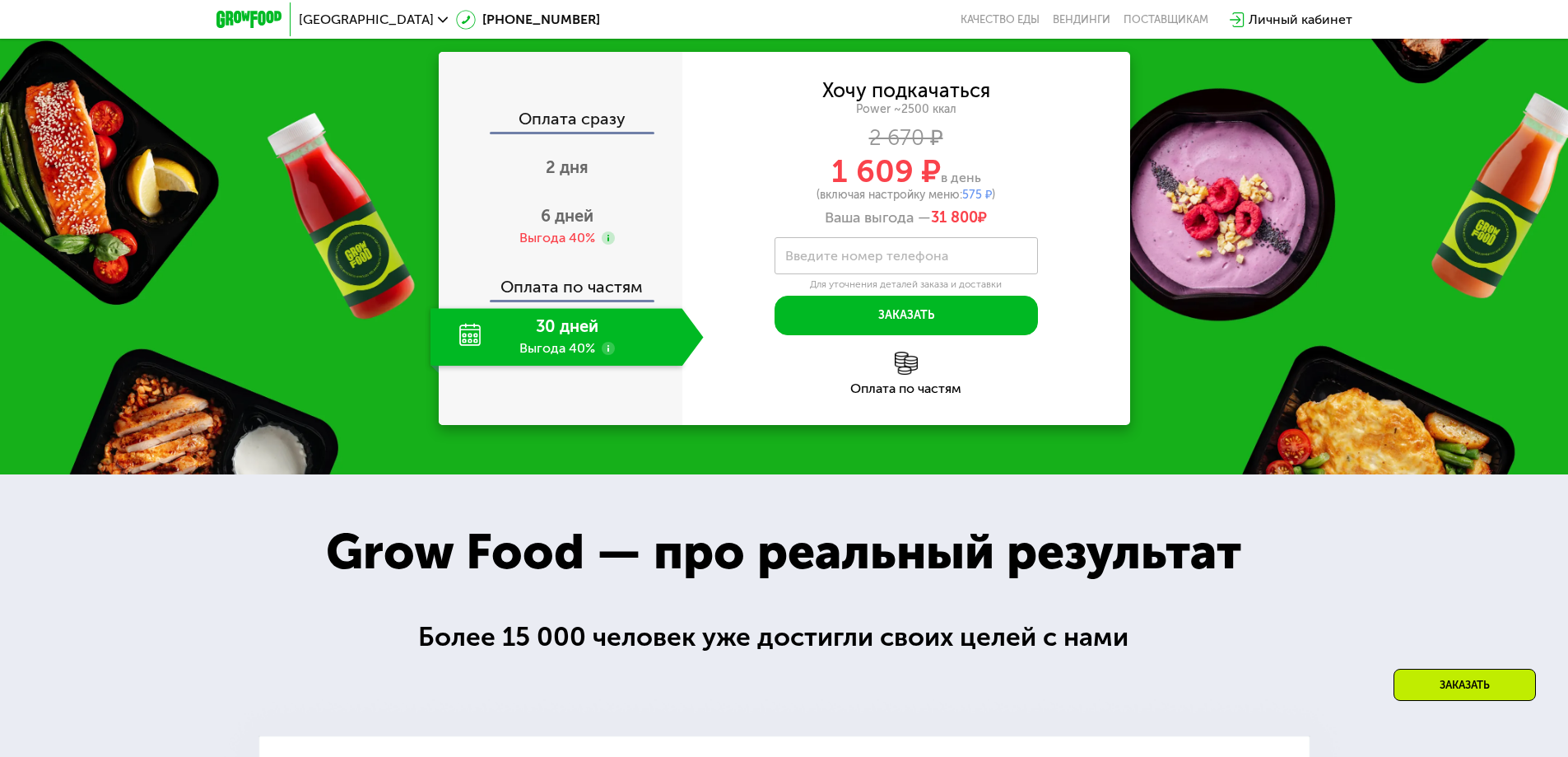
scroll to position [2428, 0]
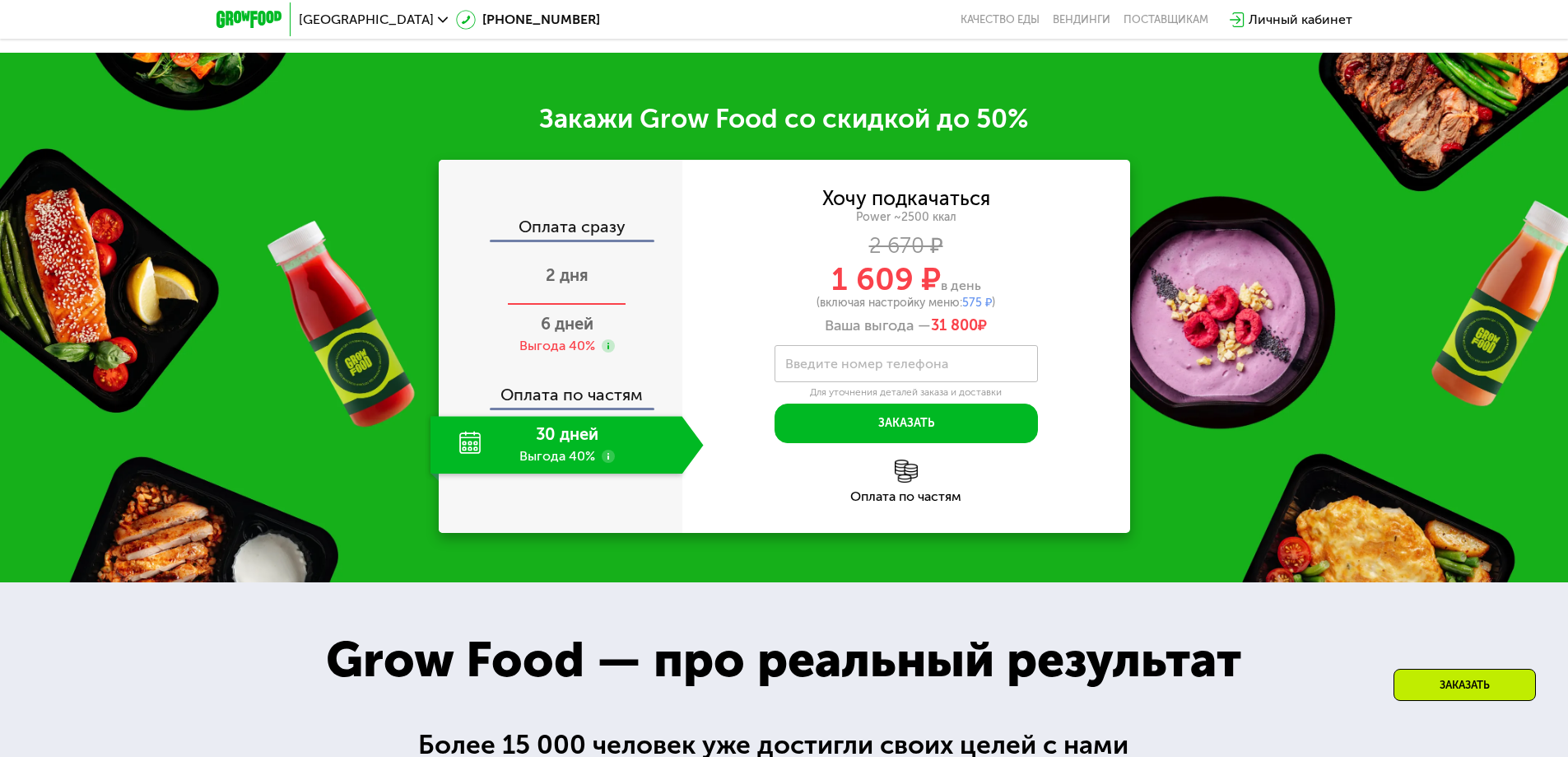
click at [598, 306] on div "2 дня" at bounding box center [567, 276] width 273 height 58
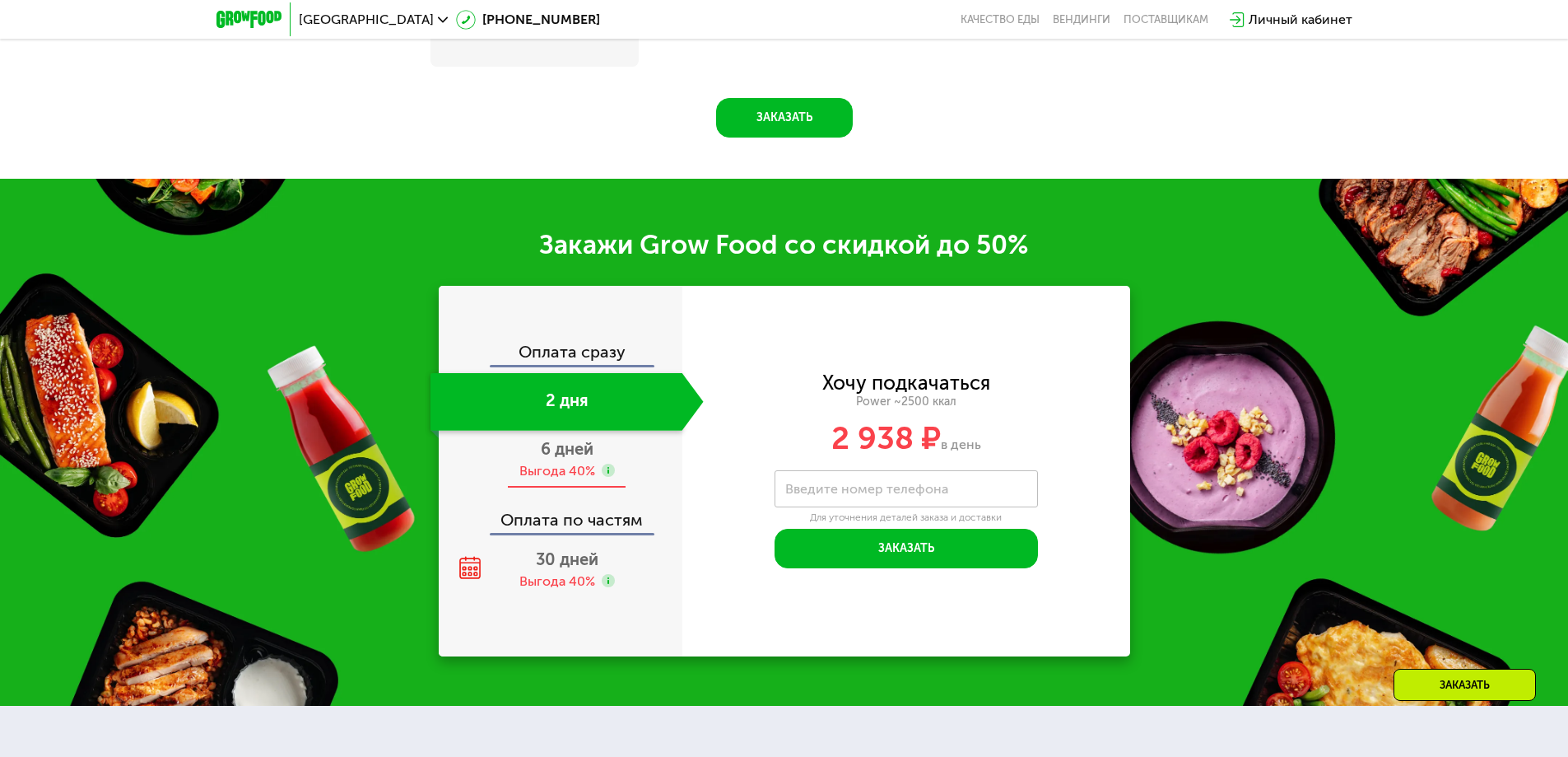
click at [599, 459] on div "6 дней Выгода 40%" at bounding box center [567, 459] width 273 height 58
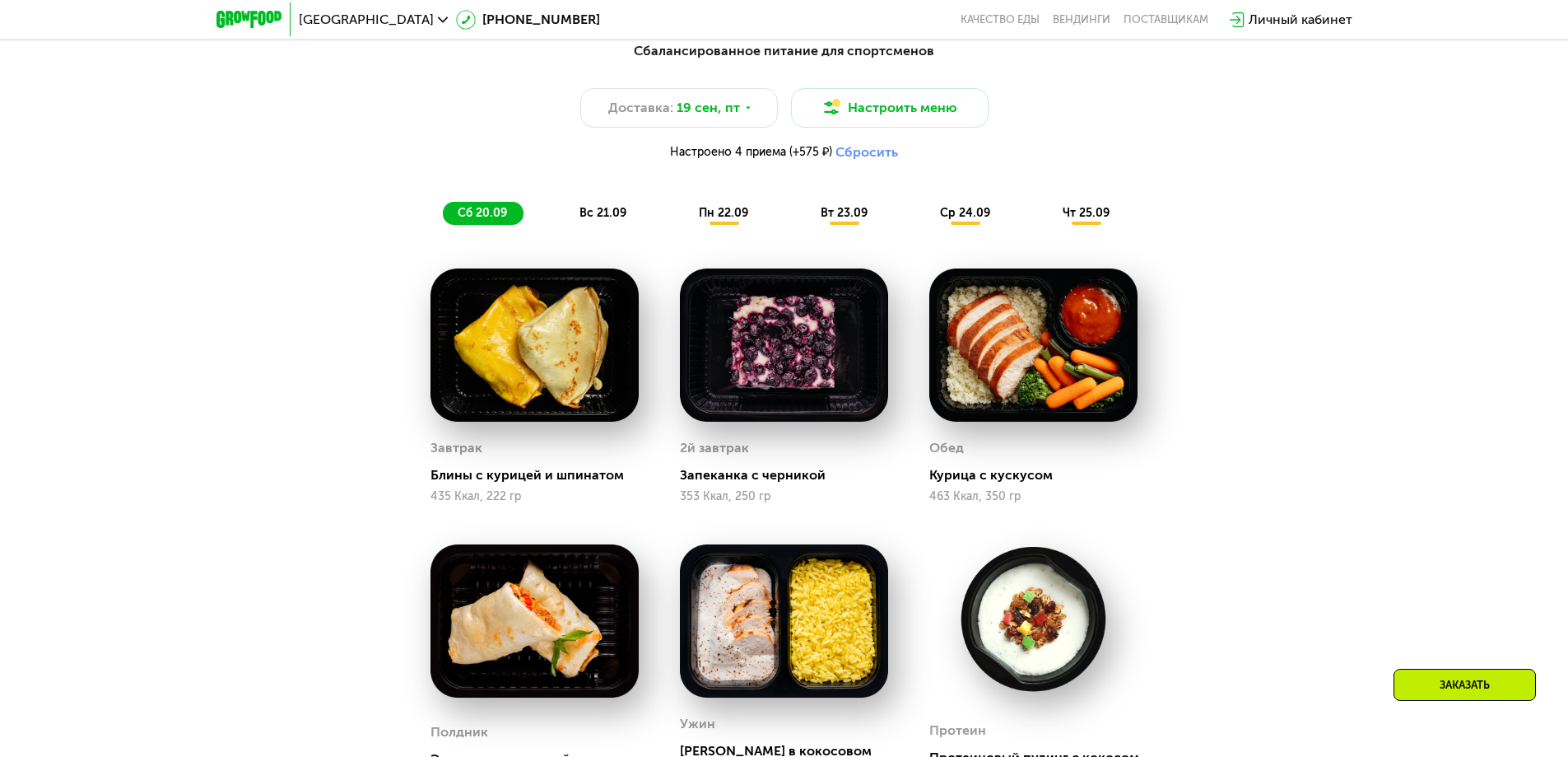
scroll to position [1564, 0]
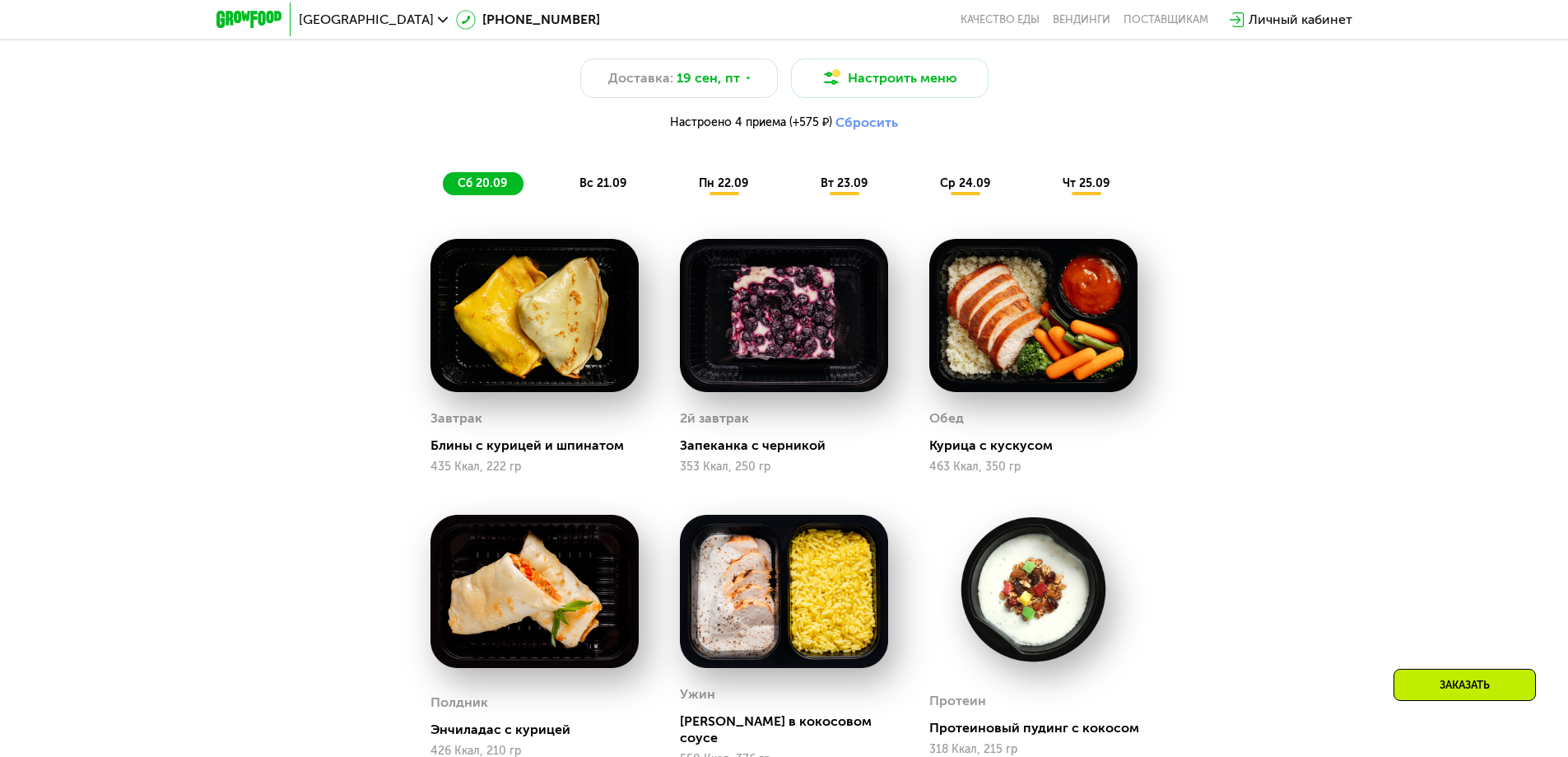
click at [601, 190] on span "вс 21.09" at bounding box center [603, 183] width 47 height 14
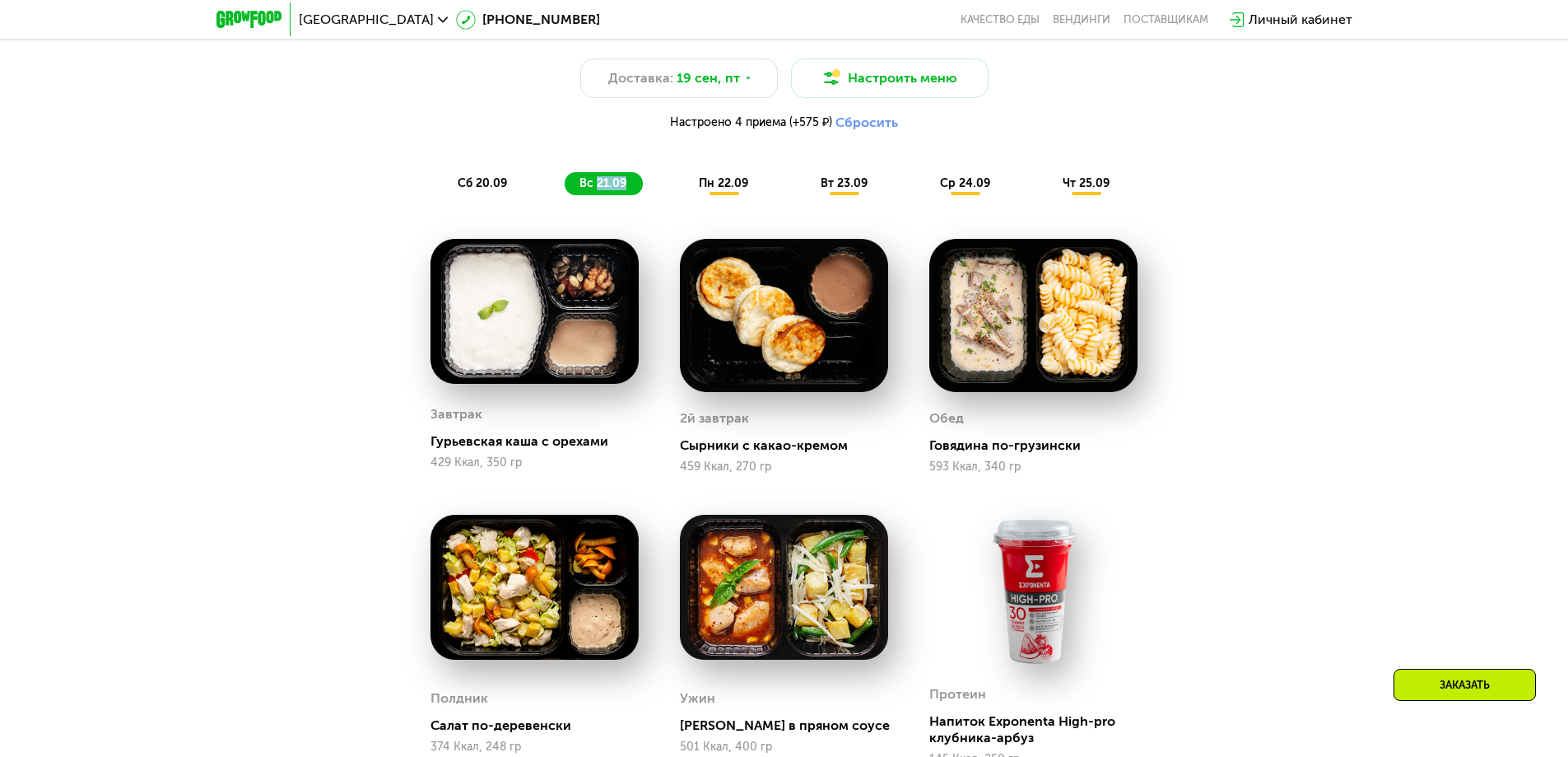
click at [558, 313] on img at bounding box center [534, 311] width 208 height 145
click at [762, 337] on img at bounding box center [784, 315] width 208 height 153
click at [990, 327] on img at bounding box center [1033, 315] width 208 height 153
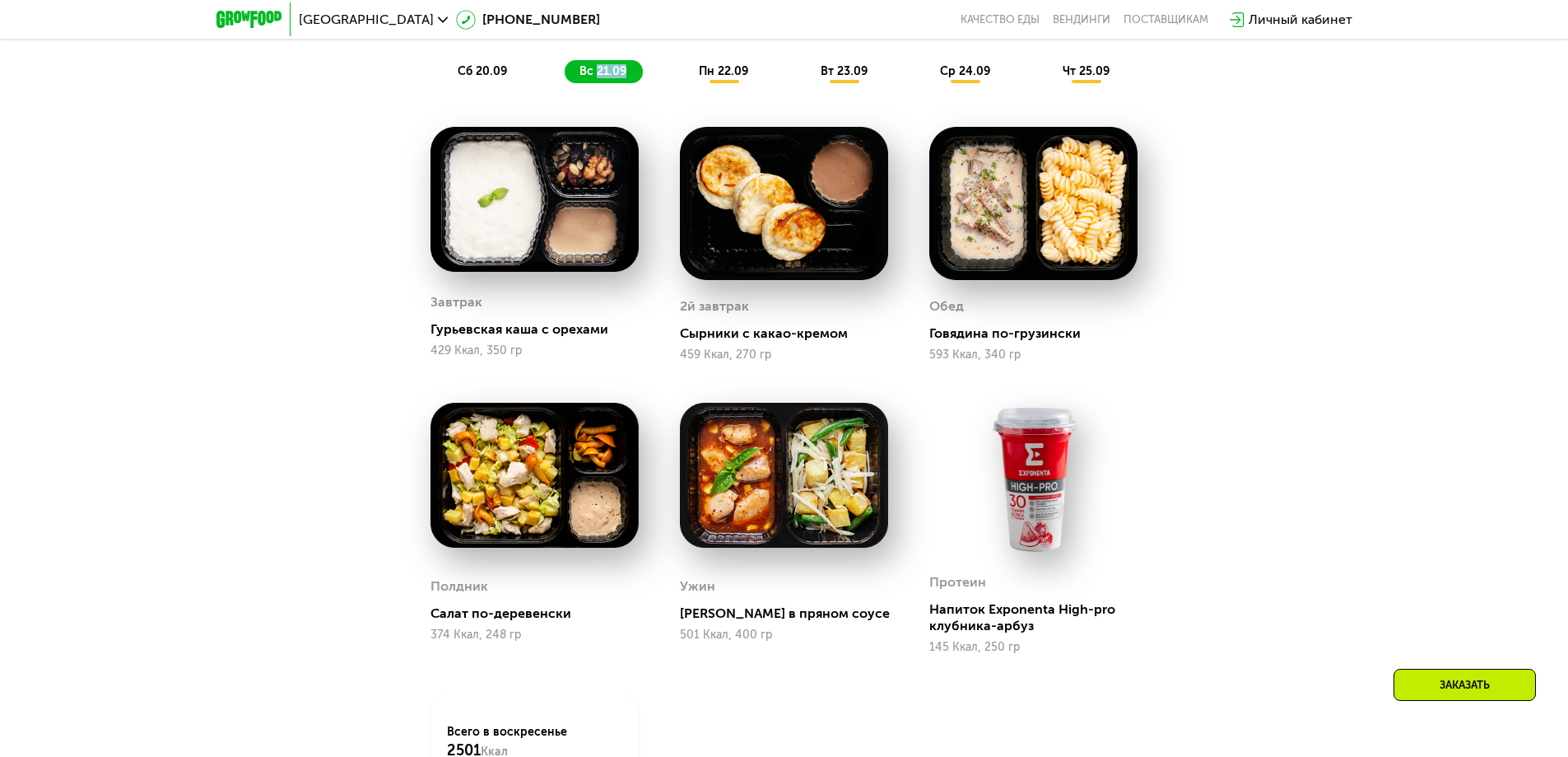
scroll to position [1646, 0]
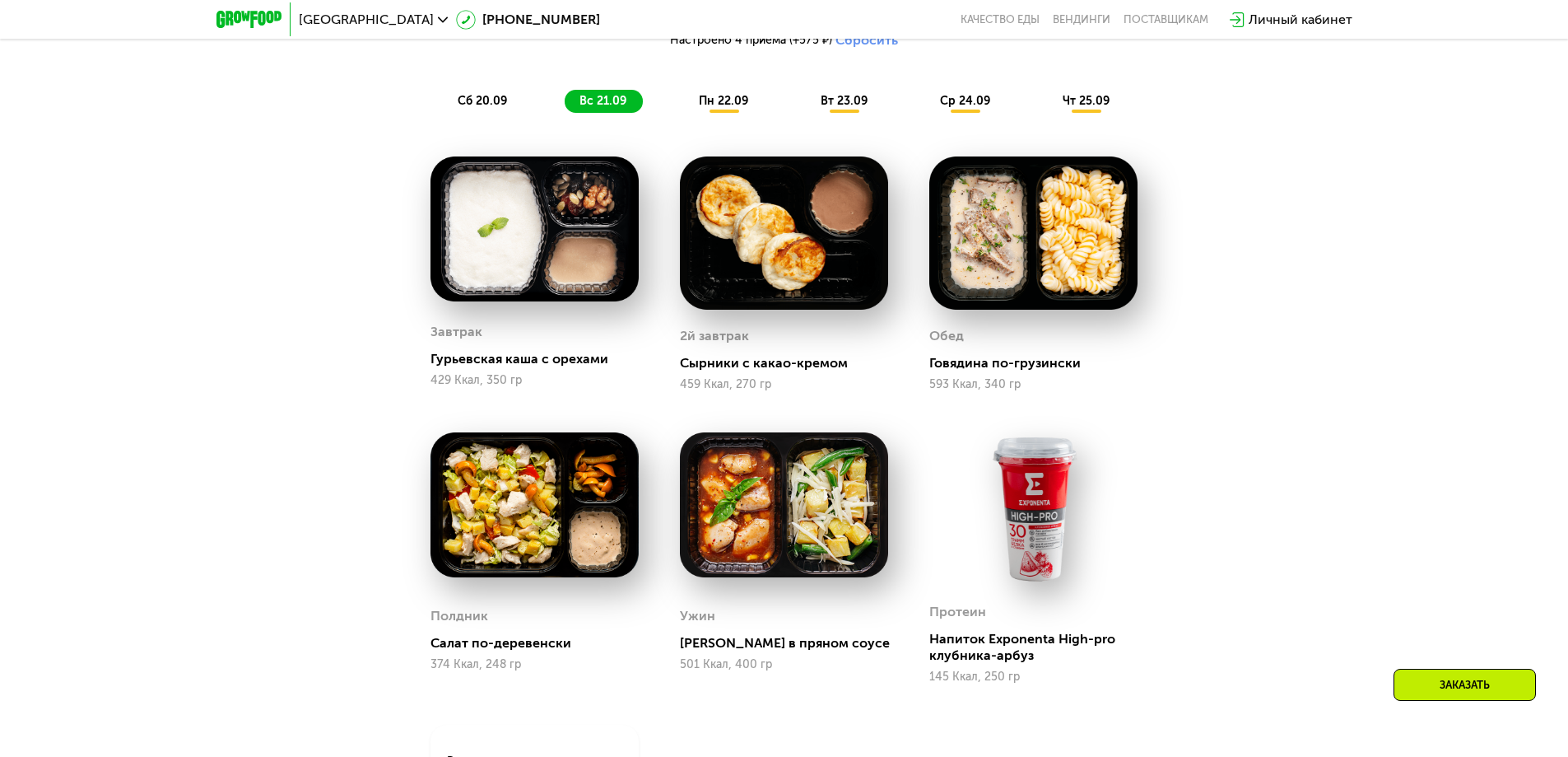
click at [712, 104] on span "пн 22.09" at bounding box center [723, 100] width 49 height 14
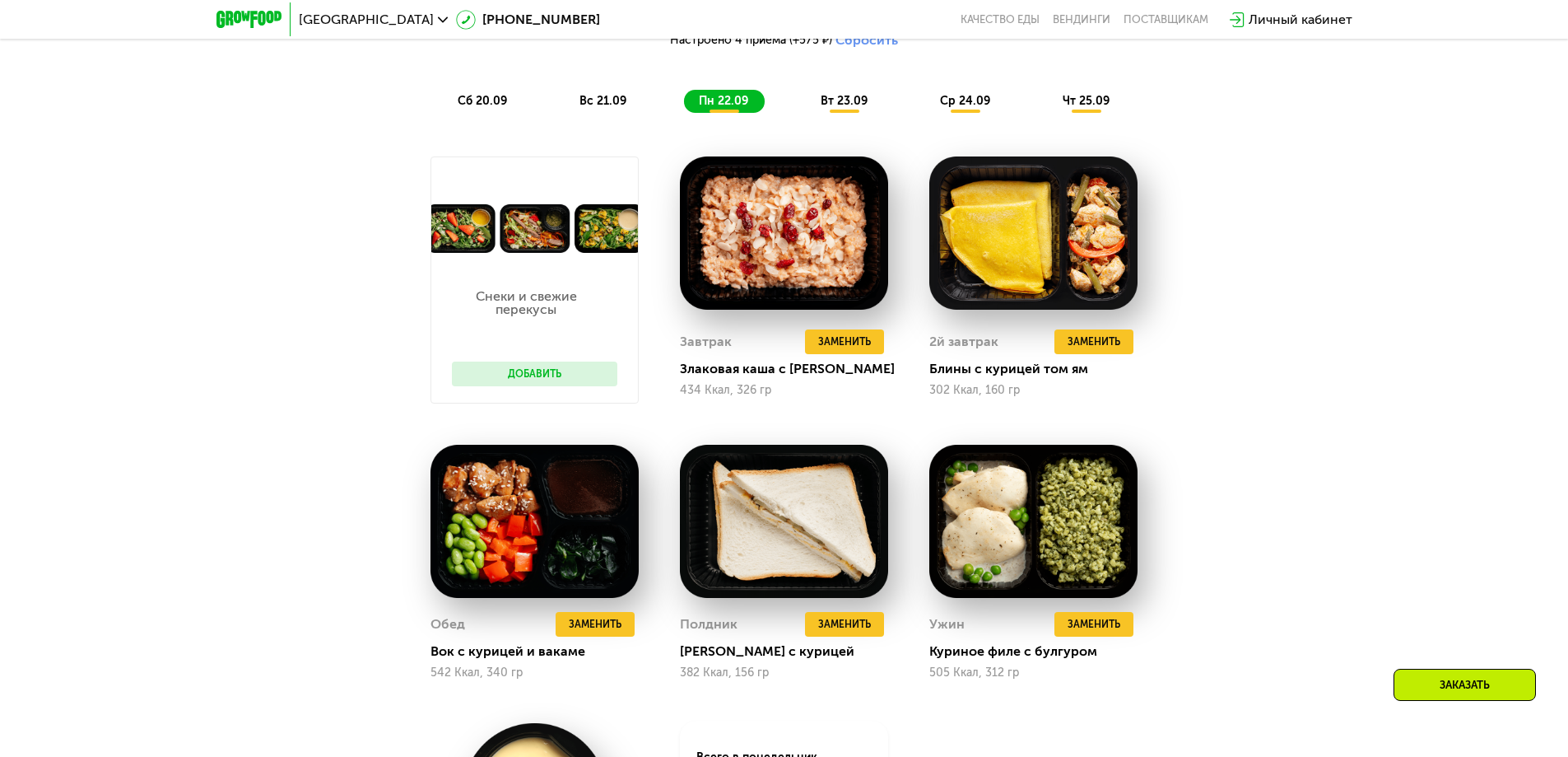
click at [830, 106] on span "вт 23.09" at bounding box center [844, 100] width 47 height 14
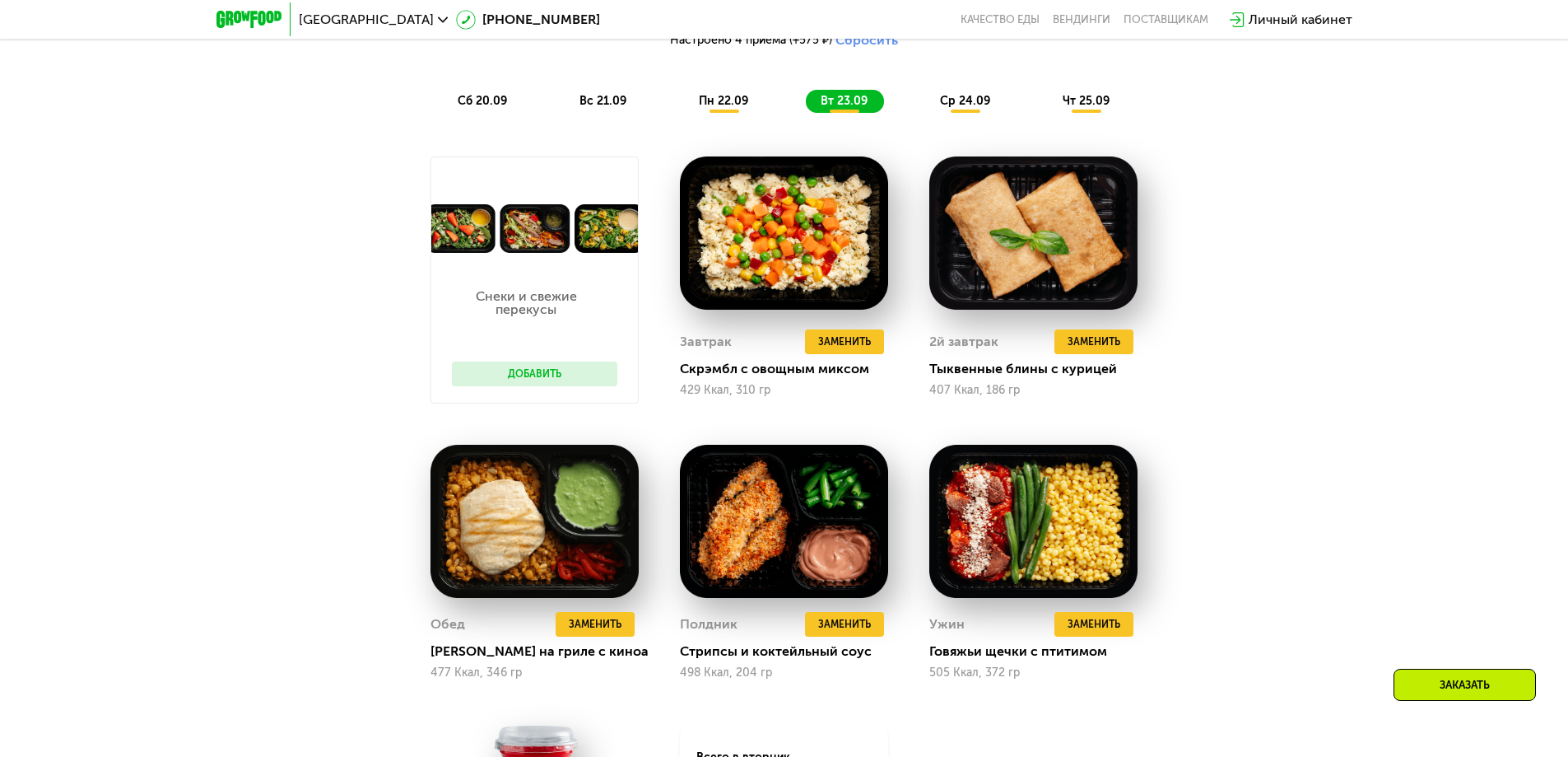
click at [740, 95] on div "пн 22.09" at bounding box center [724, 101] width 80 height 23
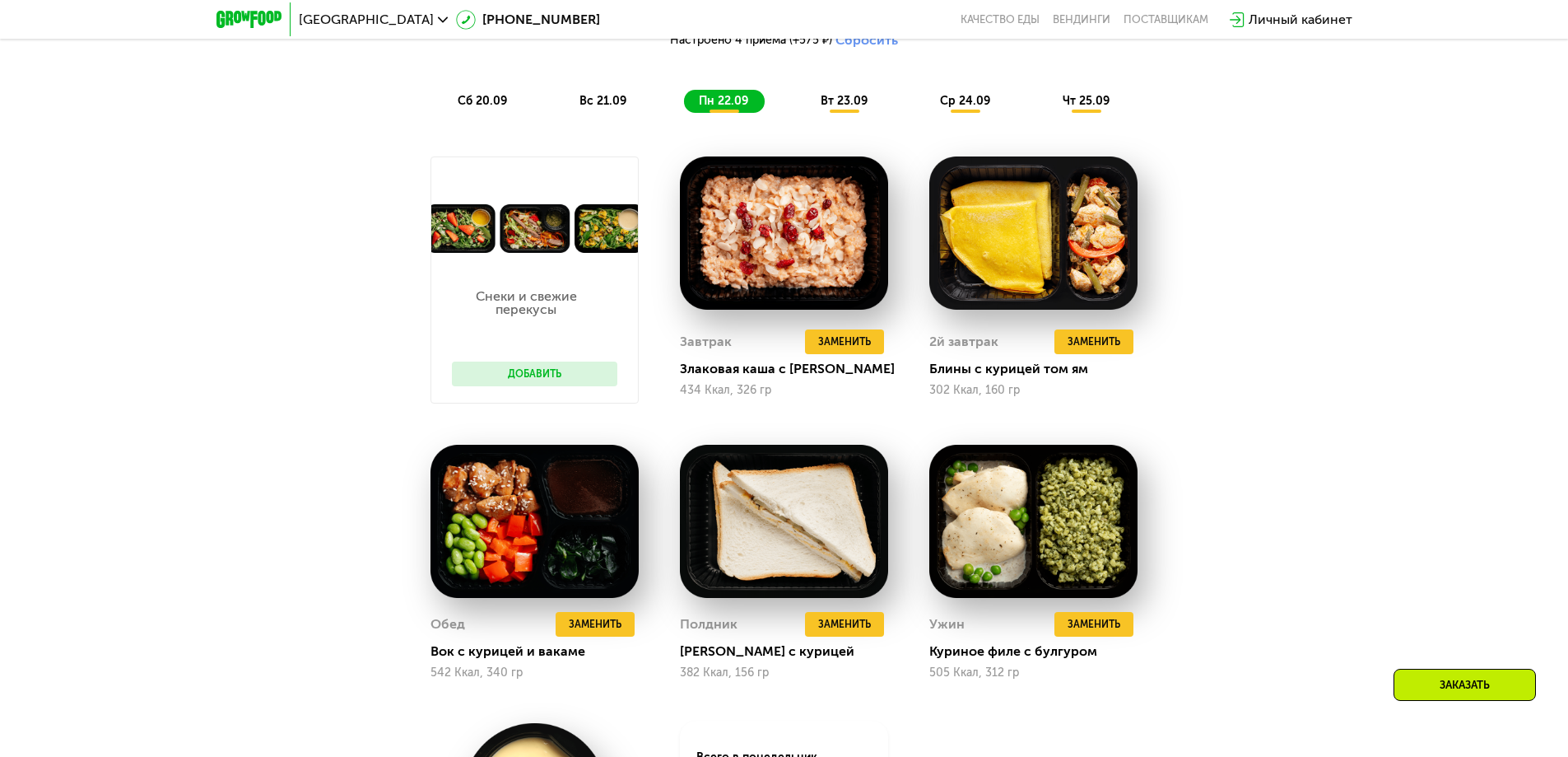
click at [856, 113] on div "вт 23.09" at bounding box center [844, 101] width 78 height 23
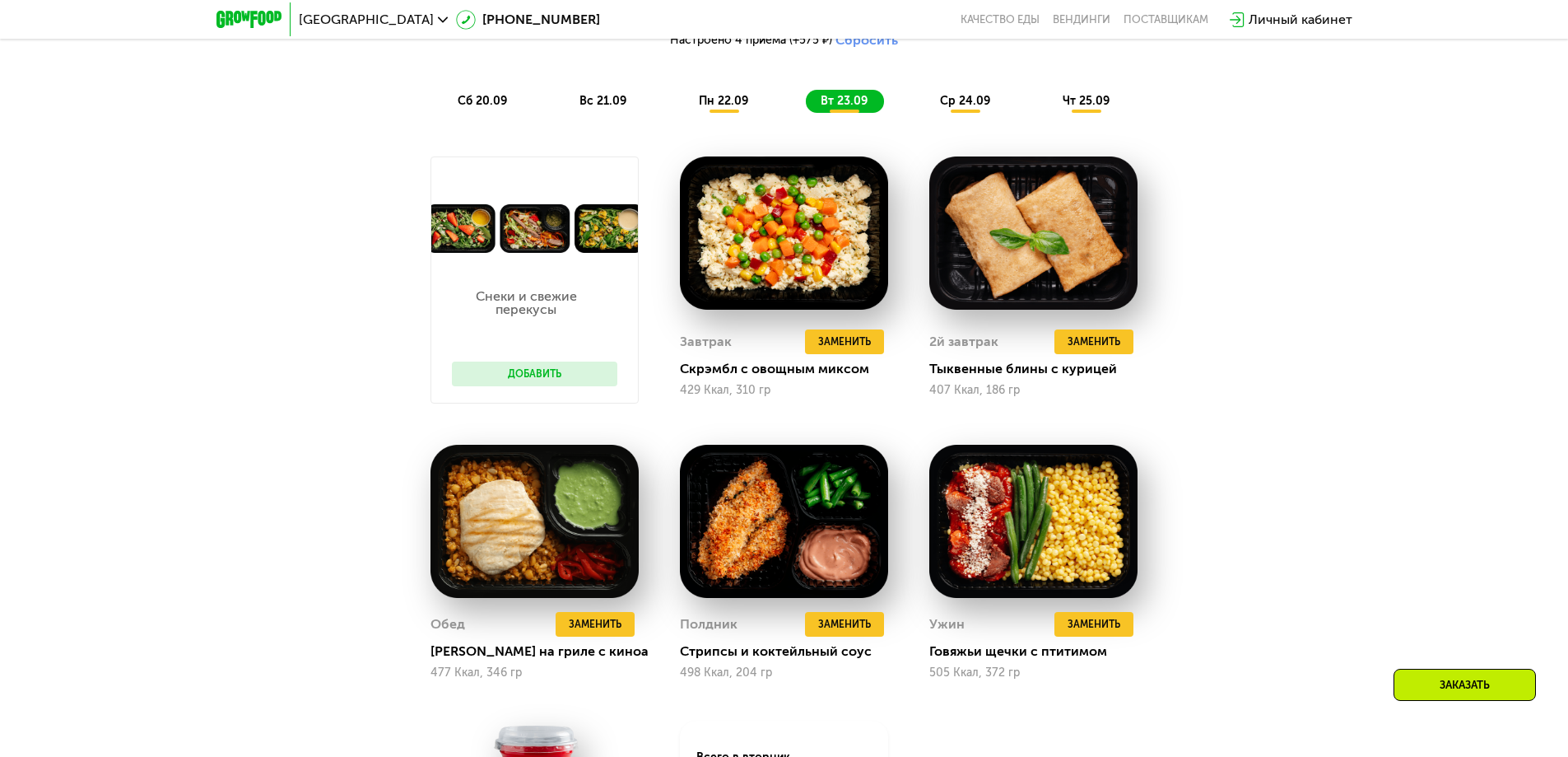
click at [758, 107] on div "пн 22.09" at bounding box center [724, 101] width 80 height 23
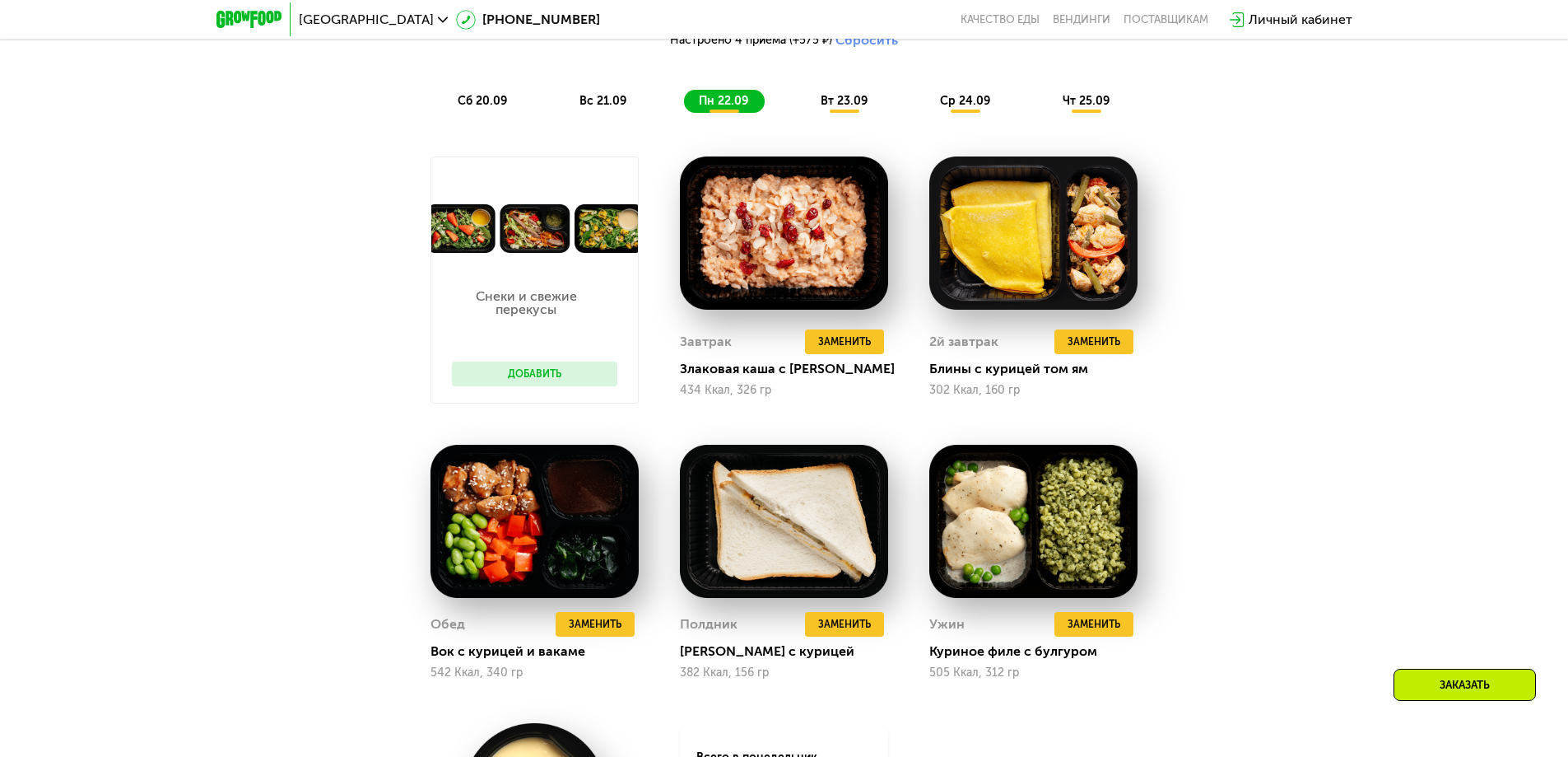
click at [844, 108] on span "вт 23.09" at bounding box center [844, 100] width 47 height 14
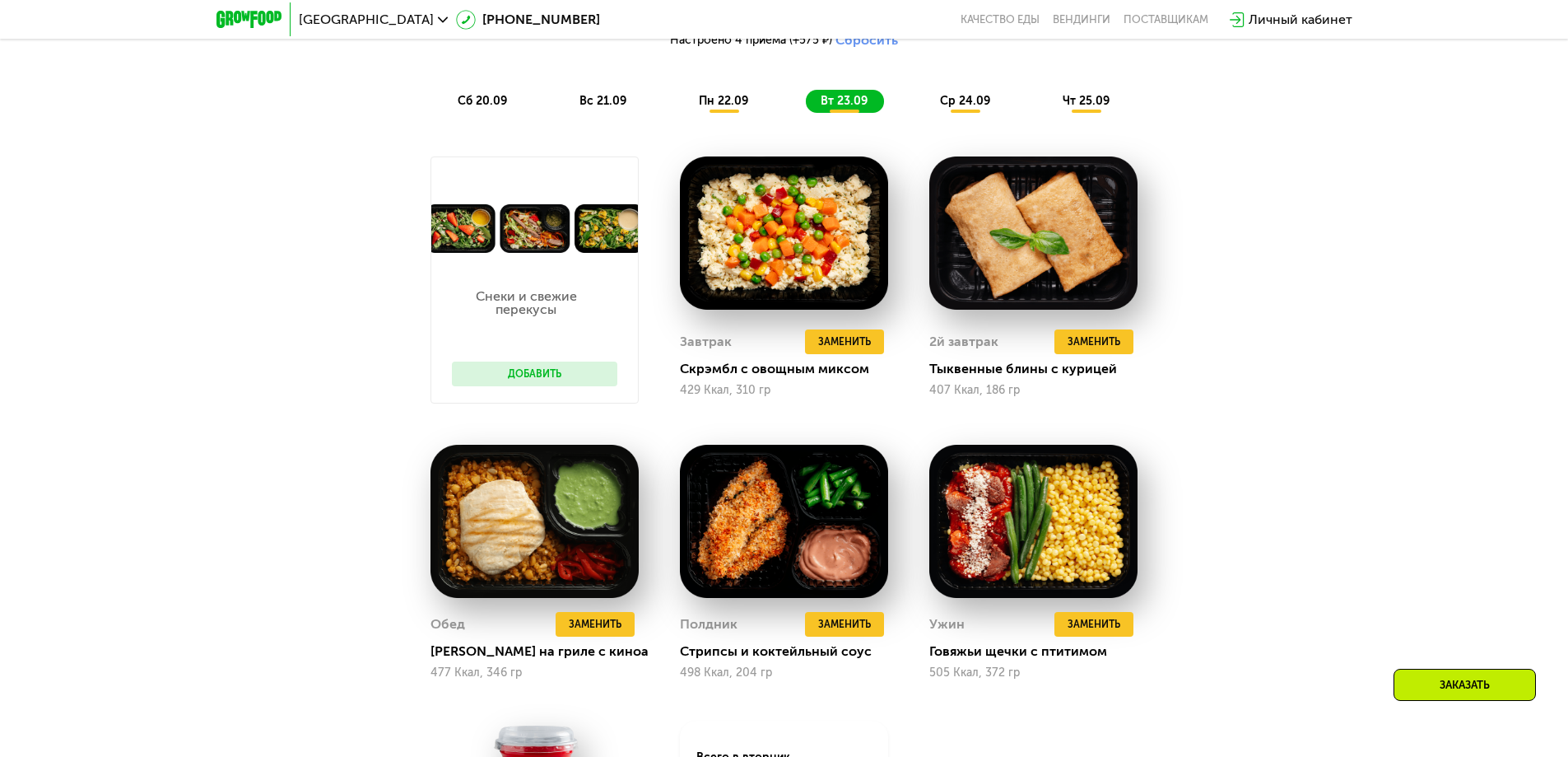
scroll to position [1729, 0]
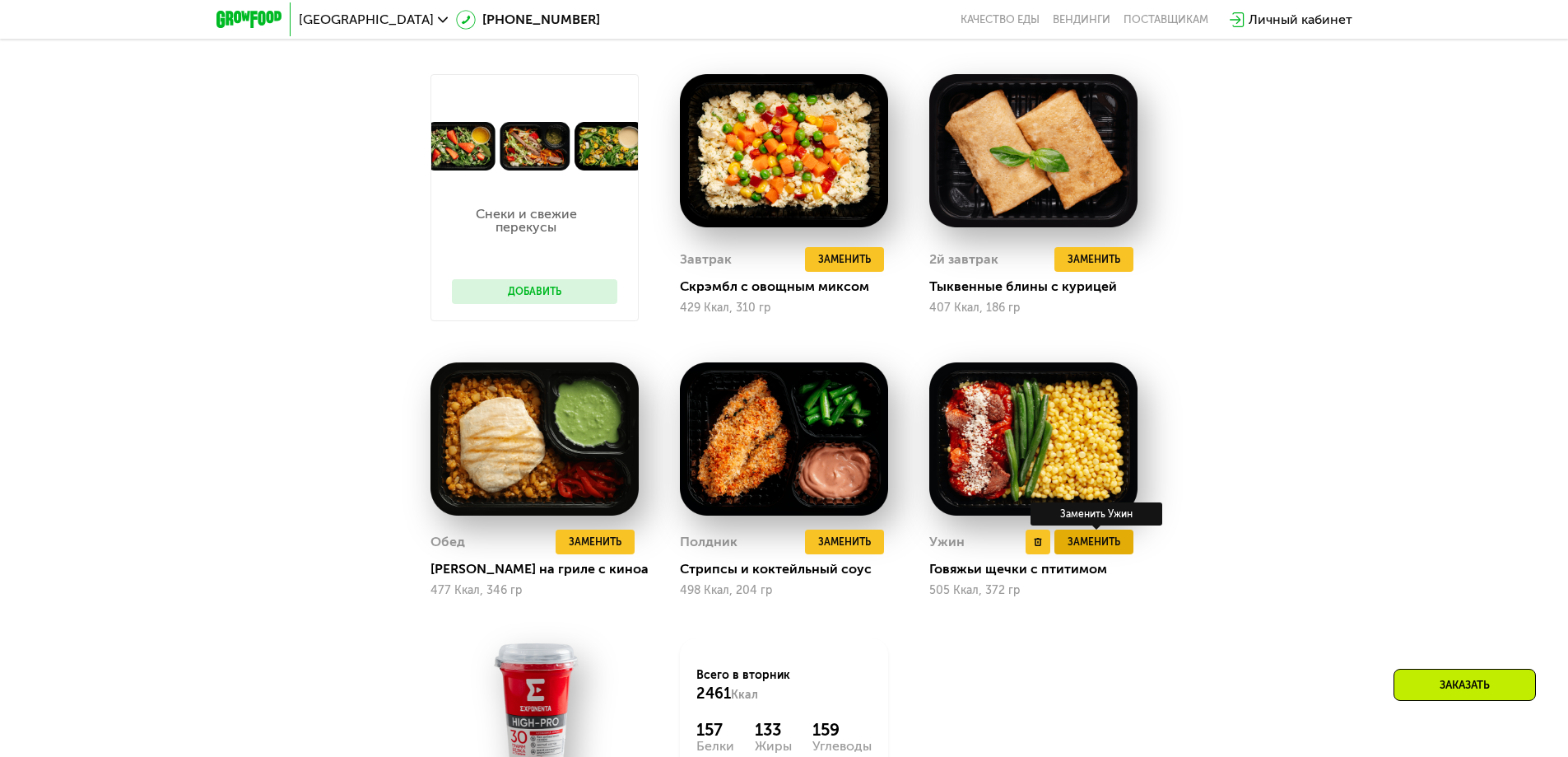
click at [1097, 548] on span "Заменить" at bounding box center [1093, 542] width 53 height 17
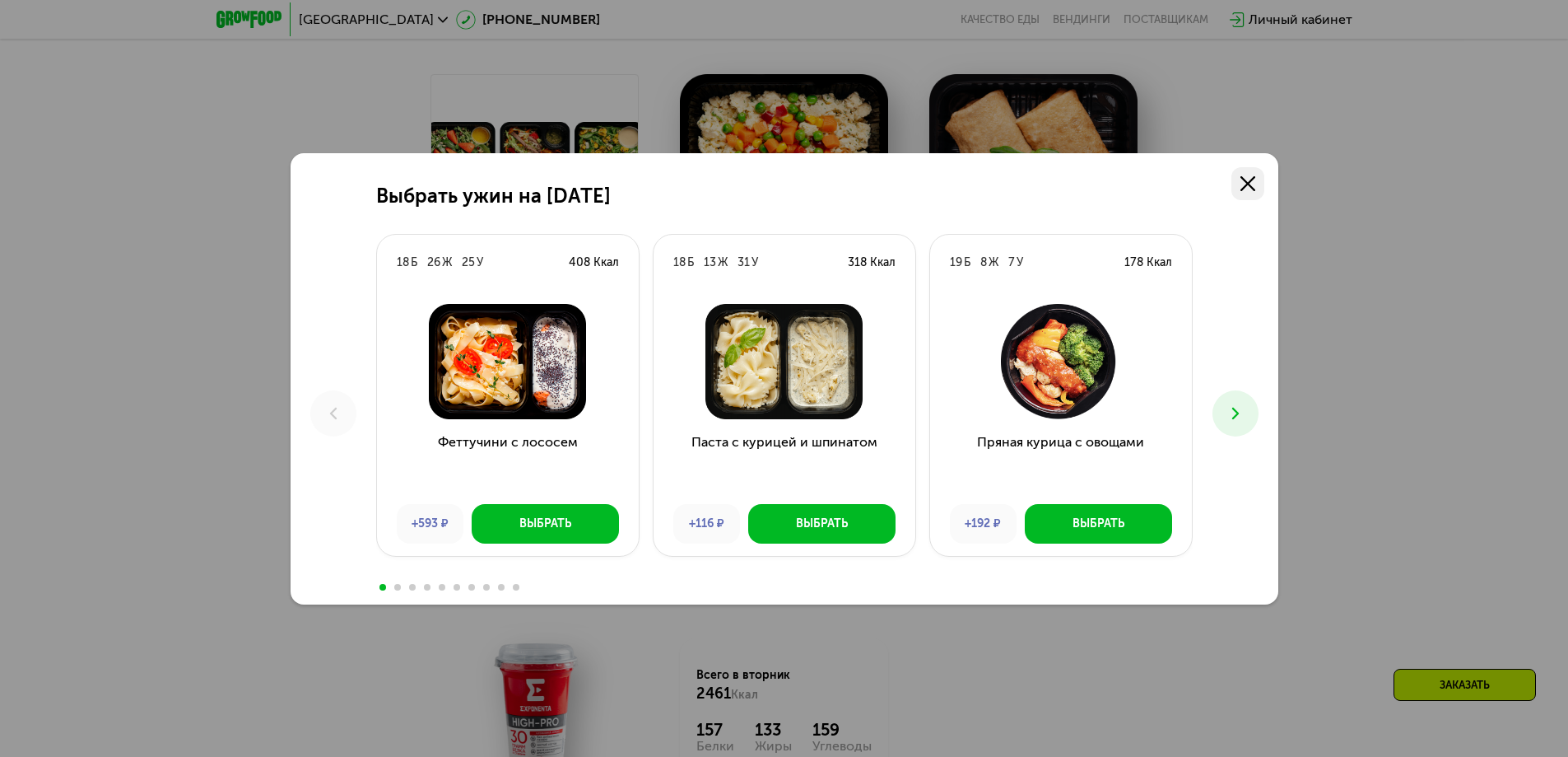
click at [1257, 178] on link at bounding box center [1247, 183] width 33 height 33
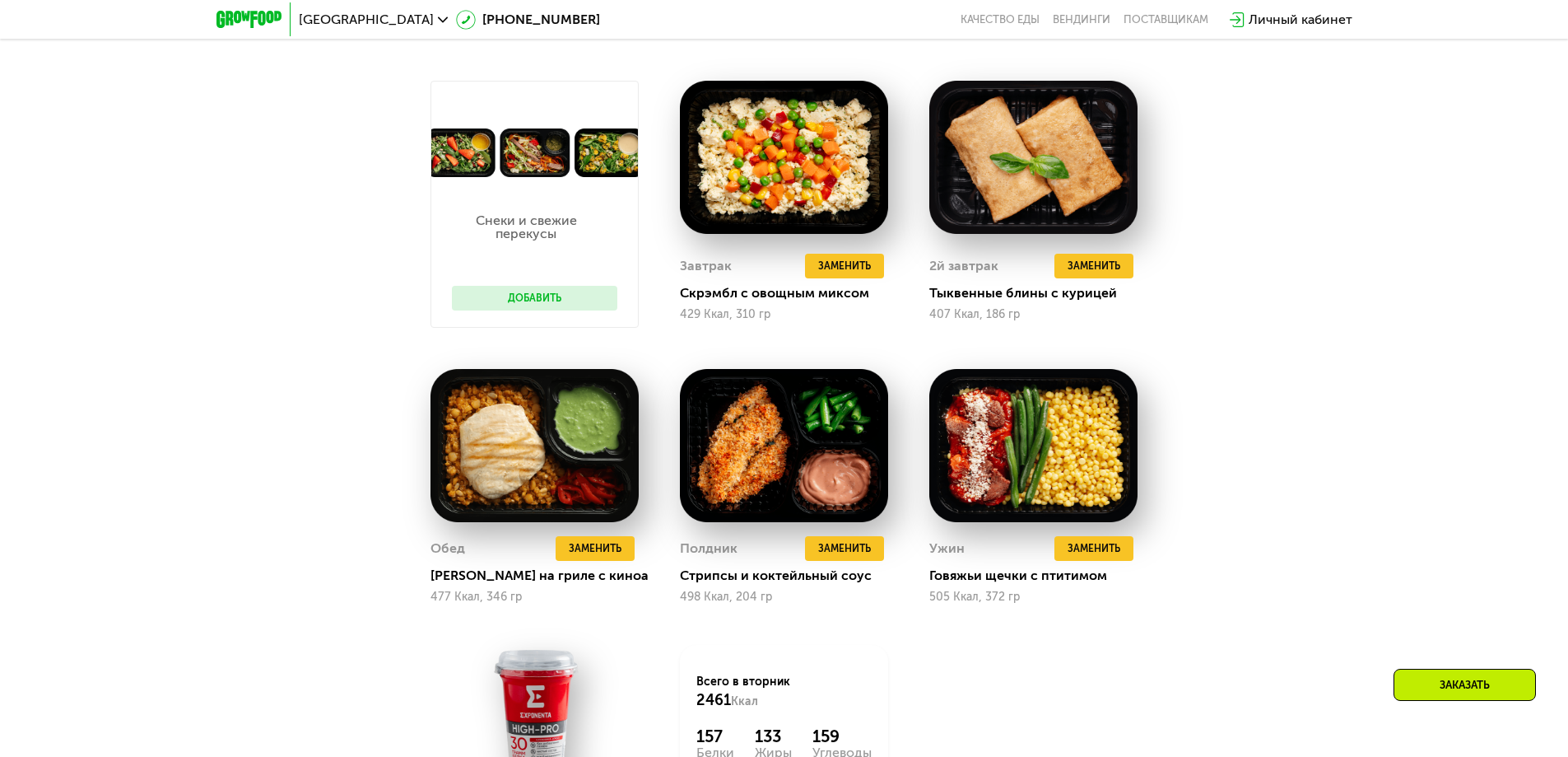
scroll to position [1399, 0]
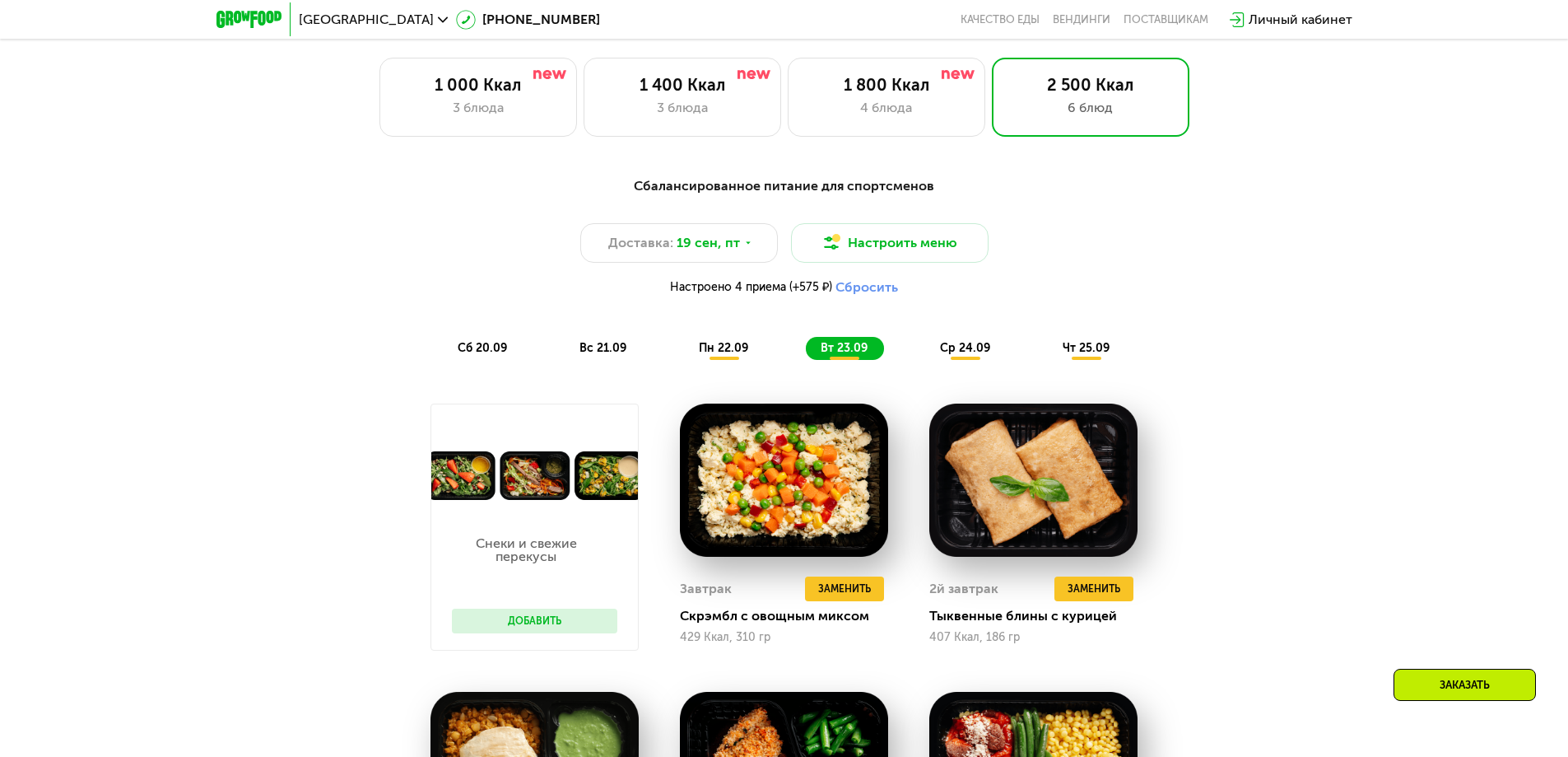
click at [961, 348] on span "ср 24.09" at bounding box center [965, 348] width 50 height 14
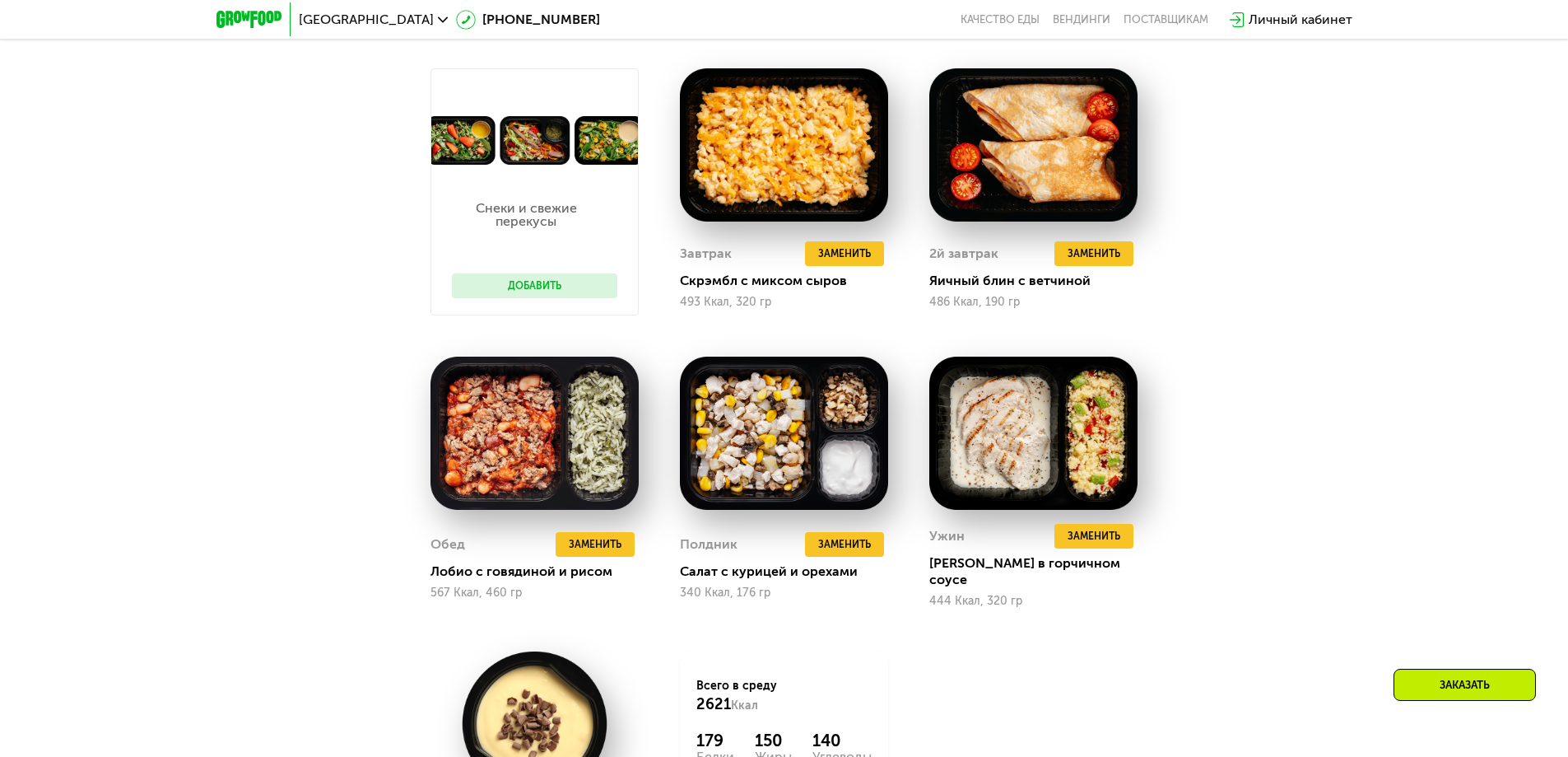
scroll to position [1729, 0]
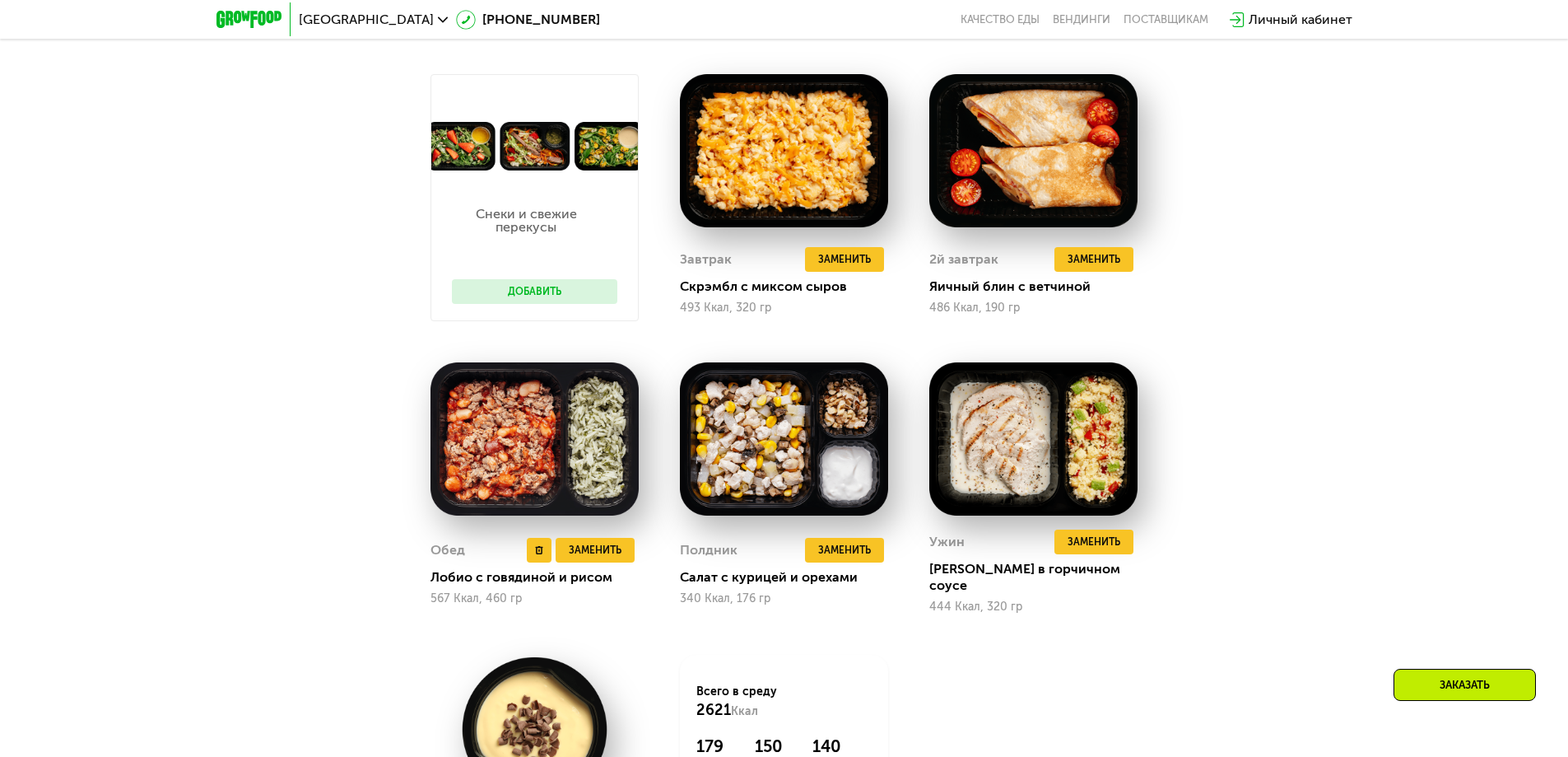
click at [532, 429] on img at bounding box center [534, 439] width 208 height 153
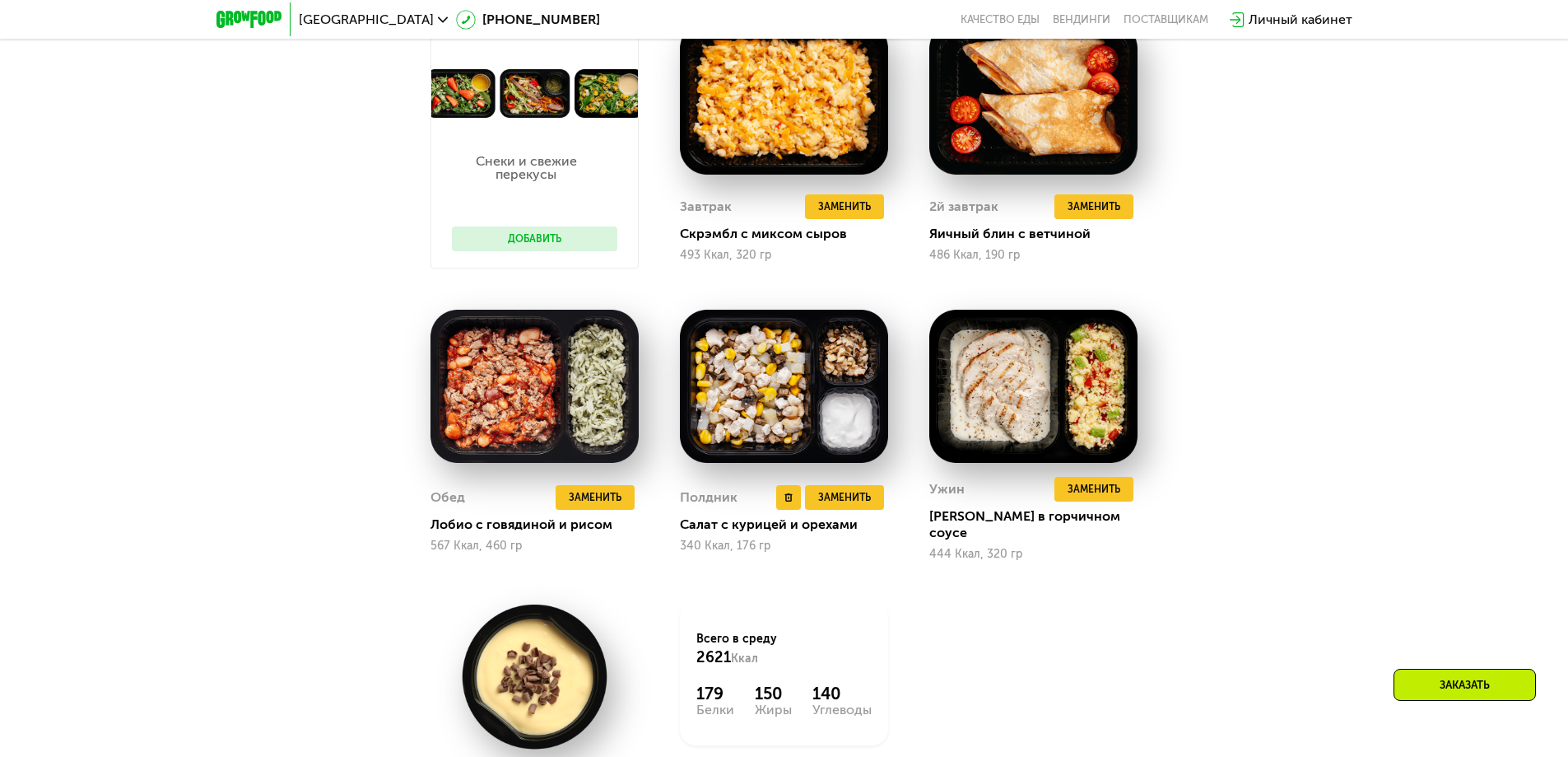
scroll to position [1811, 0]
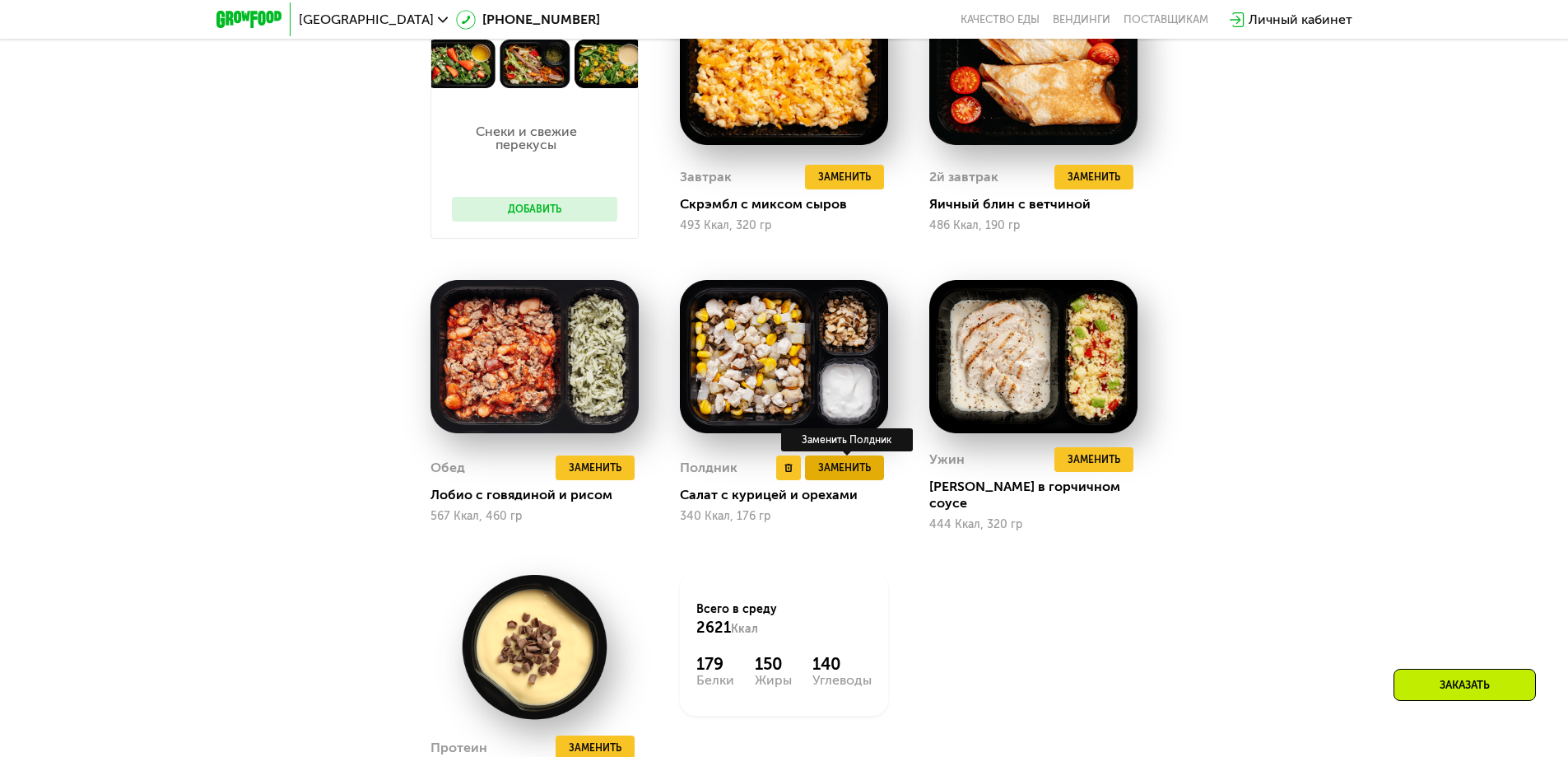
click at [833, 472] on span "Заменить" at bounding box center [844, 468] width 53 height 17
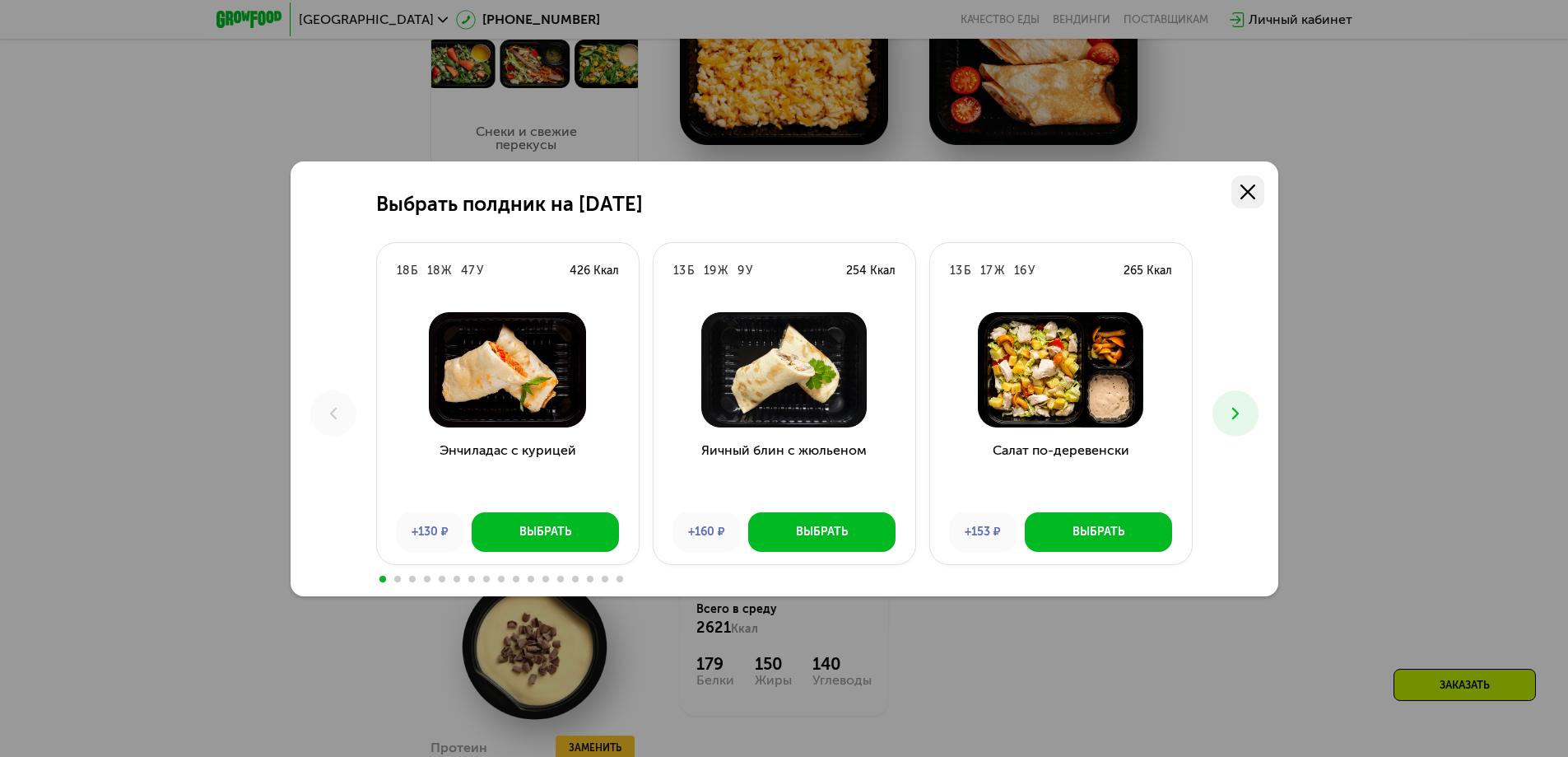
click at [1250, 196] on icon at bounding box center [1248, 192] width 15 height 15
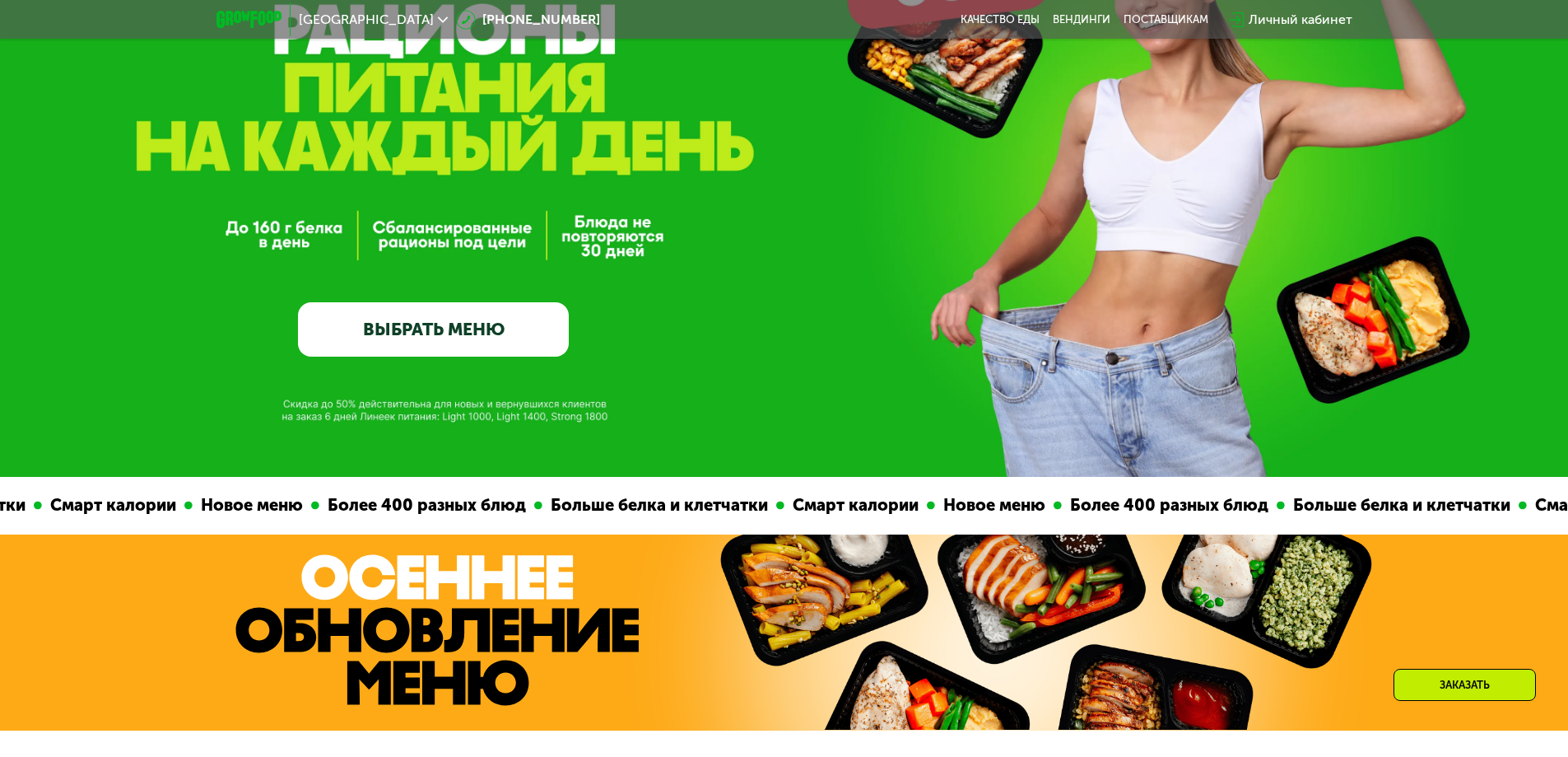
scroll to position [0, 0]
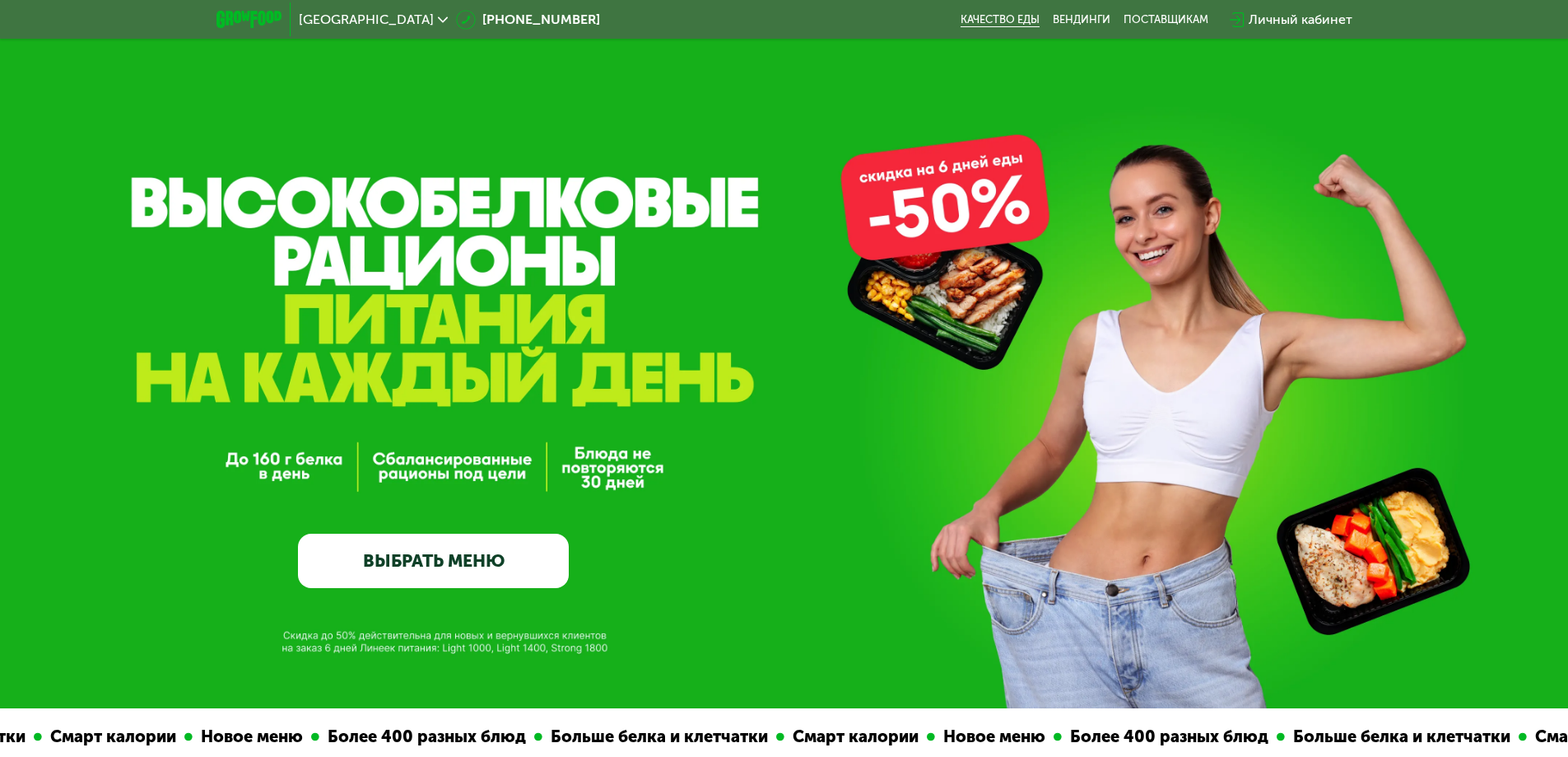
click at [984, 22] on link "Качество еды" at bounding box center [1000, 20] width 79 height 13
click at [332, 29] on div "[GEOGRAPHIC_DATA]" at bounding box center [373, 19] width 166 height 29
click at [342, 23] on span "[GEOGRAPHIC_DATA]" at bounding box center [366, 20] width 135 height 13
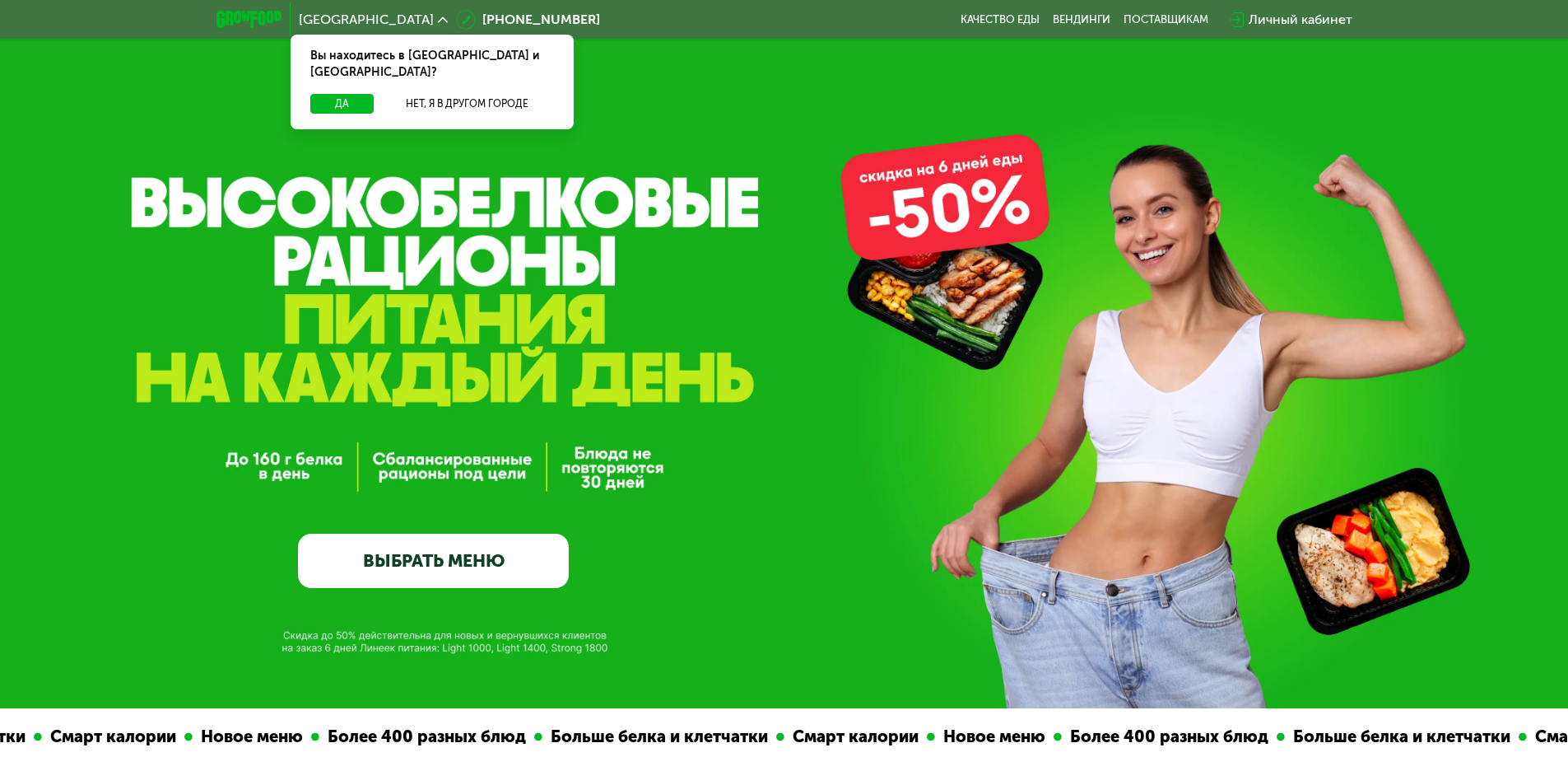
click at [328, 19] on span "[GEOGRAPHIC_DATA]" at bounding box center [366, 20] width 135 height 13
click at [329, 94] on button "Да" at bounding box center [342, 104] width 64 height 20
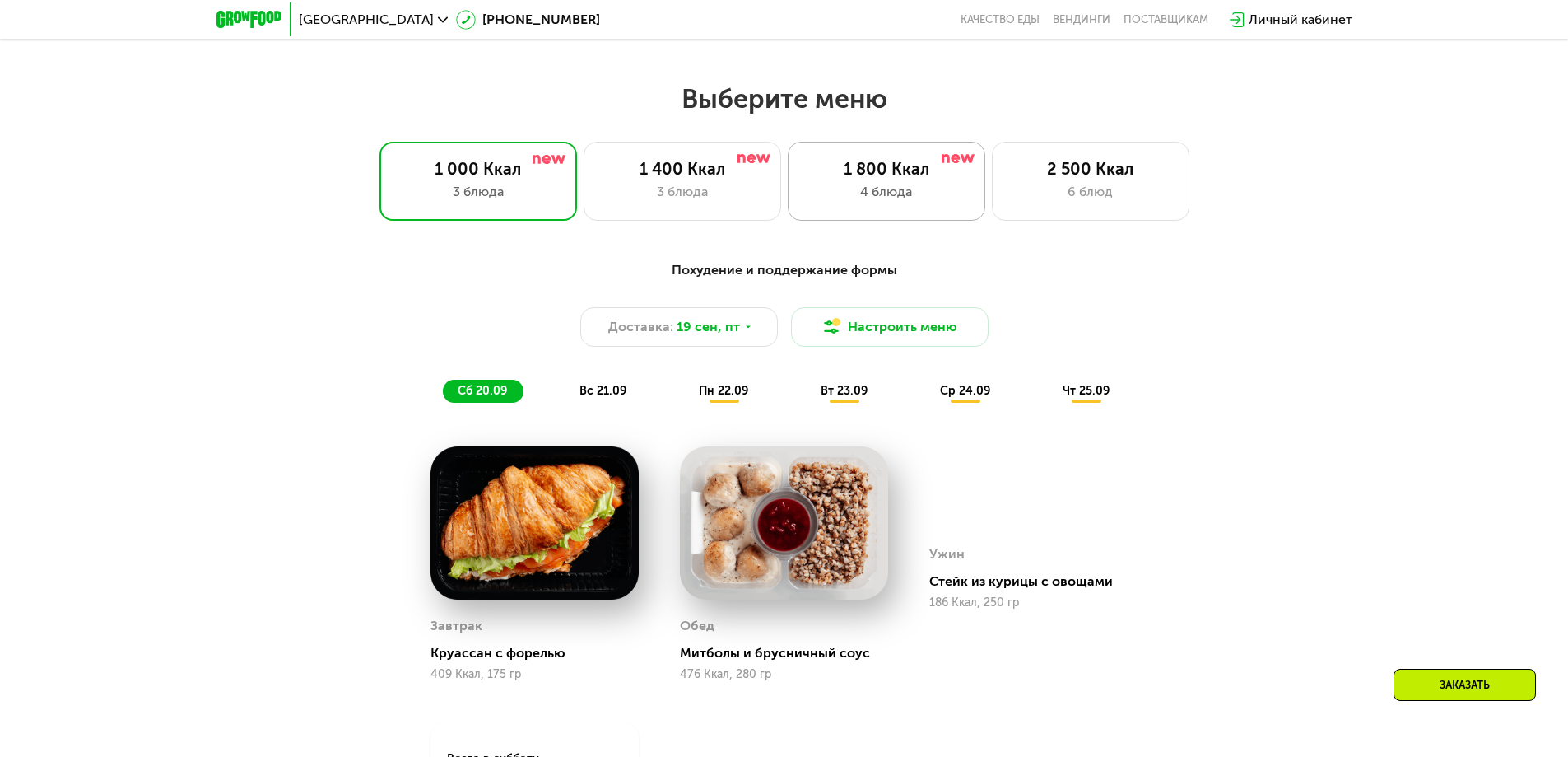
scroll to position [1317, 0]
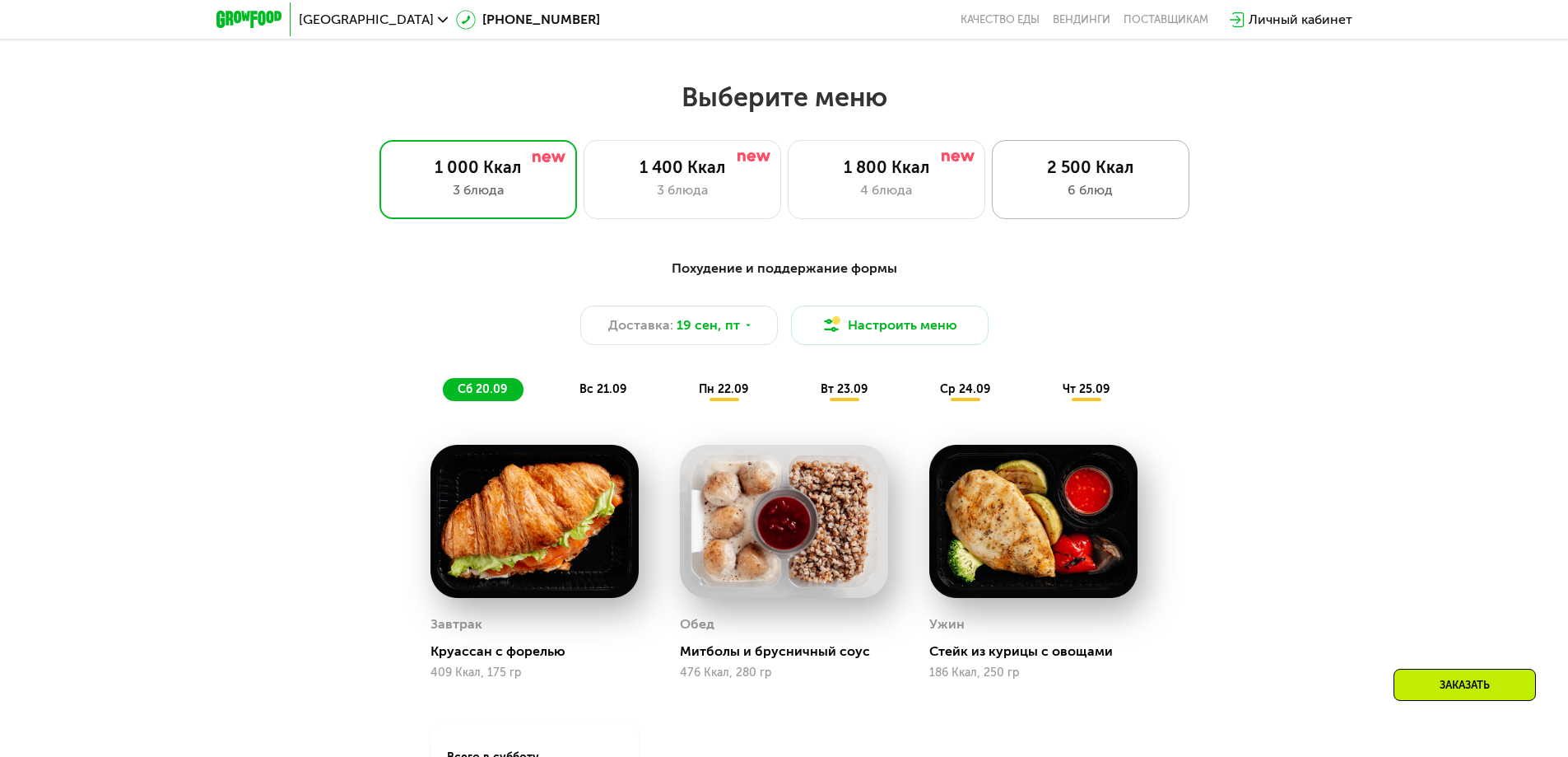
click at [1053, 219] on div "2 500 Ккал 6 блюд" at bounding box center [1091, 179] width 198 height 79
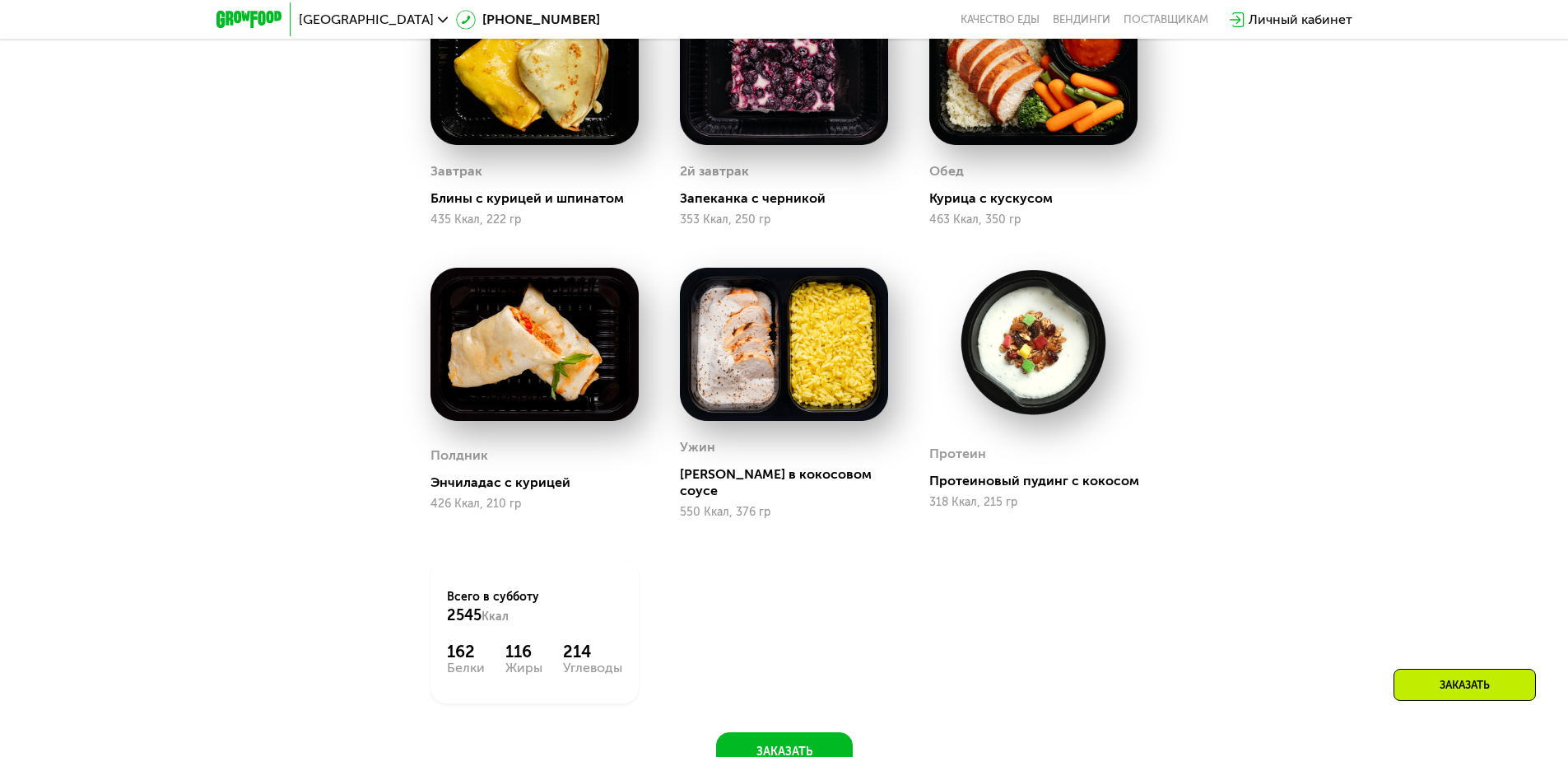
scroll to position [1976, 0]
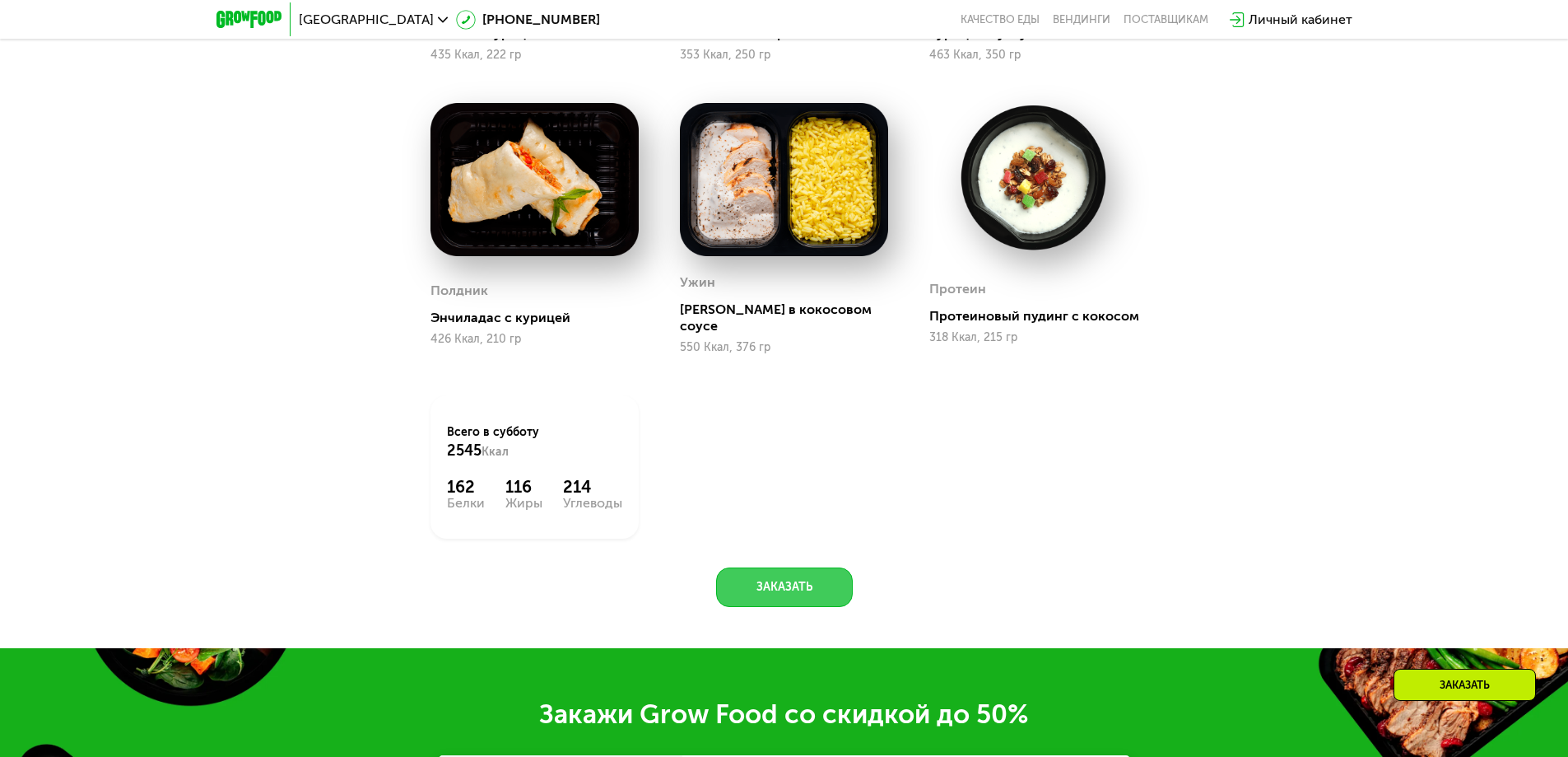
click at [779, 577] on button "Заказать" at bounding box center [784, 586] width 136 height 39
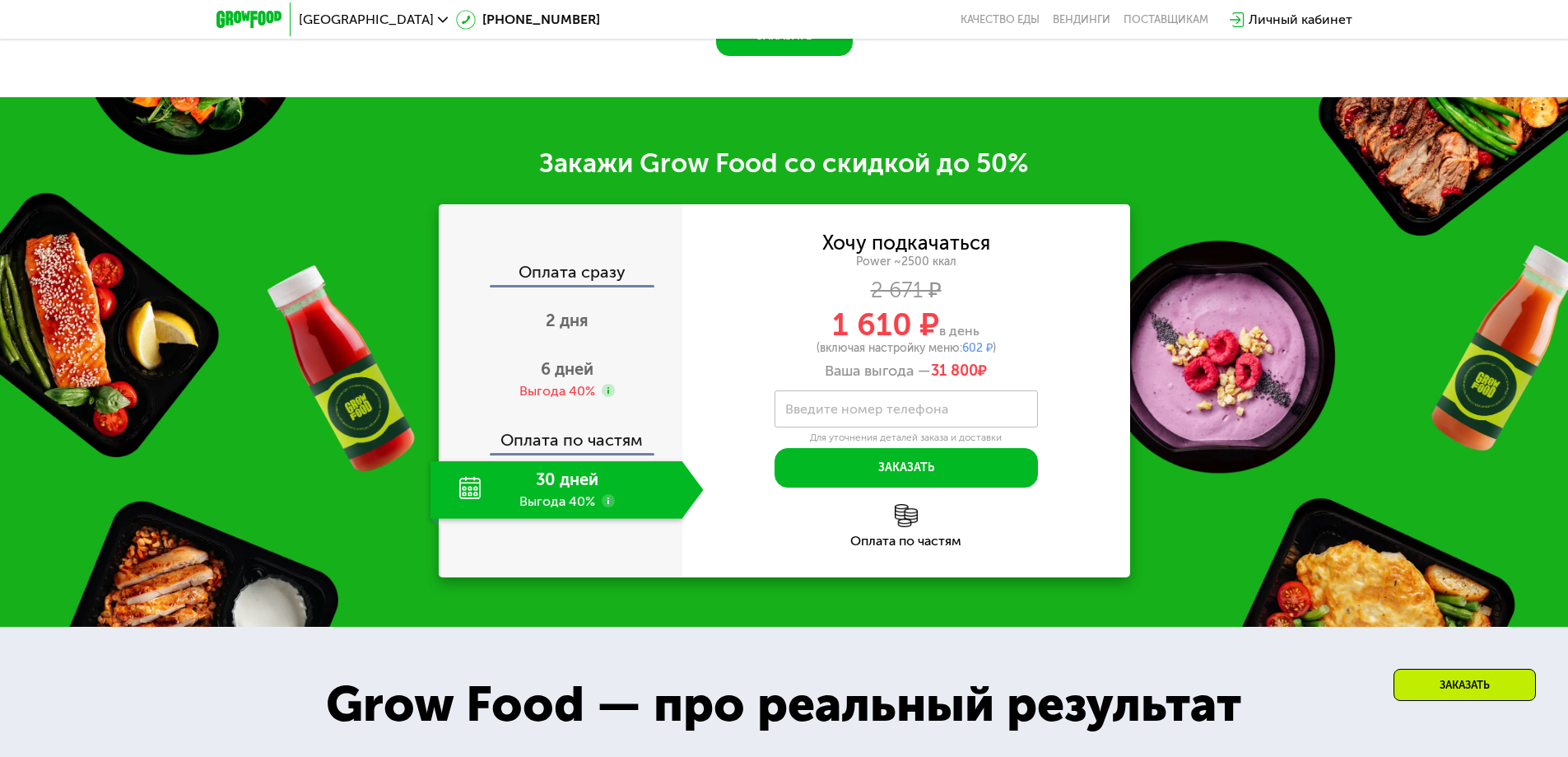
scroll to position [2613, 0]
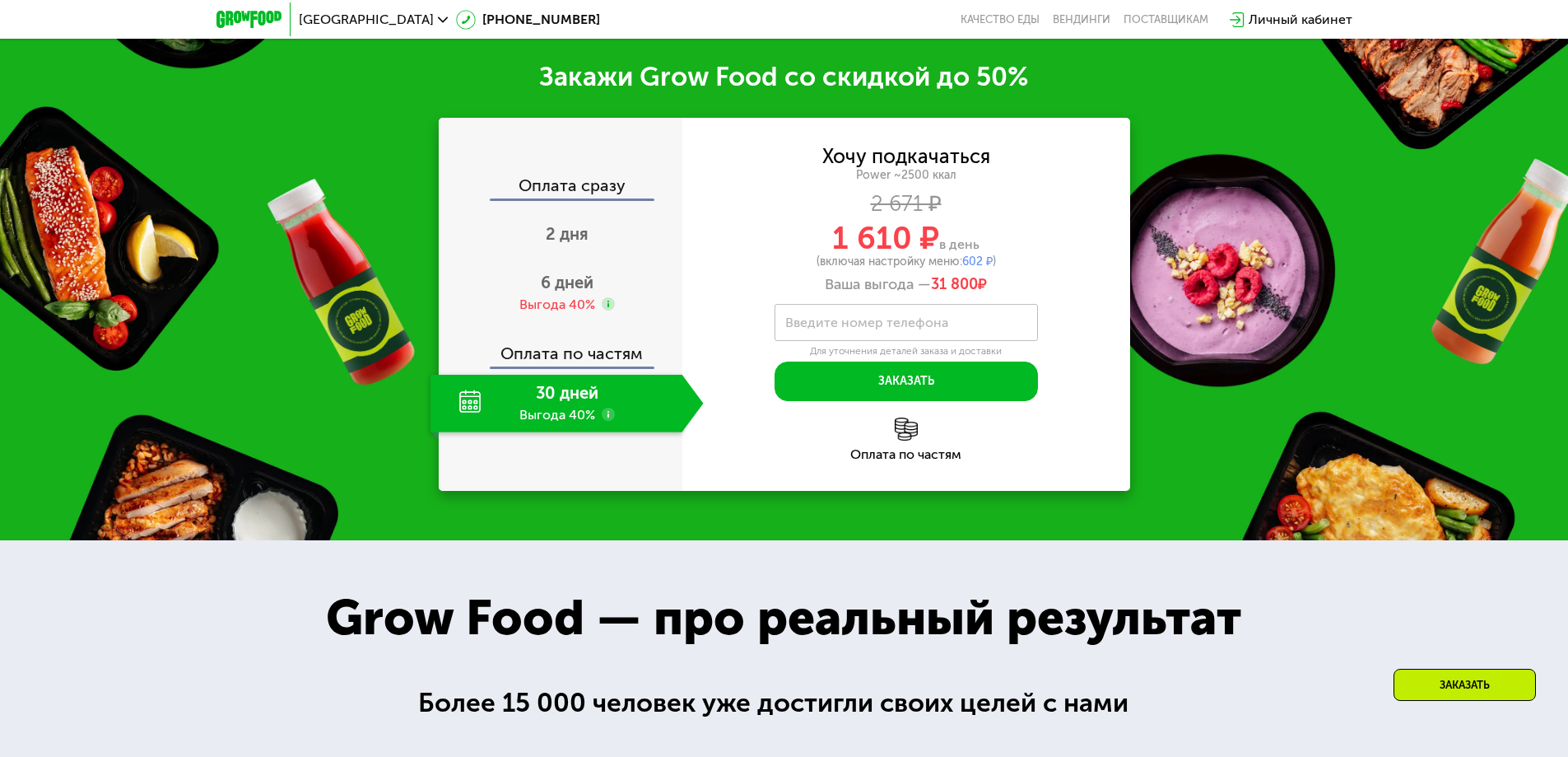
click at [901, 425] on img at bounding box center [907, 429] width 23 height 23
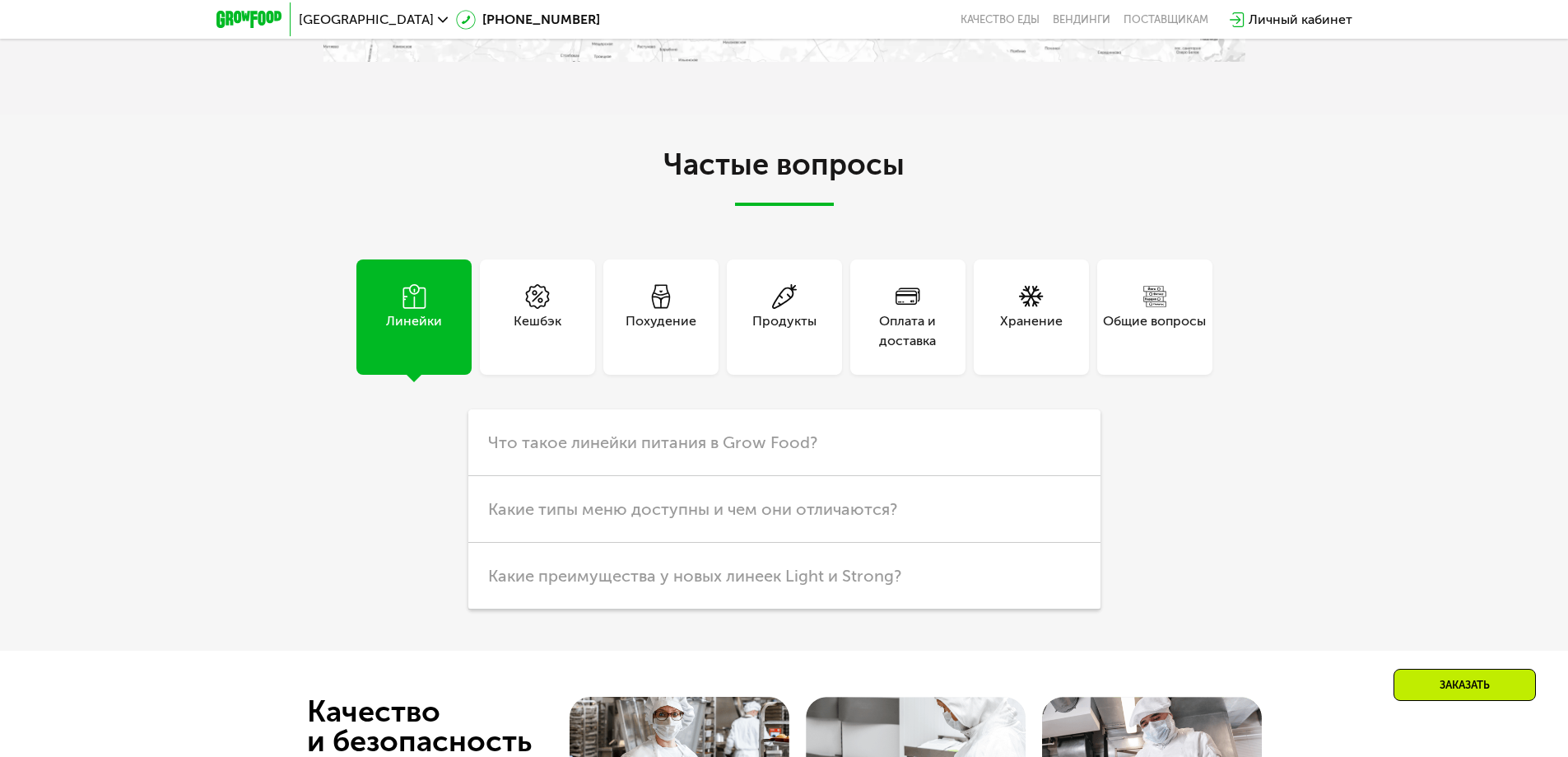
scroll to position [5083, 0]
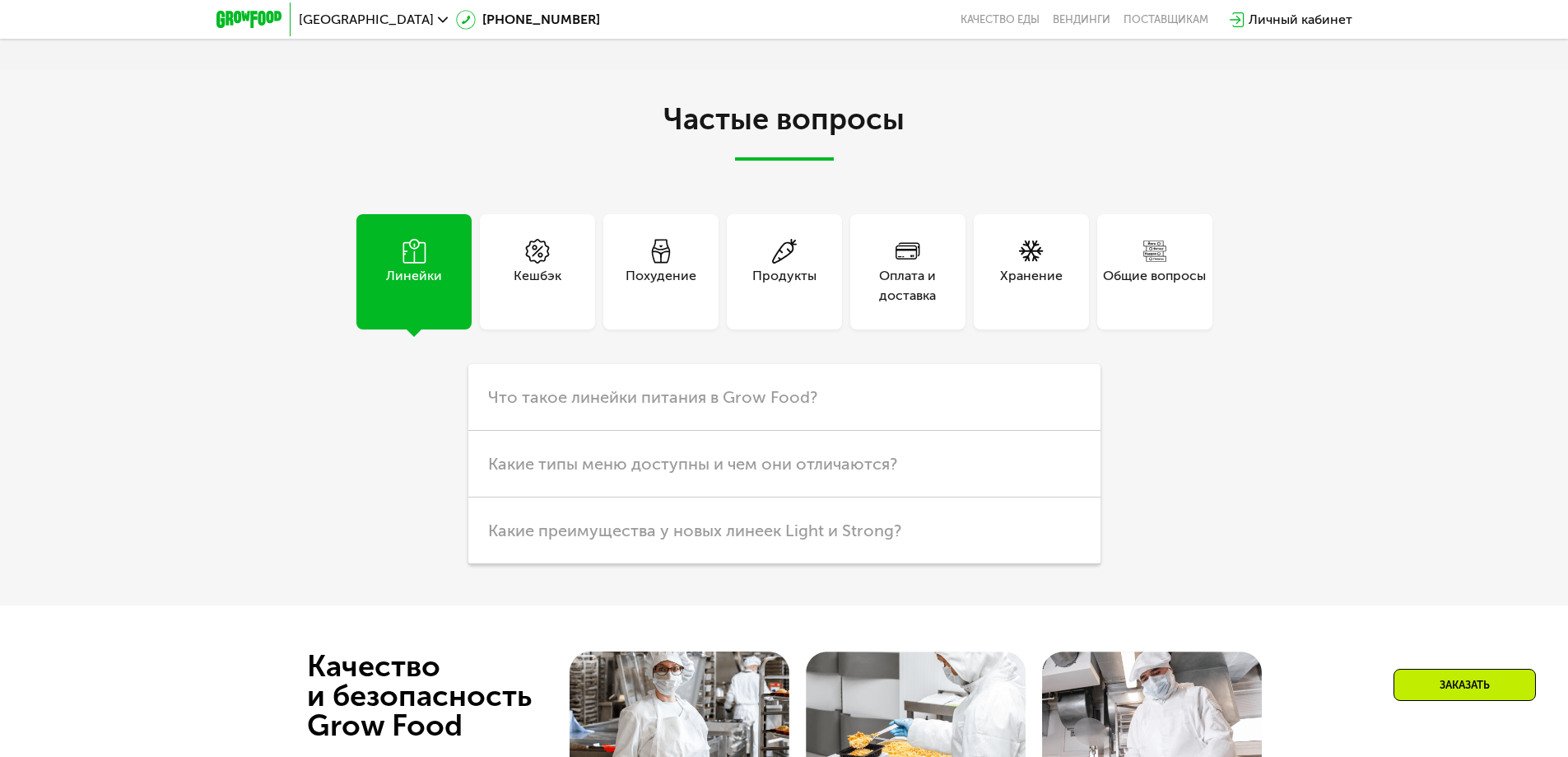
click at [887, 266] on div "Оплата и доставка" at bounding box center [908, 286] width 116 height 39
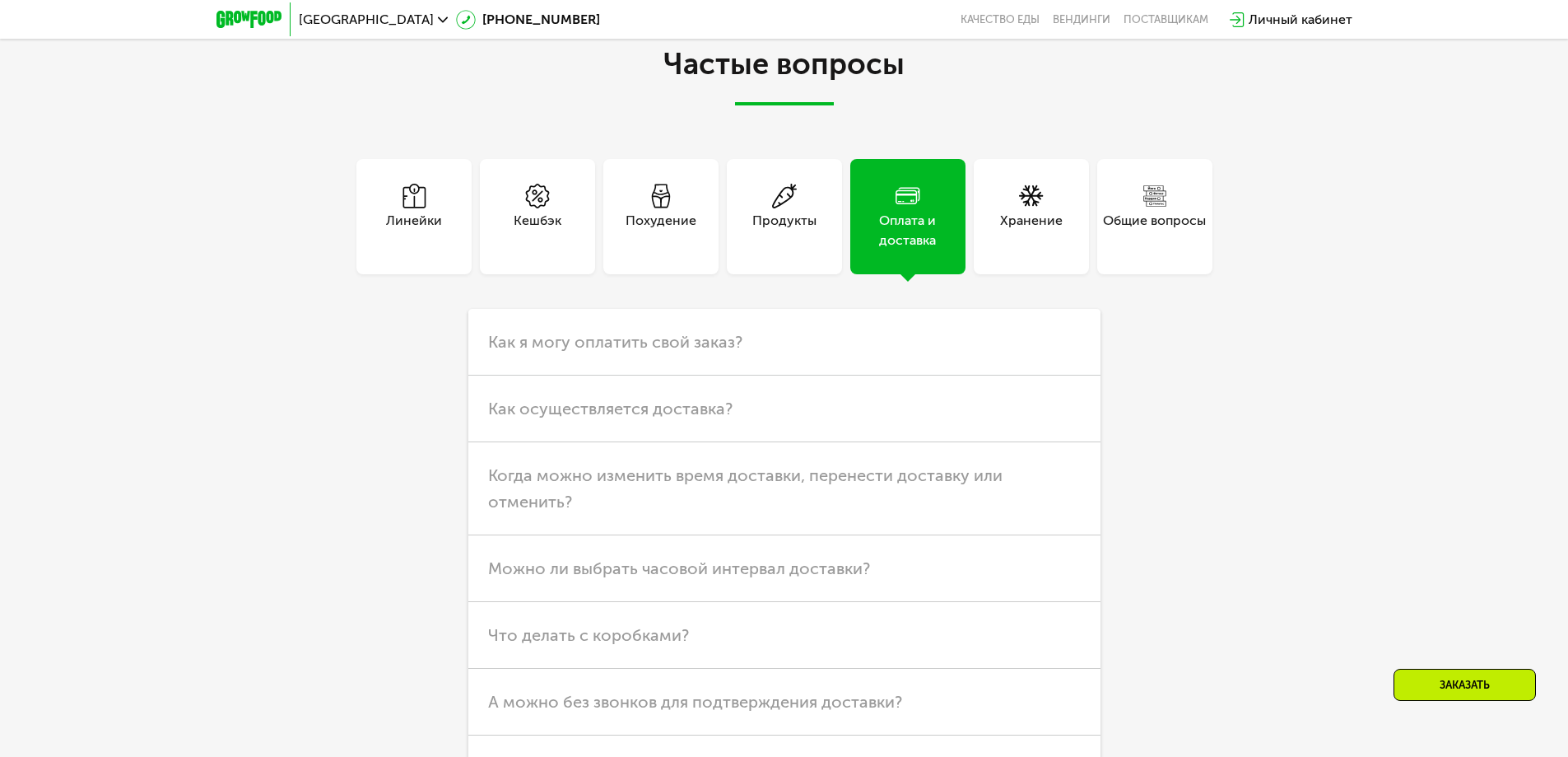
scroll to position [5165, 0]
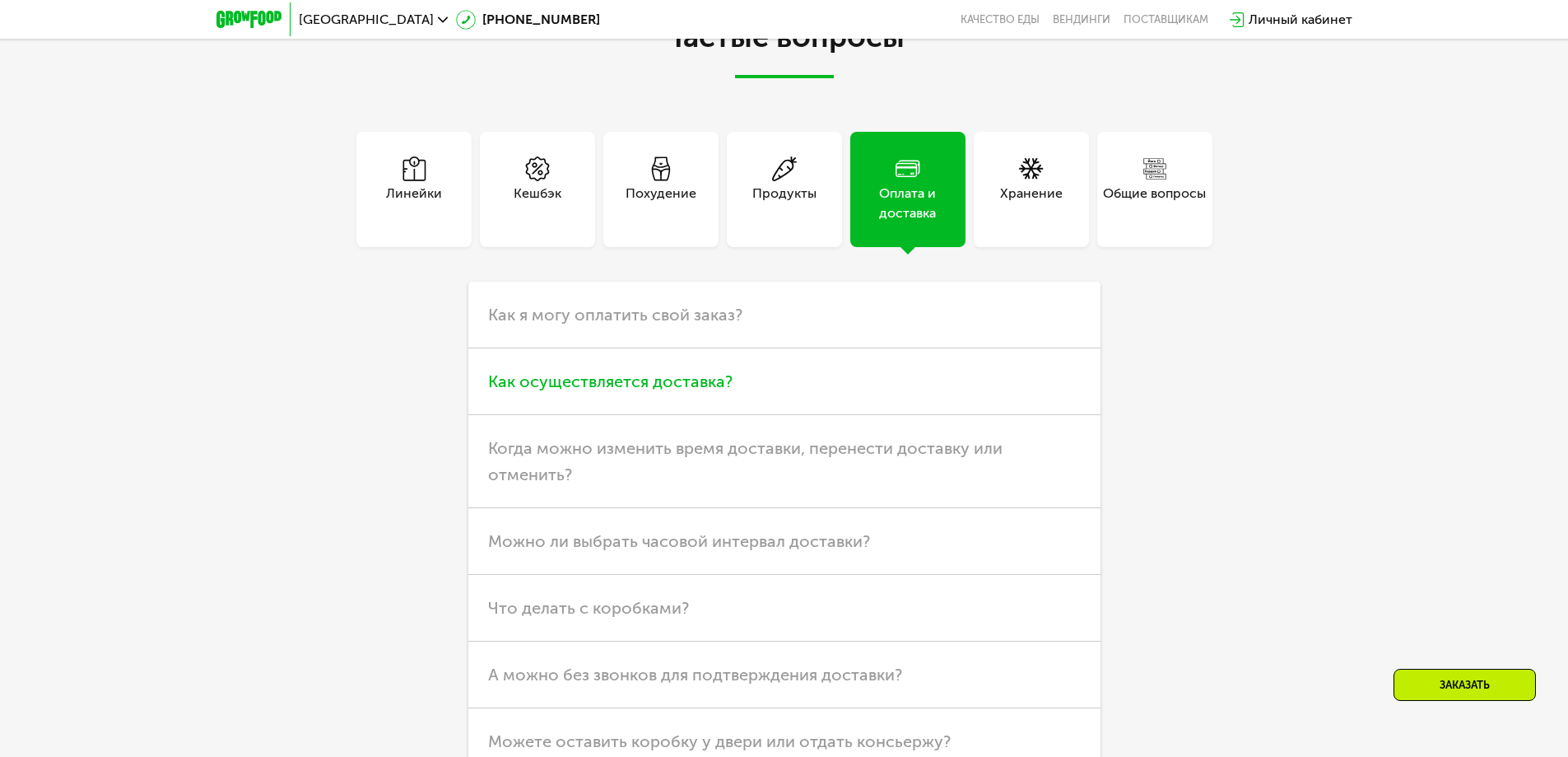
click at [579, 371] on span "Как осуществляется доставка?" at bounding box center [610, 381] width 244 height 20
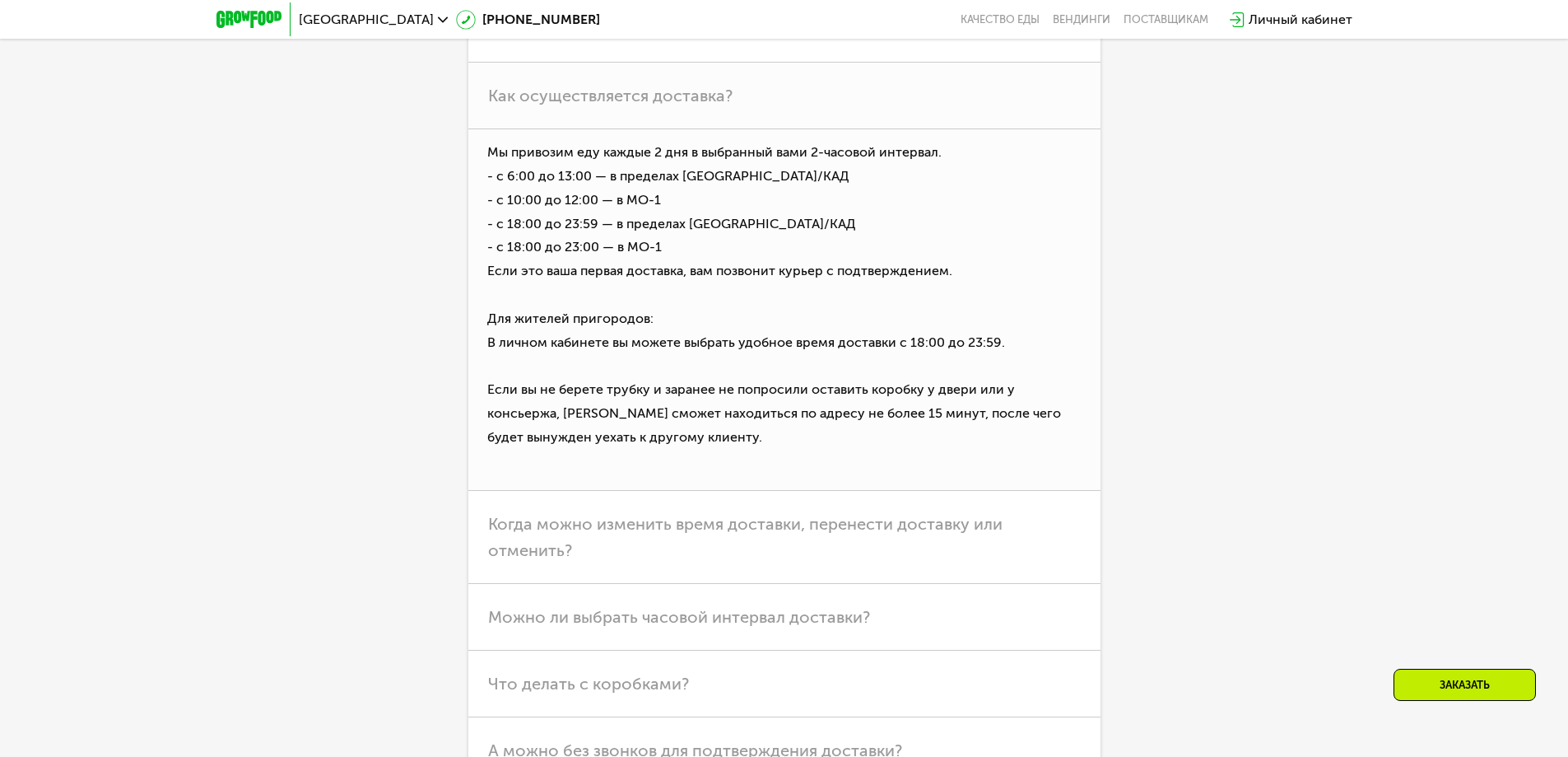
scroll to position [5494, 0]
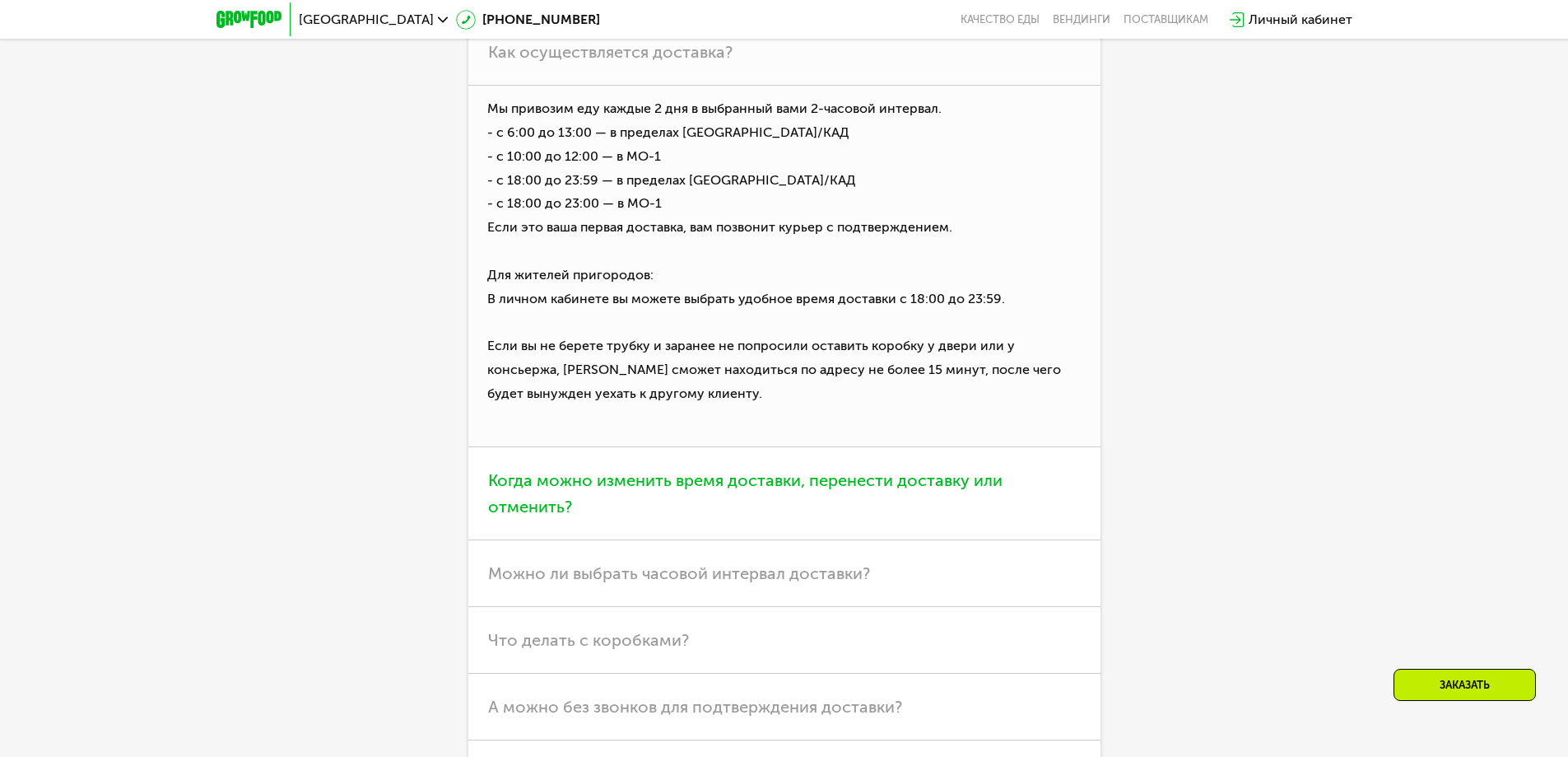
click at [569, 470] on span "Когда можно изменить время доставки, перенести доставку или отменить?" at bounding box center [745, 492] width 514 height 46
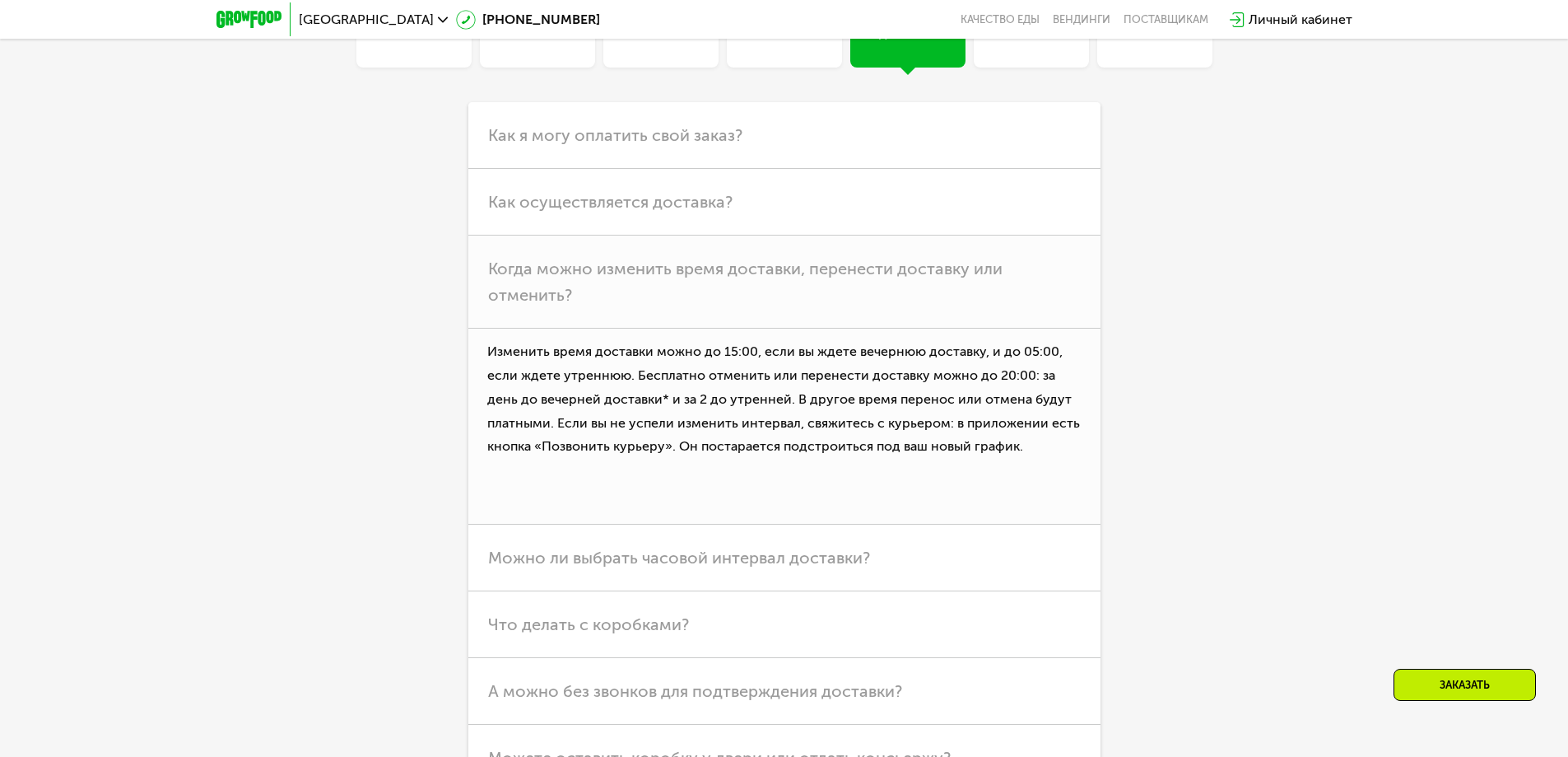
scroll to position [5330, 0]
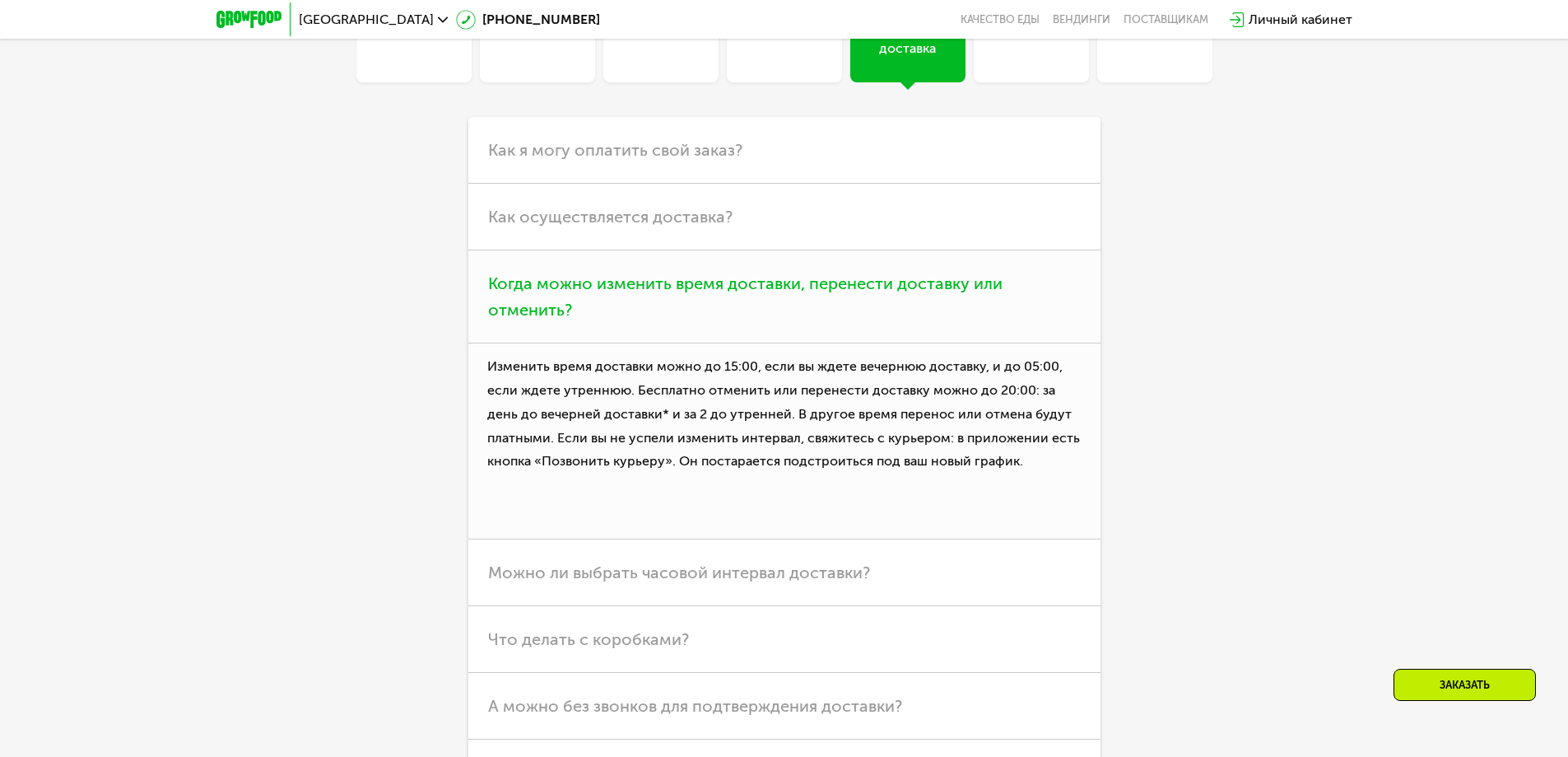
click at [537, 317] on h3 "Когда можно изменить время доставки, перенести доставку или отменить?" at bounding box center [784, 296] width 632 height 93
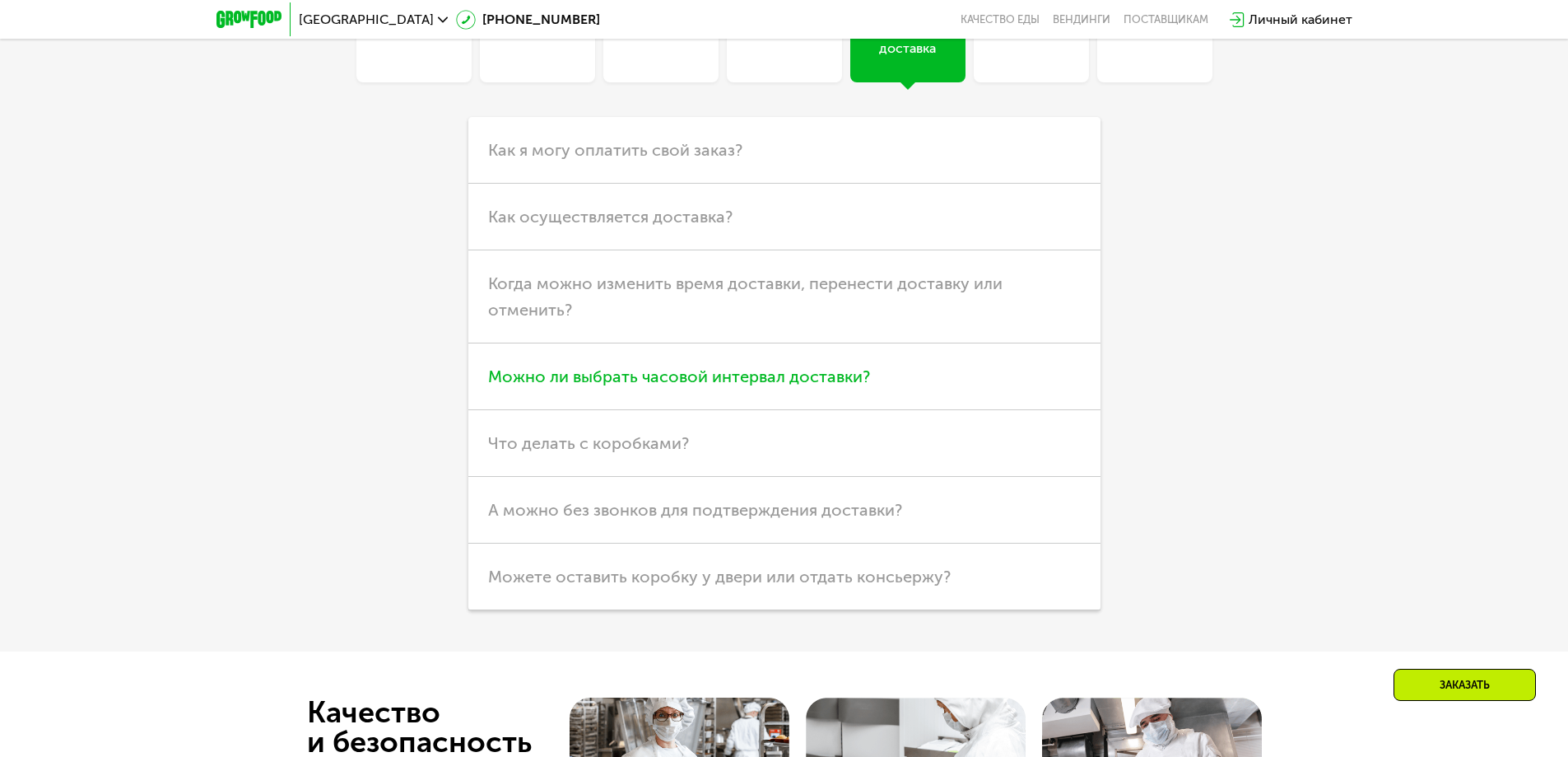
click at [562, 366] on span "Можно ли выбрать часовой интервал доставки?" at bounding box center [679, 376] width 382 height 20
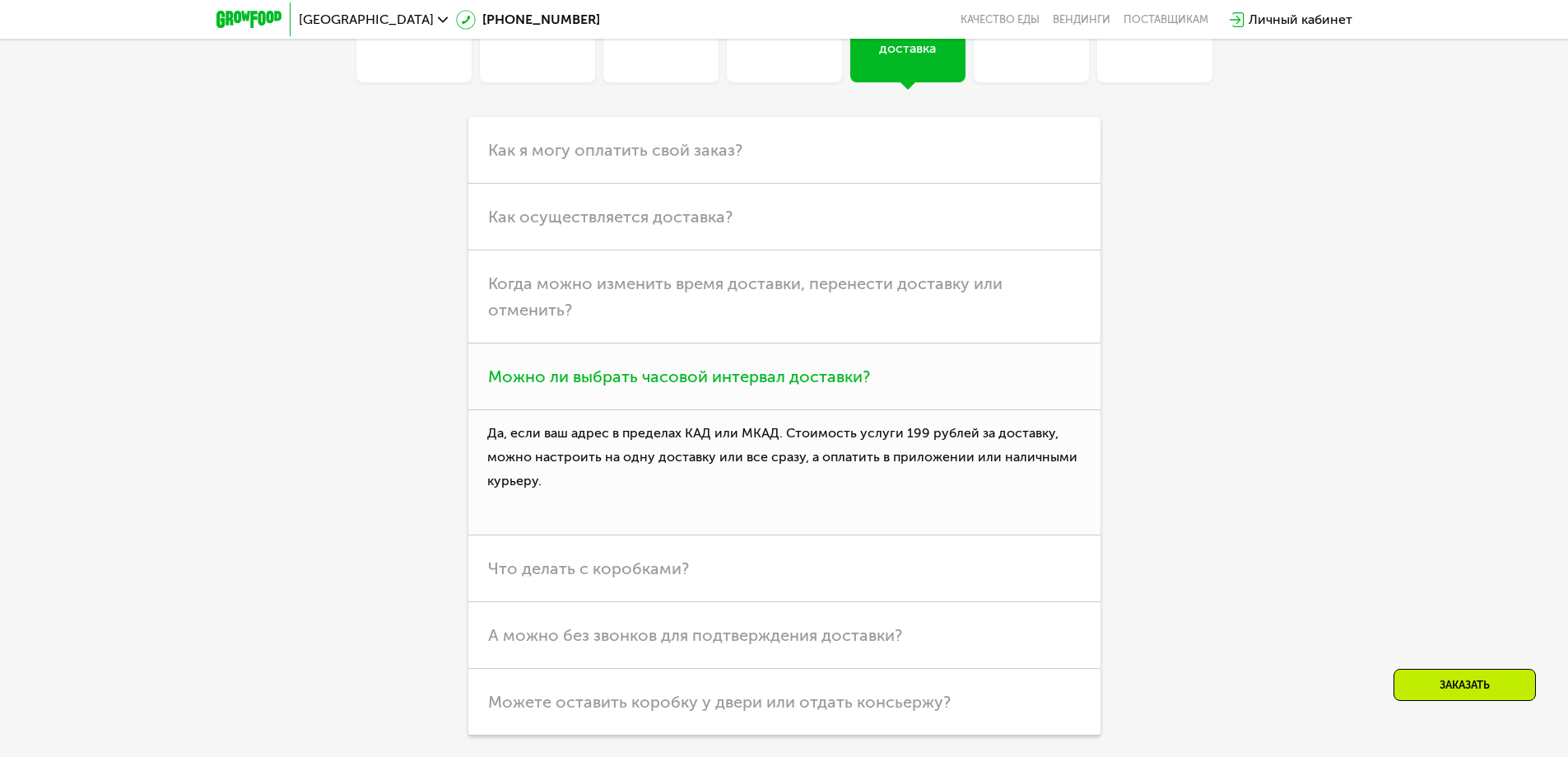
click at [562, 366] on span "Можно ли выбрать часовой интервал доставки?" at bounding box center [679, 376] width 382 height 20
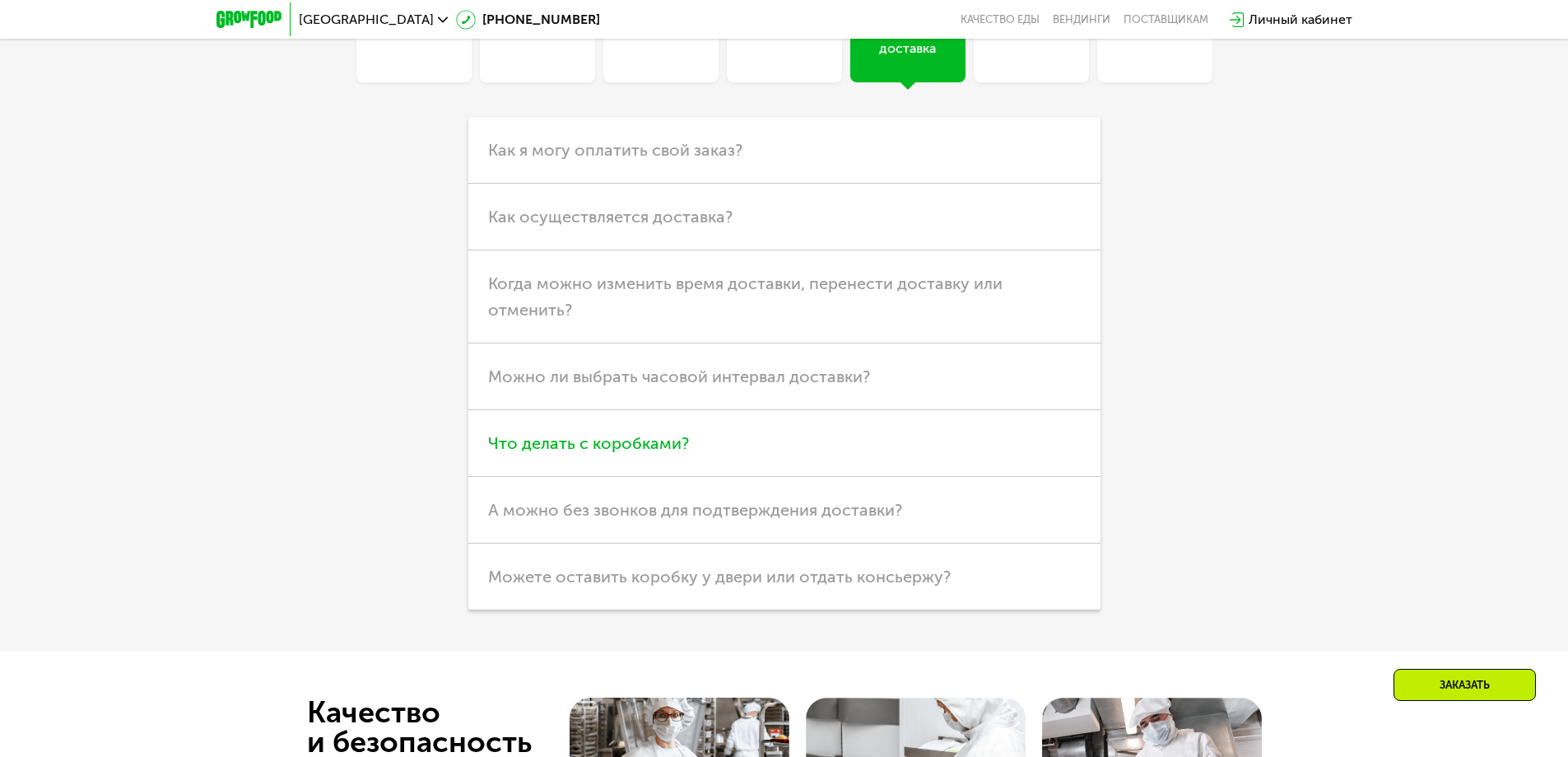
click at [671, 433] on span "Что делать с коробками?" at bounding box center [589, 443] width 201 height 20
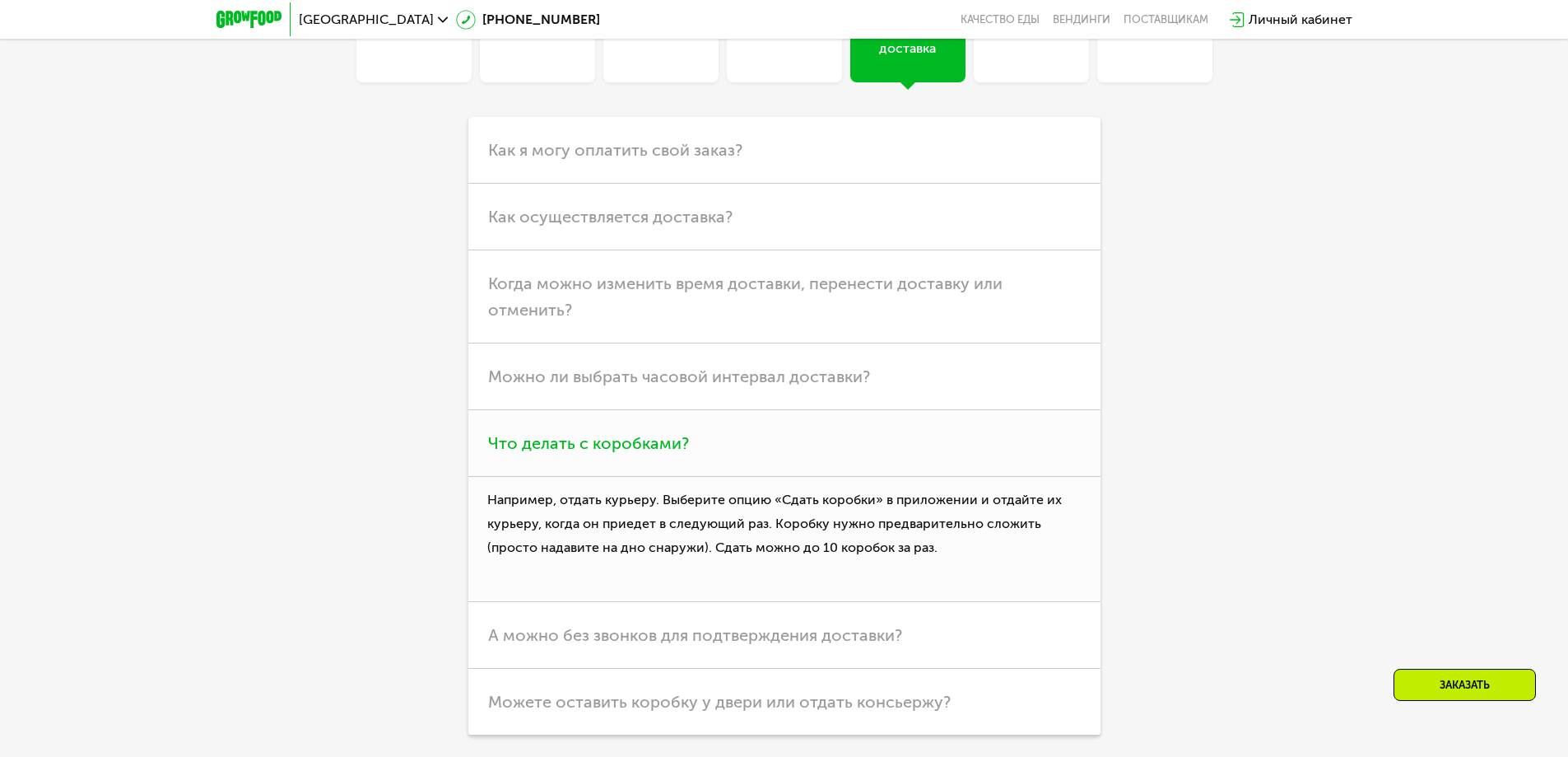
click at [671, 433] on span "Что делать с коробками?" at bounding box center [589, 443] width 201 height 20
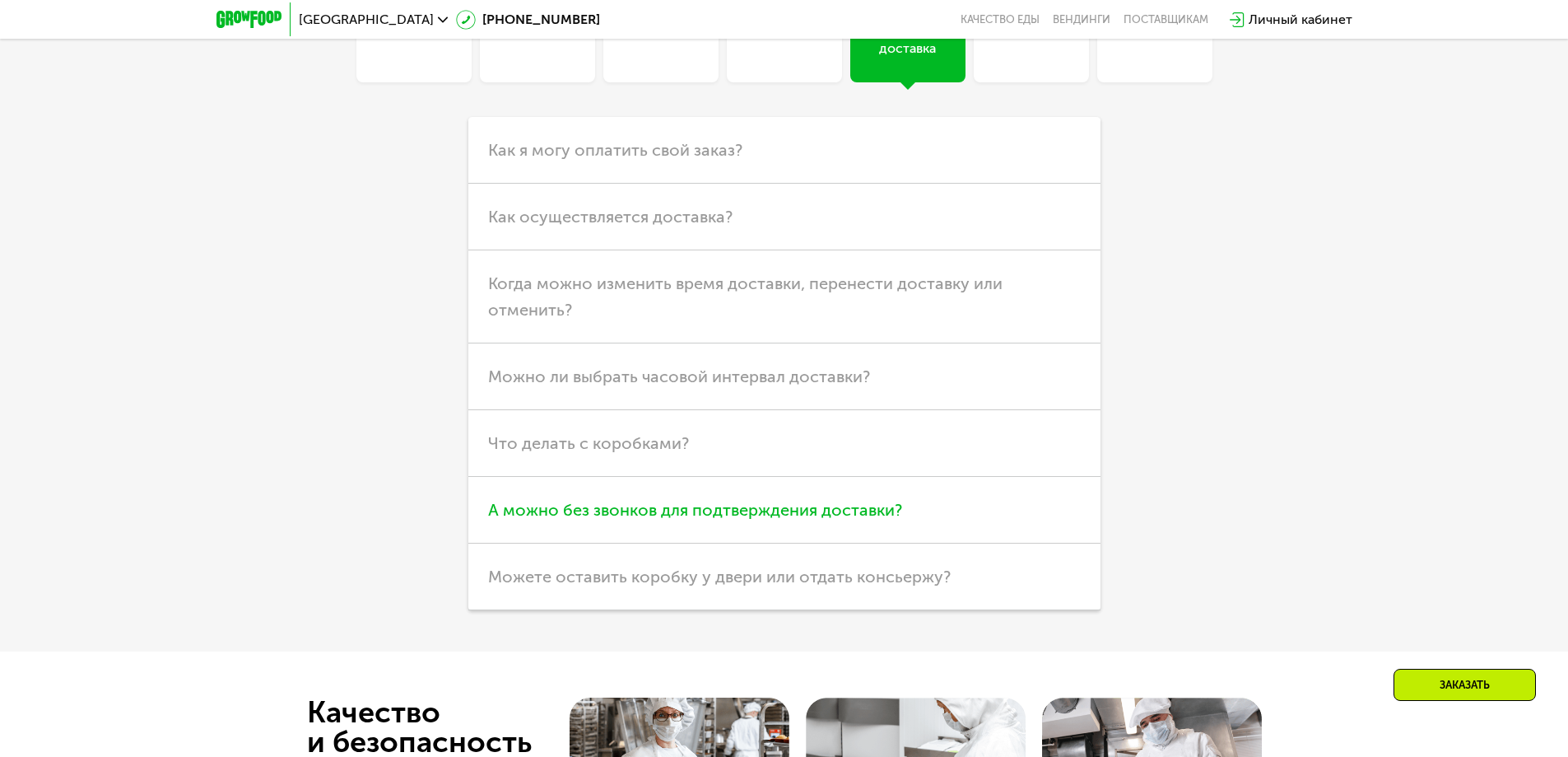
click at [672, 505] on span "А можно без звонков для подтверждения доставки?" at bounding box center [695, 510] width 414 height 20
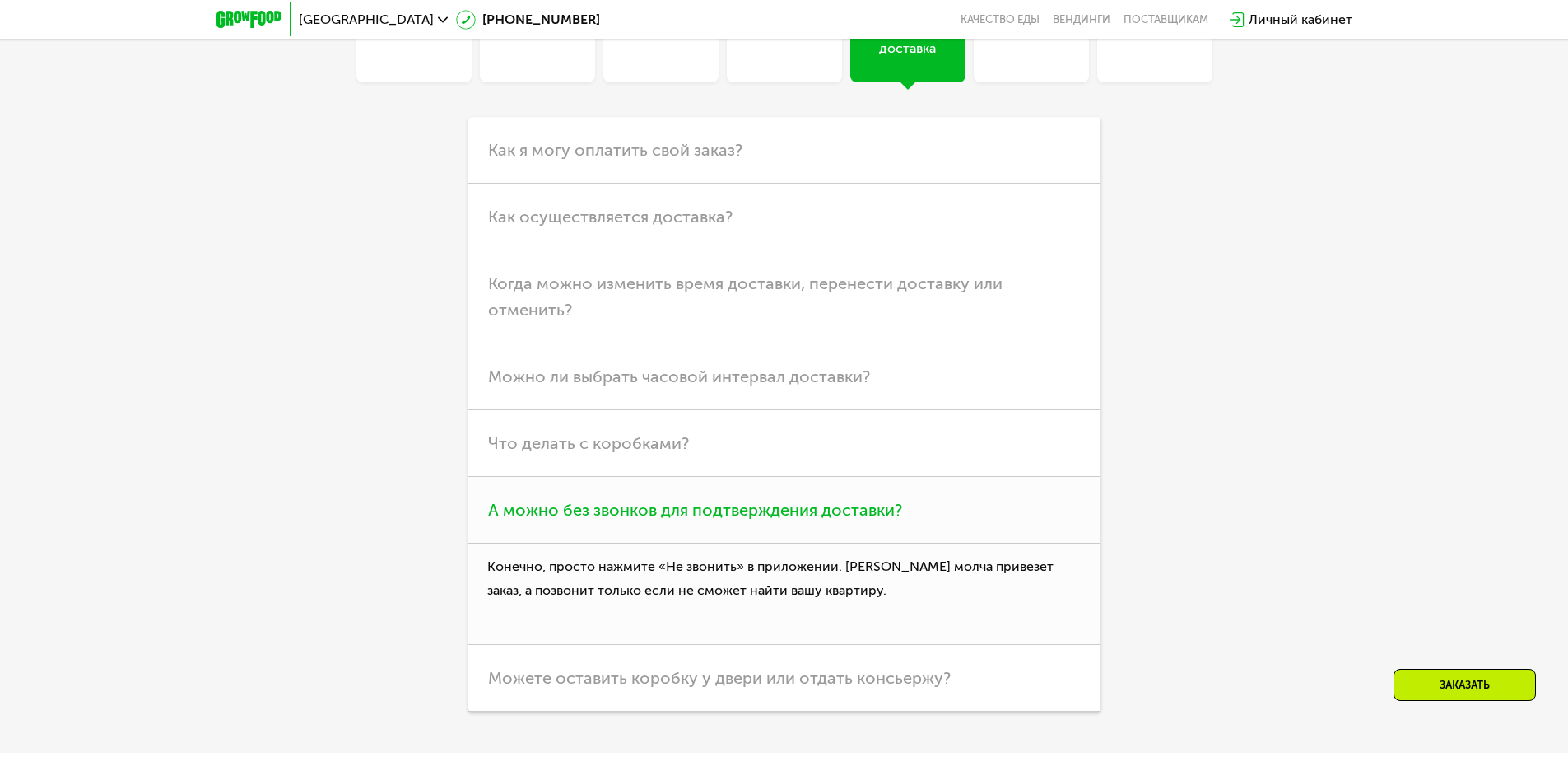
click at [660, 502] on span "А можно без звонков для подтверждения доставки?" at bounding box center [695, 510] width 414 height 20
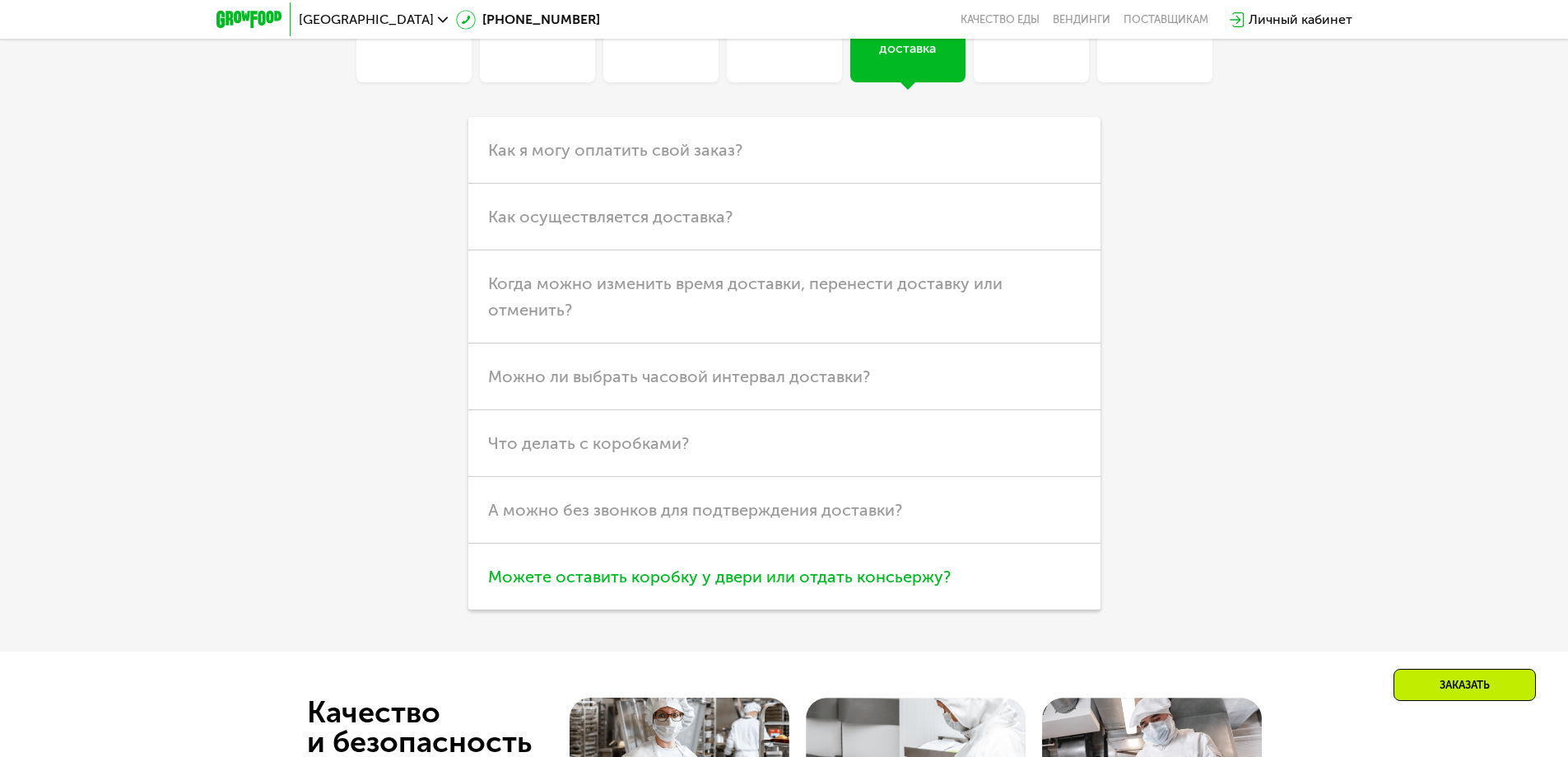
click at [590, 566] on span "Можете оставить коробку у двери или отдать консьержу?" at bounding box center [719, 576] width 463 height 20
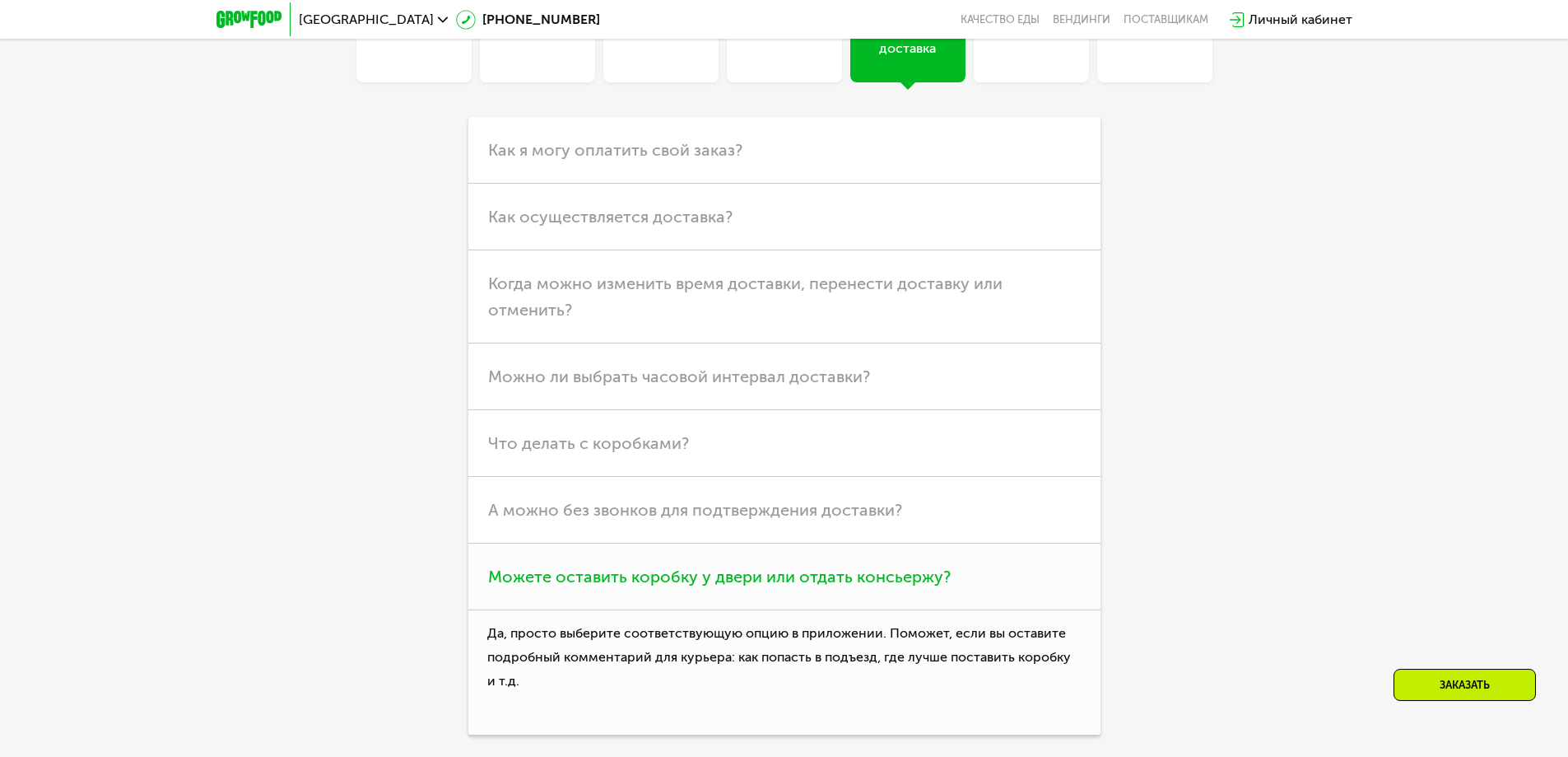
click at [590, 566] on span "Можете оставить коробку у двери или отдать консьержу?" at bounding box center [719, 576] width 463 height 20
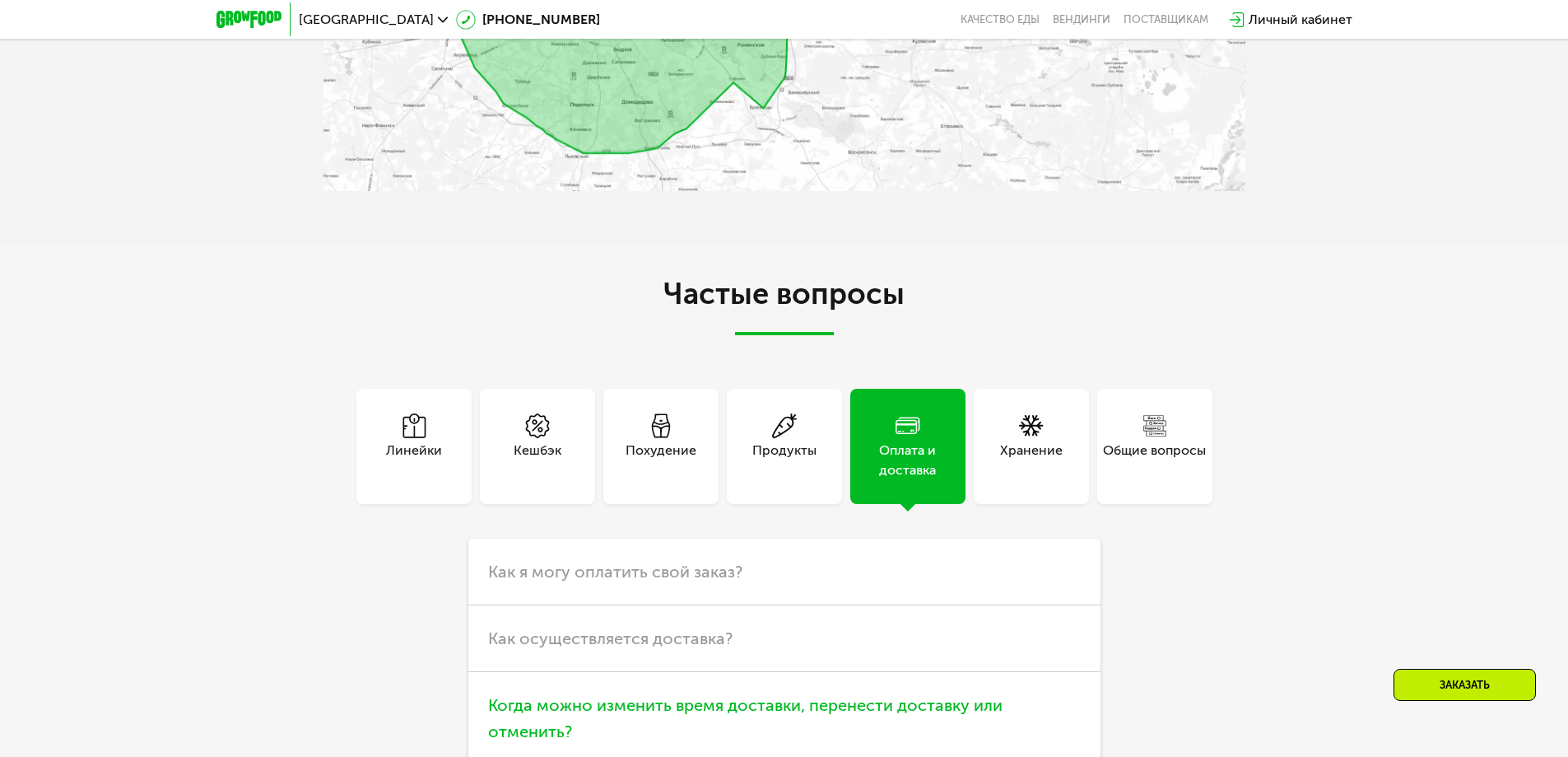
scroll to position [5083, 0]
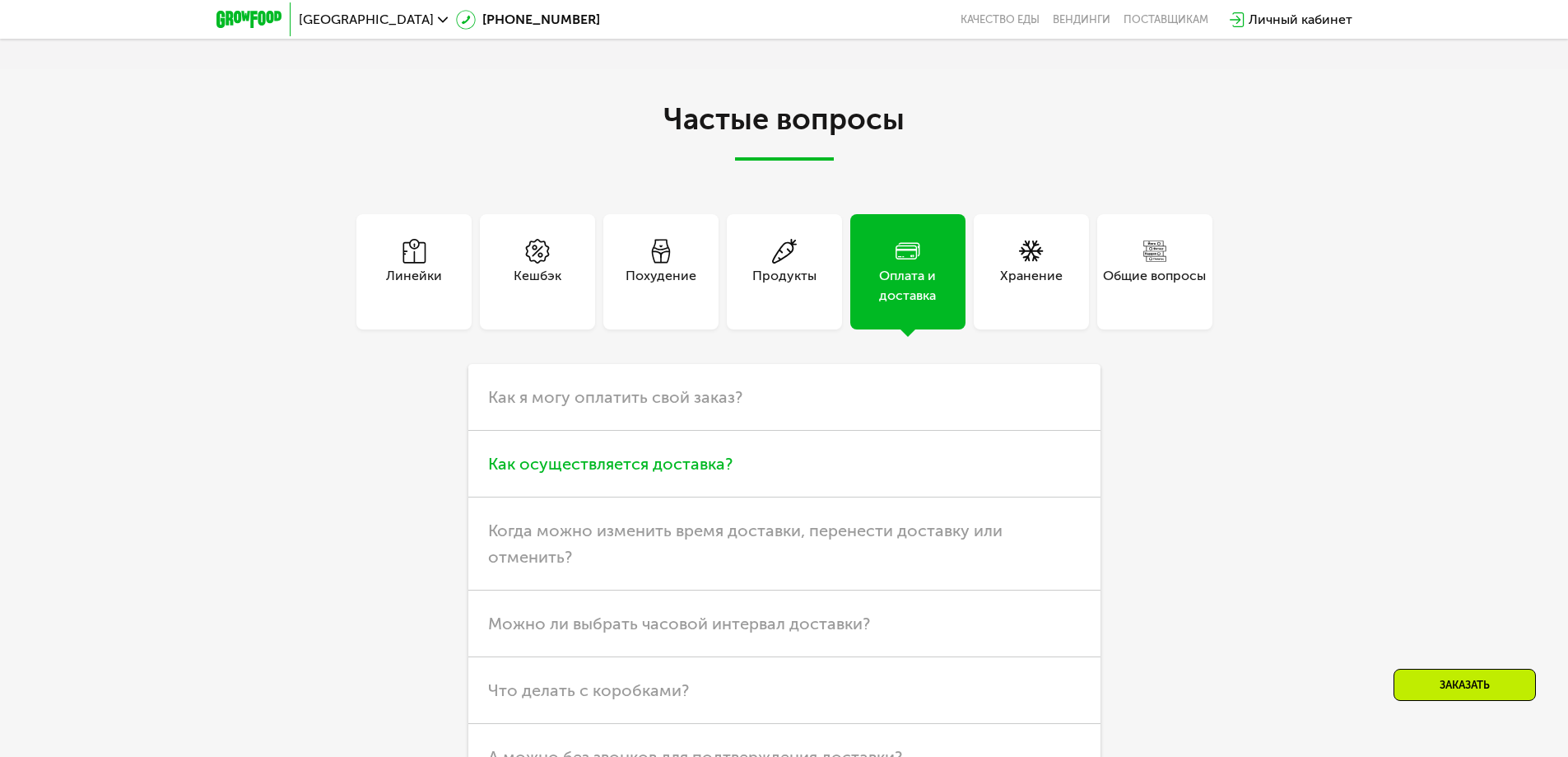
click at [536, 454] on span "Как осуществляется доставка?" at bounding box center [610, 464] width 244 height 20
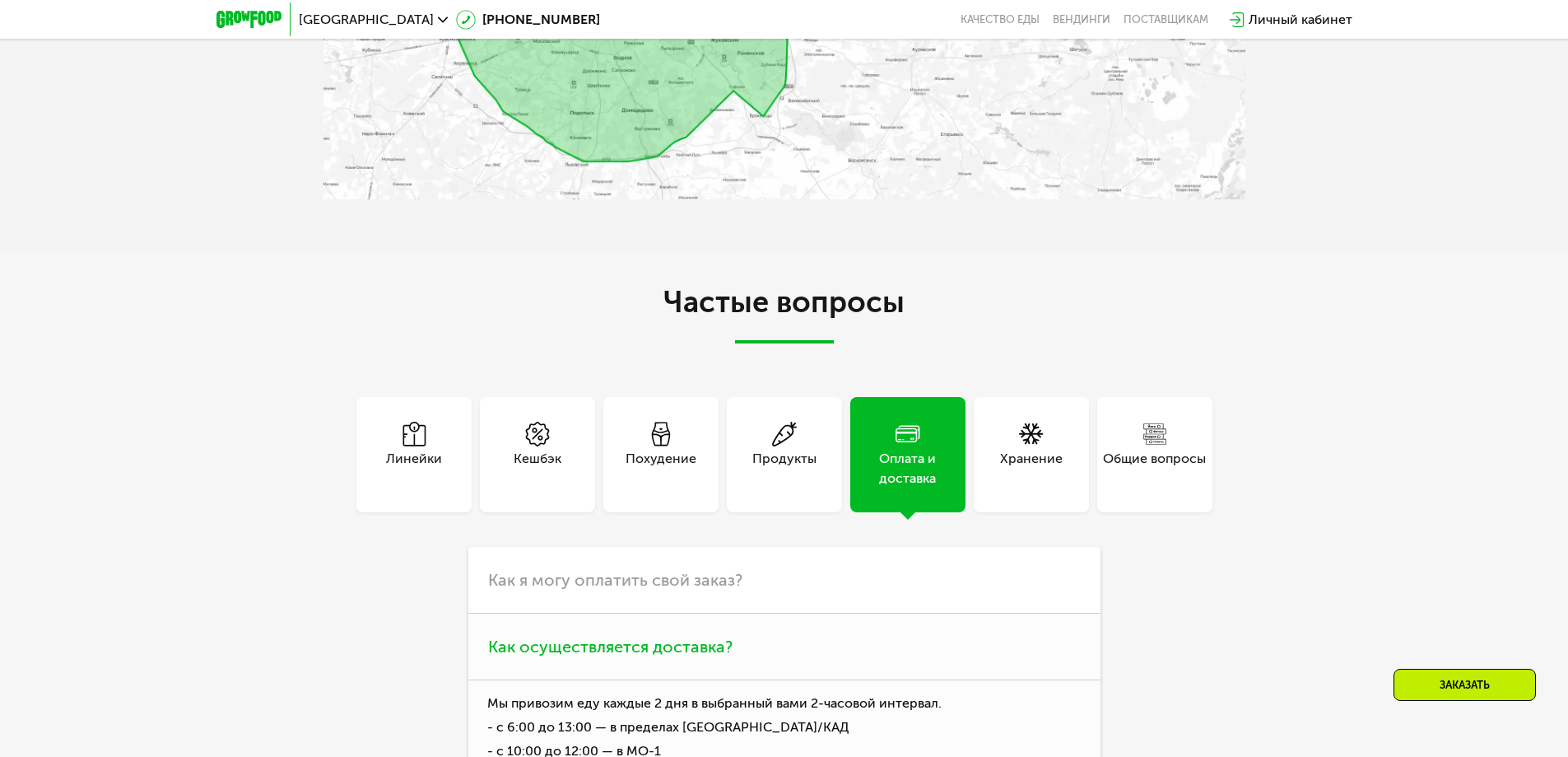
scroll to position [4589, 0]
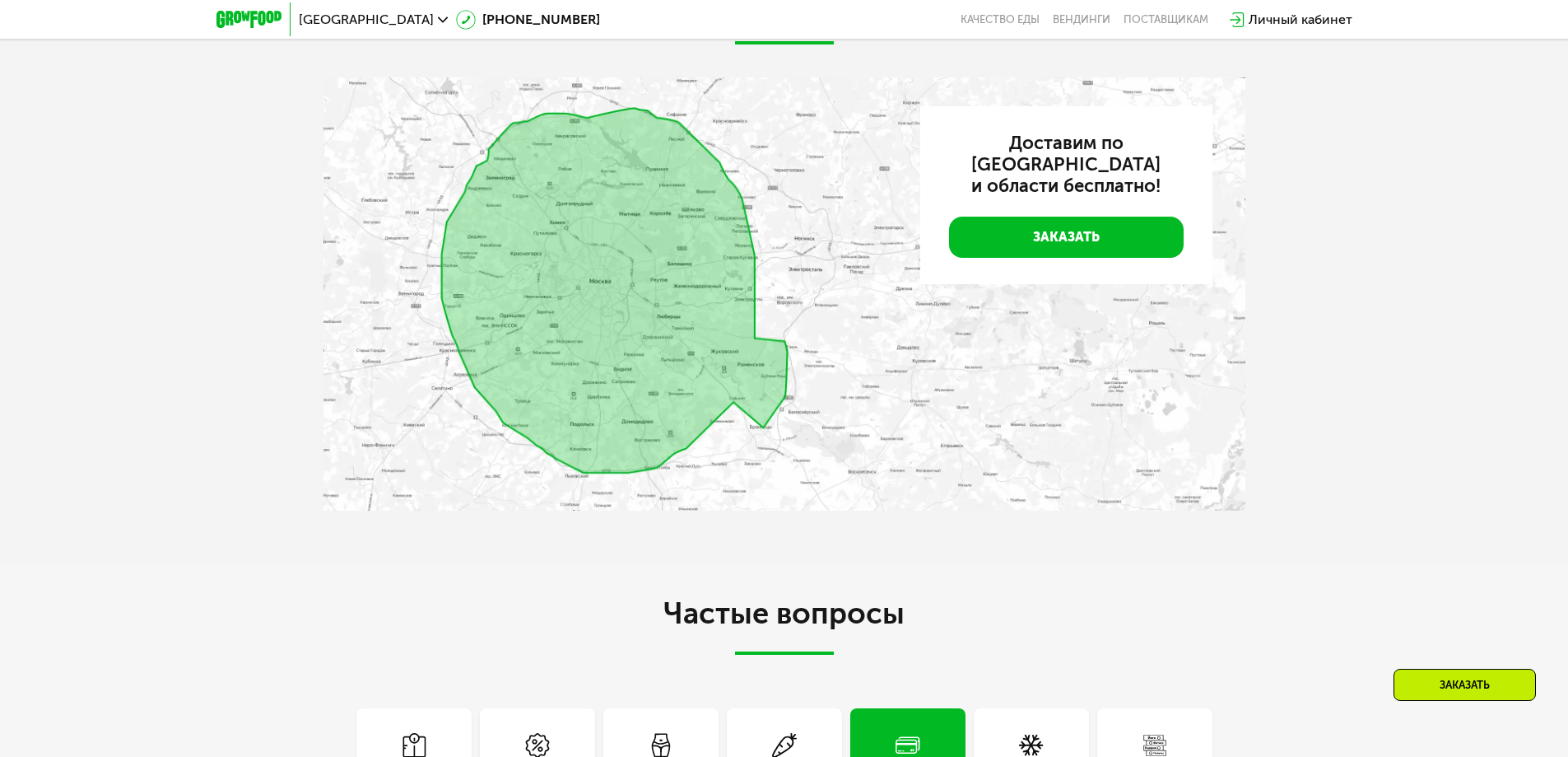
click at [619, 337] on img at bounding box center [784, 293] width 922 height 433
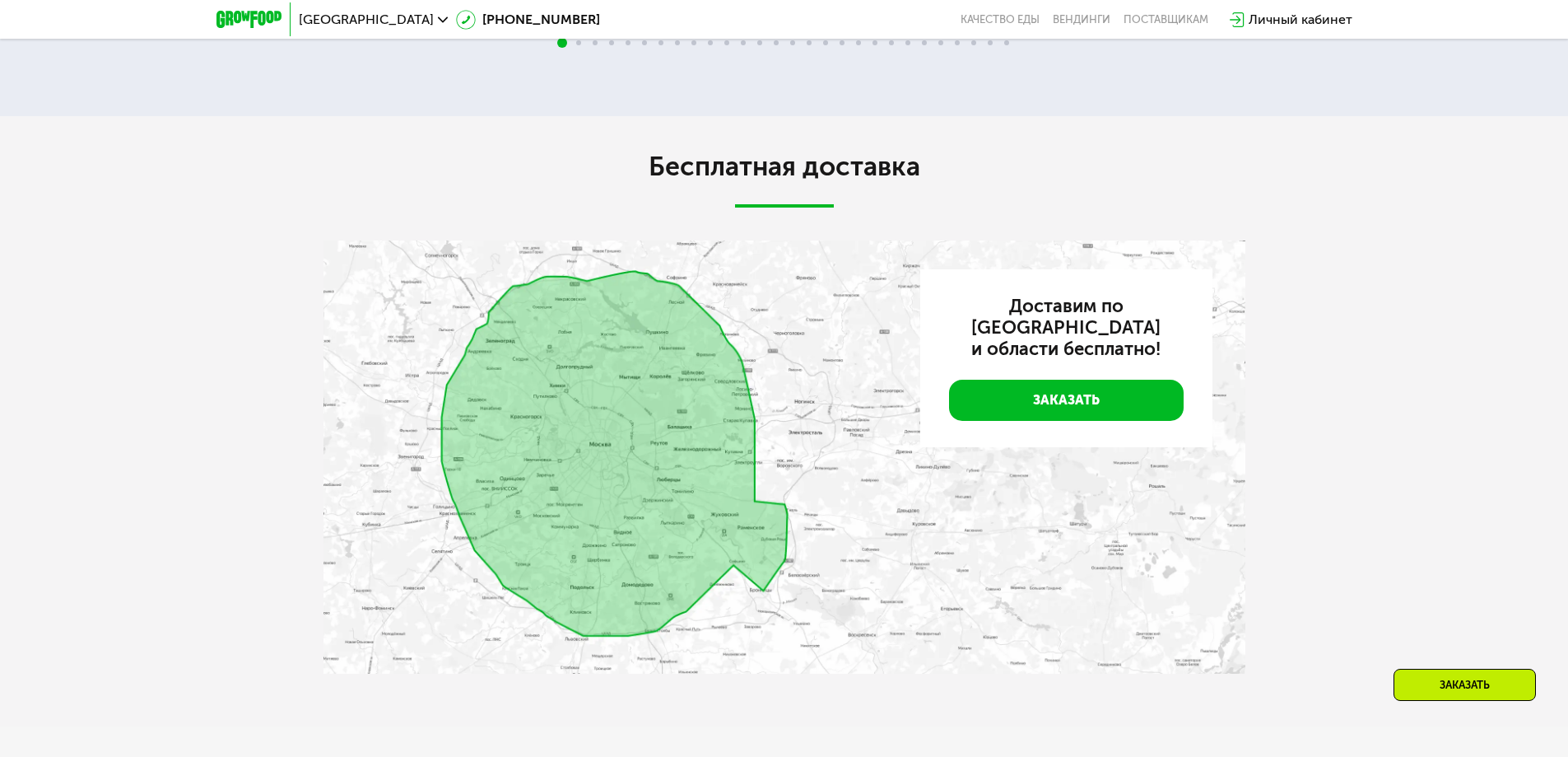
scroll to position [4424, 0]
